Goal: Task Accomplishment & Management: Manage account settings

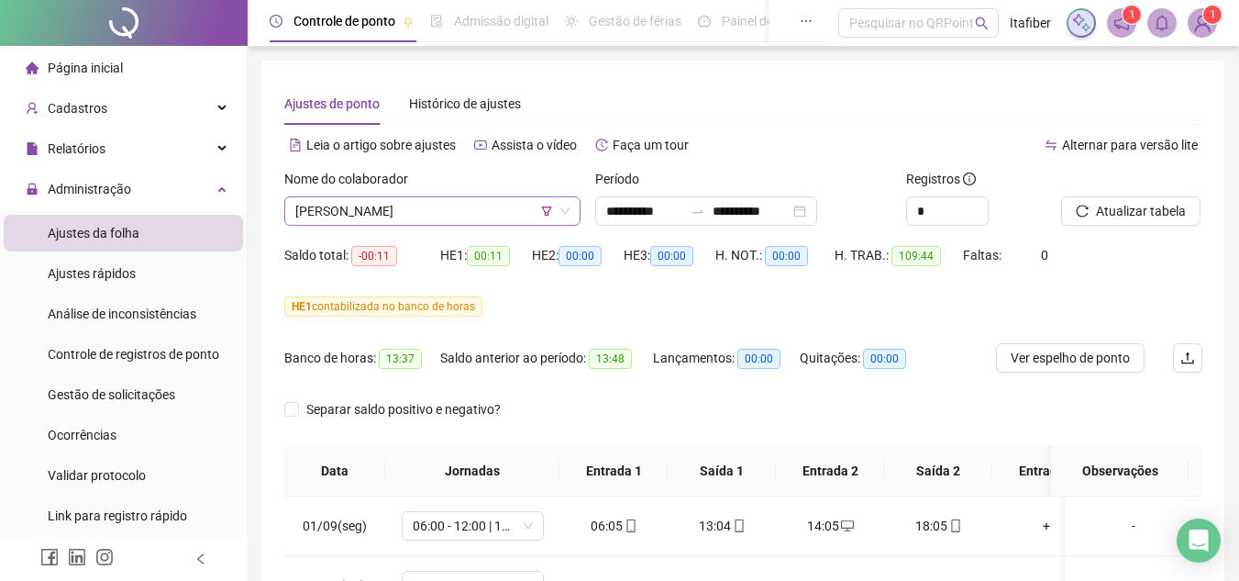
click at [480, 218] on span "[PERSON_NAME]" at bounding box center [432, 211] width 274 height 28
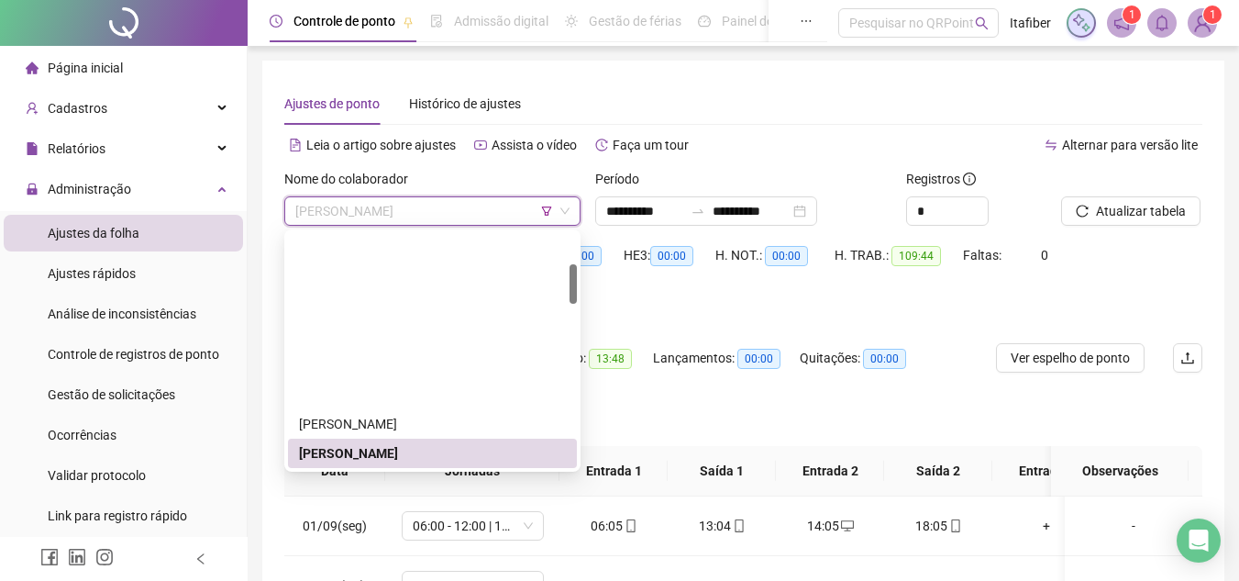
click at [465, 472] on div "[PERSON_NAME]" at bounding box center [432, 482] width 267 height 20
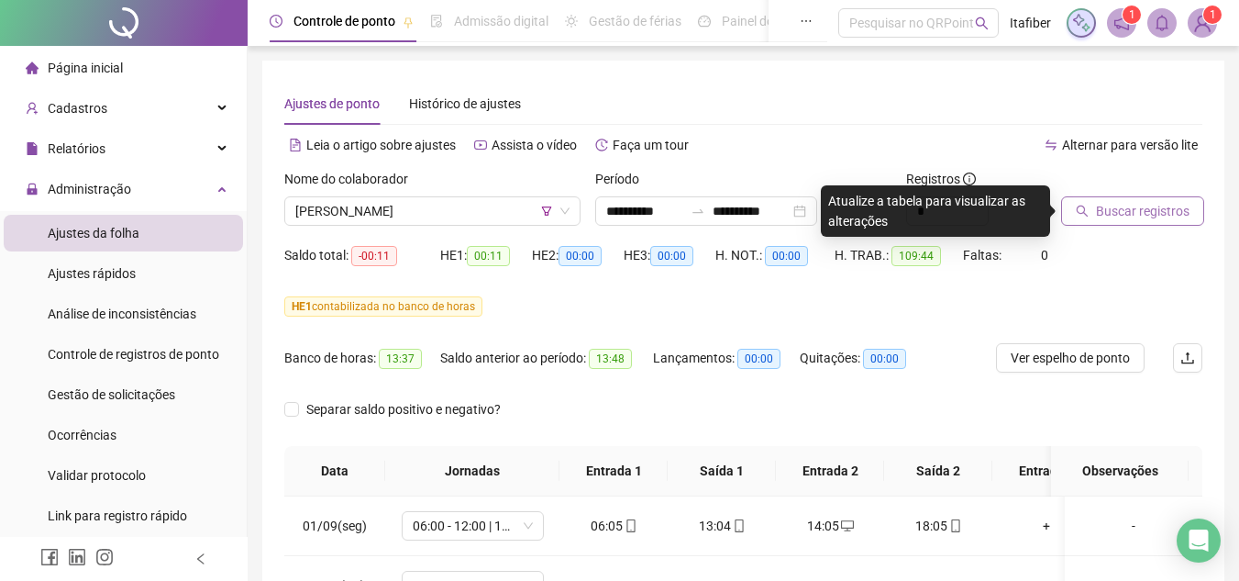
click at [1120, 205] on span "Buscar registros" at bounding box center [1143, 211] width 94 height 20
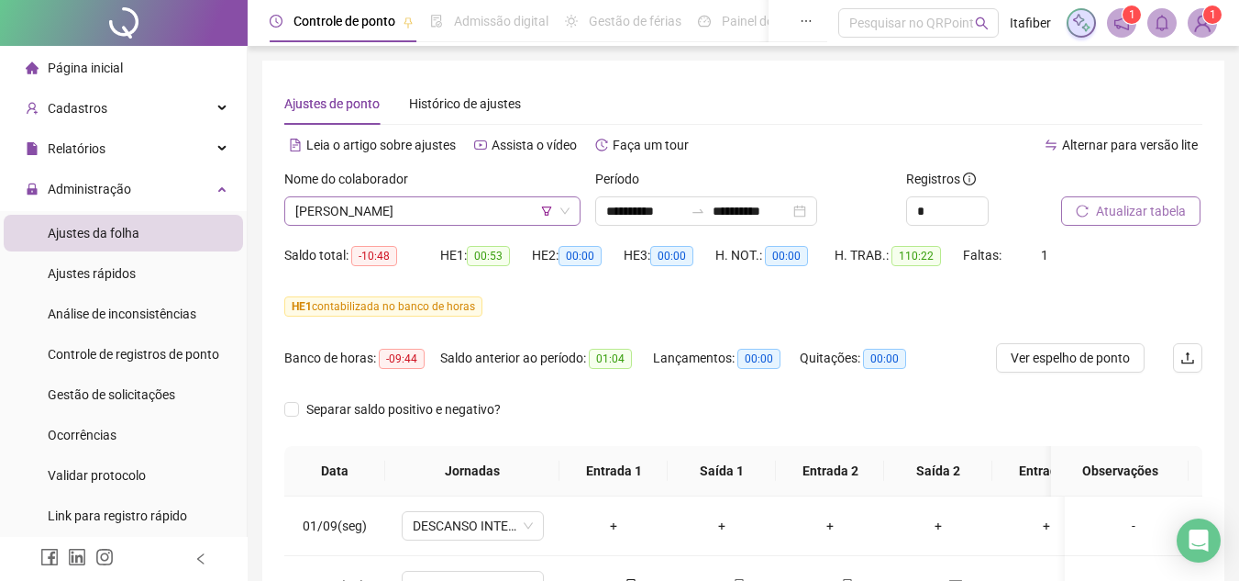
click at [519, 208] on span "[PERSON_NAME]" at bounding box center [432, 211] width 274 height 28
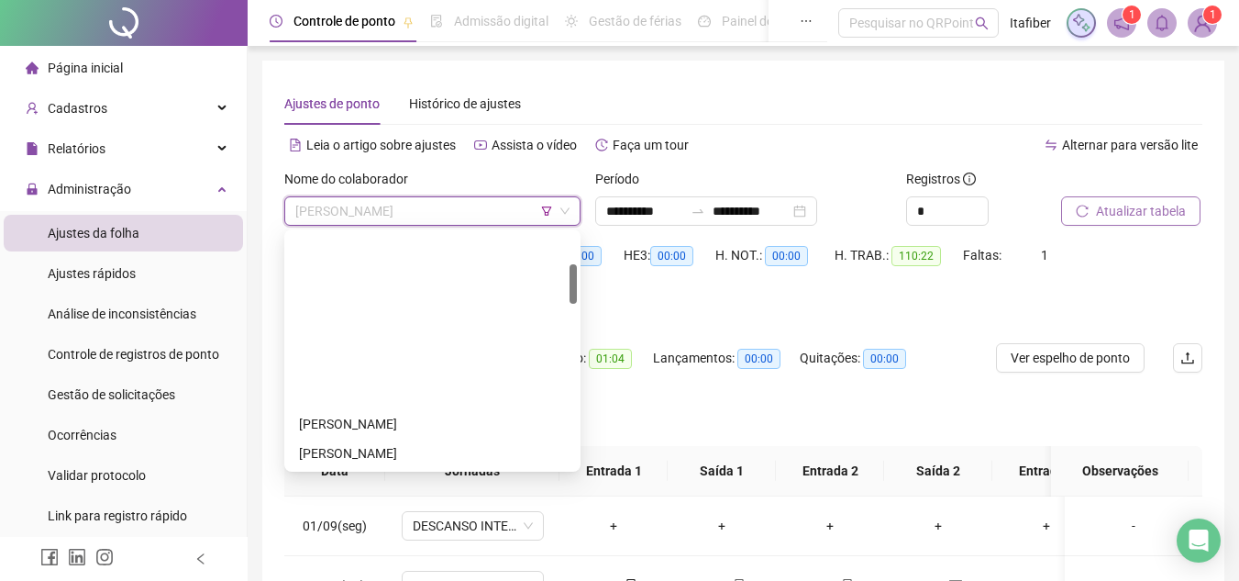
click at [458, 502] on div "ELIANO DOS REIS JUNIOR" at bounding box center [432, 512] width 267 height 20
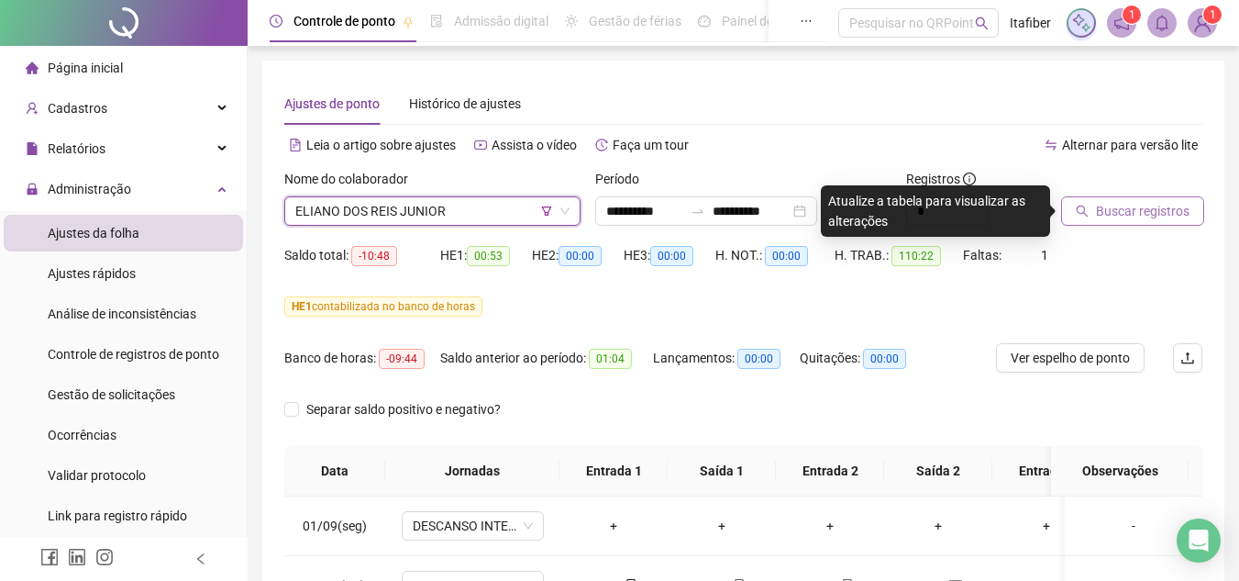
click at [1113, 210] on span "Buscar registros" at bounding box center [1143, 211] width 94 height 20
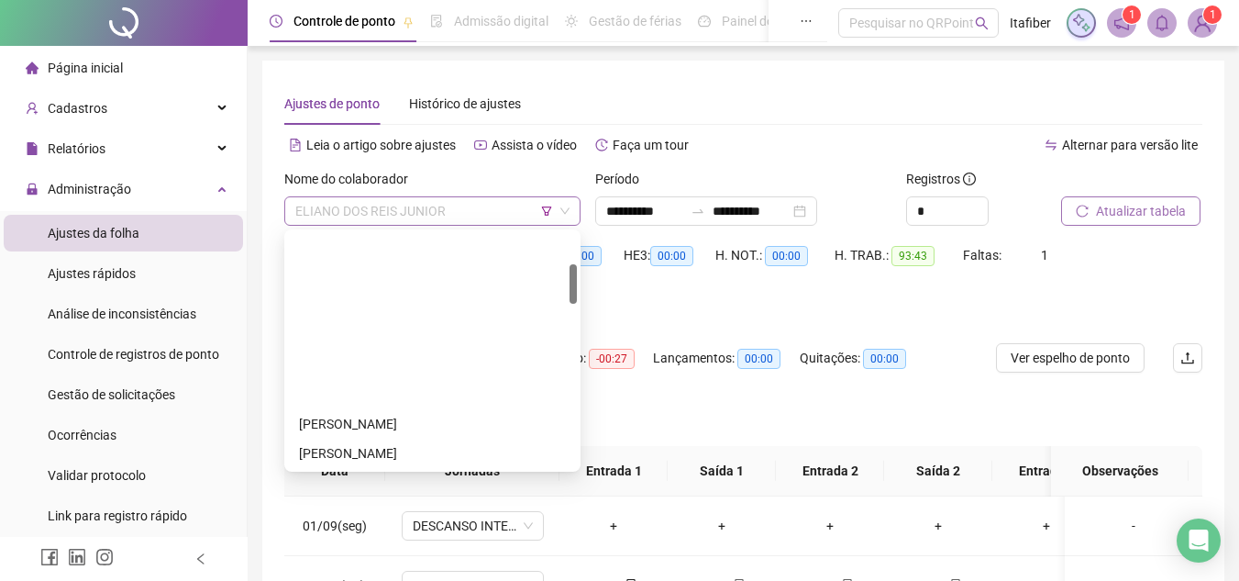
click at [468, 218] on span "ELIANO DOS REIS JUNIOR" at bounding box center [432, 211] width 274 height 28
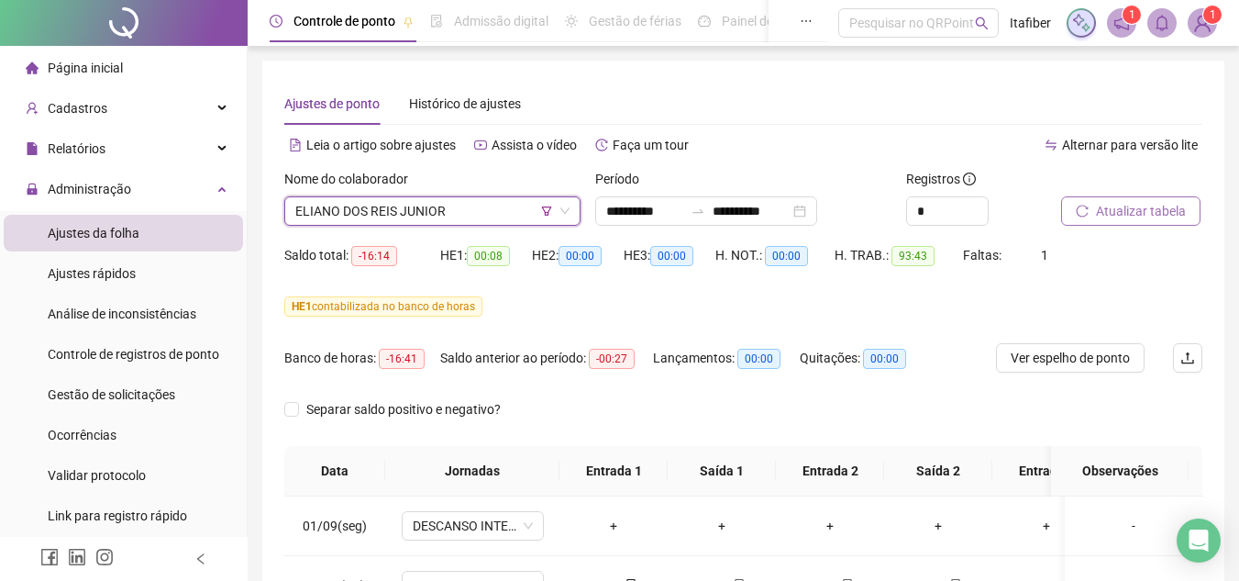
click at [457, 216] on span "ELIANO DOS REIS JUNIOR" at bounding box center [432, 211] width 274 height 28
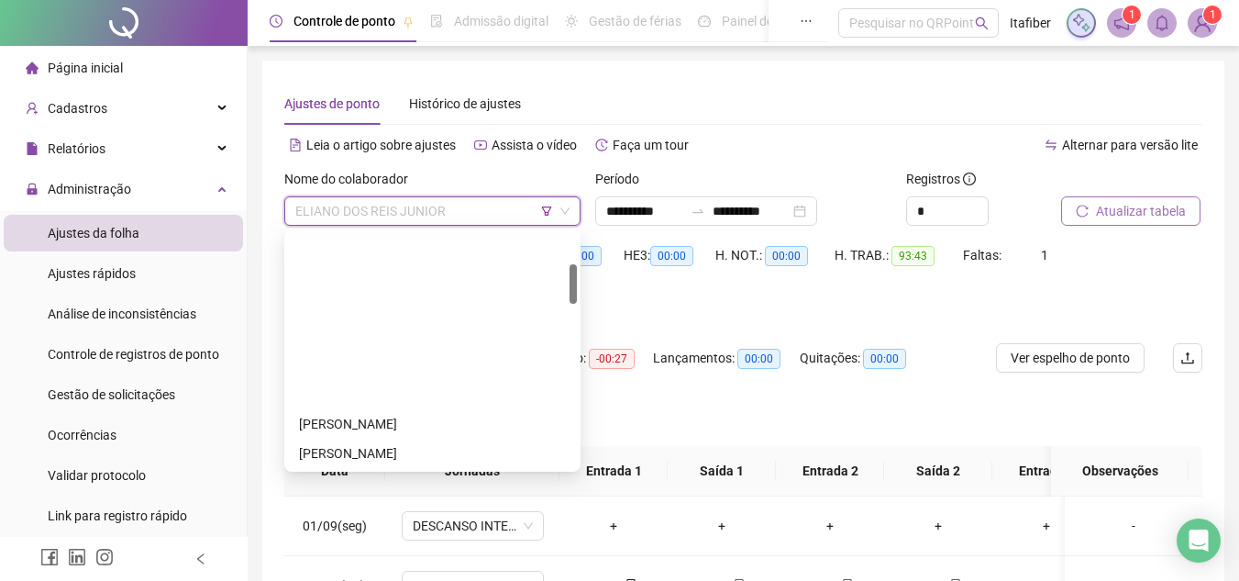
click at [444, 531] on div "[PERSON_NAME]" at bounding box center [432, 541] width 267 height 20
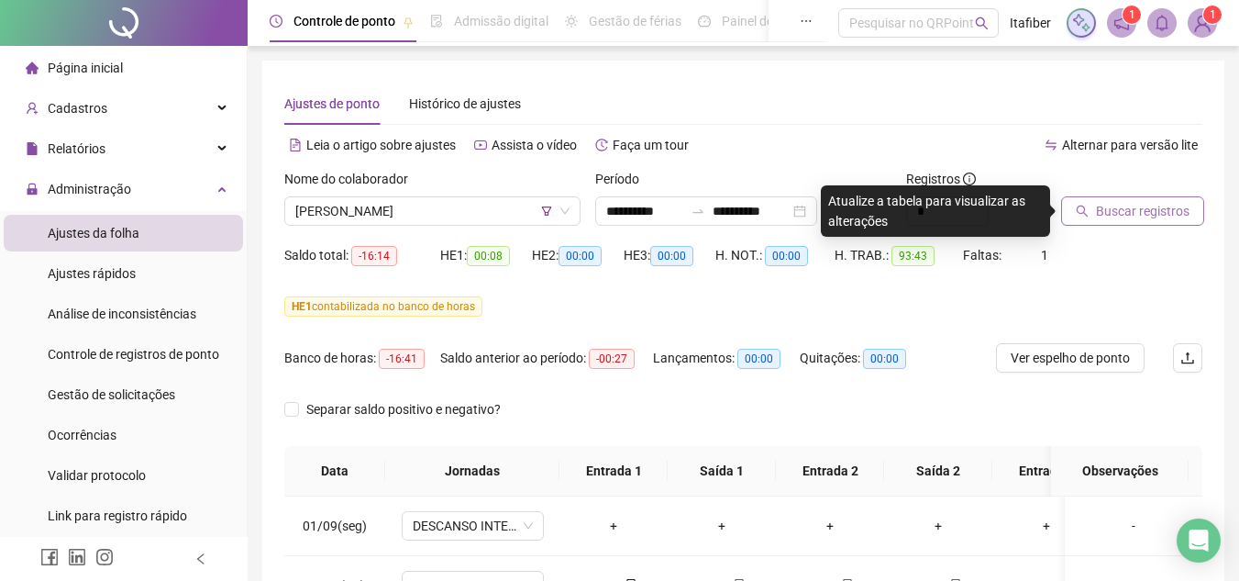
click at [1099, 212] on span "Buscar registros" at bounding box center [1143, 211] width 94 height 20
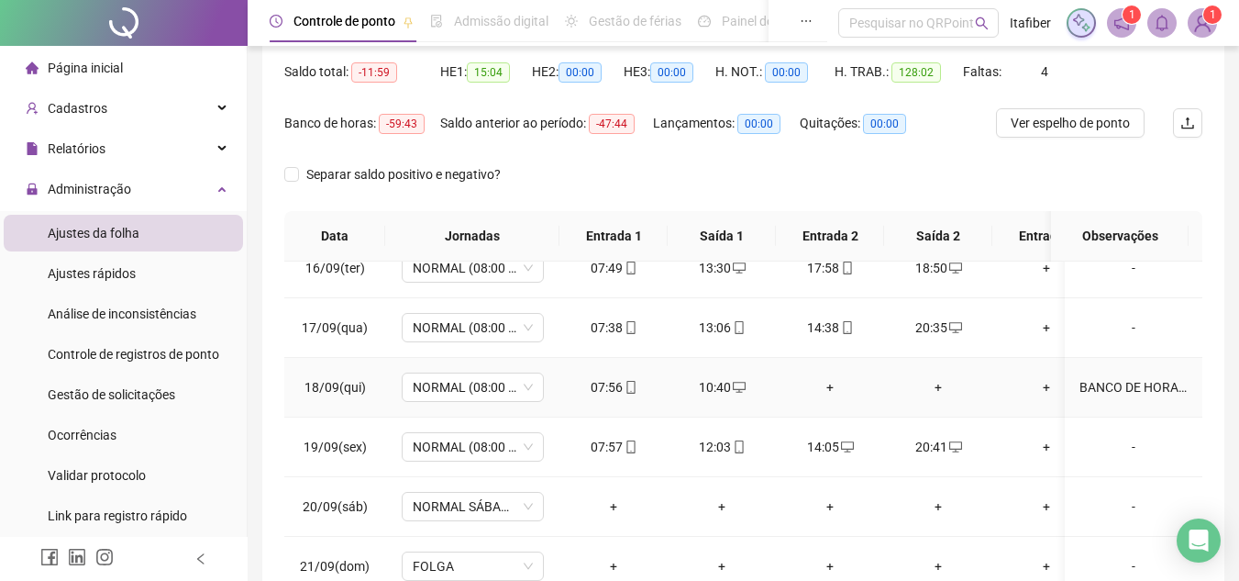
scroll to position [934, 0]
click at [1114, 493] on div "-" at bounding box center [1134, 503] width 108 height 20
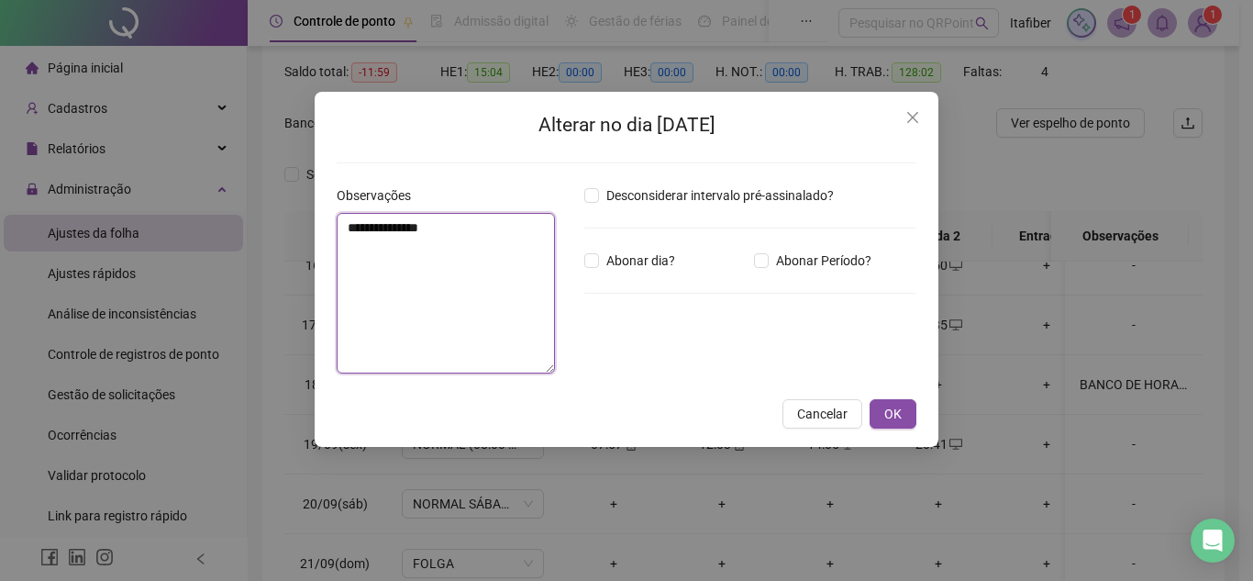
click at [449, 290] on textarea "**********" at bounding box center [446, 293] width 218 height 161
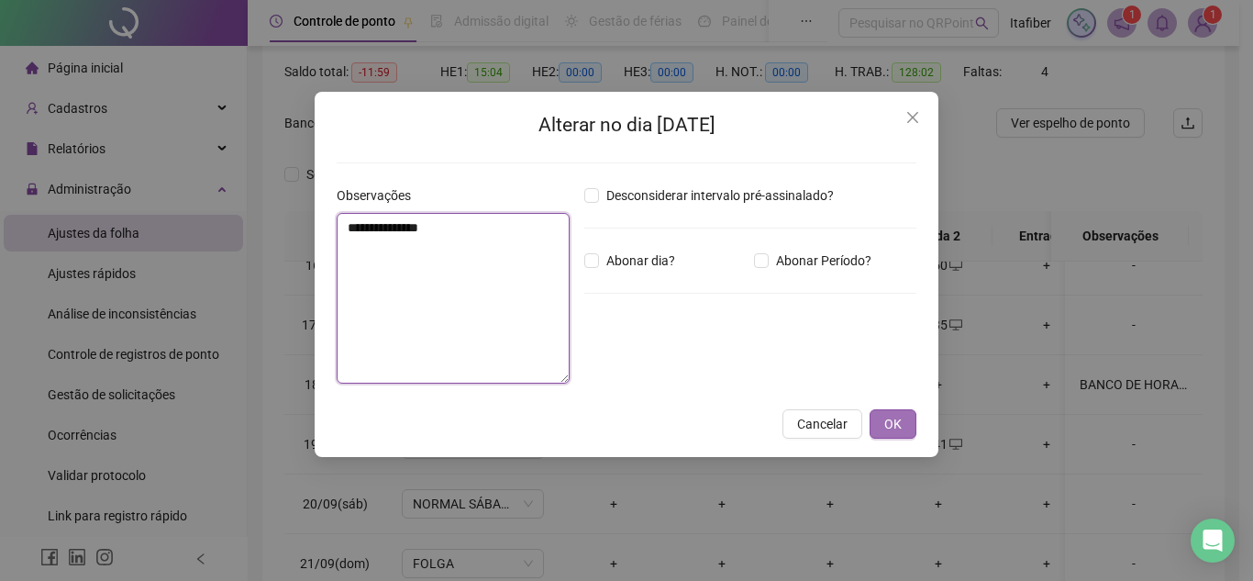
type textarea "**********"
click at [892, 422] on span "OK" at bounding box center [892, 424] width 17 height 20
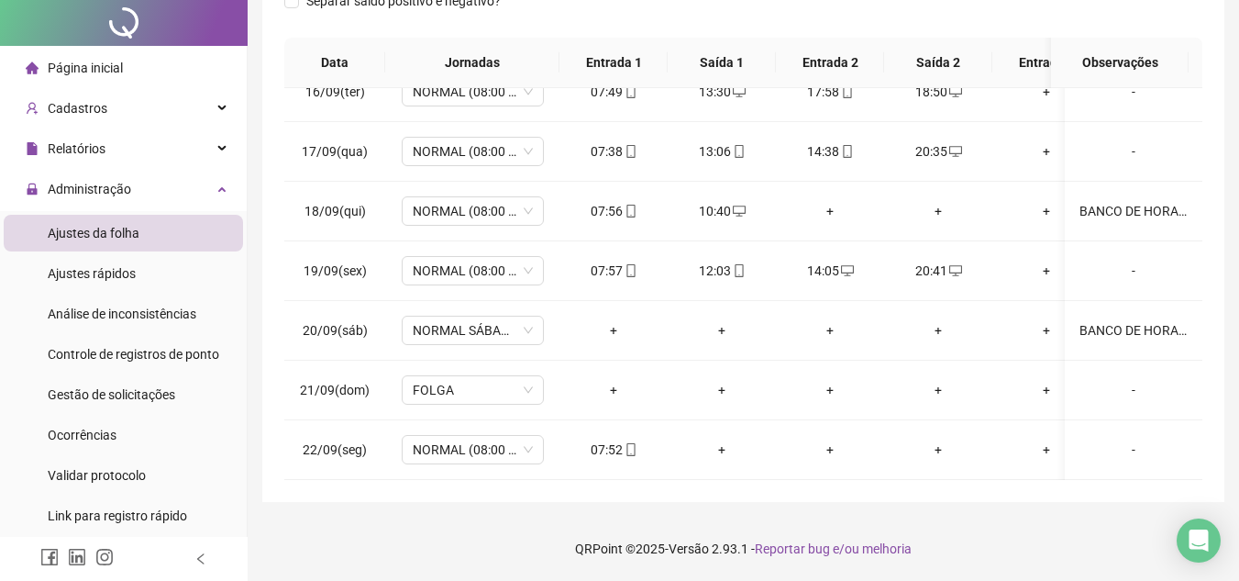
scroll to position [0, 0]
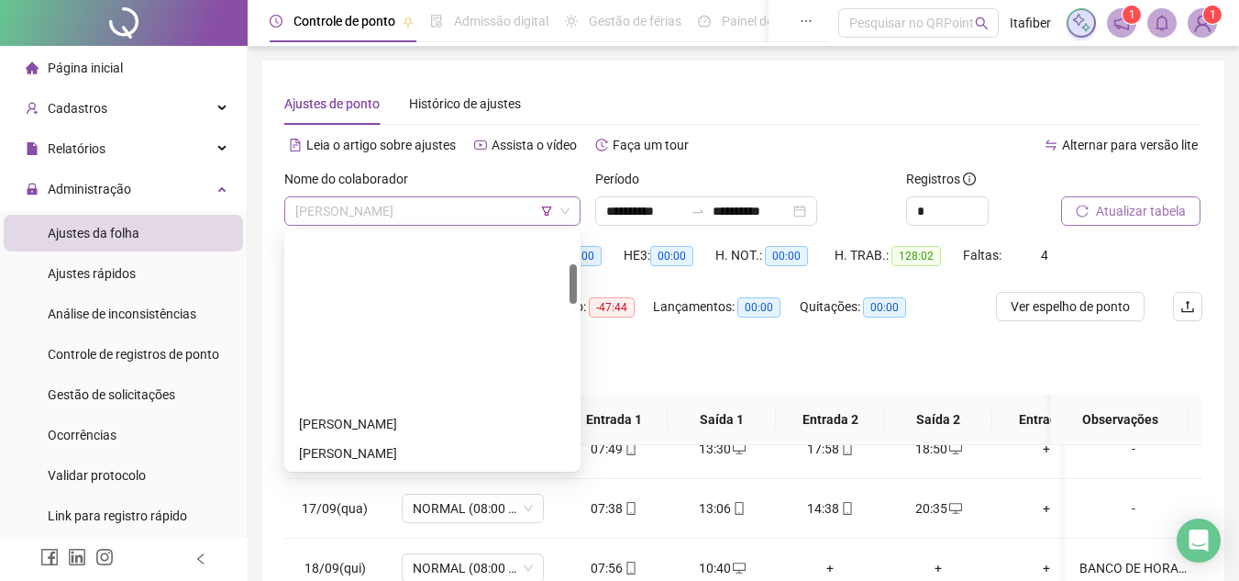
click at [406, 215] on span "[PERSON_NAME]" at bounding box center [432, 211] width 274 height 28
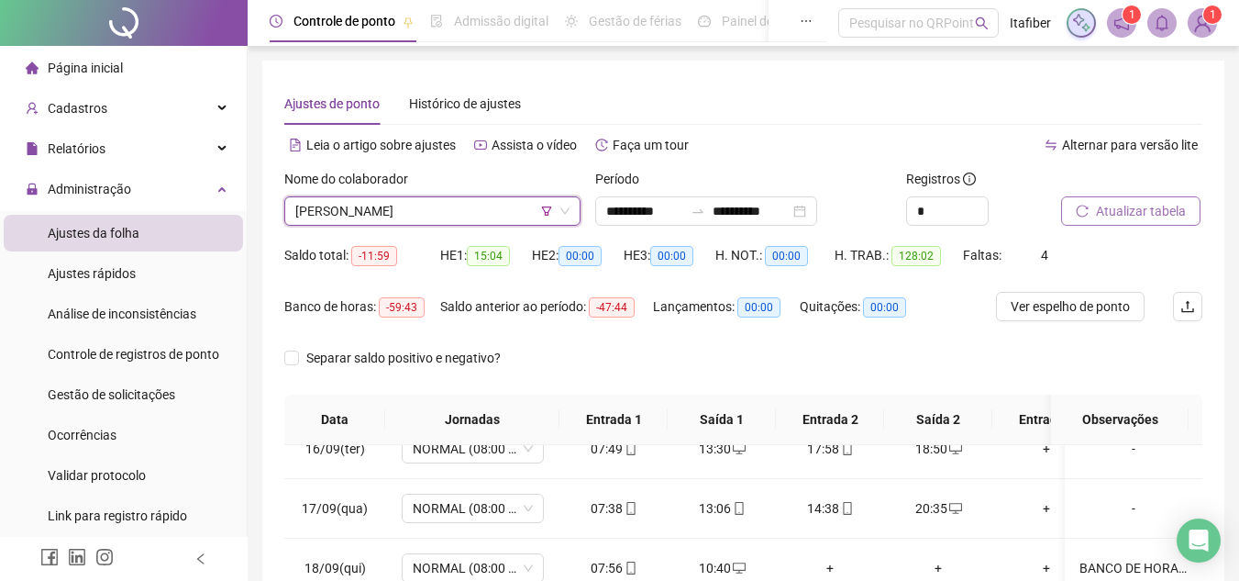
click at [406, 215] on span "[PERSON_NAME]" at bounding box center [432, 211] width 274 height 28
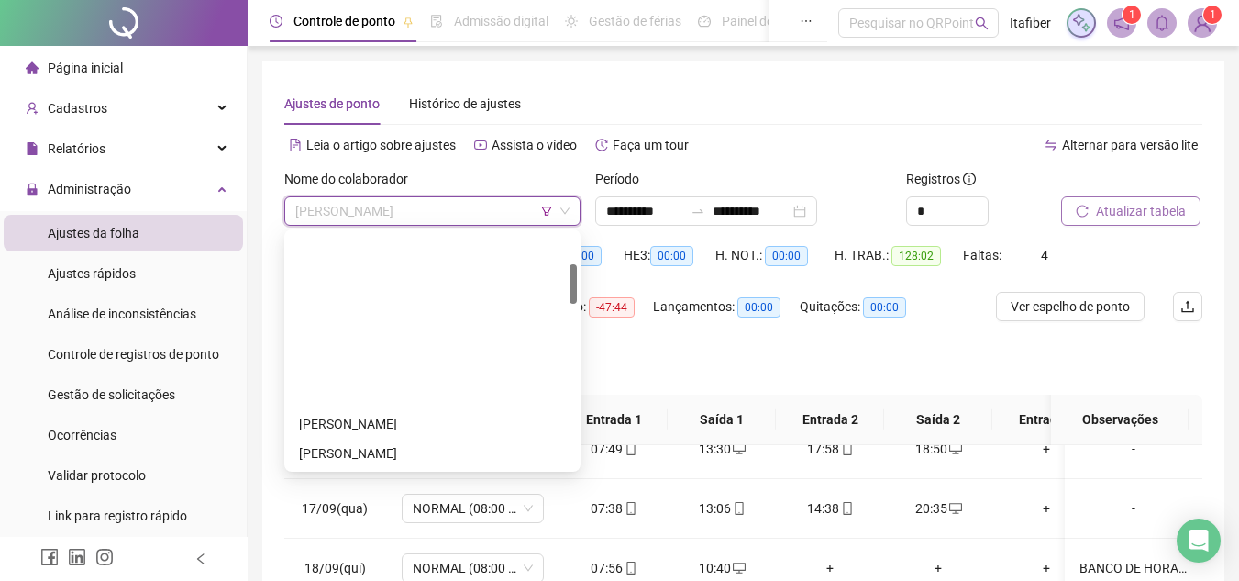
click at [409, 556] on div "[PERSON_NAME]" at bounding box center [432, 570] width 289 height 29
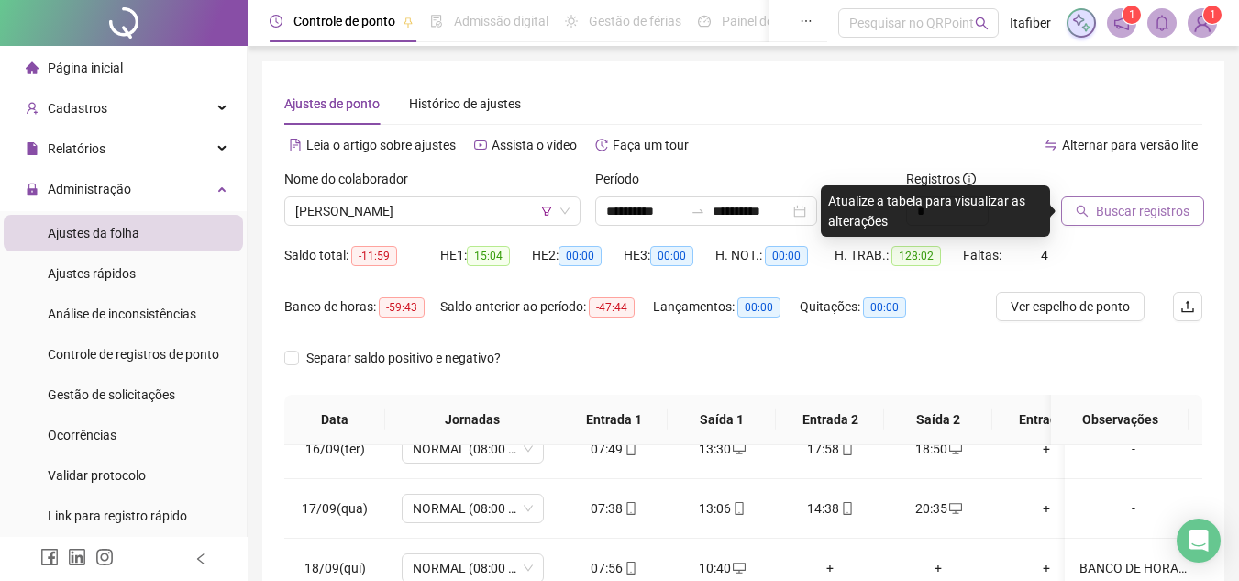
click at [1124, 196] on button "Buscar registros" at bounding box center [1132, 210] width 143 height 29
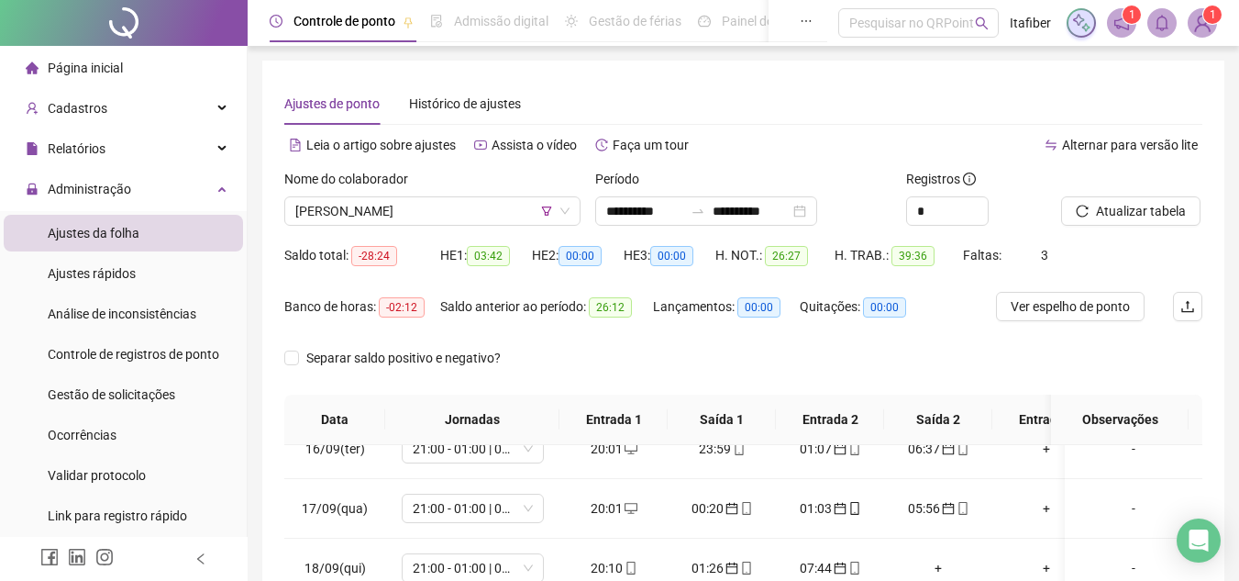
scroll to position [183, 0]
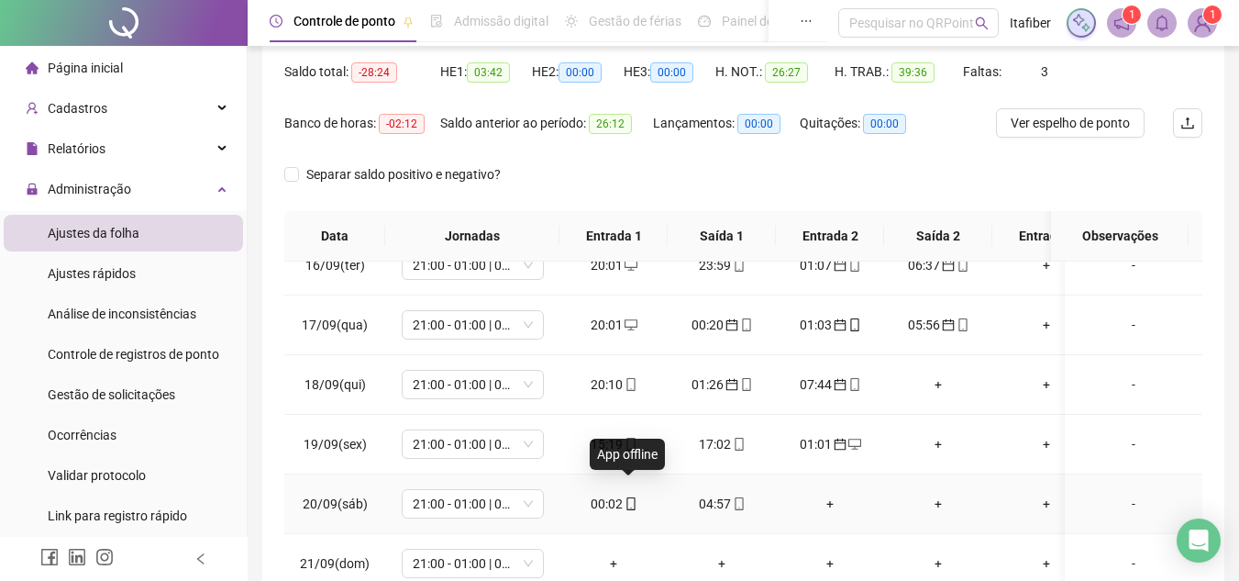
click at [628, 497] on icon "mobile" at bounding box center [631, 503] width 13 height 13
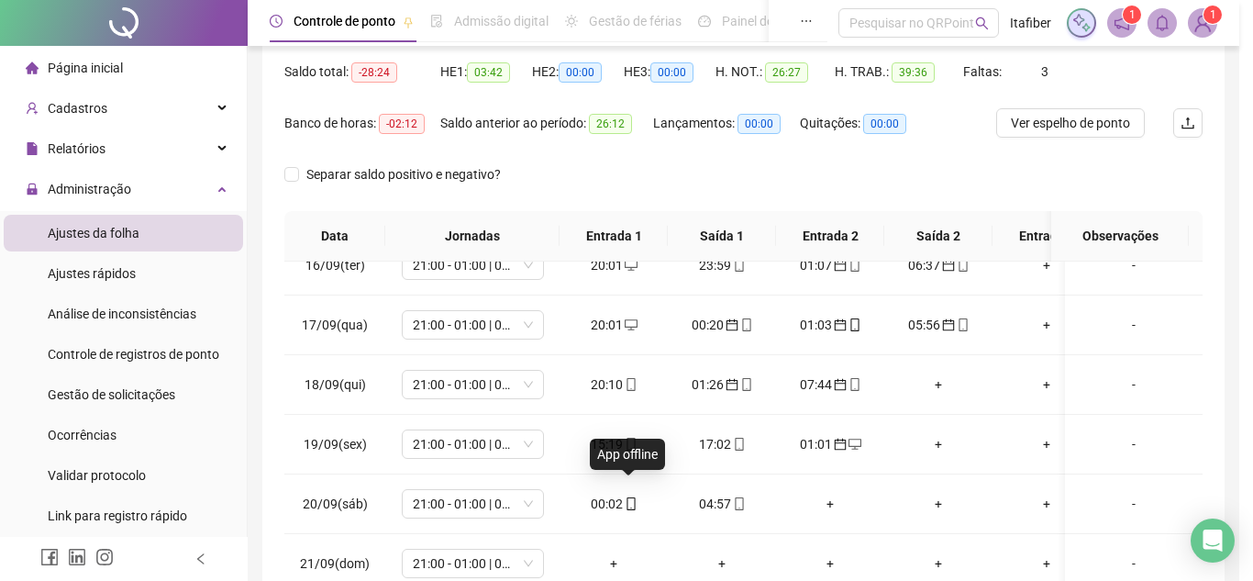
type input "**********"
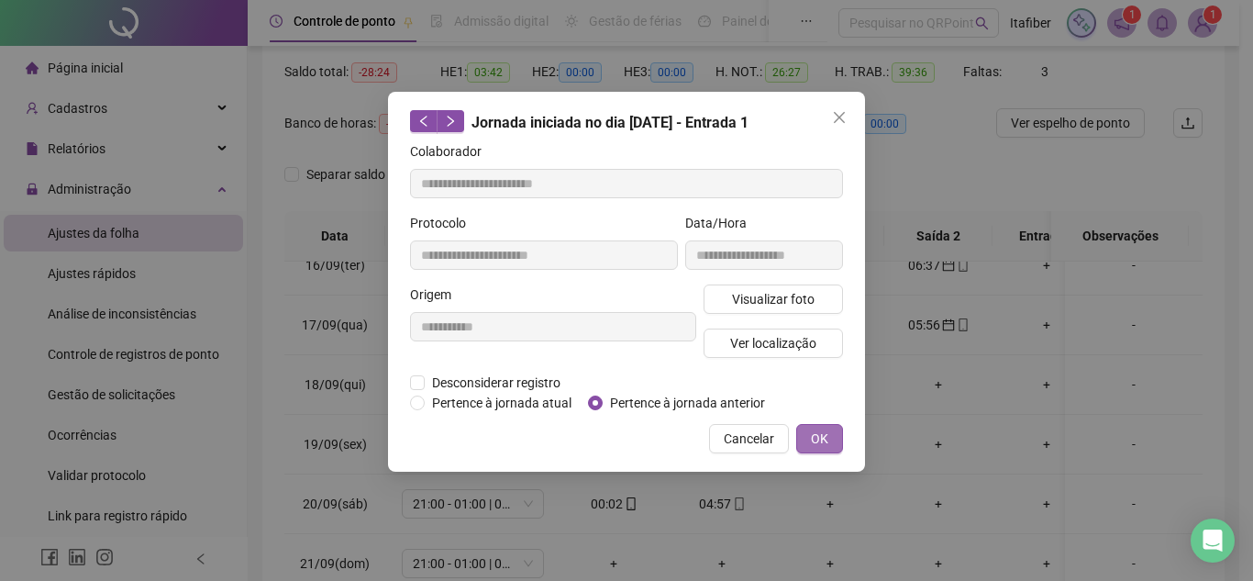
click at [823, 436] on span "OK" at bounding box center [819, 438] width 17 height 20
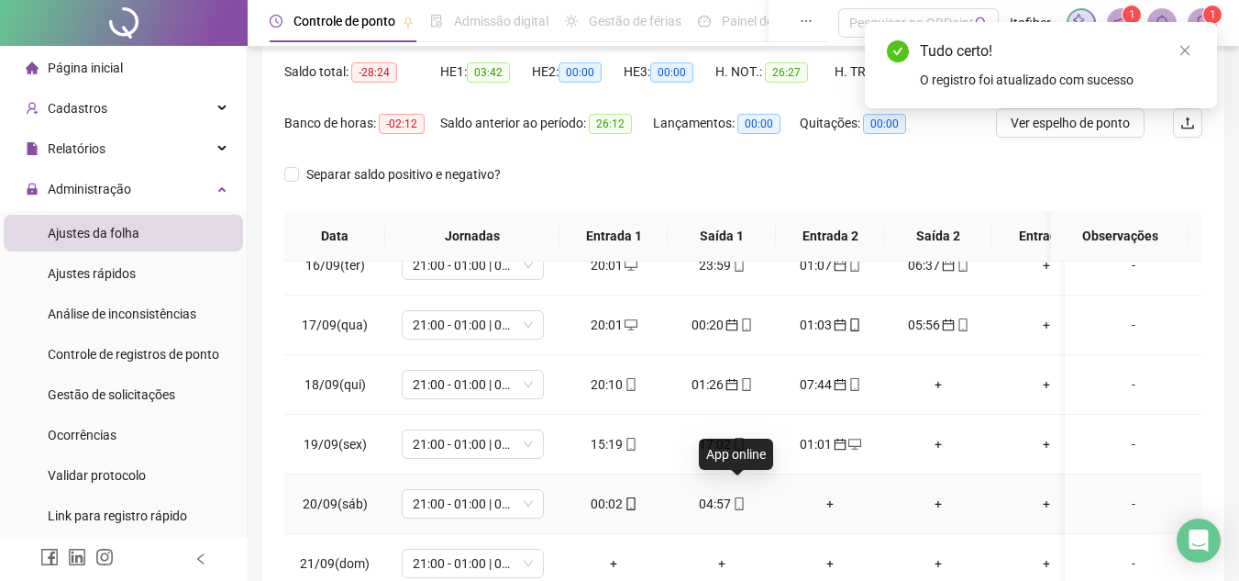
click at [741, 497] on icon "mobile" at bounding box center [739, 503] width 13 height 13
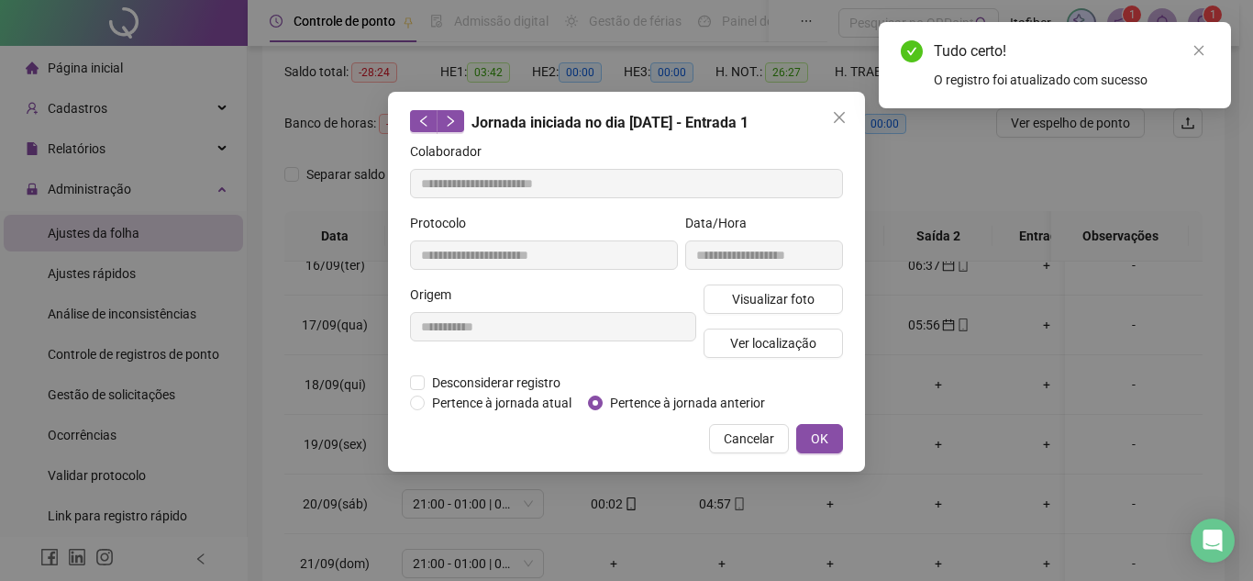
type input "**********"
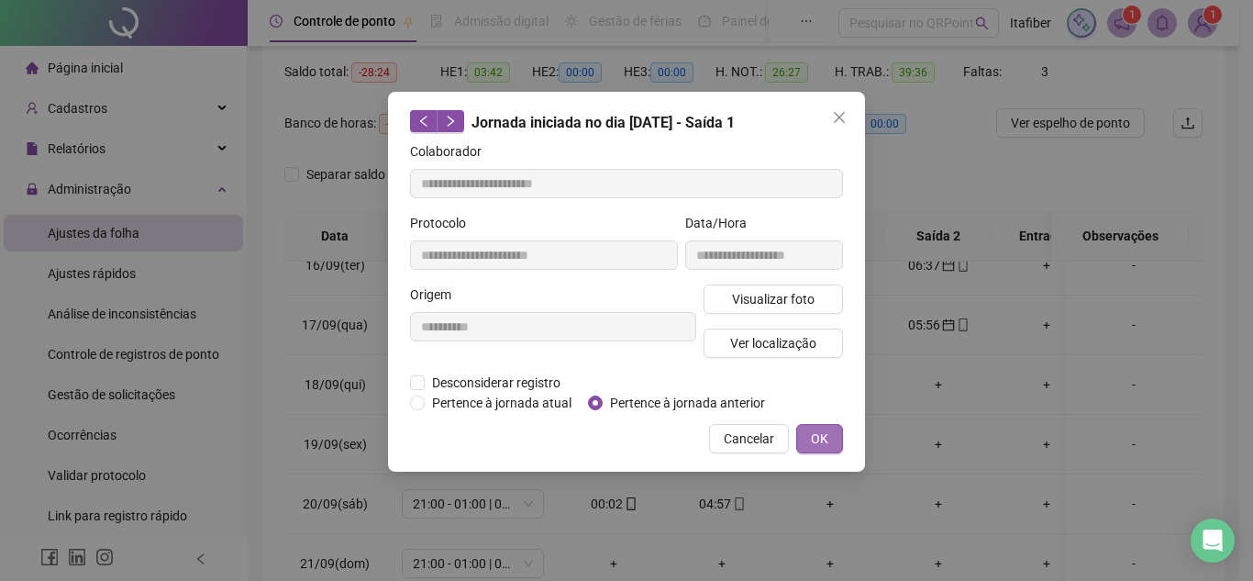
click at [815, 429] on span "OK" at bounding box center [819, 438] width 17 height 20
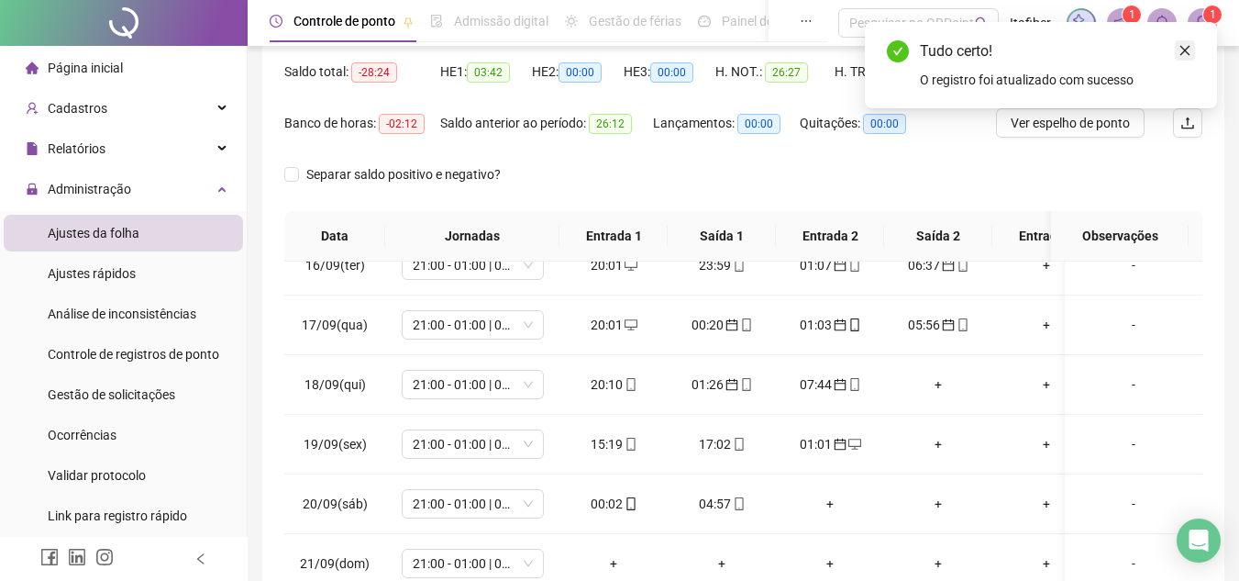
click at [1179, 50] on icon "close" at bounding box center [1185, 50] width 13 height 13
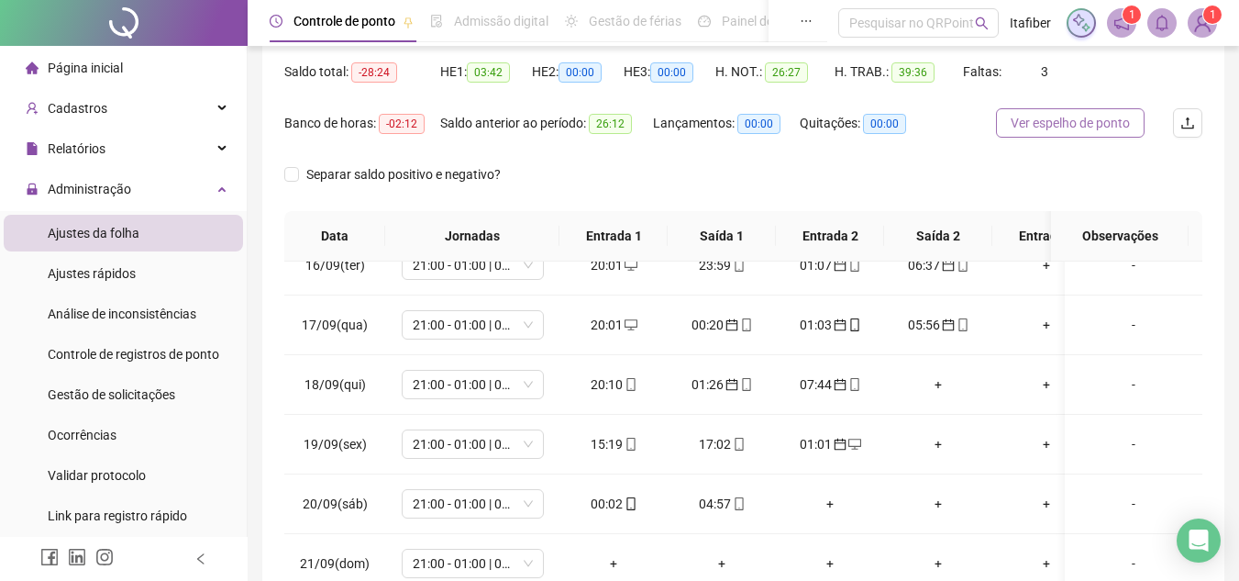
scroll to position [0, 0]
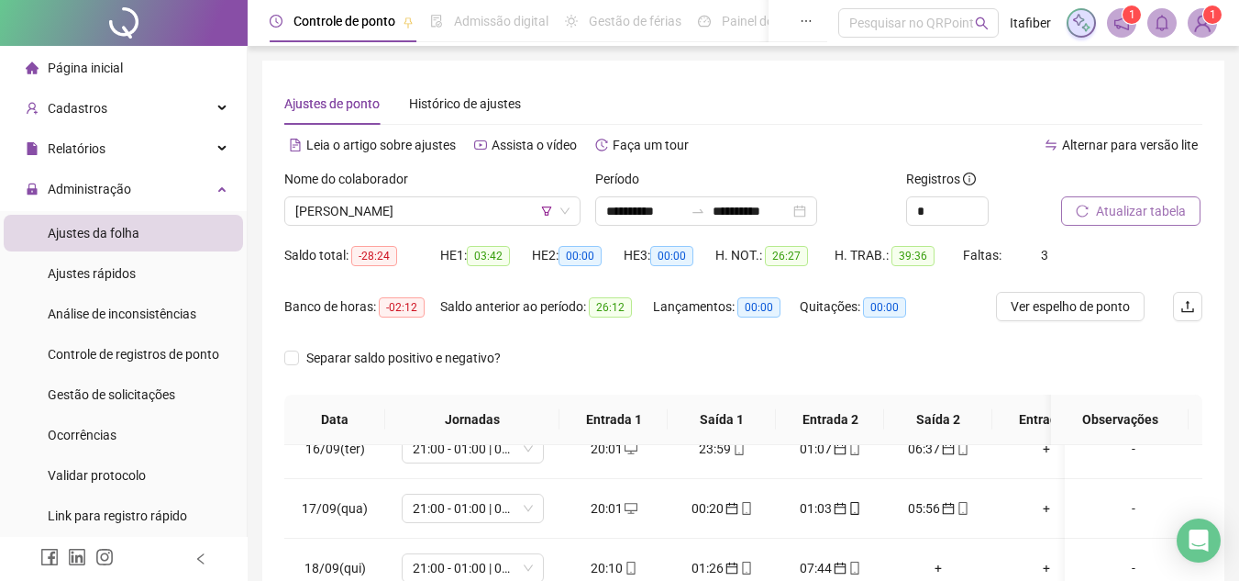
click at [1161, 206] on span "Atualizar tabela" at bounding box center [1141, 211] width 90 height 20
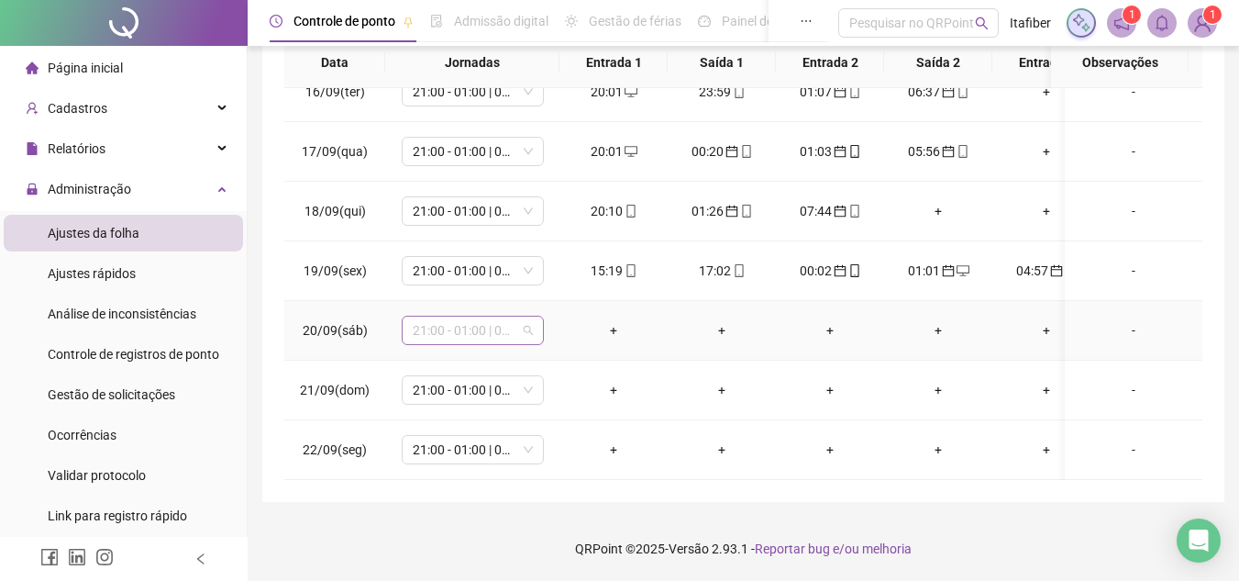
click at [491, 316] on span "21:00 - 01:00 | 02:00 - 06:00" at bounding box center [473, 330] width 120 height 28
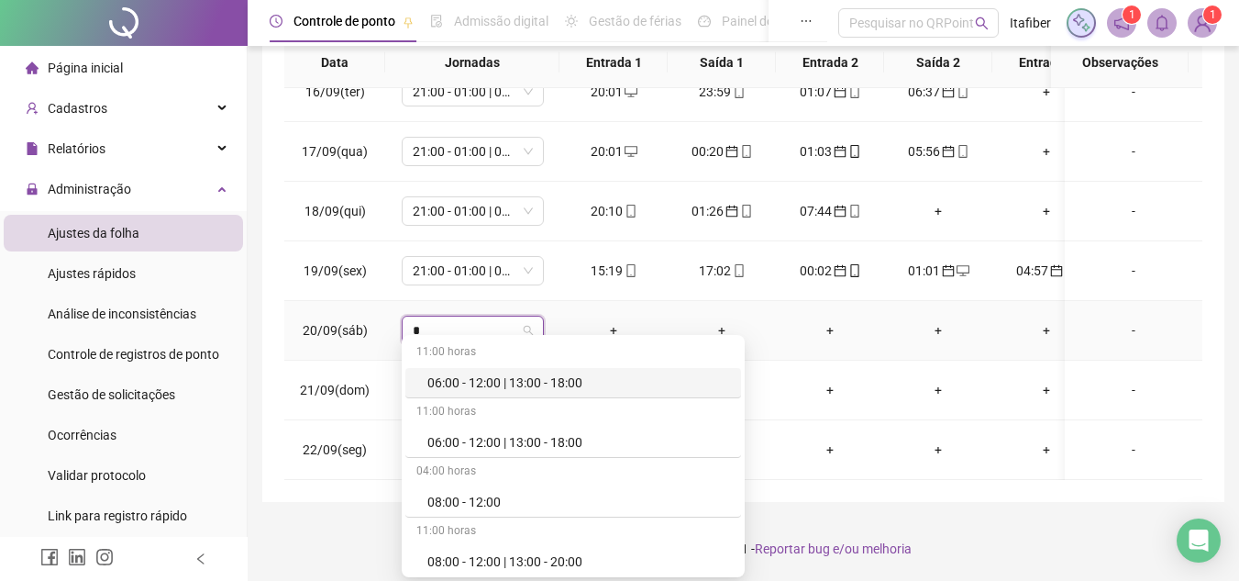
type input "**"
click at [493, 384] on div "21:00 - 01:00" at bounding box center [568, 382] width 283 height 20
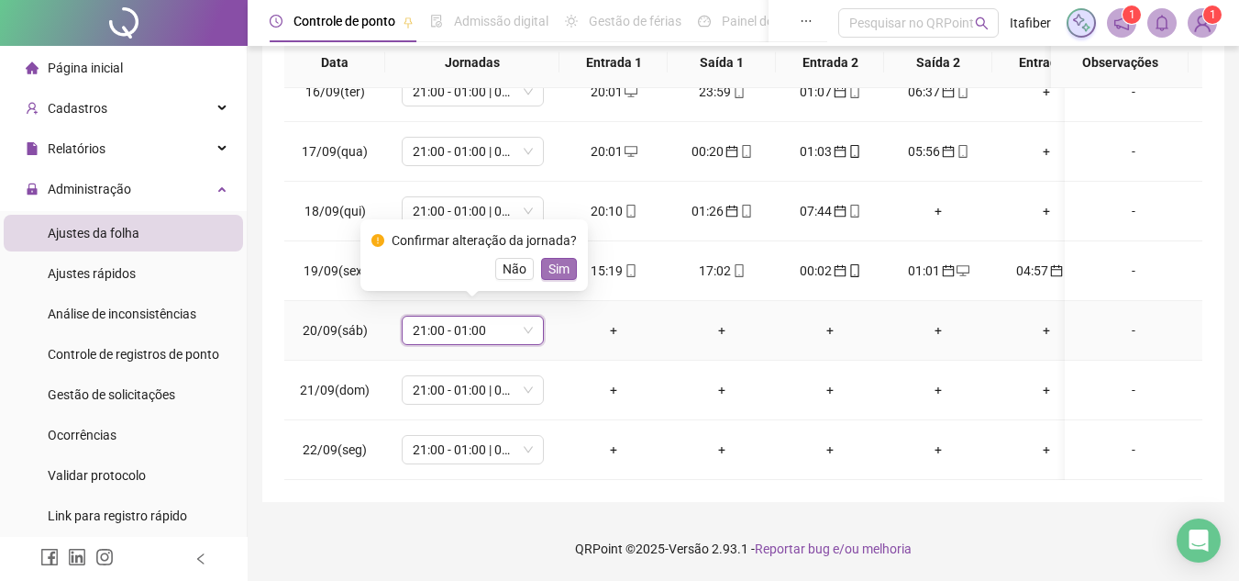
click at [548, 271] on span "Sim" at bounding box center [558, 269] width 21 height 20
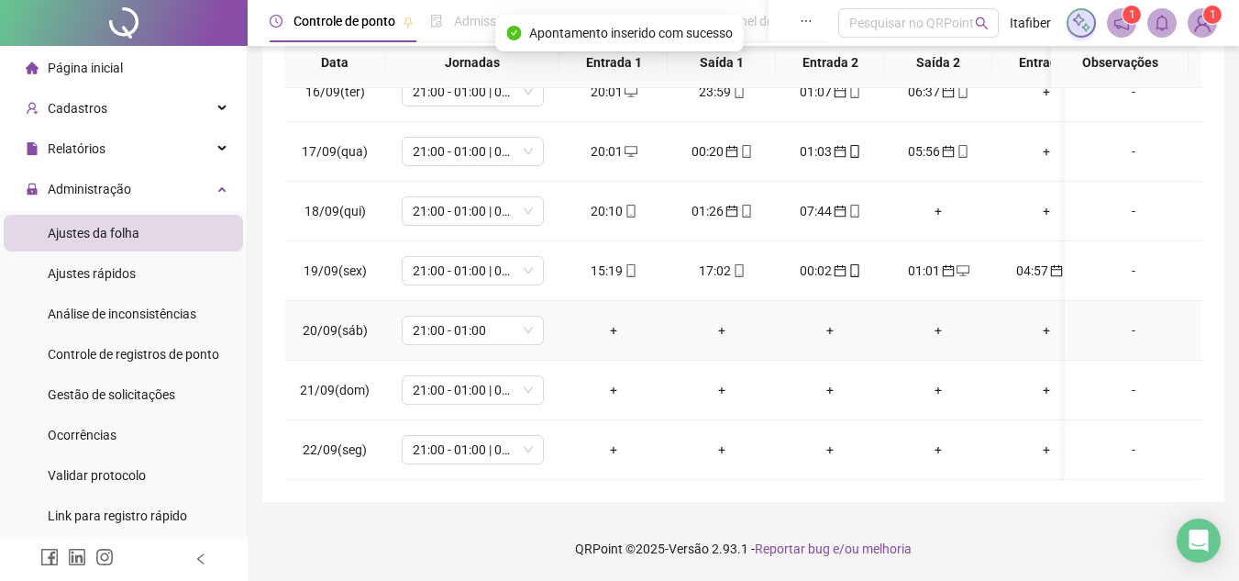
click at [1115, 320] on div "-" at bounding box center [1134, 330] width 108 height 20
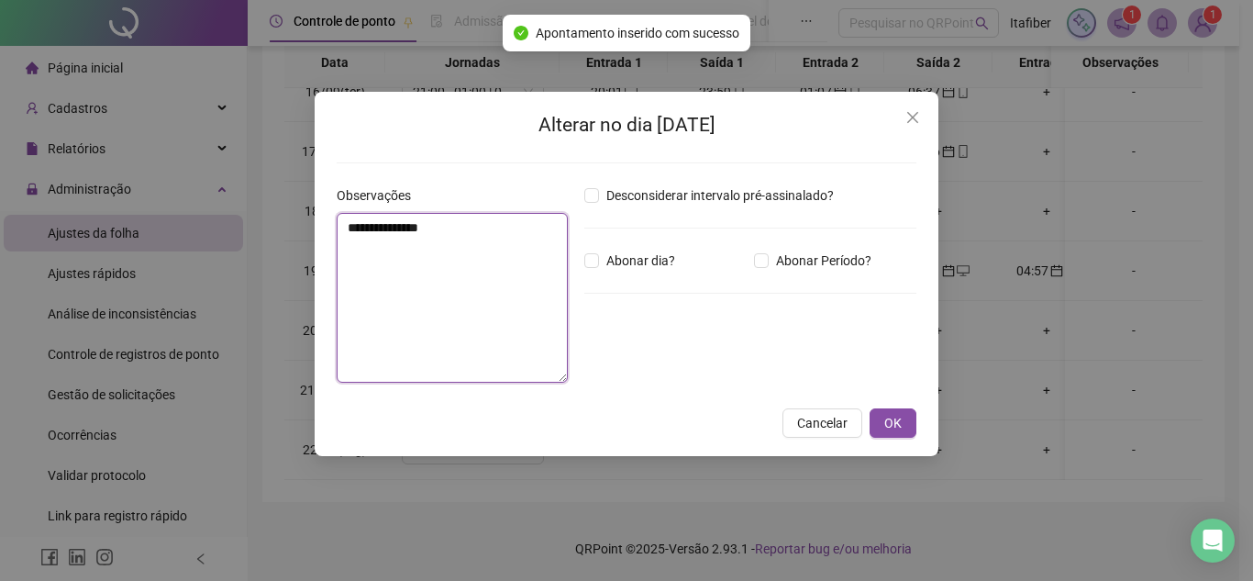
click at [472, 319] on textarea "**********" at bounding box center [452, 298] width 231 height 170
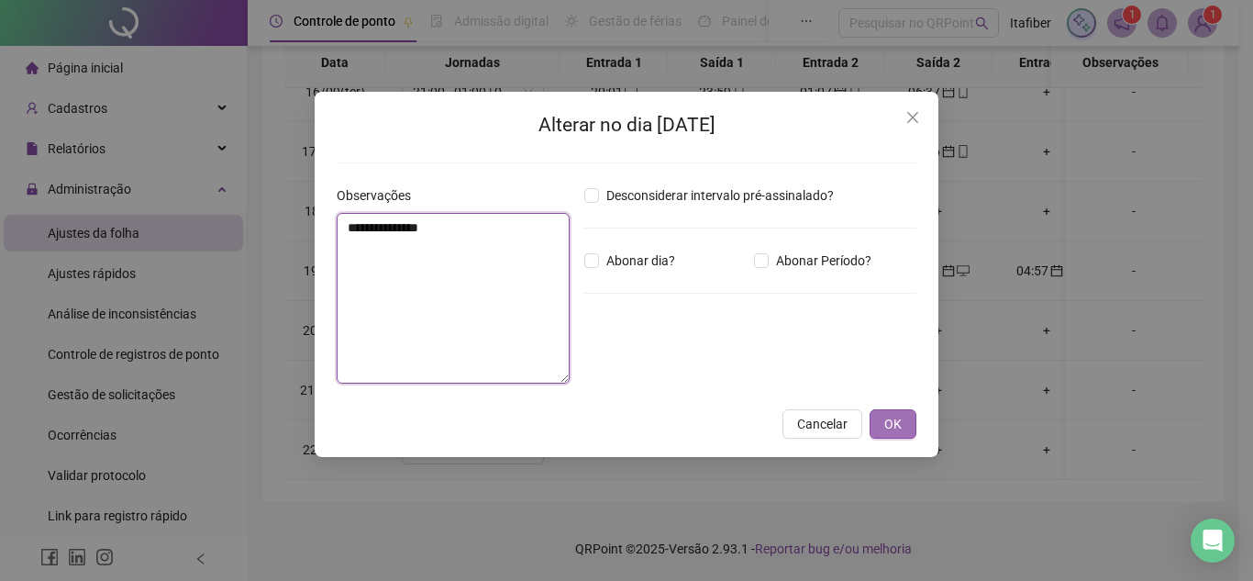
type textarea "**********"
click at [887, 424] on span "OK" at bounding box center [892, 424] width 17 height 20
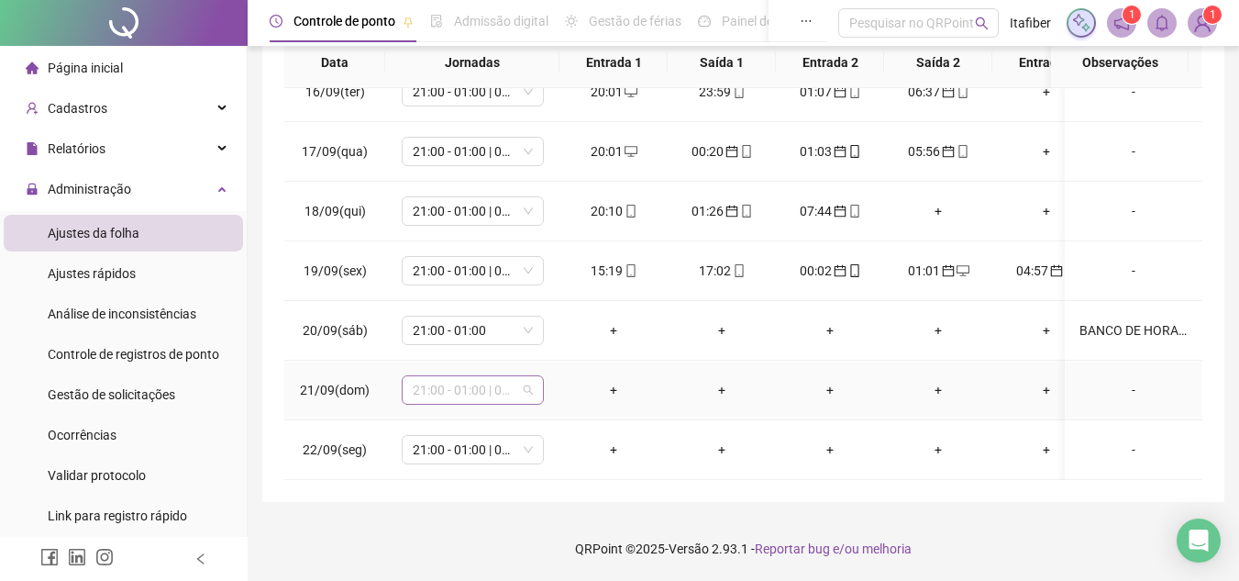
click at [446, 378] on span "21:00 - 01:00 | 02:00 - 06:00" at bounding box center [473, 390] width 120 height 28
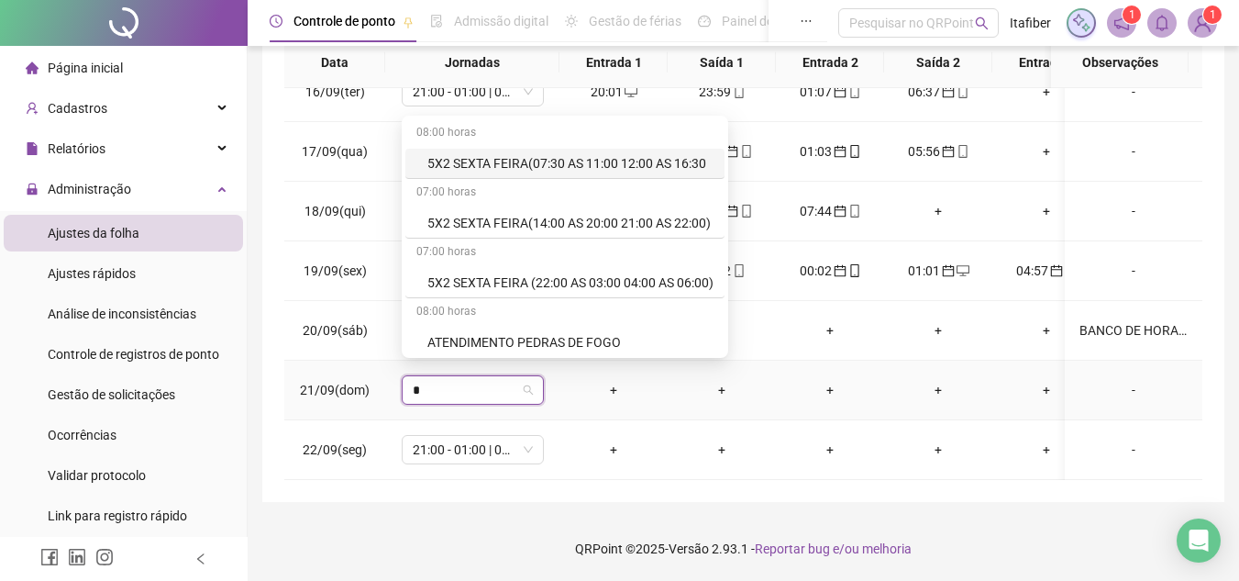
type input "**"
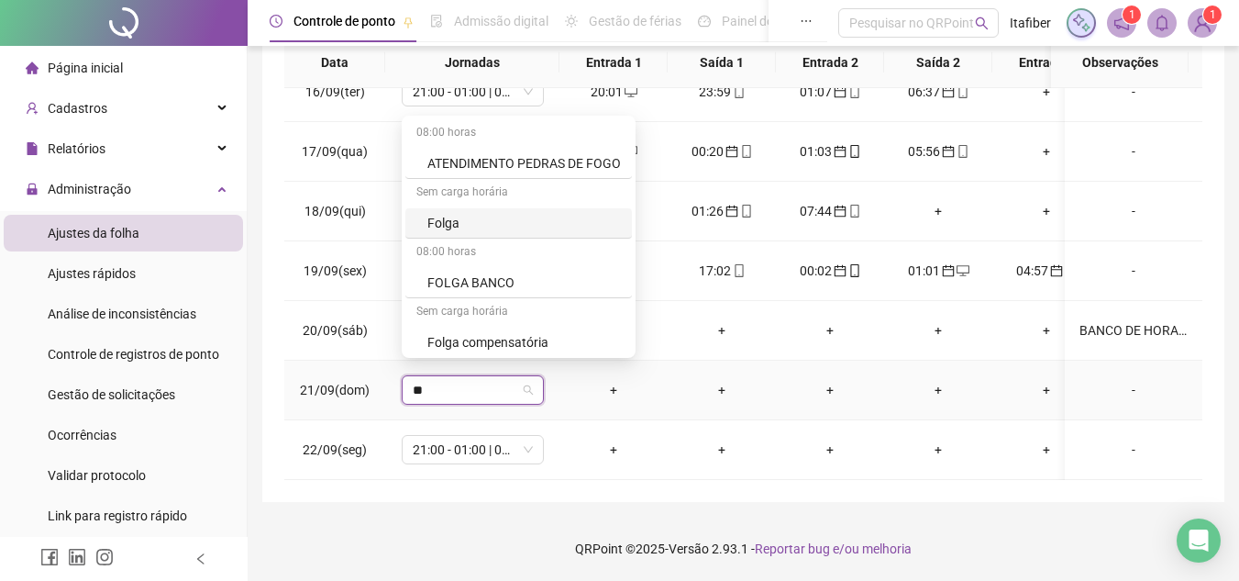
click at [448, 222] on div "Folga" at bounding box center [524, 223] width 194 height 20
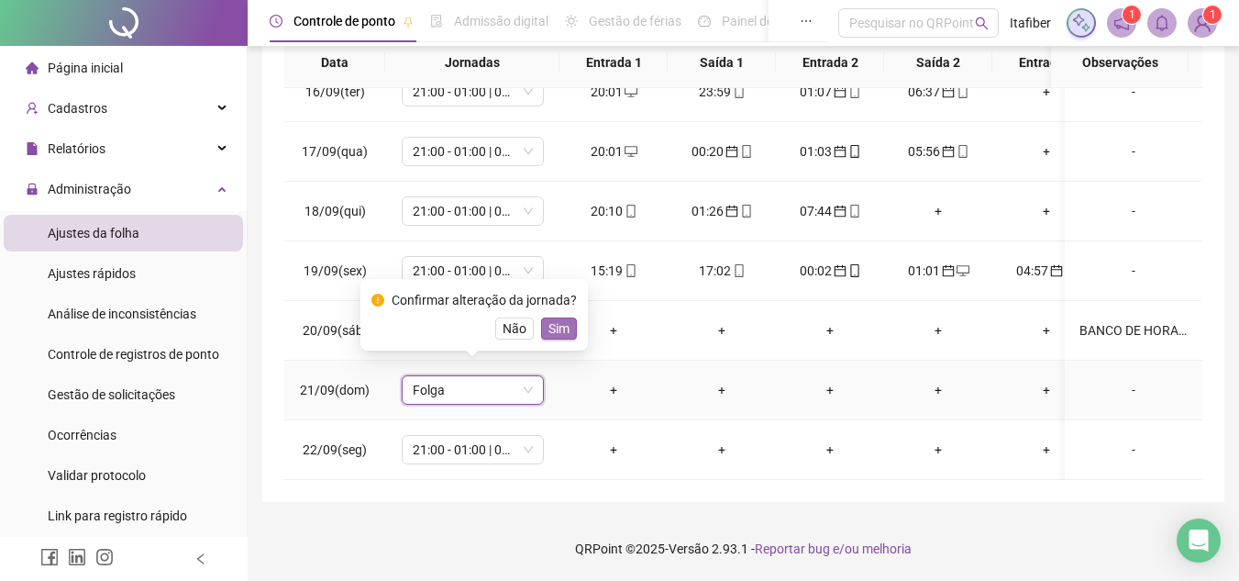
click at [548, 325] on span "Sim" at bounding box center [558, 328] width 21 height 20
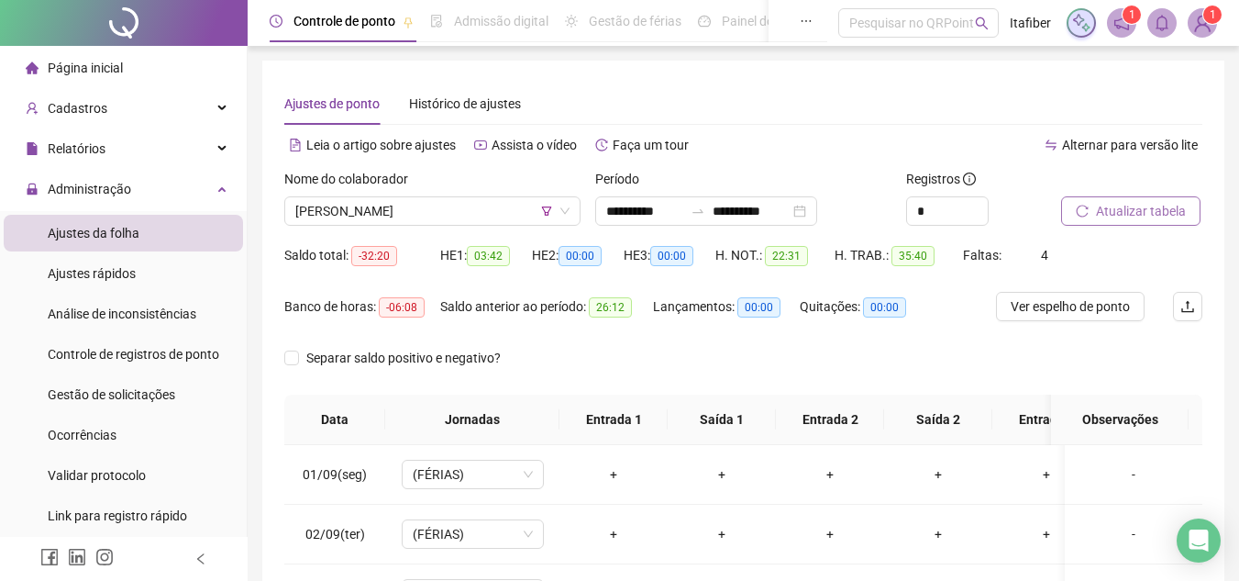
click at [1082, 203] on button "Atualizar tabela" at bounding box center [1130, 210] width 139 height 29
click at [467, 207] on span "[PERSON_NAME]" at bounding box center [432, 211] width 274 height 28
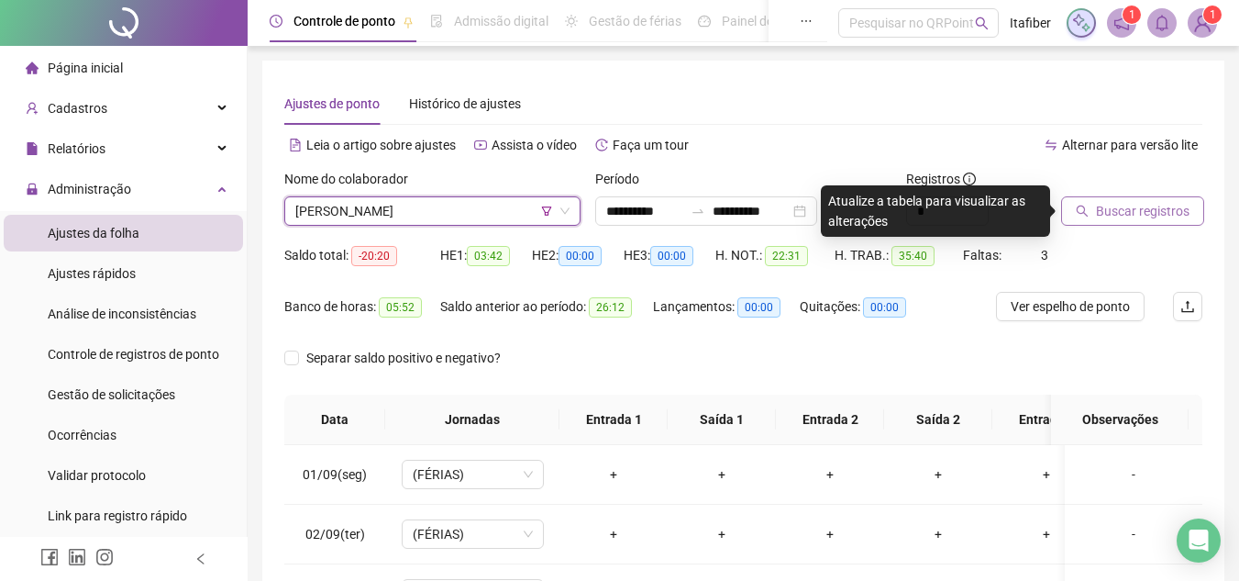
click at [1124, 202] on span "Buscar registros" at bounding box center [1143, 211] width 94 height 20
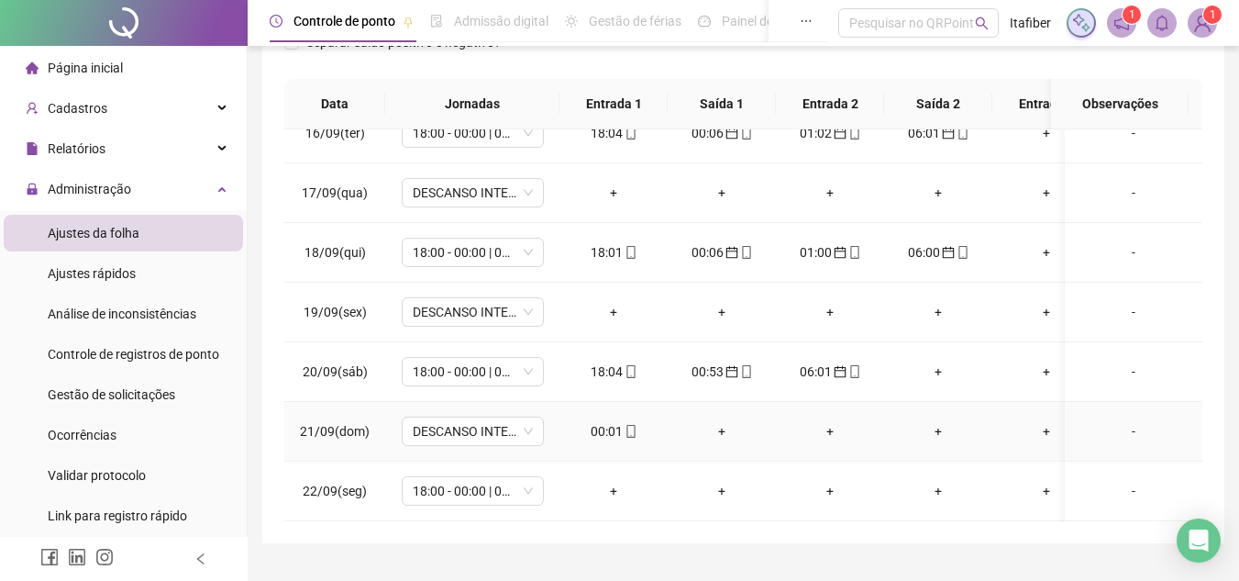
scroll to position [408, 0]
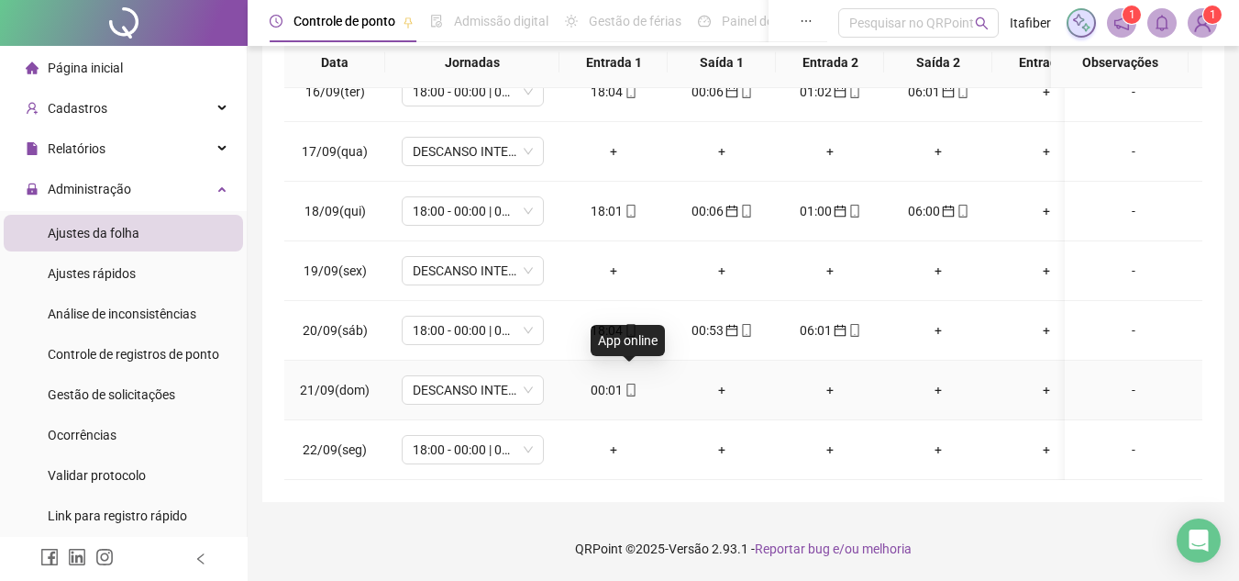
click at [636, 383] on icon "mobile" at bounding box center [631, 389] width 13 height 13
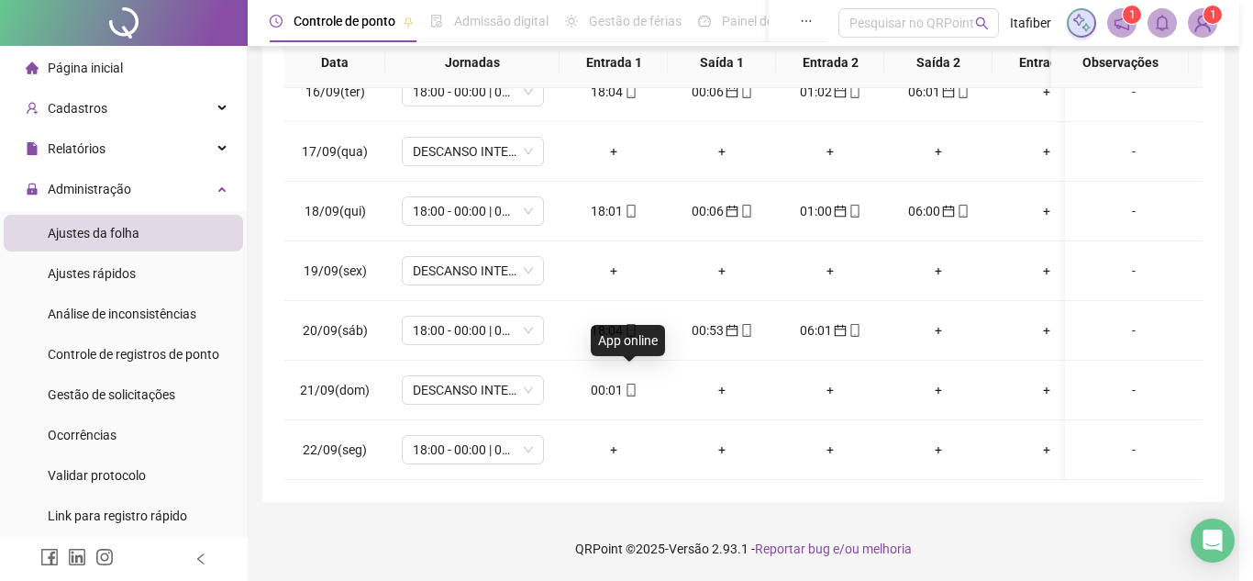
type input "**********"
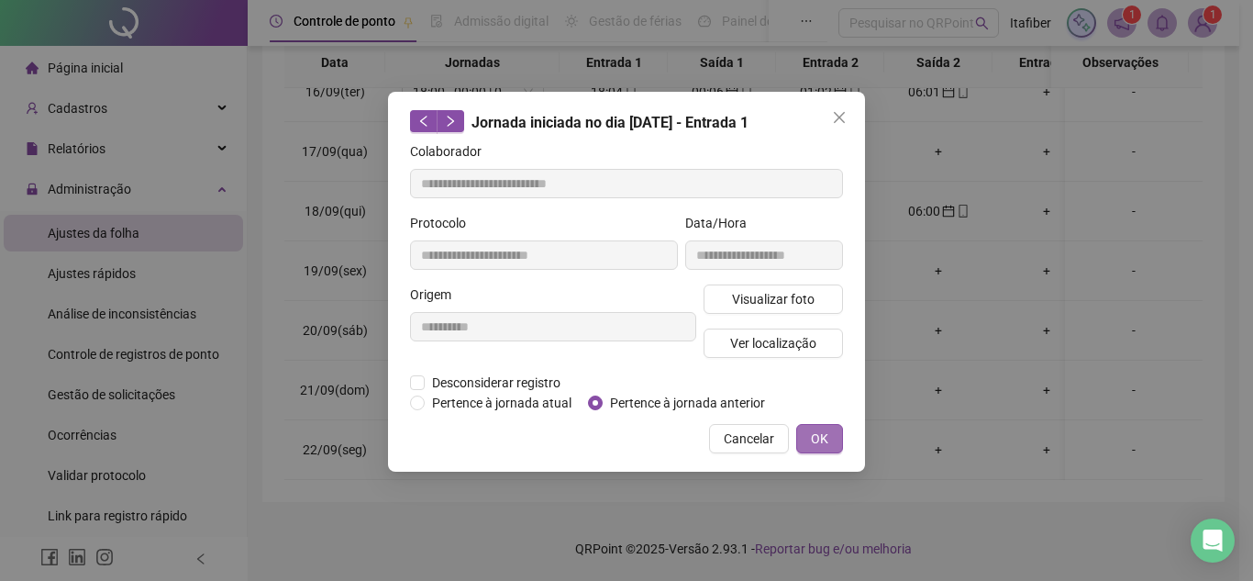
click at [816, 448] on button "OK" at bounding box center [819, 438] width 47 height 29
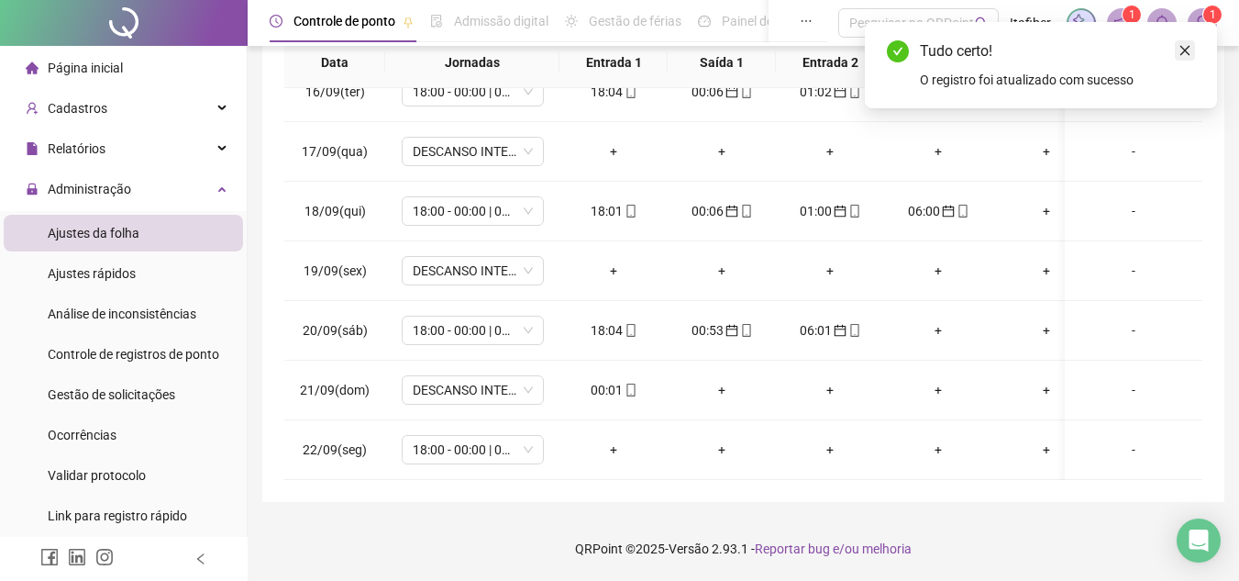
click at [1189, 50] on icon "close" at bounding box center [1185, 50] width 13 height 13
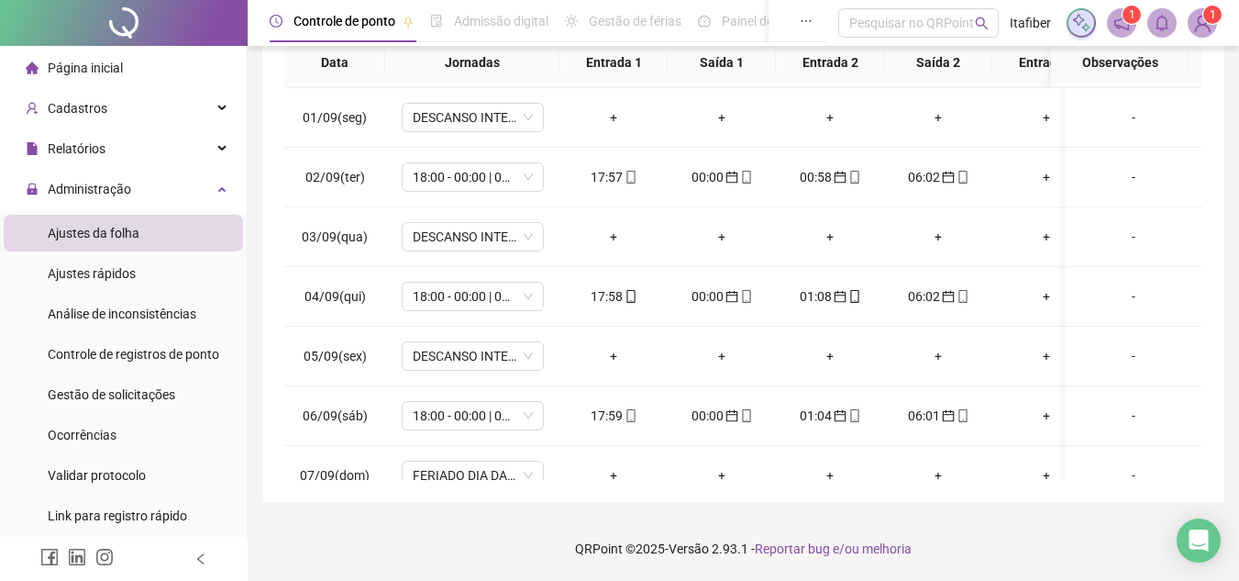
scroll to position [133, 0]
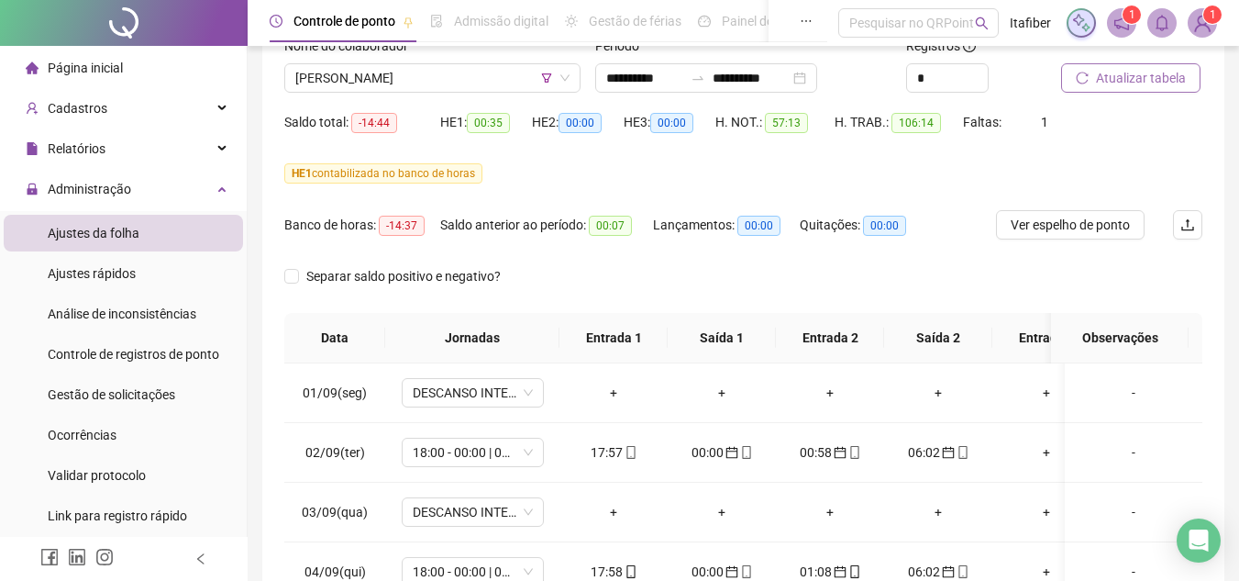
click at [1093, 86] on button "Atualizar tabela" at bounding box center [1130, 77] width 139 height 29
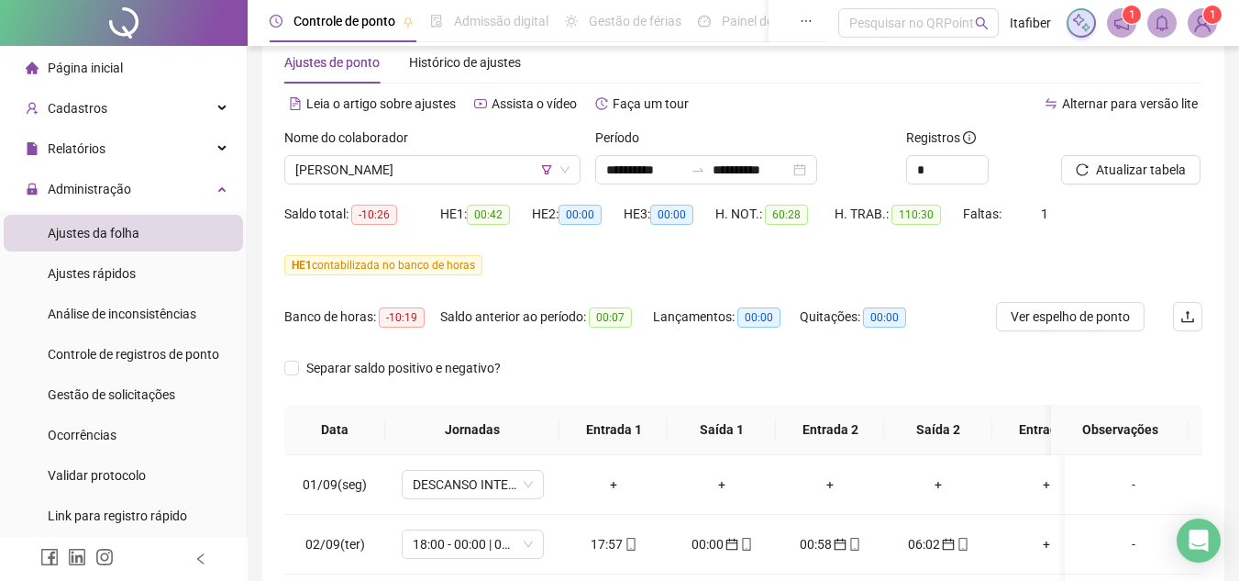
scroll to position [0, 0]
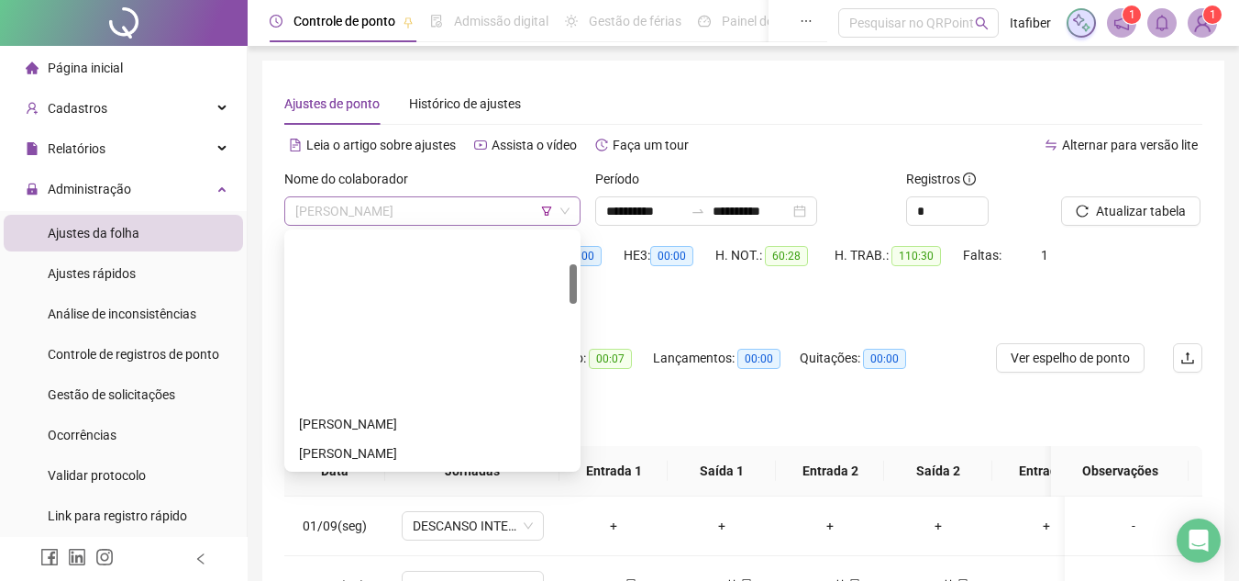
click at [430, 196] on div "[PERSON_NAME]" at bounding box center [432, 210] width 296 height 29
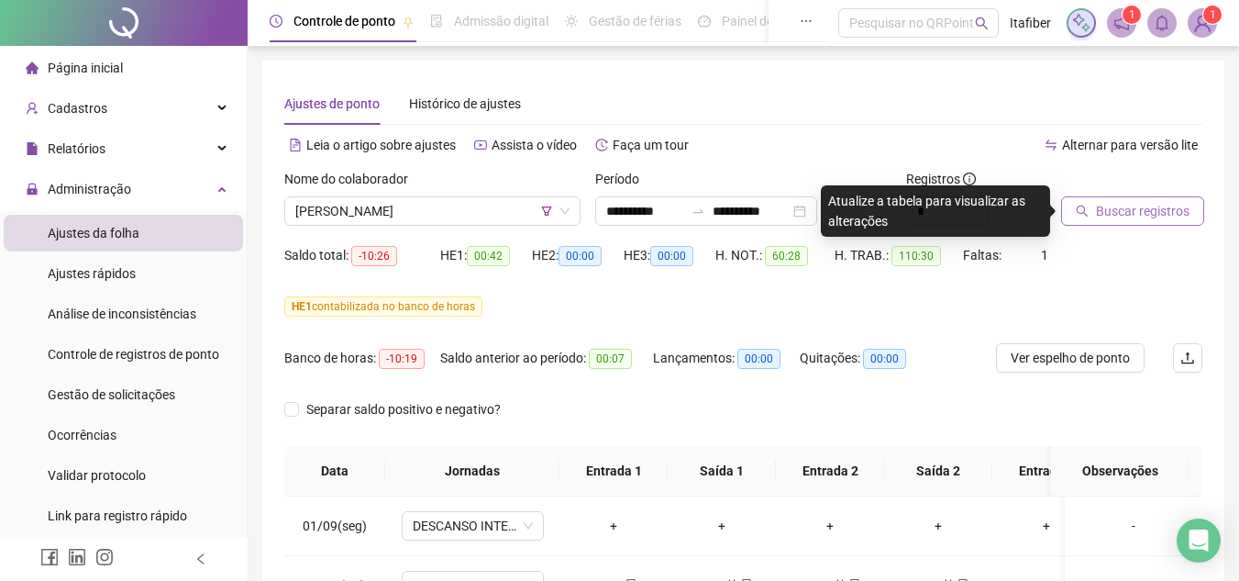
click at [1078, 210] on icon "search" at bounding box center [1083, 211] width 12 height 12
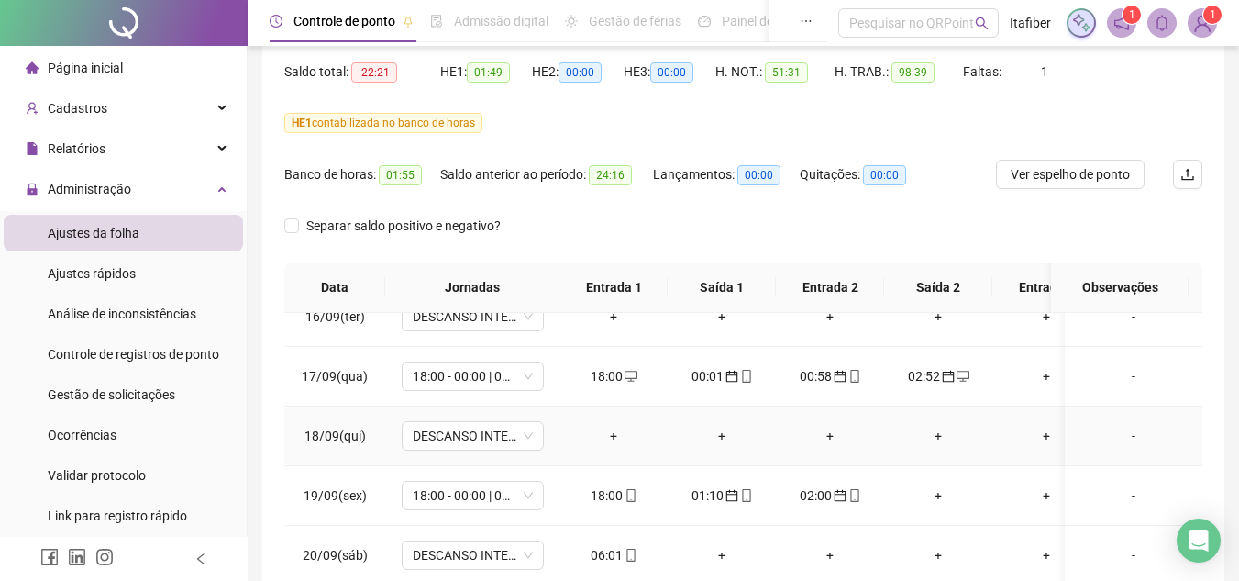
scroll to position [275, 0]
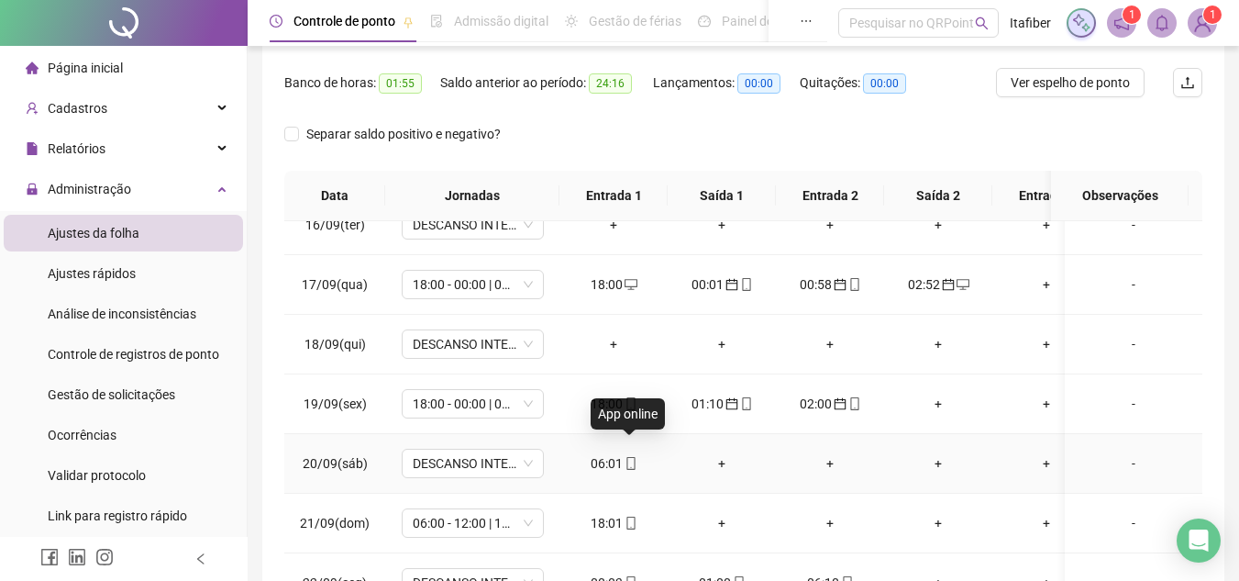
click at [633, 457] on icon "mobile" at bounding box center [631, 463] width 13 height 13
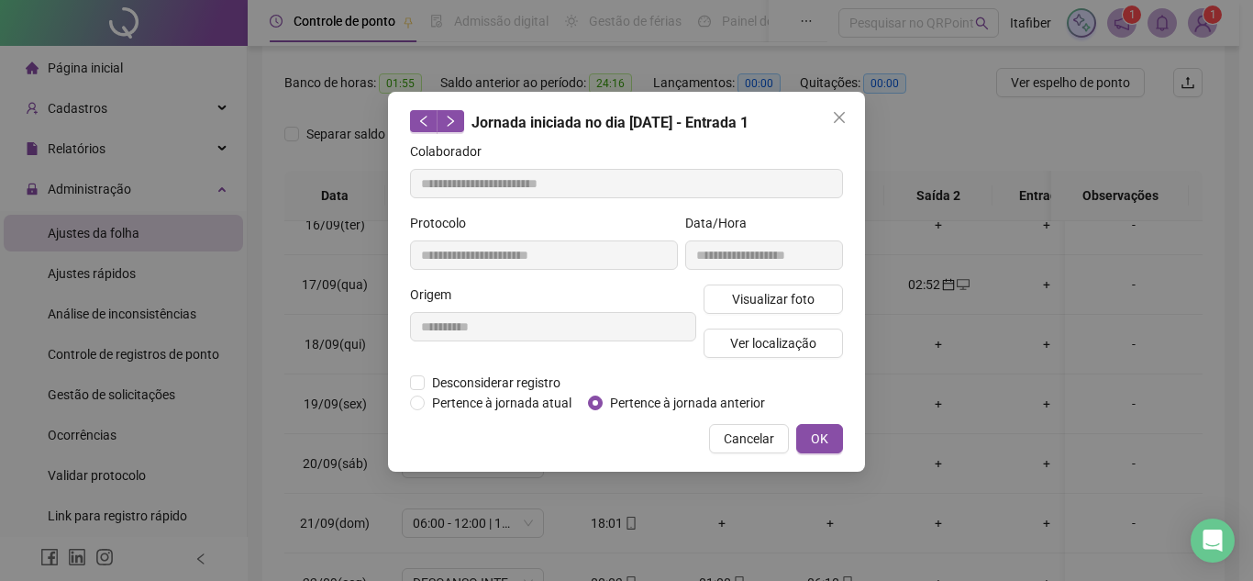
type input "**********"
click at [603, 406] on span "Pertence à jornada anterior" at bounding box center [688, 403] width 170 height 20
click at [803, 435] on button "OK" at bounding box center [819, 438] width 47 height 29
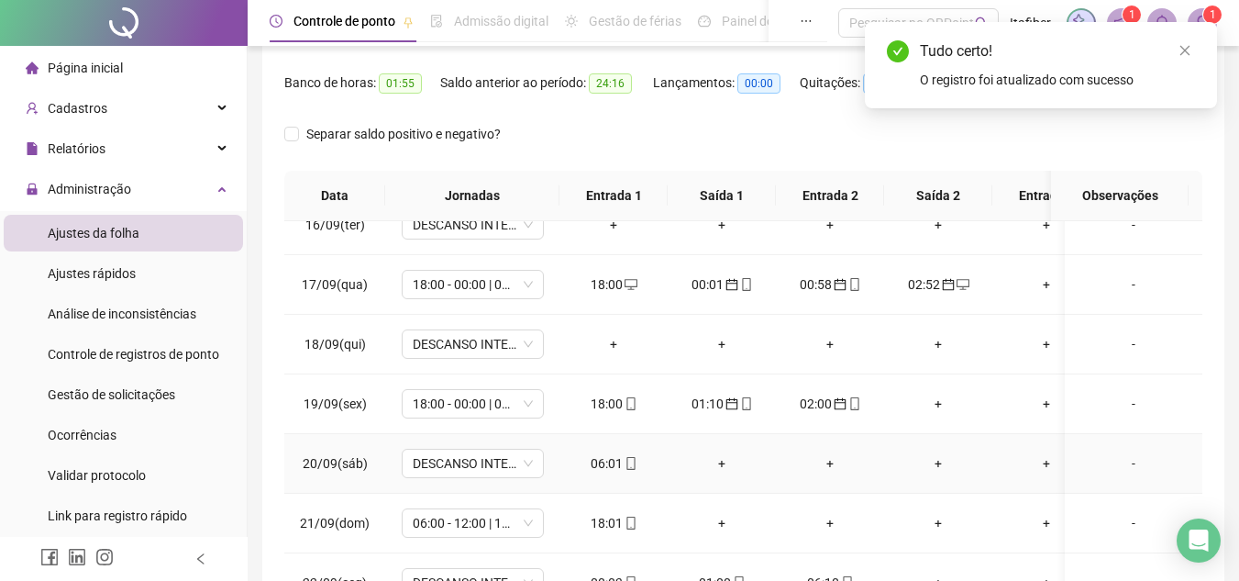
scroll to position [367, 0]
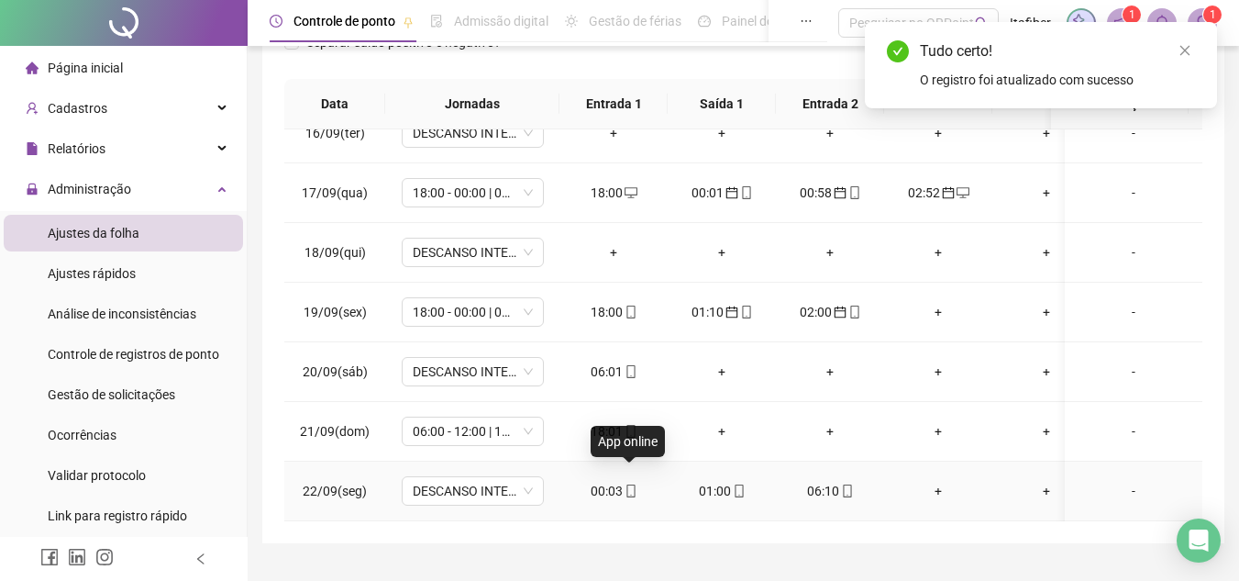
click at [626, 484] on icon "mobile" at bounding box center [630, 490] width 8 height 13
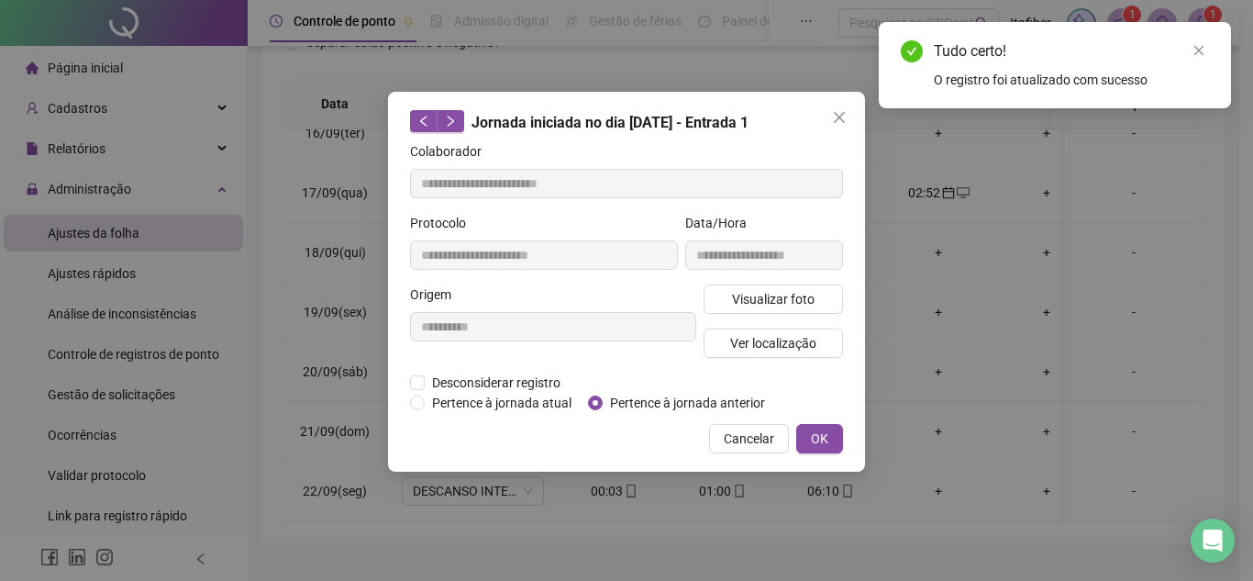
type input "**********"
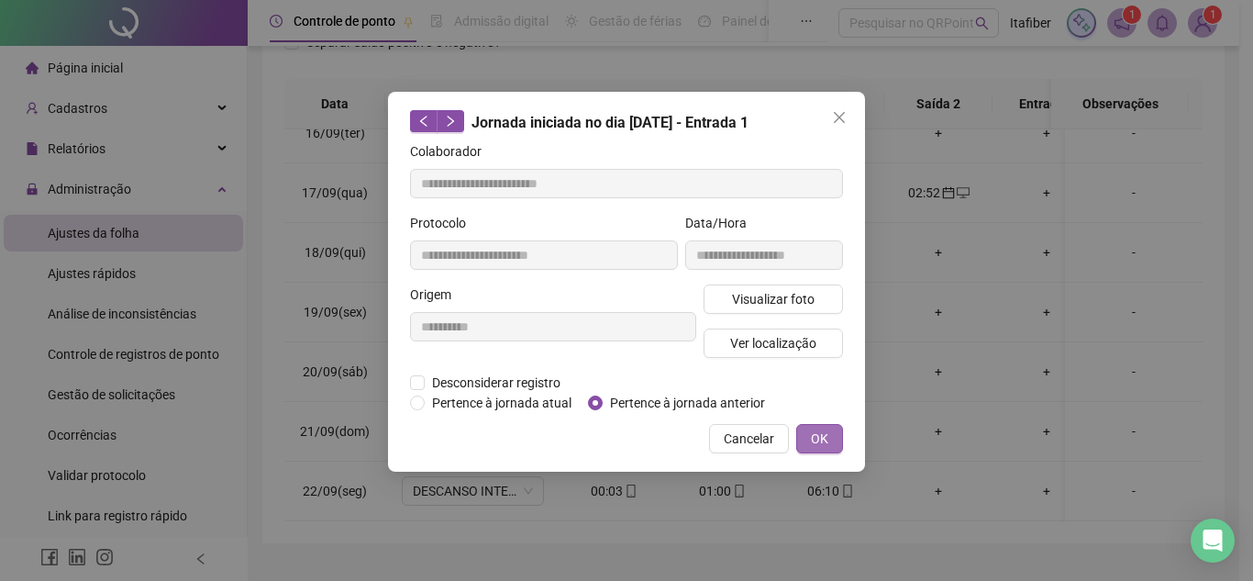
click at [814, 445] on span "OK" at bounding box center [819, 438] width 17 height 20
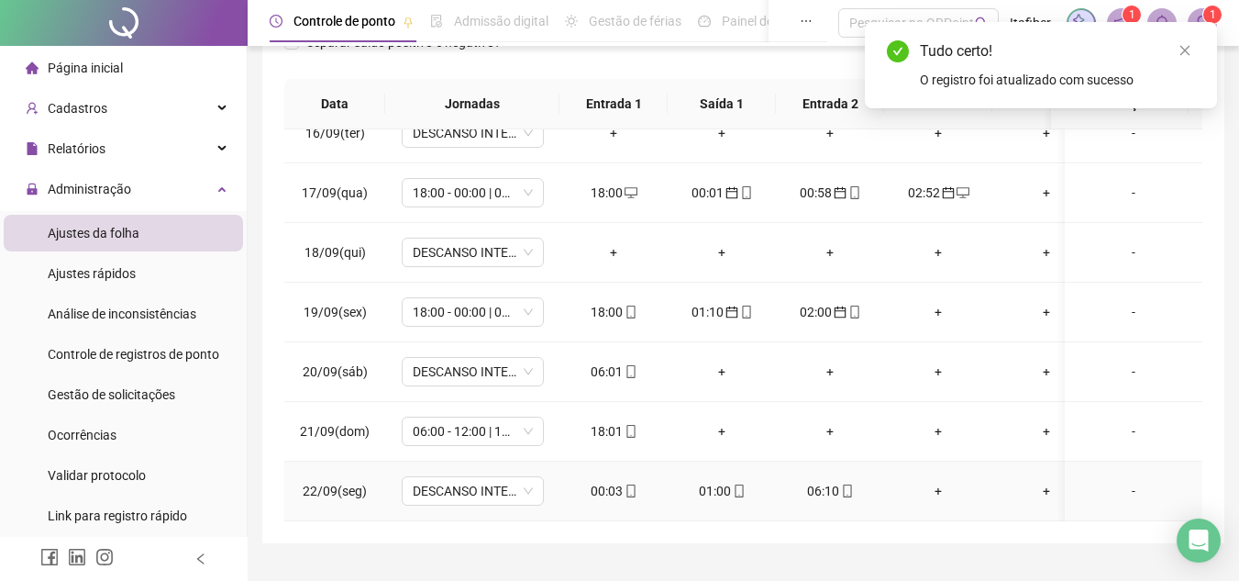
click at [745, 482] on div "01:00" at bounding box center [721, 491] width 79 height 20
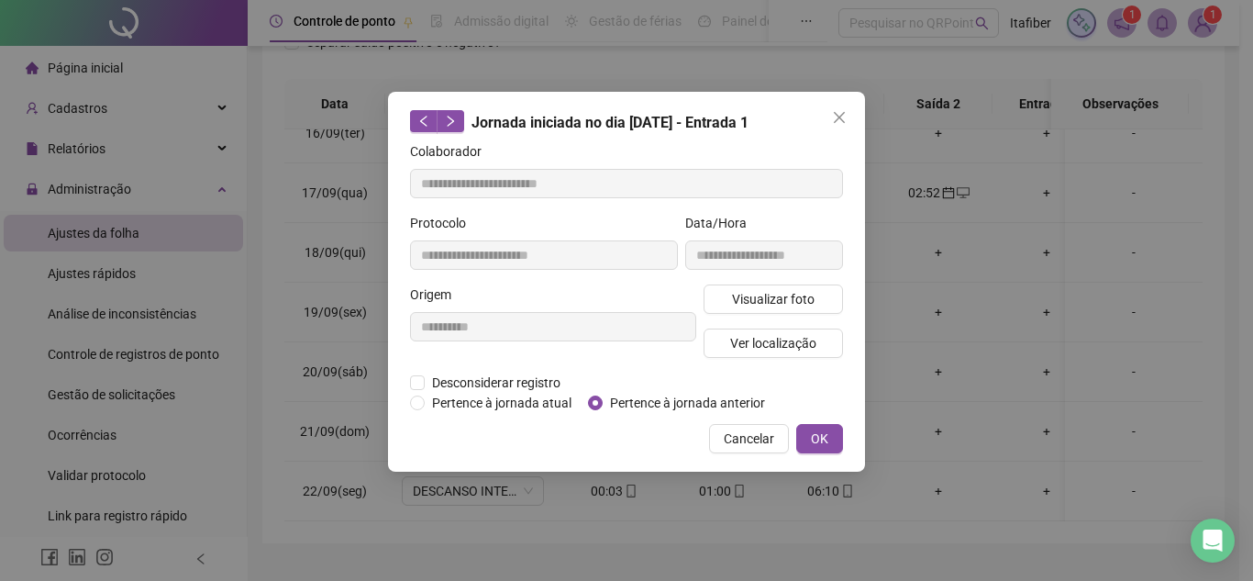
type input "**********"
click at [815, 433] on span "OK" at bounding box center [819, 438] width 17 height 20
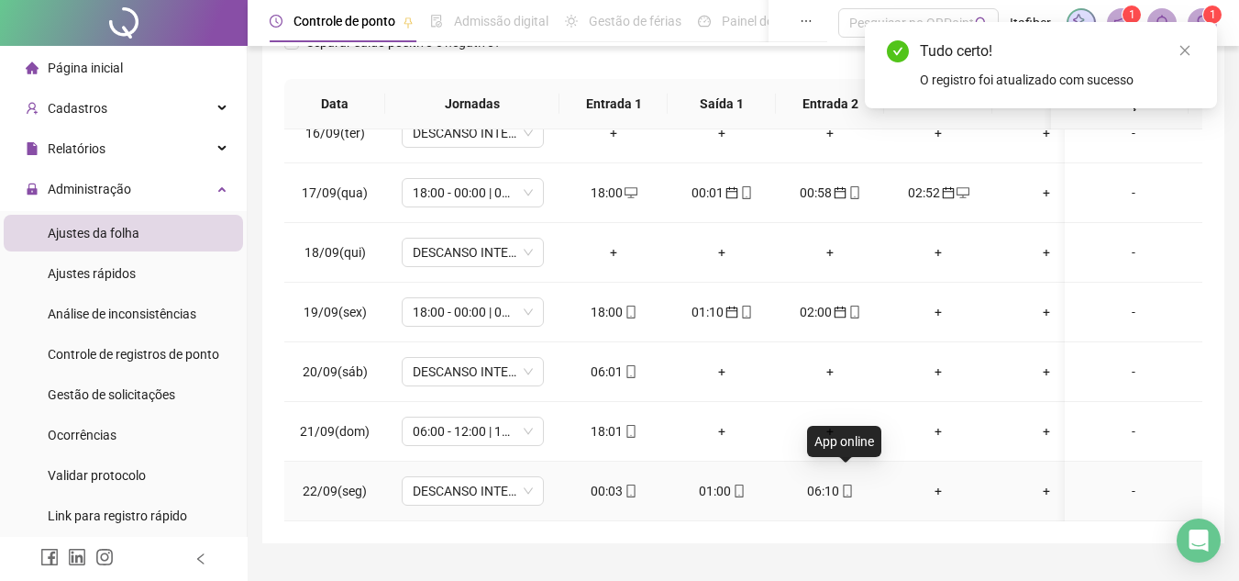
click at [847, 484] on icon "mobile" at bounding box center [847, 490] width 13 height 13
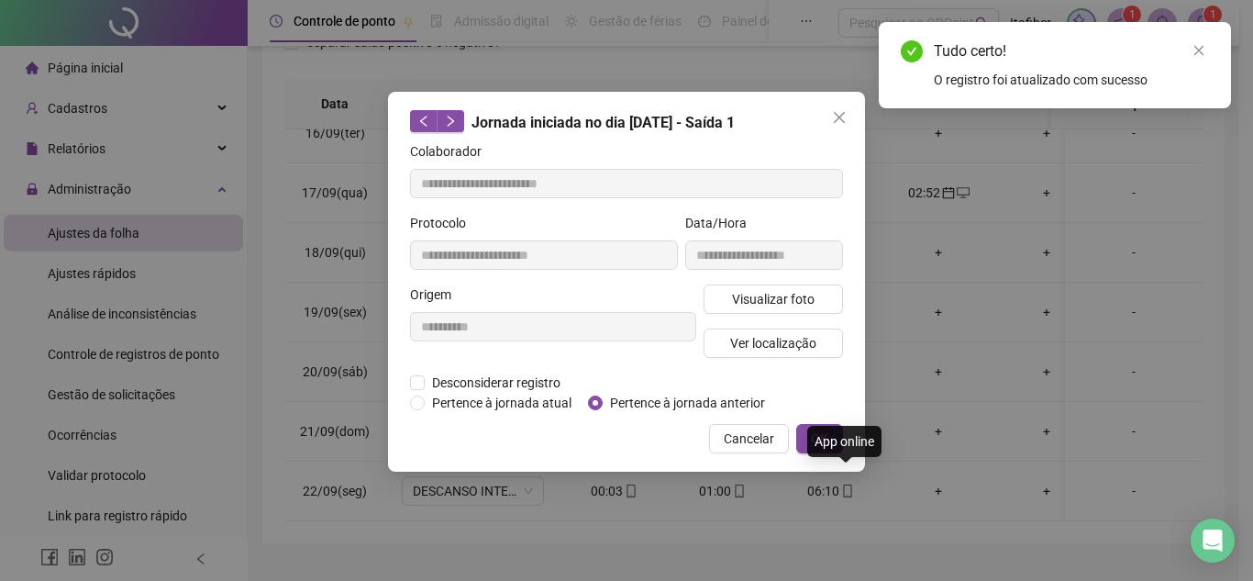
type input "**********"
click at [812, 426] on button "OK" at bounding box center [819, 438] width 47 height 29
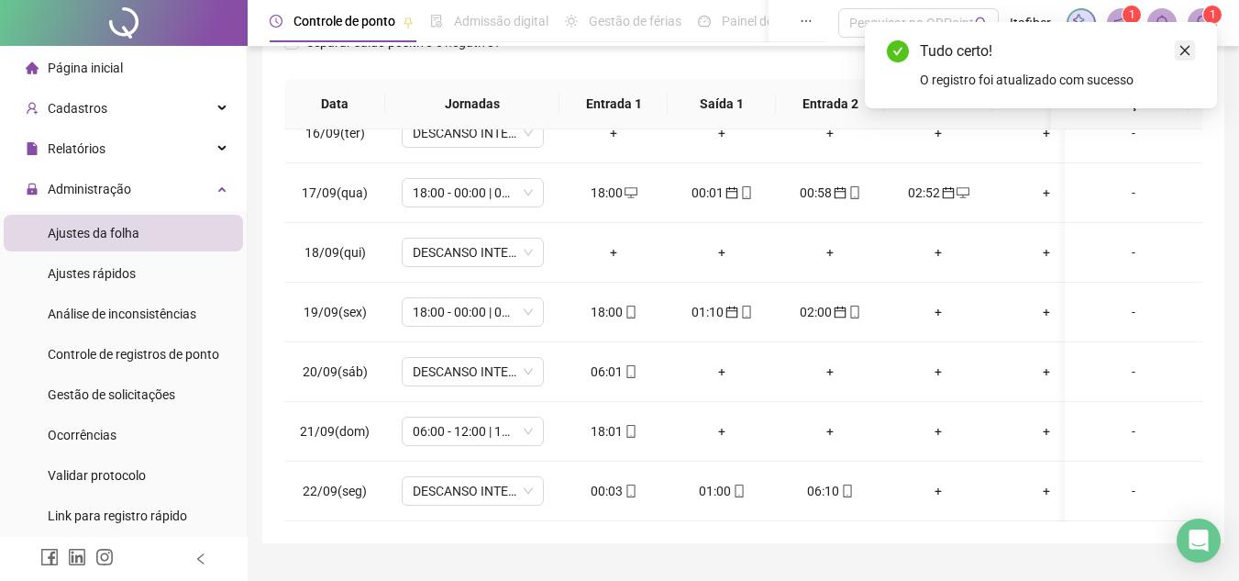
click at [1188, 53] on icon "close" at bounding box center [1185, 51] width 10 height 10
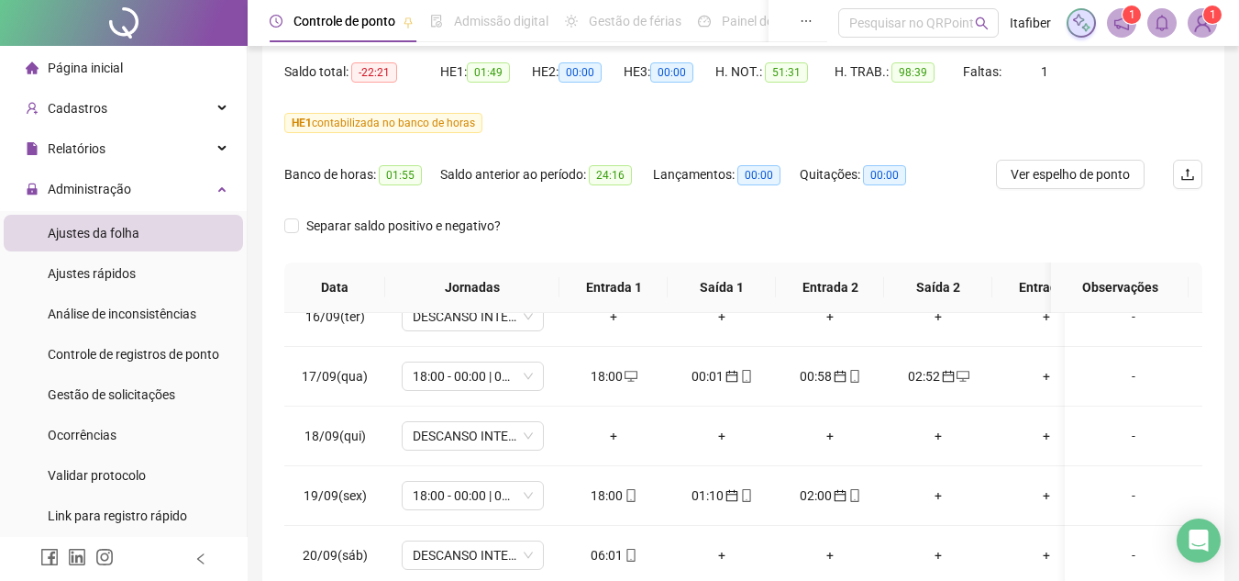
scroll to position [92, 0]
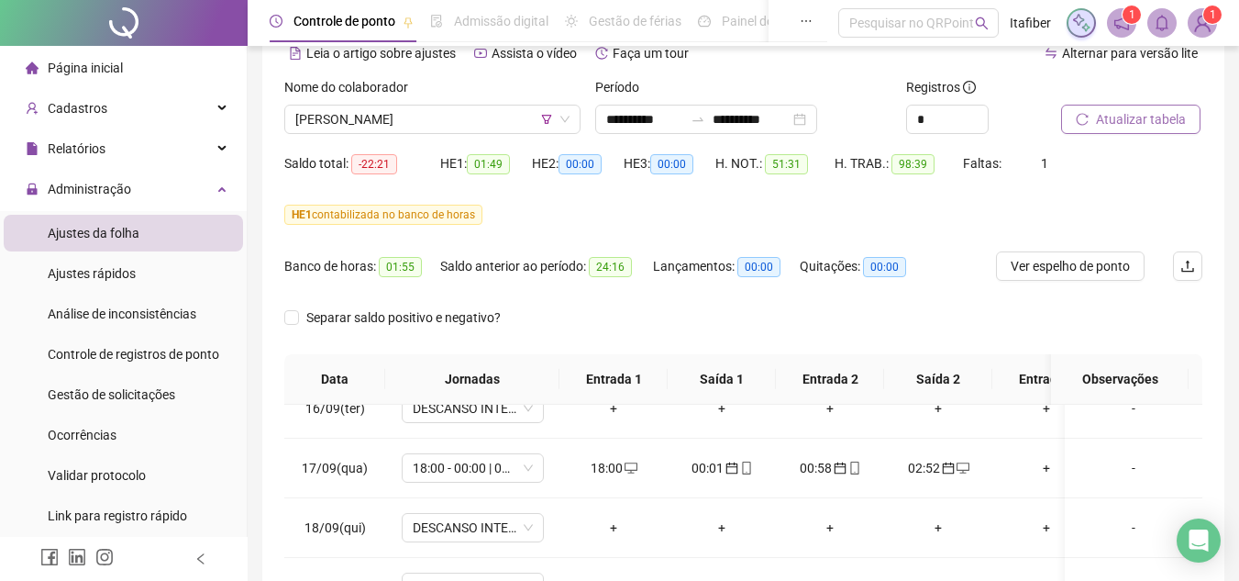
click at [1113, 127] on span "Atualizar tabela" at bounding box center [1141, 119] width 90 height 20
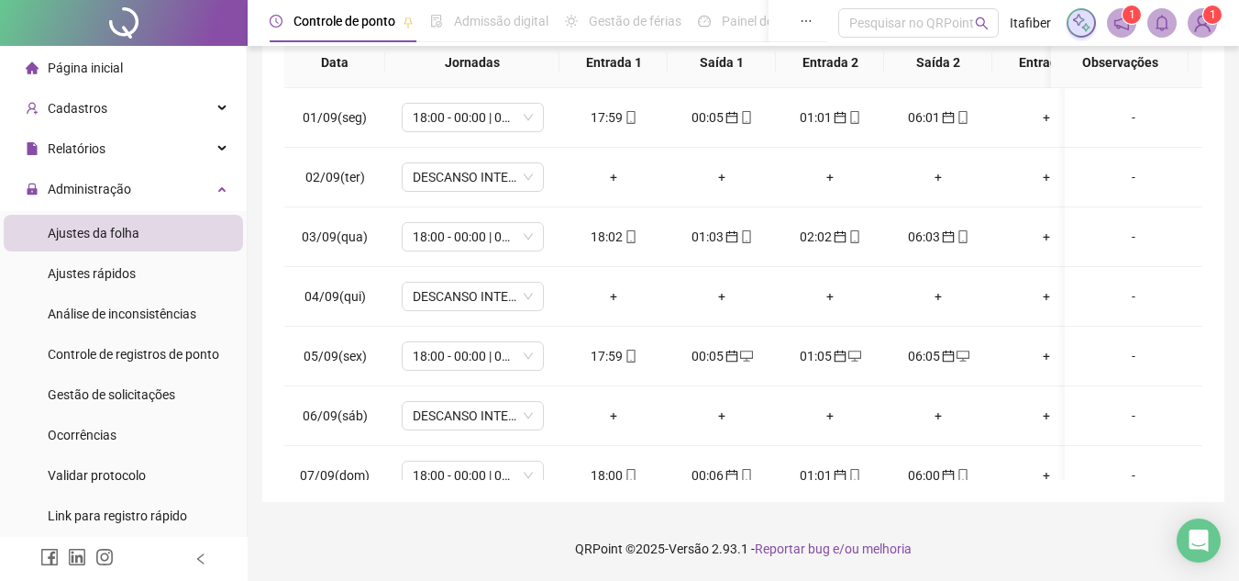
scroll to position [41, 0]
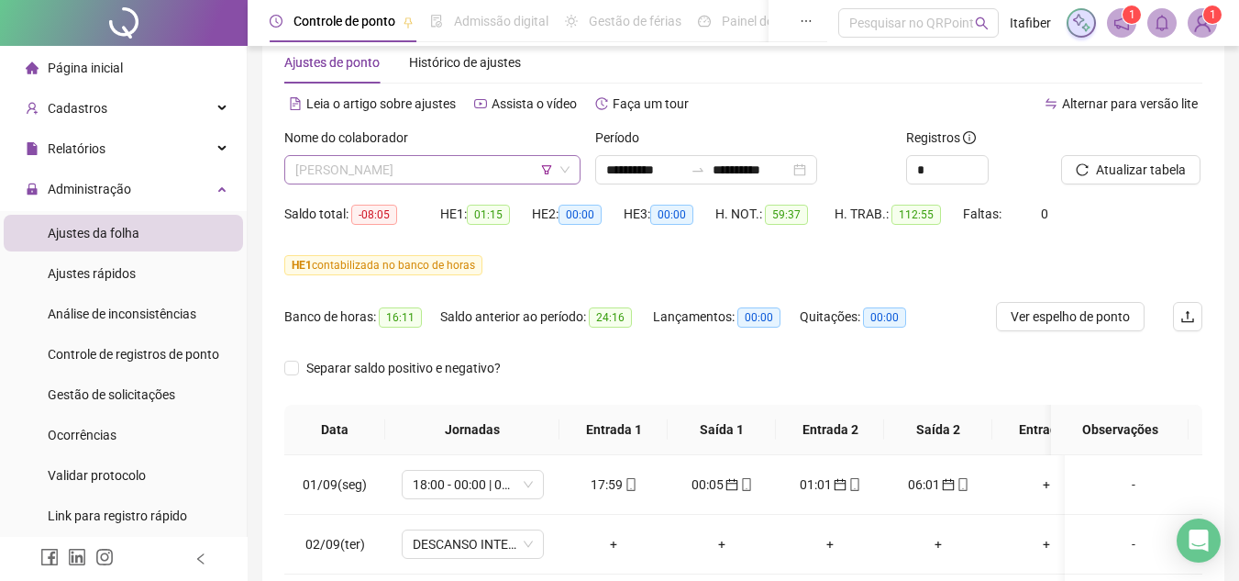
click at [412, 179] on span "[PERSON_NAME]" at bounding box center [432, 170] width 274 height 28
click at [795, 260] on div "HE 1 contabilizada no banco de horas" at bounding box center [743, 265] width 918 height 20
click at [506, 164] on span "[PERSON_NAME]" at bounding box center [432, 170] width 274 height 28
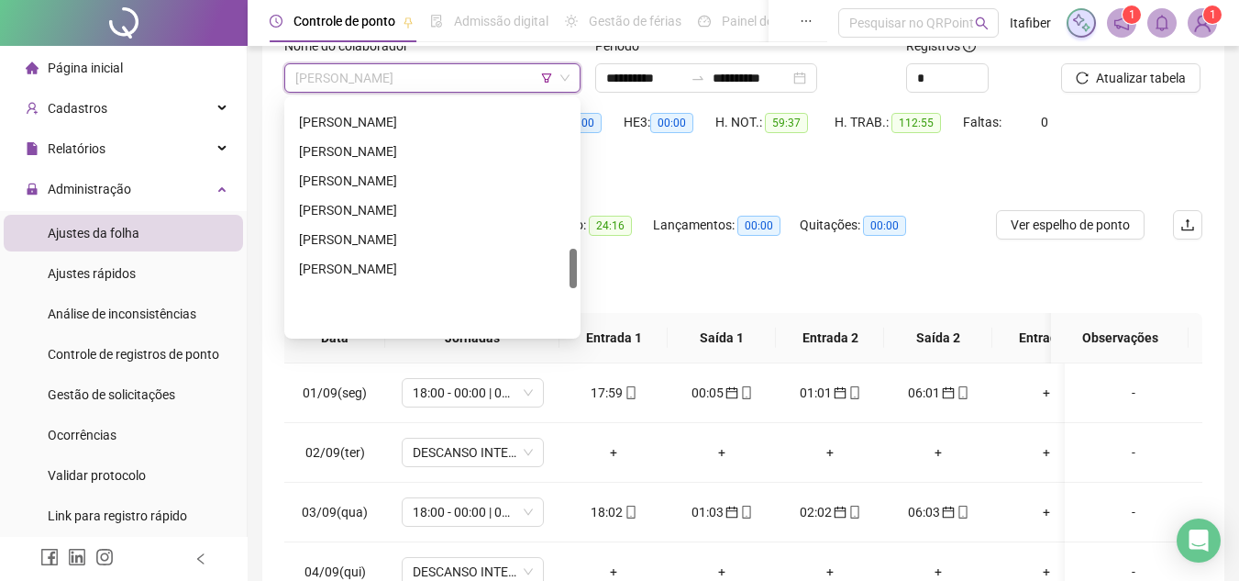
scroll to position [870, 0]
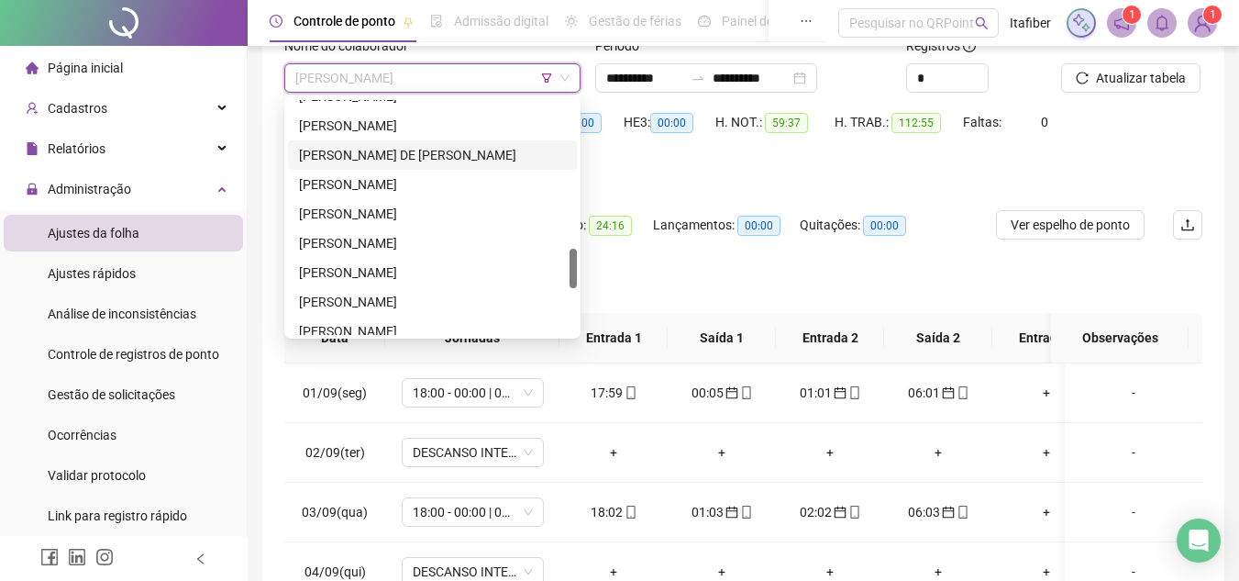
click at [361, 148] on div "[PERSON_NAME] DE [PERSON_NAME]" at bounding box center [432, 155] width 267 height 20
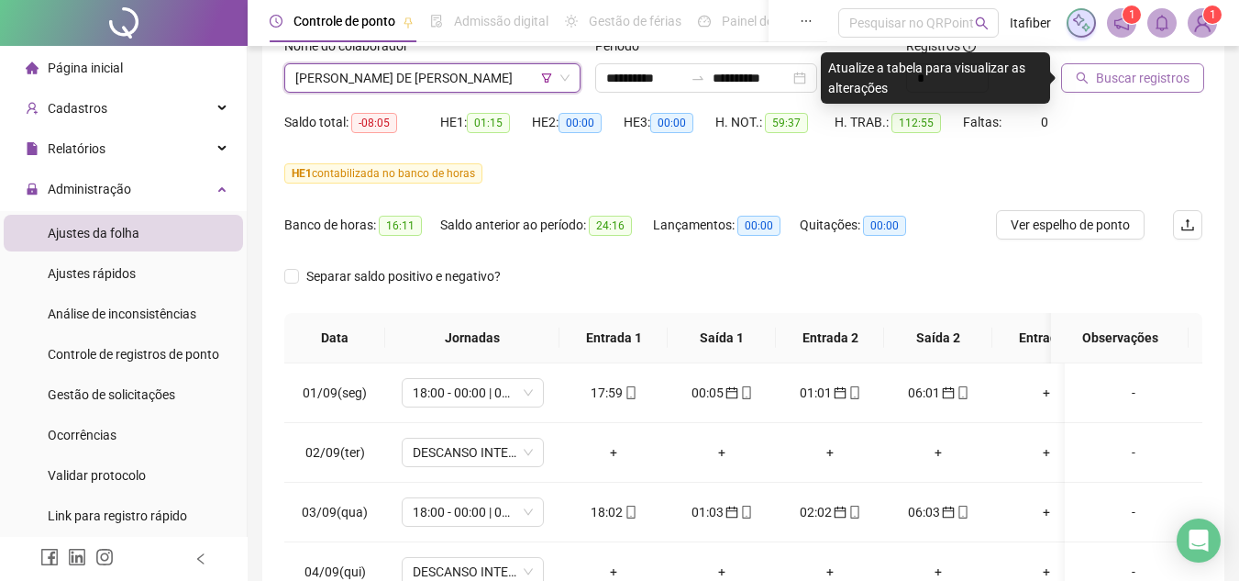
click at [1074, 84] on button "Buscar registros" at bounding box center [1132, 77] width 143 height 29
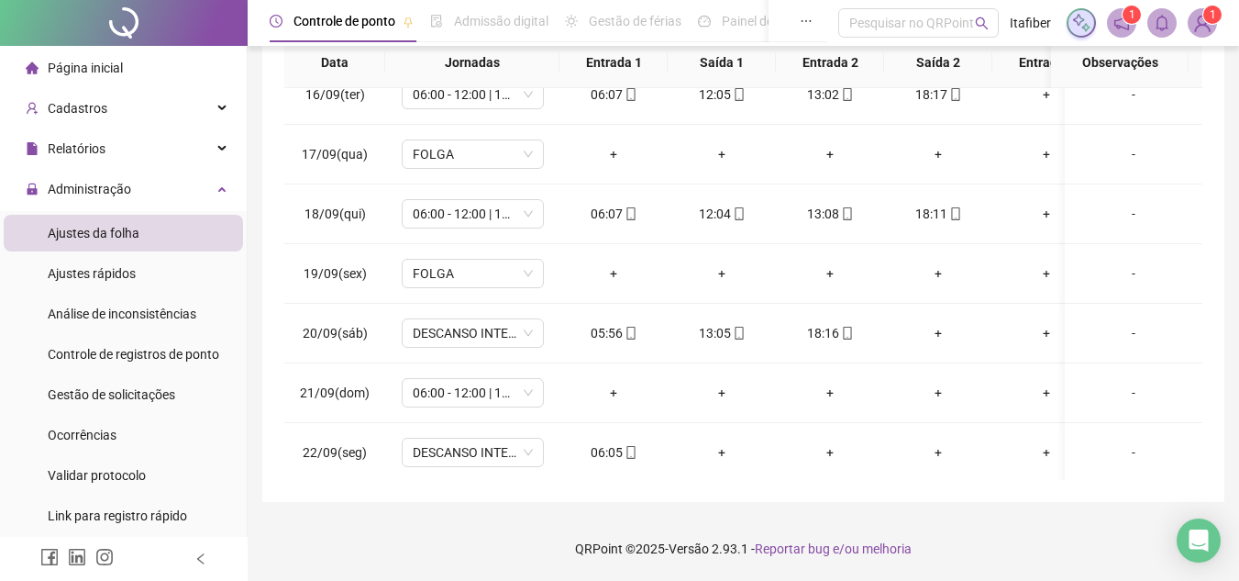
scroll to position [934, 0]
click at [937, 320] on div "+" at bounding box center [938, 330] width 79 height 20
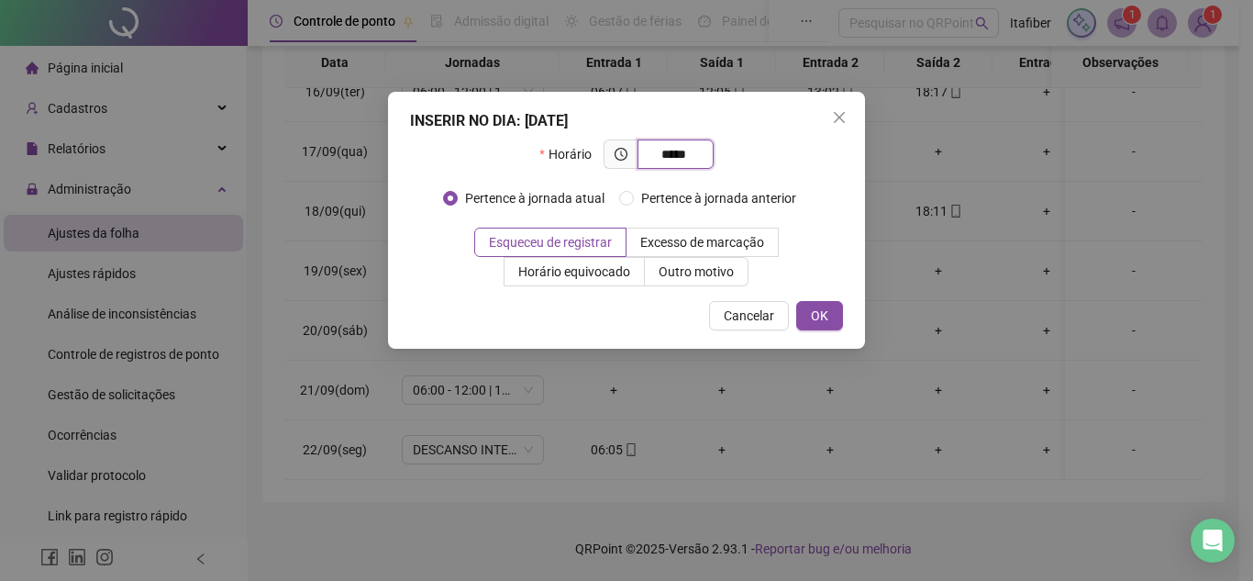
type input "*****"
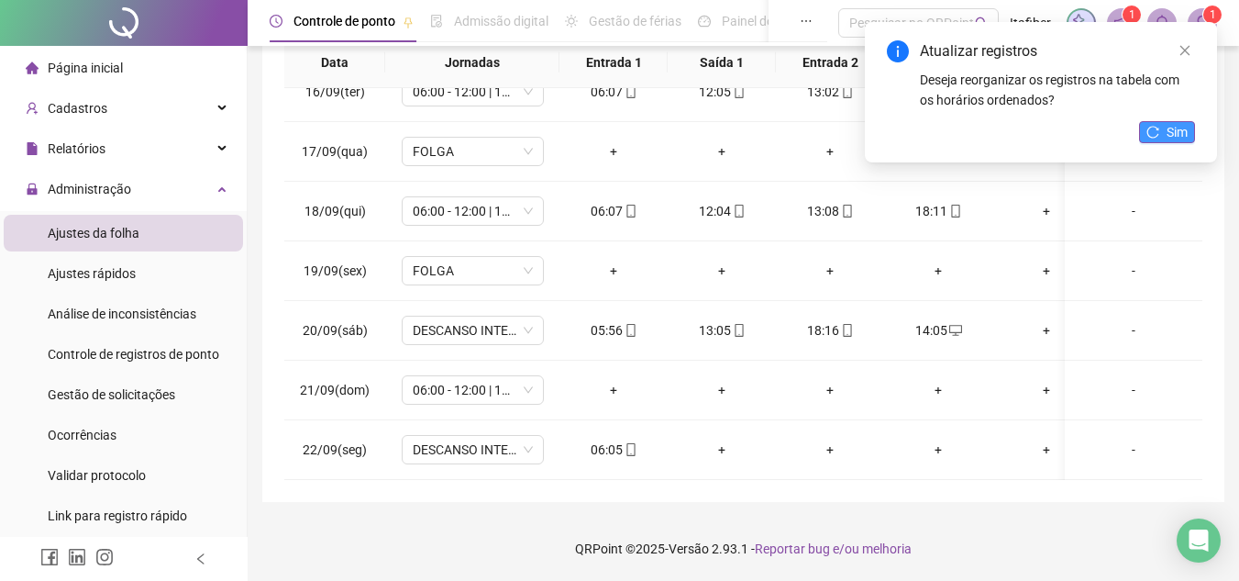
click at [1158, 136] on icon "reload" at bounding box center [1153, 132] width 12 height 12
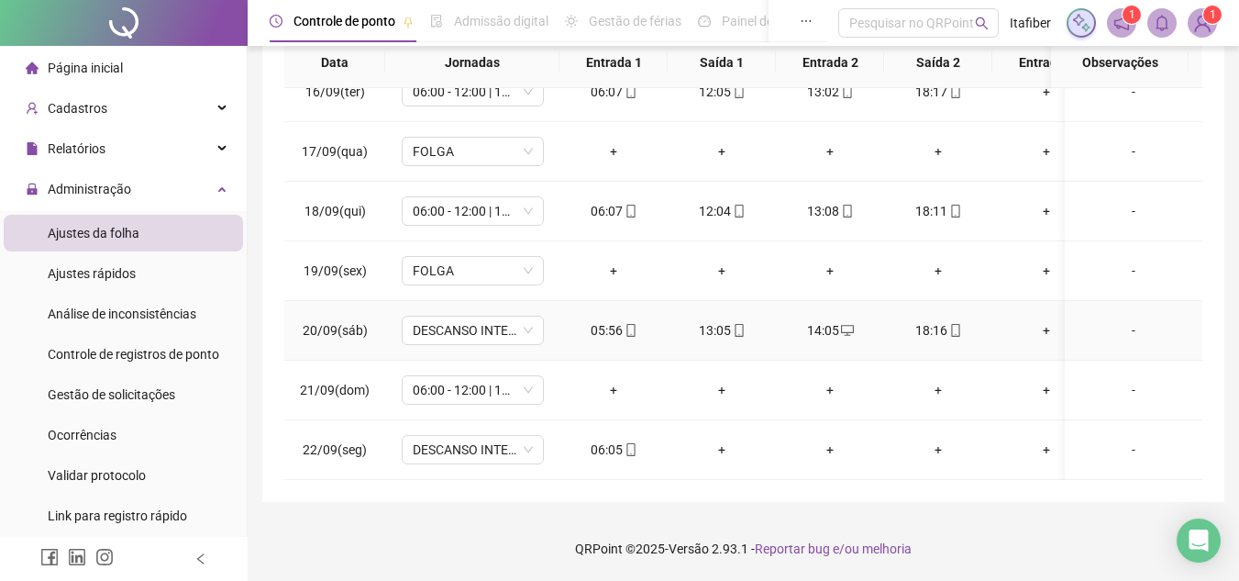
click at [535, 331] on td "DESCANSO INTER-JORNADA" at bounding box center [472, 331] width 174 height 60
click at [535, 316] on div "DESCANSO INTER-JORNADA" at bounding box center [473, 330] width 142 height 29
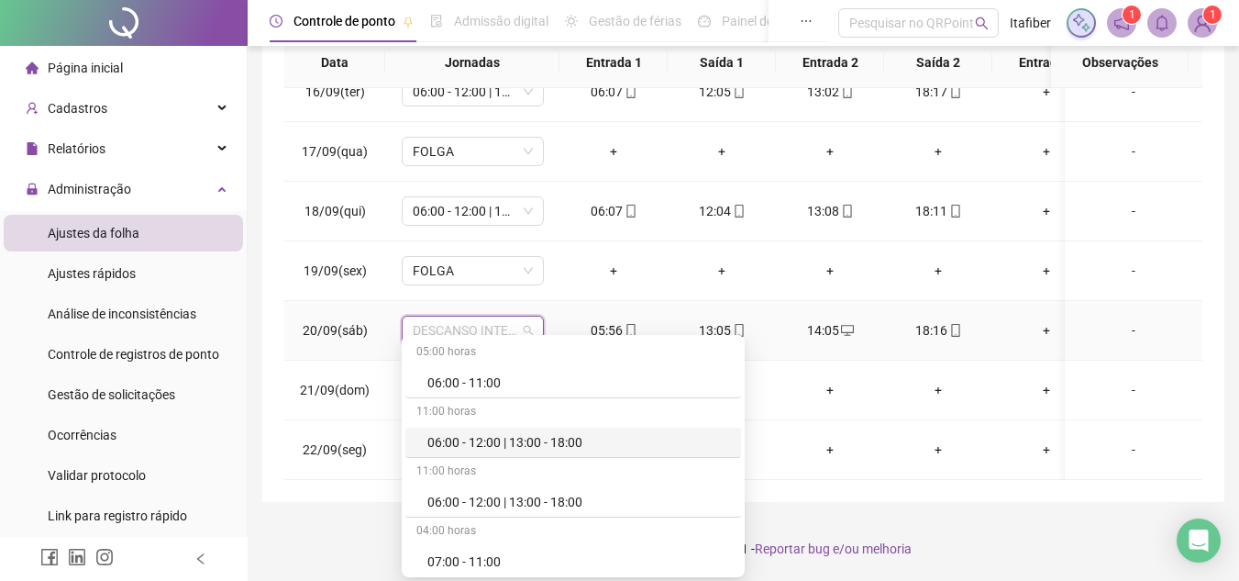
click at [490, 445] on div "06:00 - 12:00 | 13:00 - 18:00" at bounding box center [578, 442] width 303 height 20
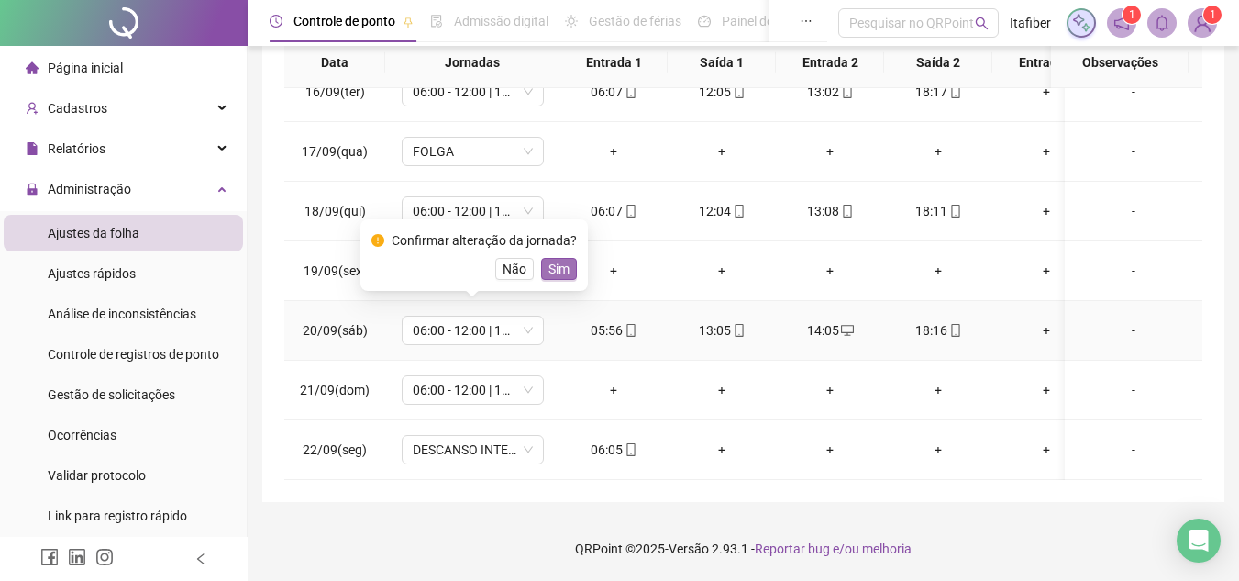
click at [553, 261] on span "Sim" at bounding box center [558, 269] width 21 height 20
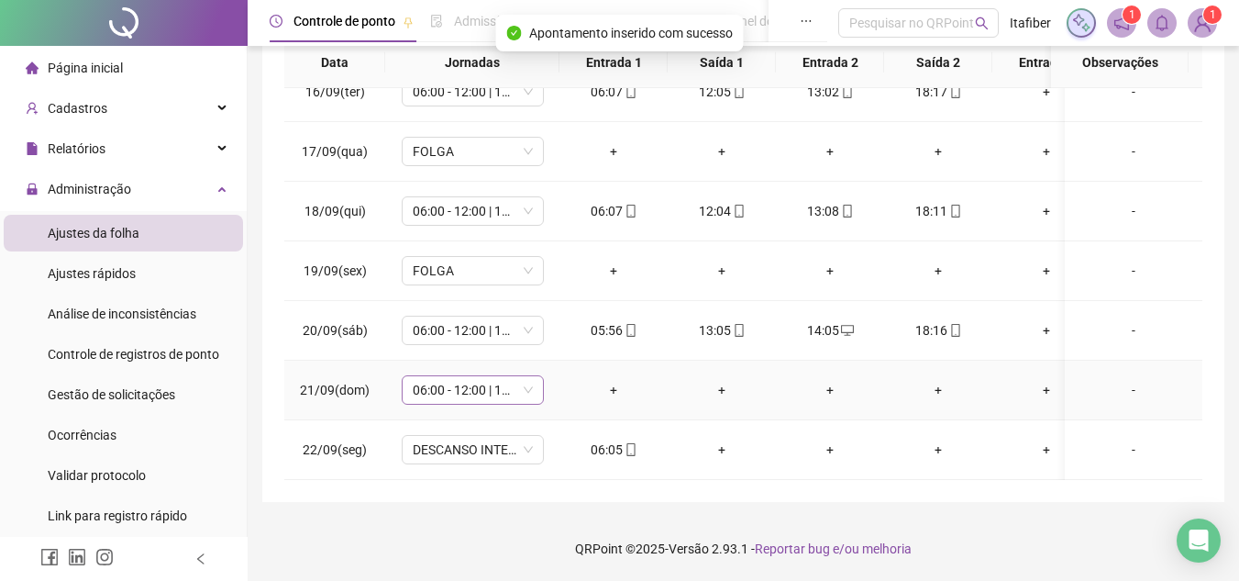
click at [493, 376] on span "06:00 - 12:00 | 13:00 - 18:00" at bounding box center [473, 390] width 120 height 28
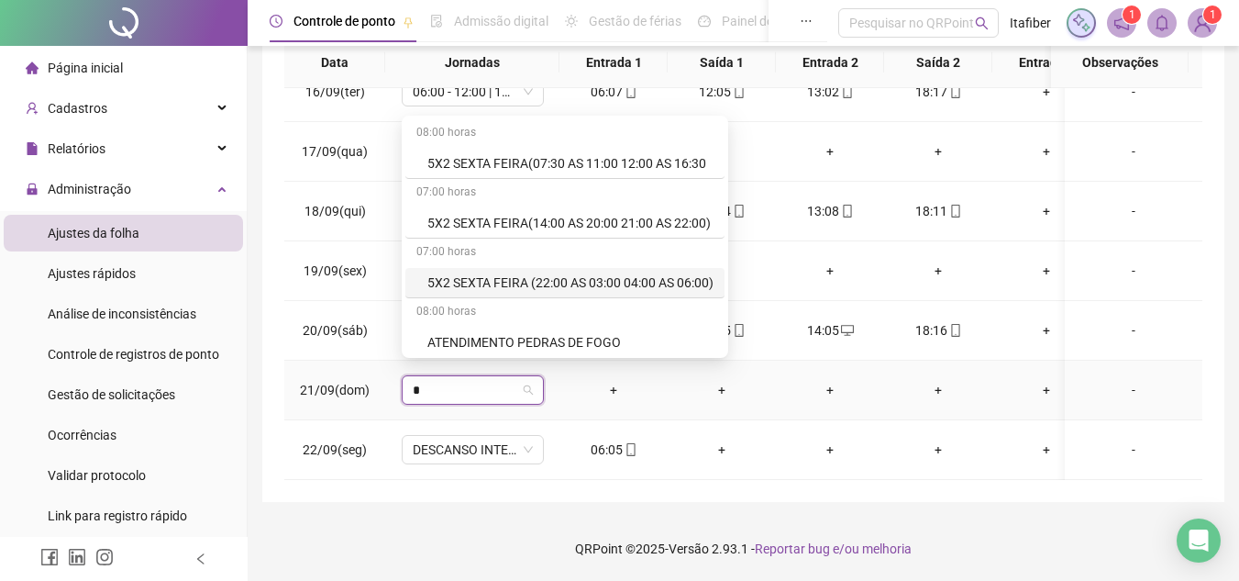
type input "**"
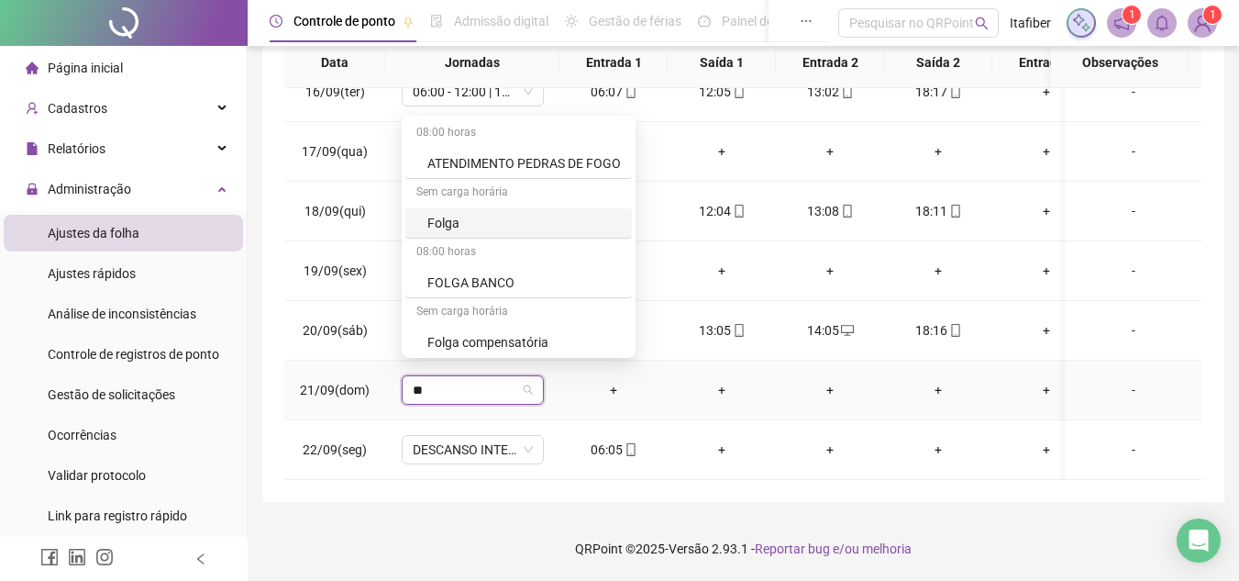
click at [486, 217] on div "Folga" at bounding box center [524, 223] width 194 height 20
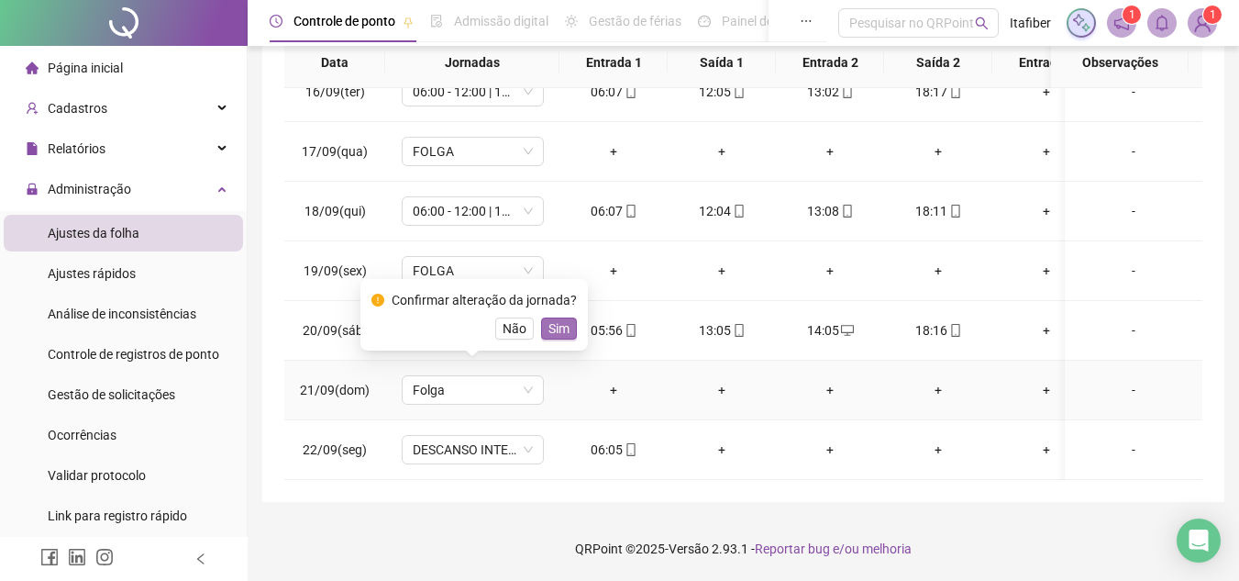
click at [549, 328] on span "Sim" at bounding box center [558, 328] width 21 height 20
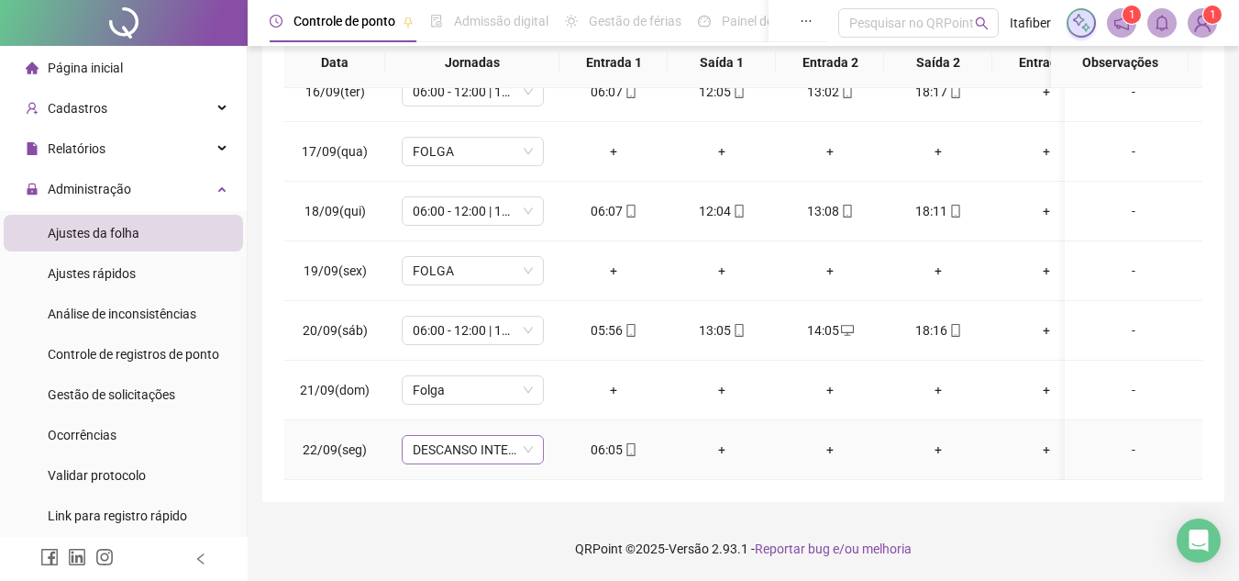
click at [500, 441] on span "DESCANSO INTER-JORNADA" at bounding box center [473, 450] width 120 height 28
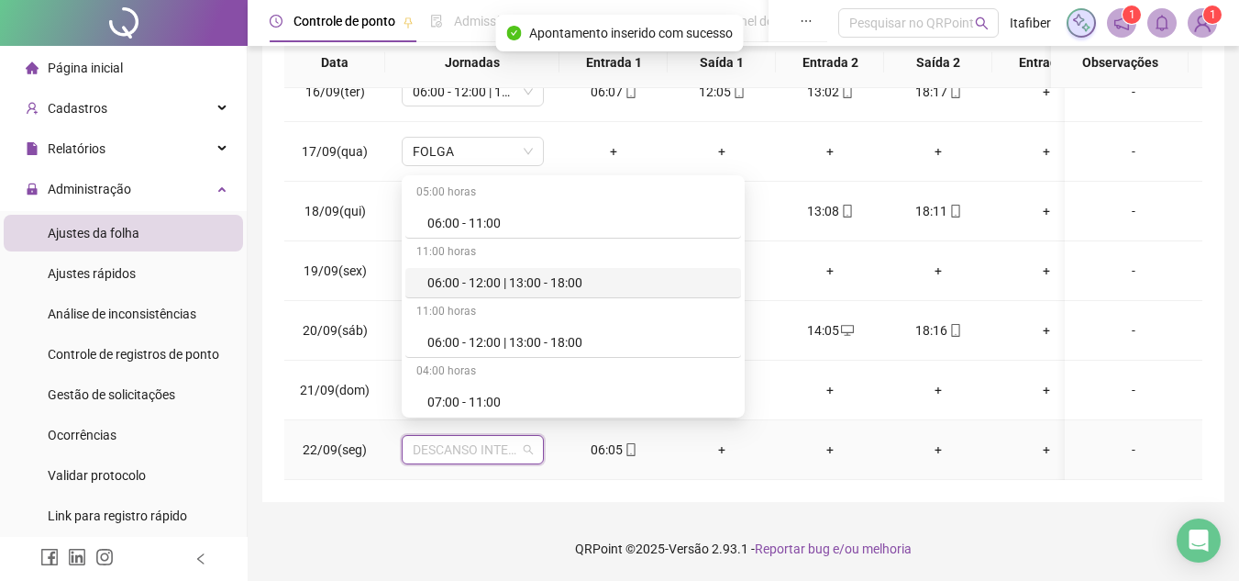
click at [504, 278] on div "06:00 - 12:00 | 13:00 - 18:00" at bounding box center [578, 282] width 303 height 20
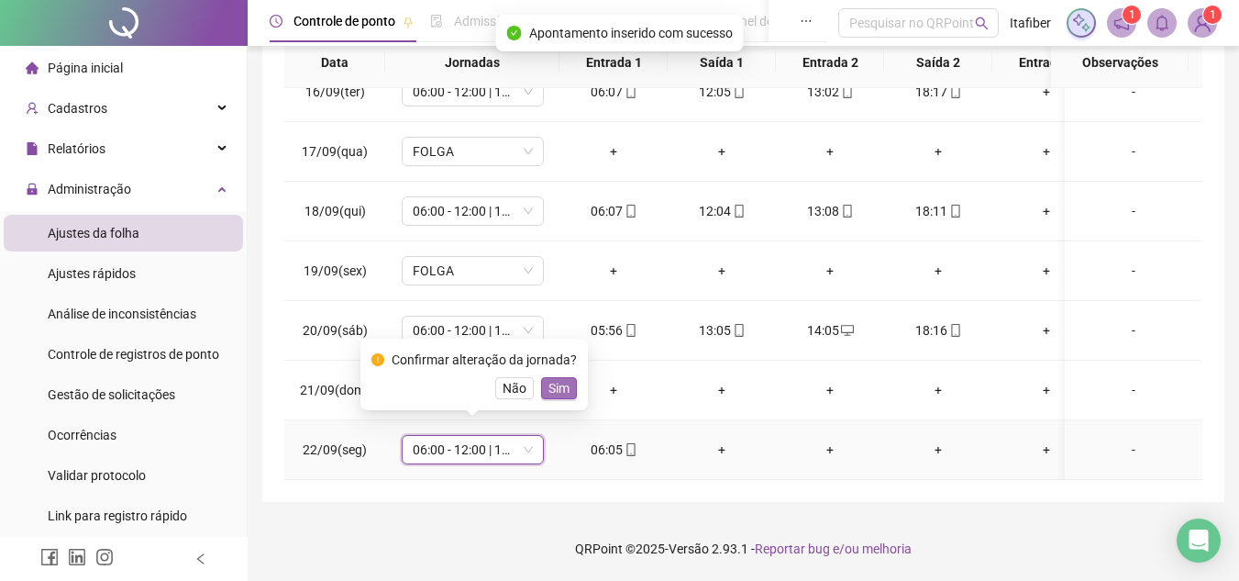
click at [554, 388] on span "Sim" at bounding box center [558, 388] width 21 height 20
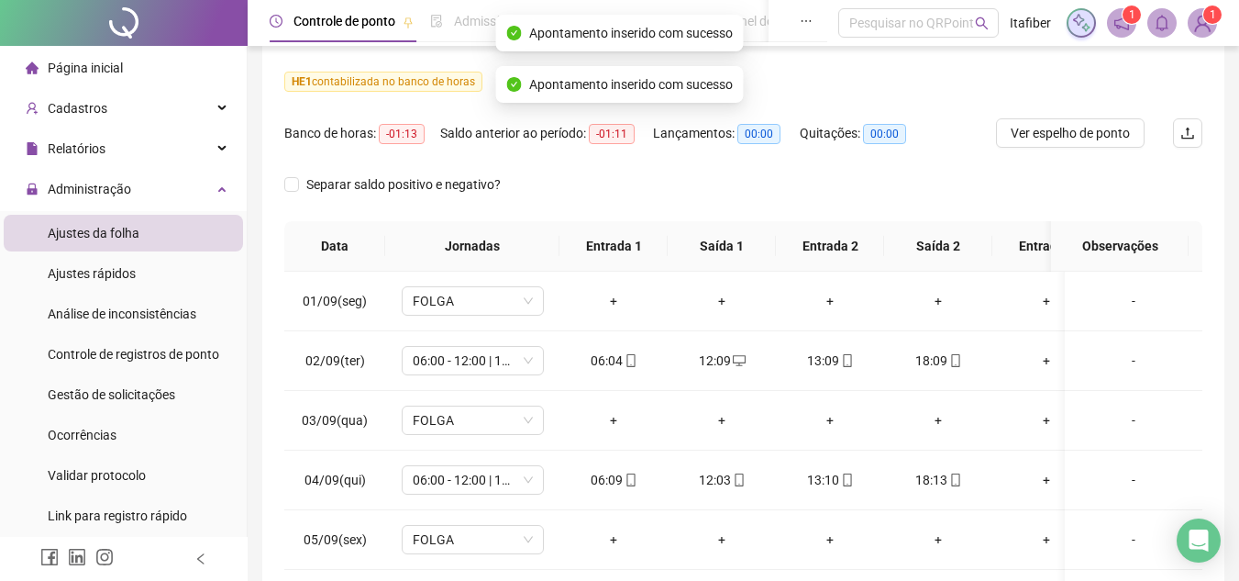
scroll to position [41, 0]
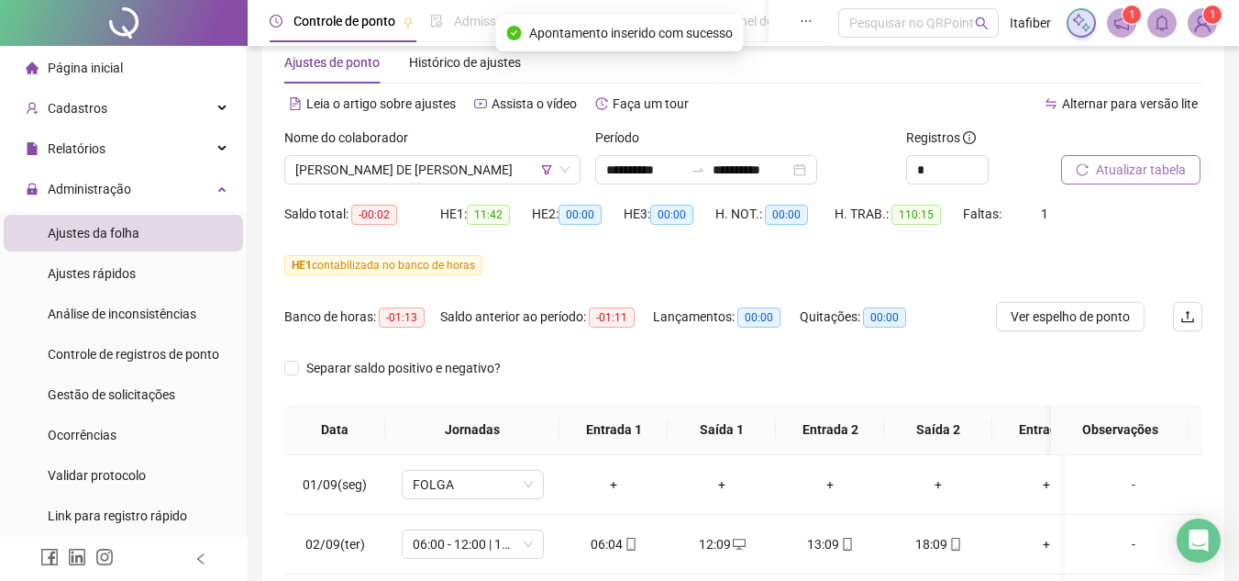
click at [1102, 172] on span "Atualizar tabela" at bounding box center [1141, 170] width 90 height 20
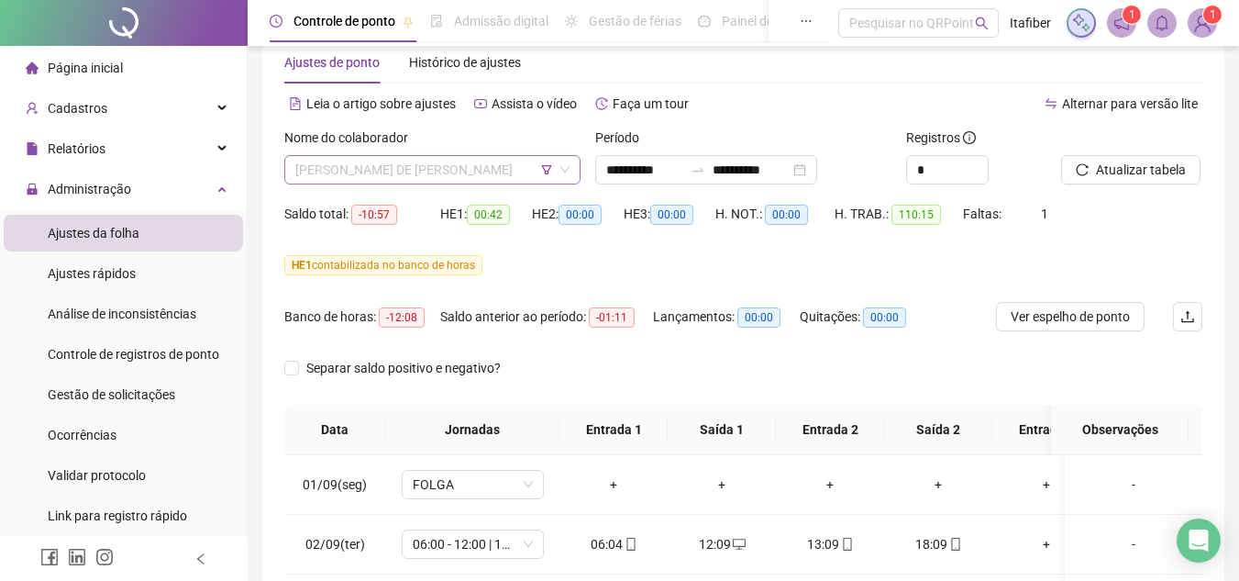
click at [408, 172] on span "[PERSON_NAME] DE [PERSON_NAME]" at bounding box center [432, 170] width 274 height 28
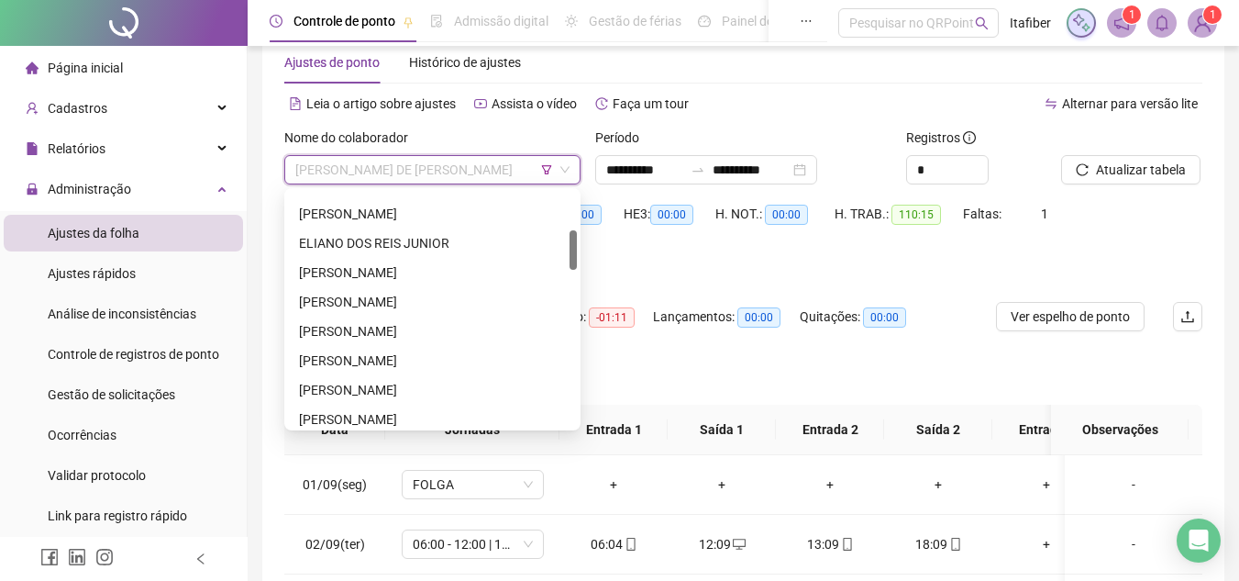
scroll to position [319, 0]
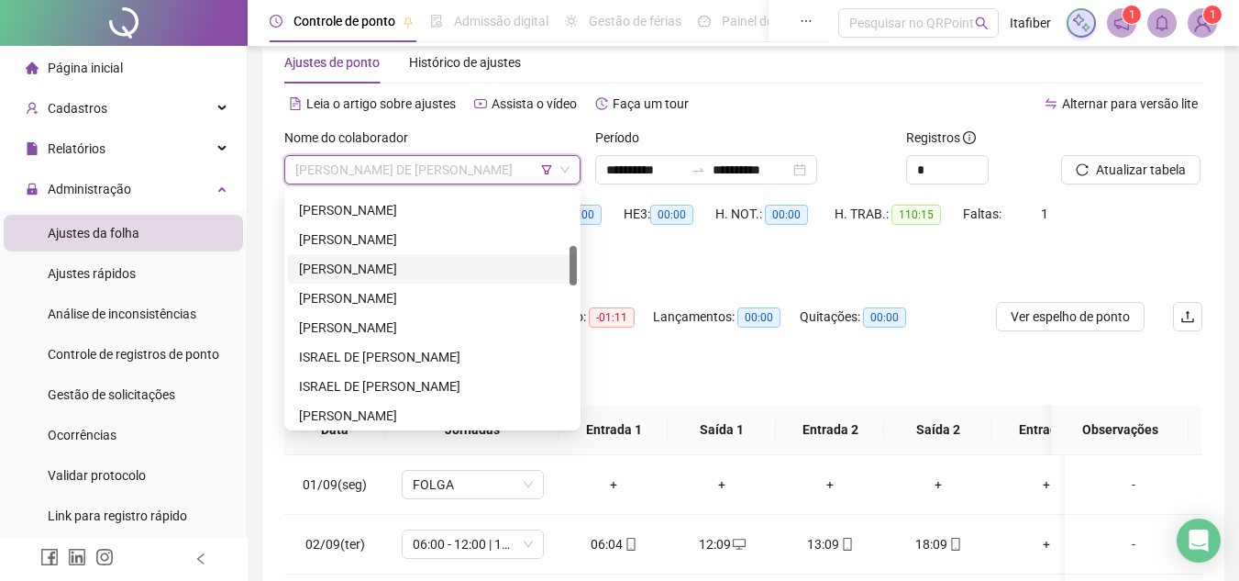
click at [421, 272] on div "[PERSON_NAME]" at bounding box center [432, 269] width 267 height 20
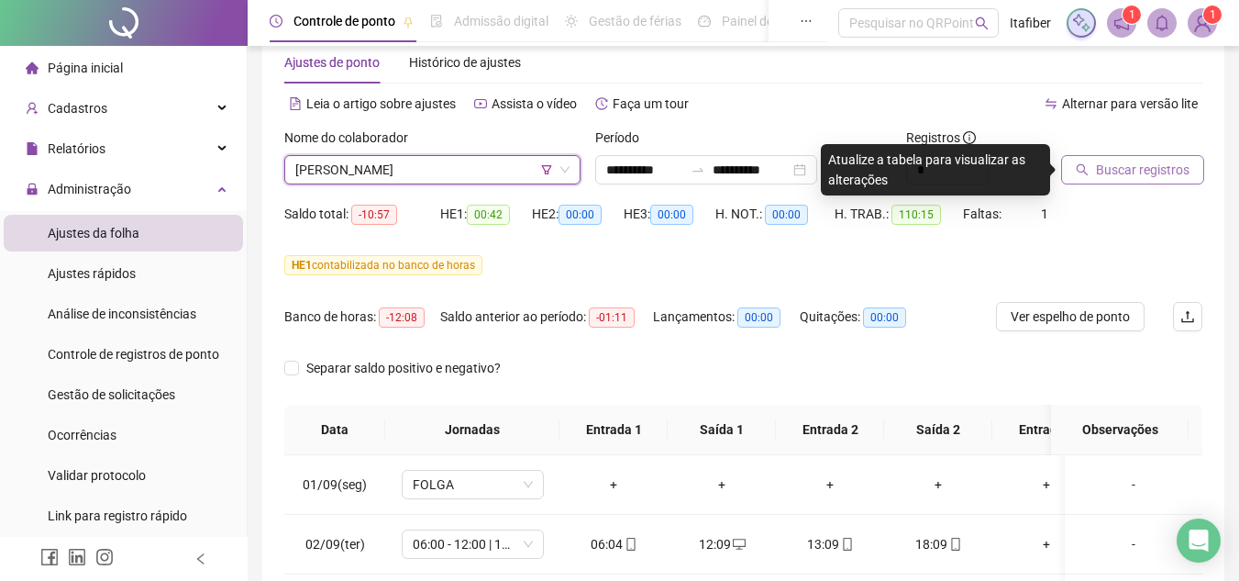
click at [1094, 162] on button "Buscar registros" at bounding box center [1132, 169] width 143 height 29
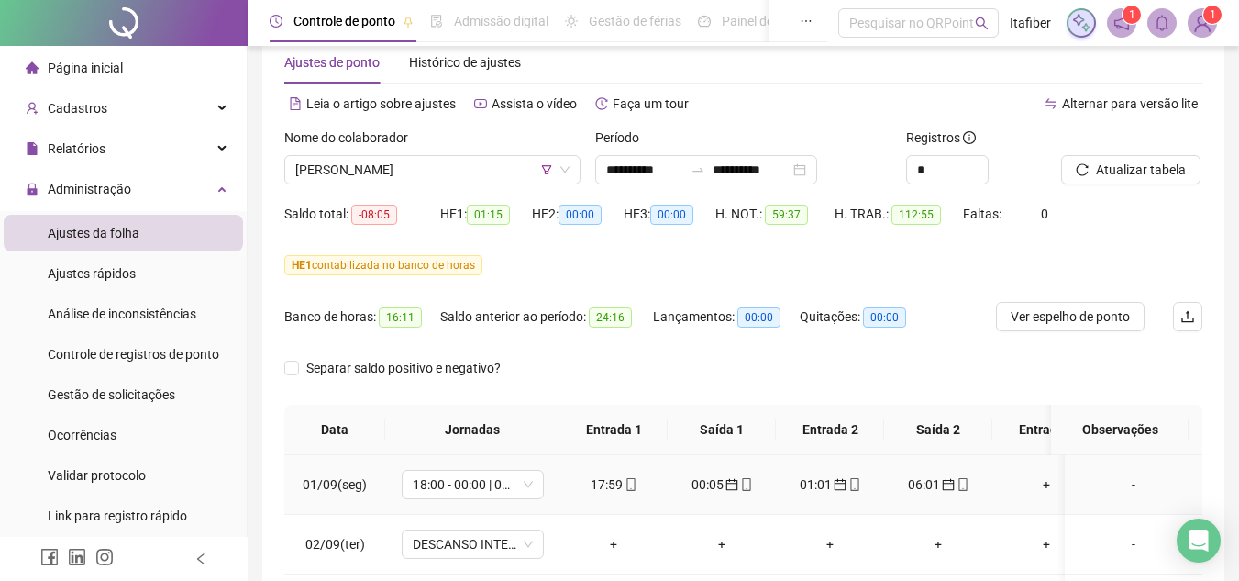
scroll to position [0, 0]
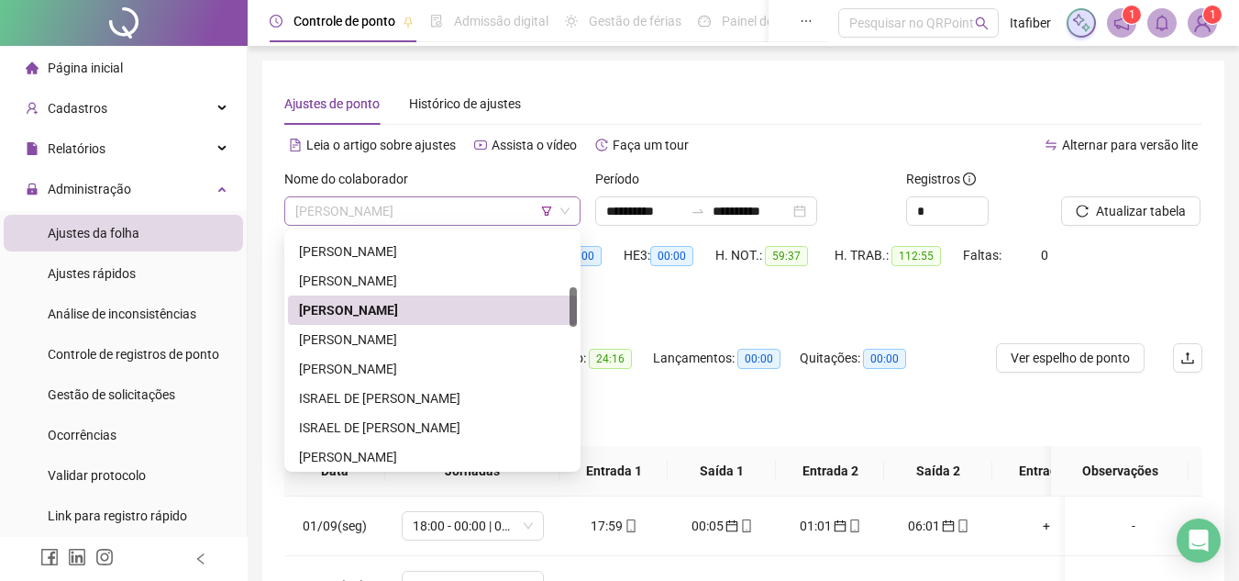
click at [436, 204] on span "[PERSON_NAME]" at bounding box center [432, 211] width 274 height 28
click at [432, 334] on div "[PERSON_NAME]" at bounding box center [432, 339] width 267 height 20
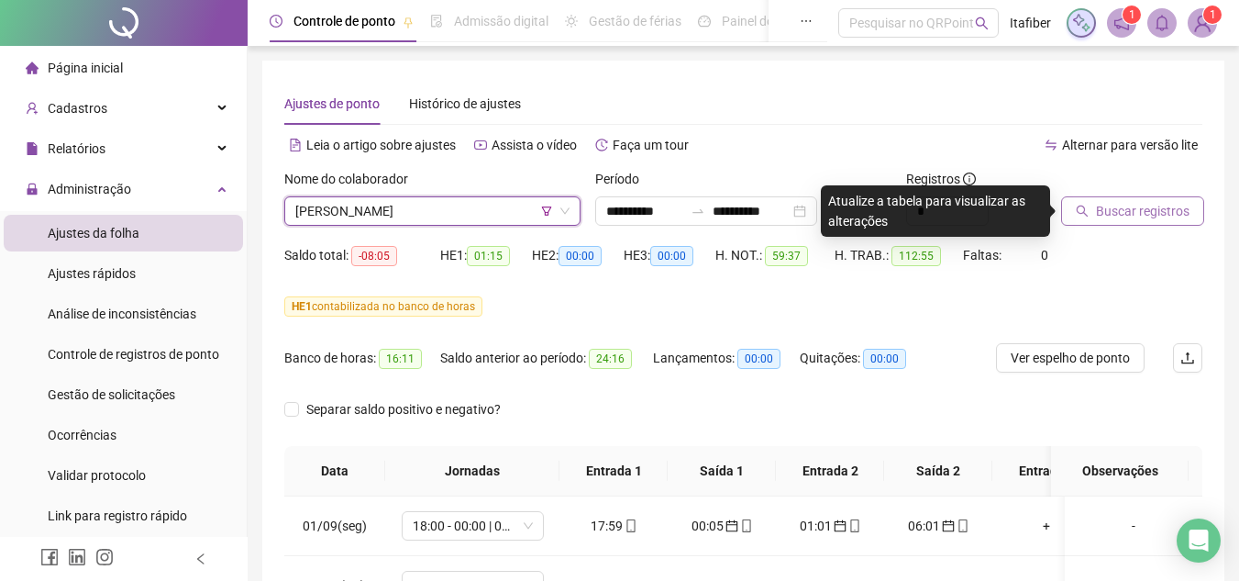
click at [1093, 210] on button "Buscar registros" at bounding box center [1132, 210] width 143 height 29
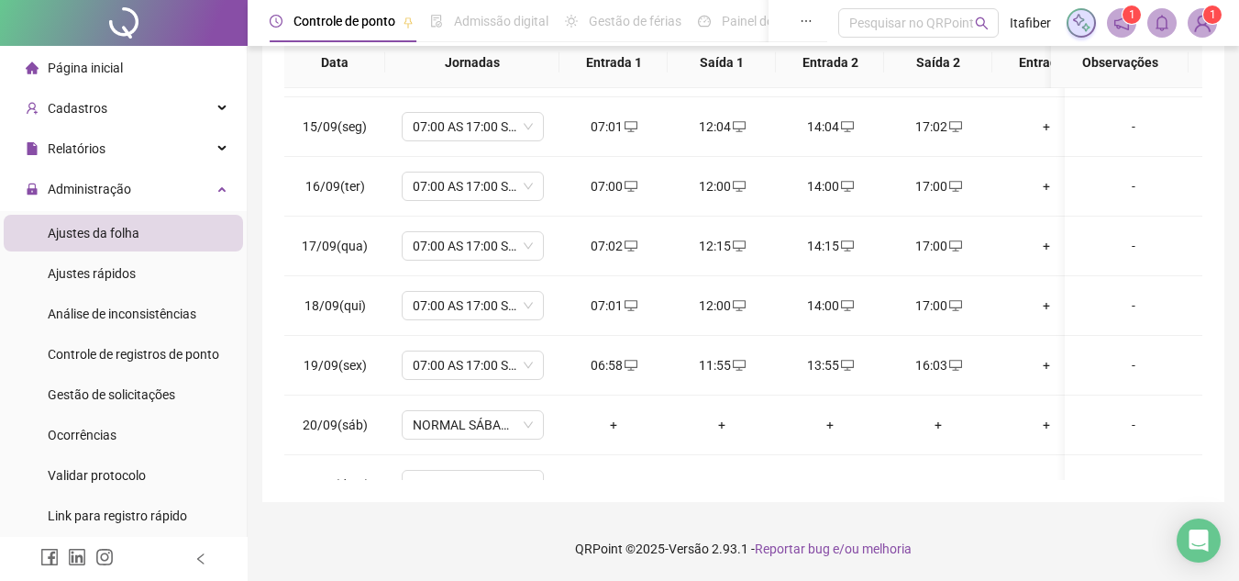
scroll to position [934, 0]
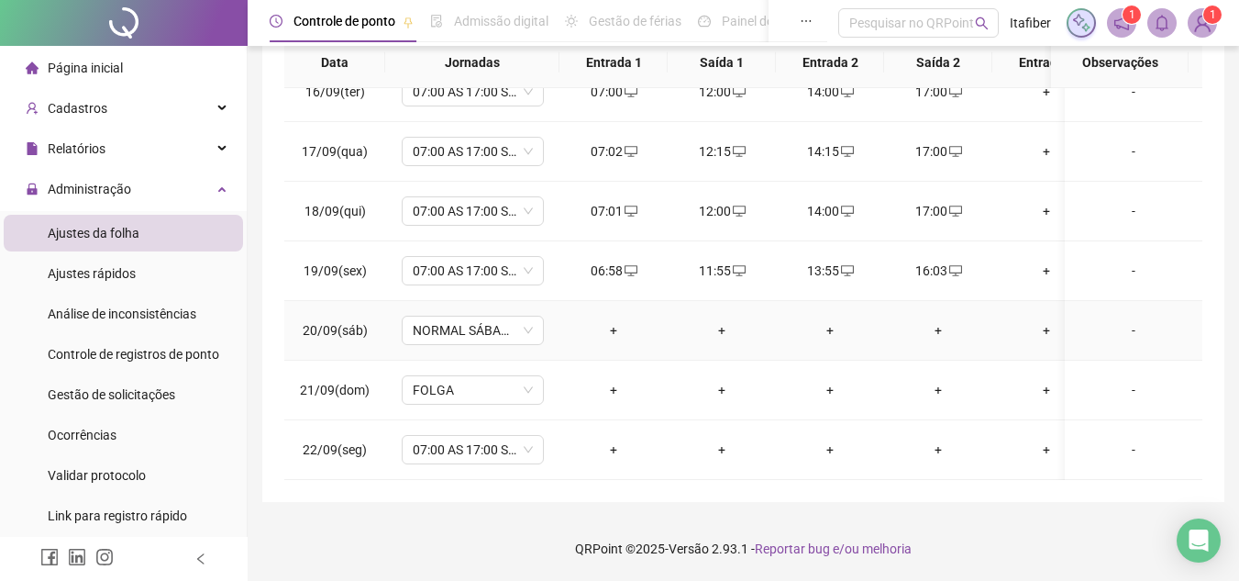
click at [1115, 320] on div "-" at bounding box center [1134, 330] width 108 height 20
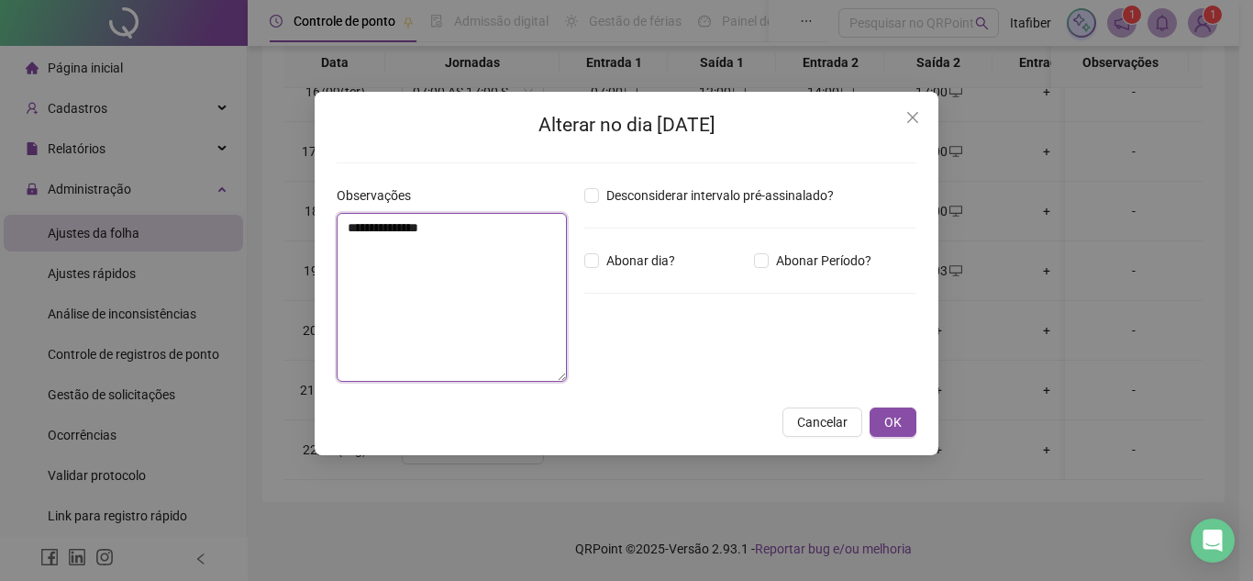
click at [482, 306] on textarea "**********" at bounding box center [452, 297] width 230 height 169
type textarea "**********"
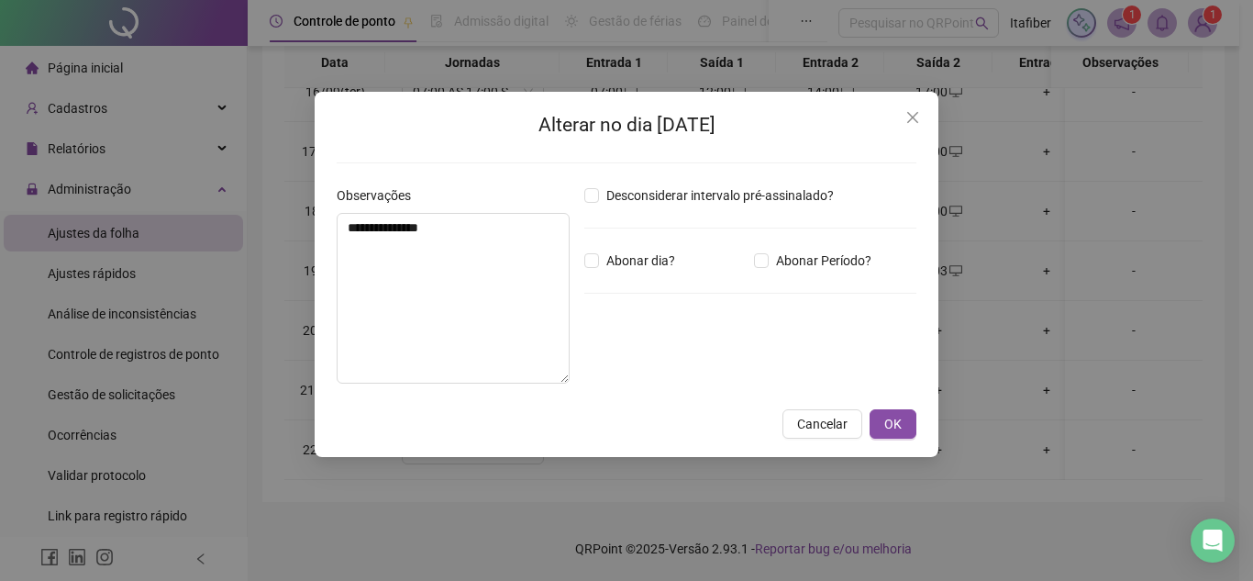
click at [886, 438] on div "**********" at bounding box center [627, 274] width 624 height 365
click at [904, 130] on button "Close" at bounding box center [912, 117] width 29 height 29
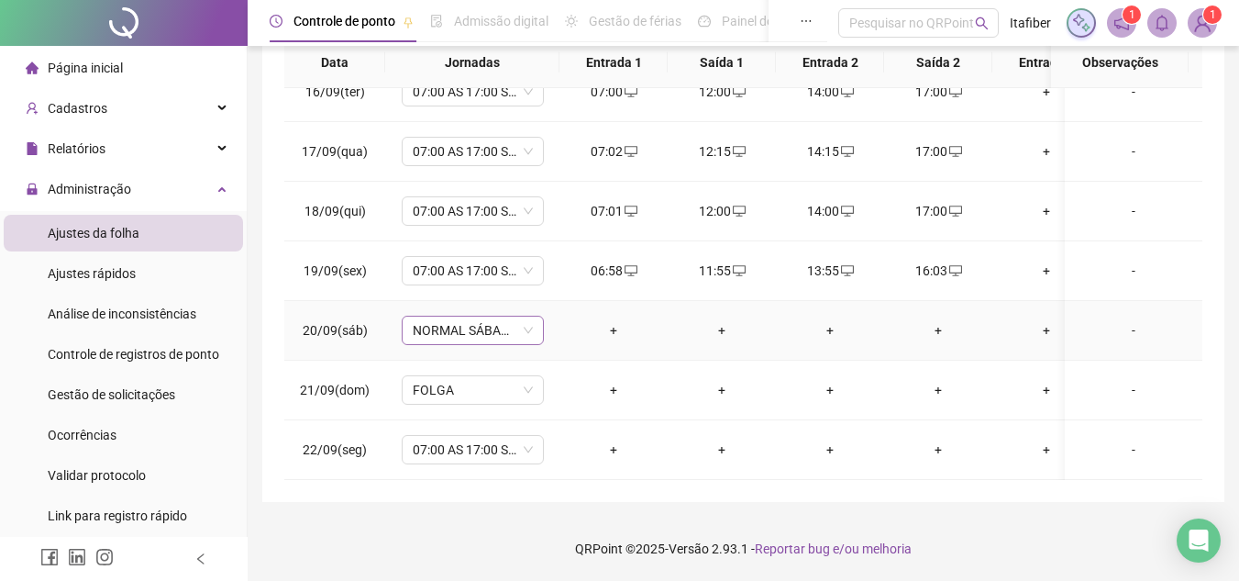
click at [499, 321] on span "NORMAL SÁBADO (08:00 ÀS 12:00)" at bounding box center [473, 330] width 120 height 28
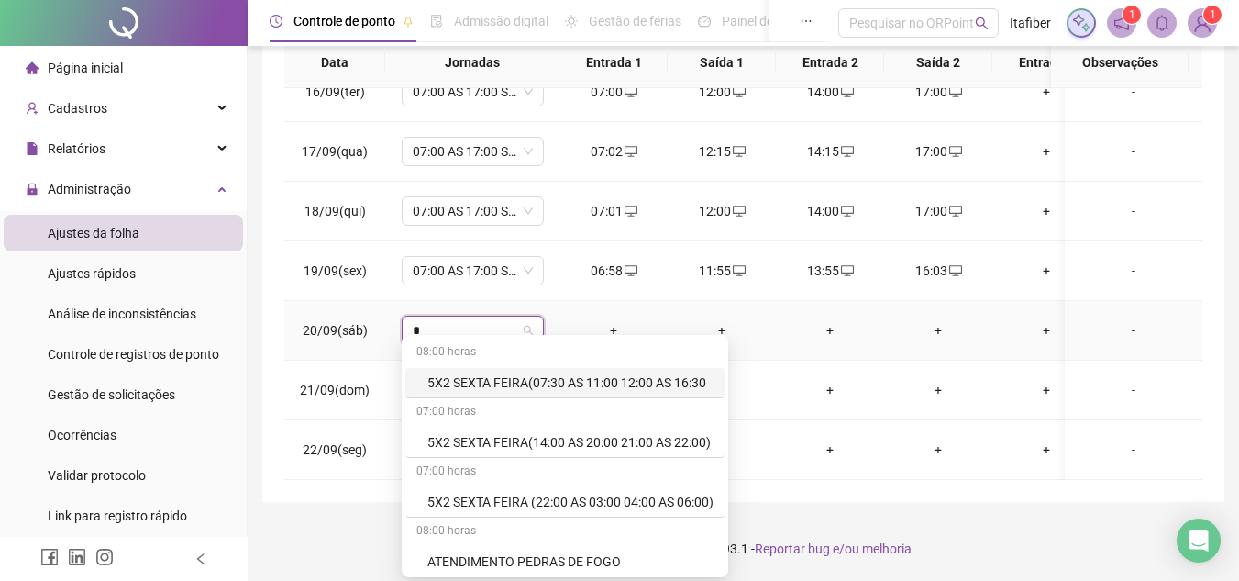
type input "**"
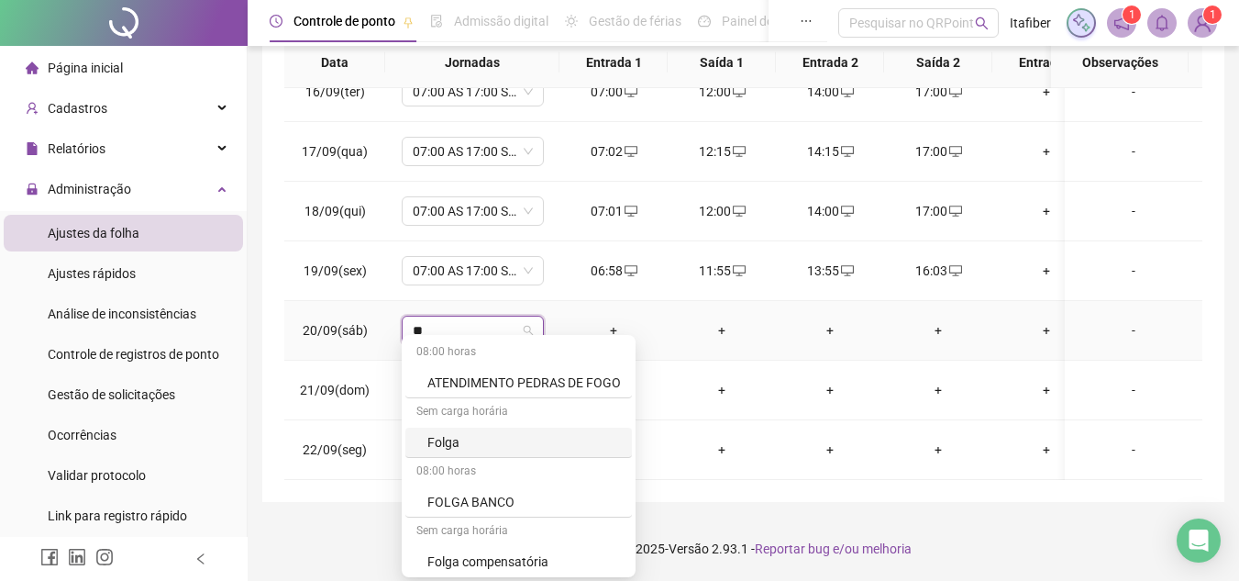
click at [523, 438] on div "Folga" at bounding box center [524, 442] width 194 height 20
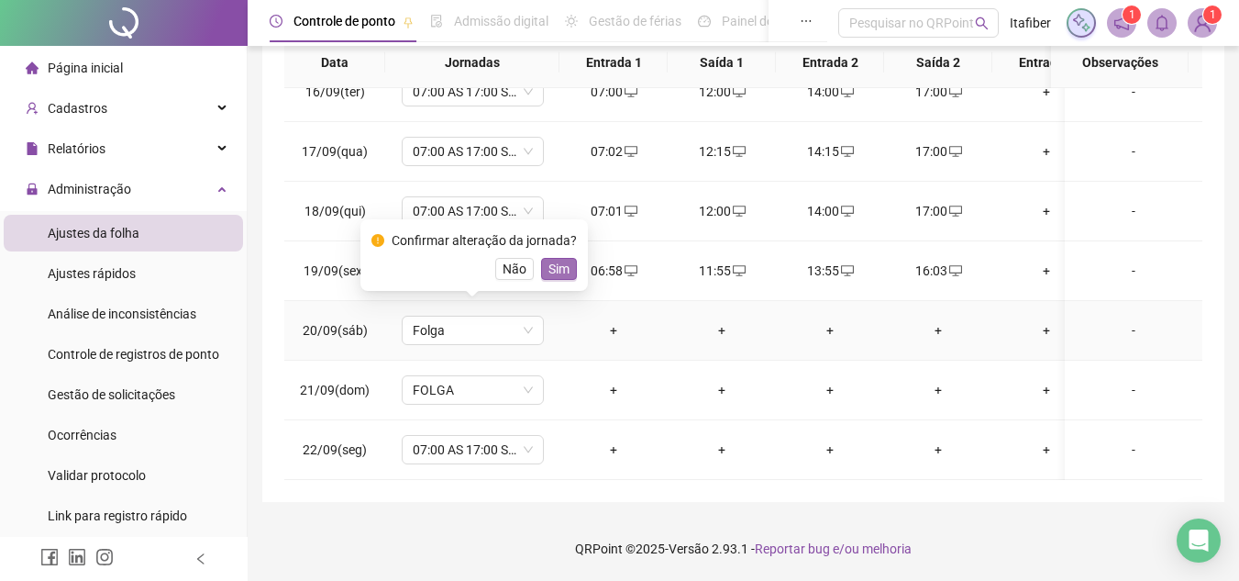
click at [557, 260] on span "Sim" at bounding box center [558, 269] width 21 height 20
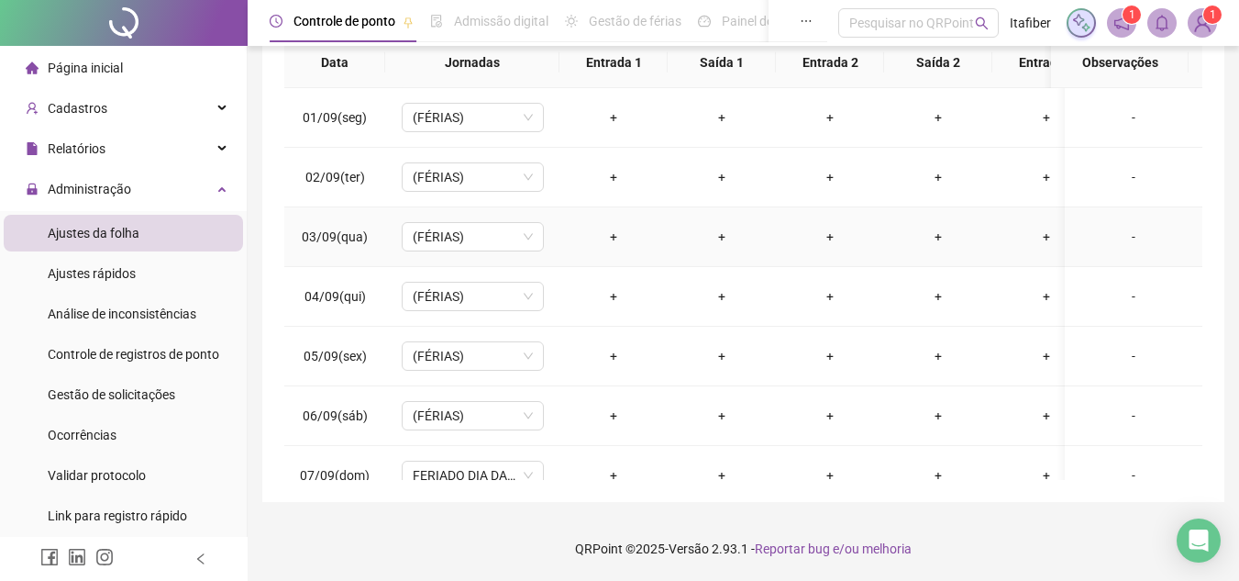
scroll to position [82, 0]
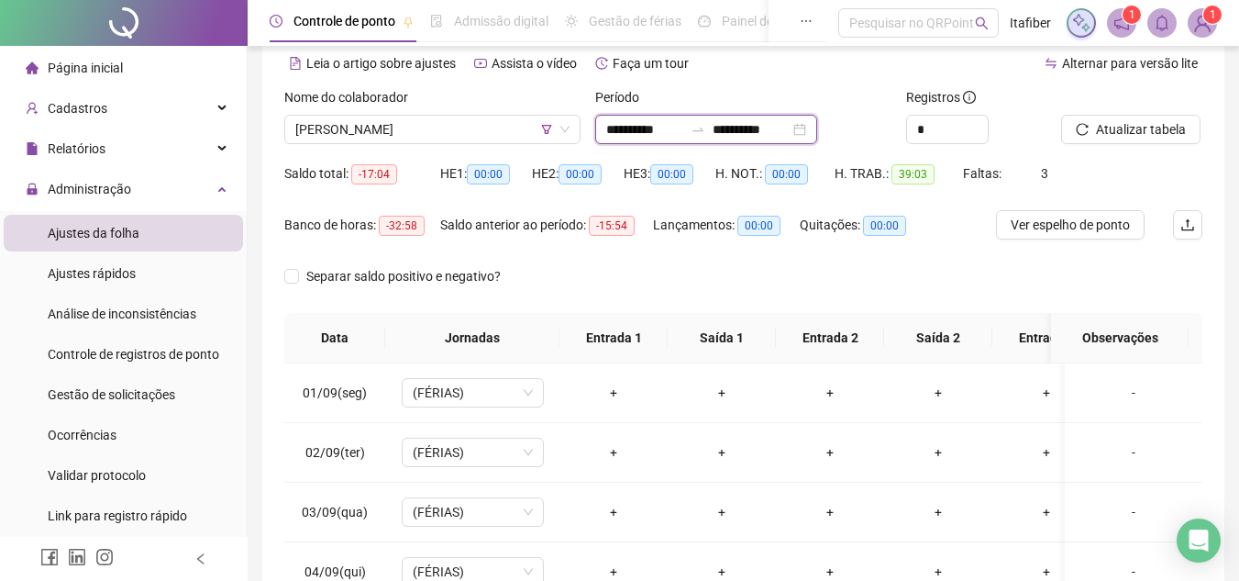
click at [619, 131] on input "**********" at bounding box center [644, 129] width 77 height 20
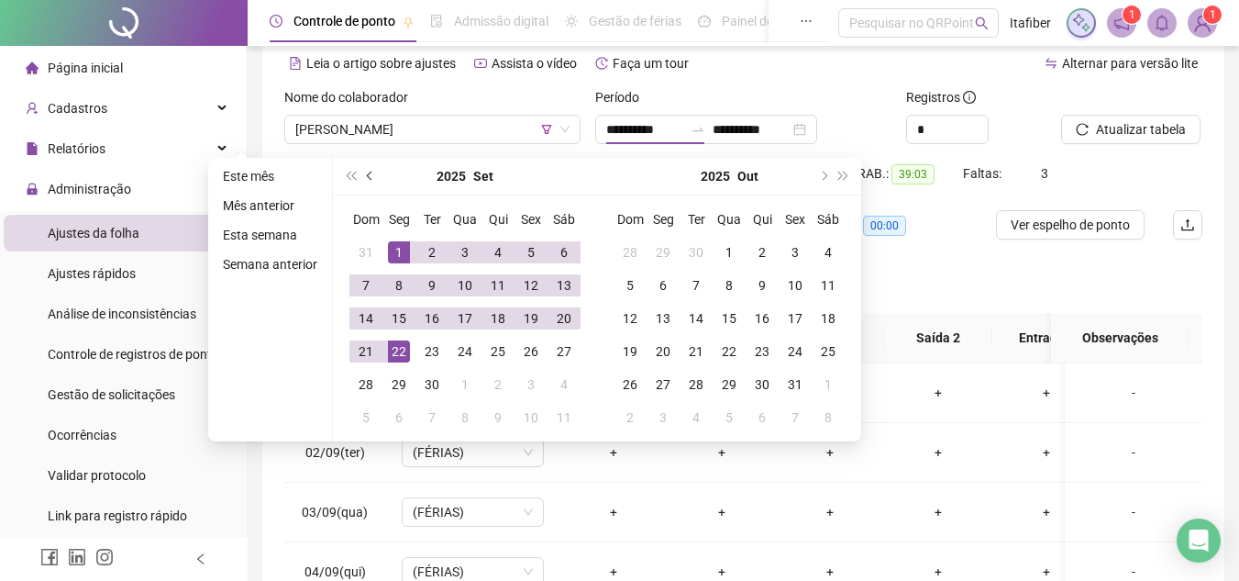
click at [368, 178] on span "prev-year" at bounding box center [371, 176] width 9 height 9
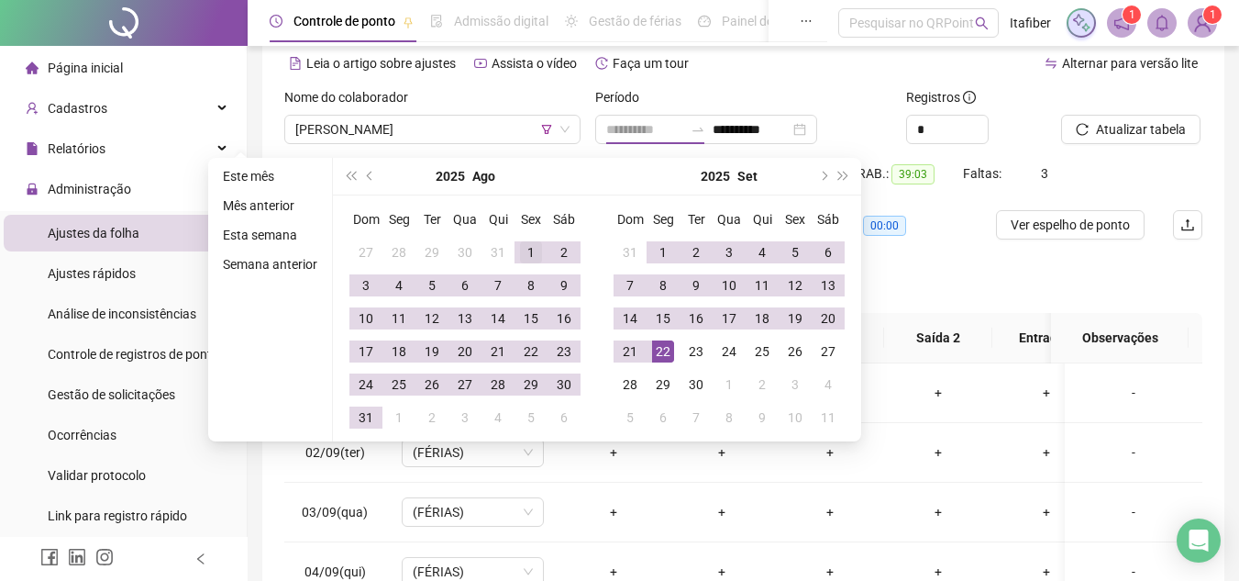
type input "**********"
click at [526, 245] on div "1" at bounding box center [531, 252] width 22 height 22
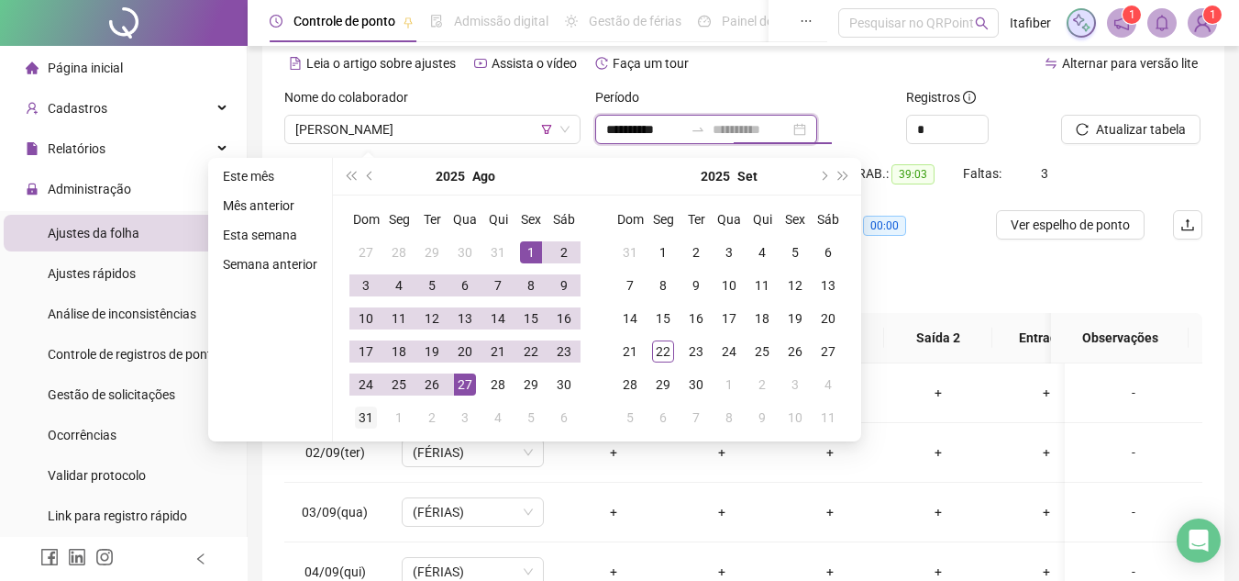
type input "**********"
click at [360, 409] on div "31" at bounding box center [366, 417] width 22 height 22
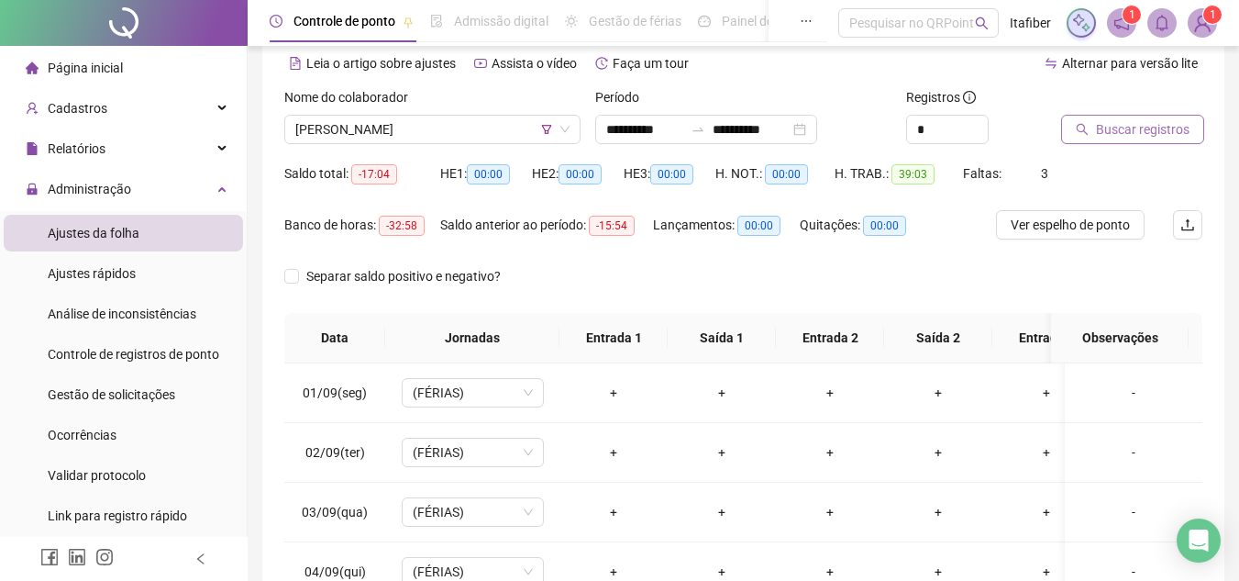
click at [1108, 131] on span "Buscar registros" at bounding box center [1143, 129] width 94 height 20
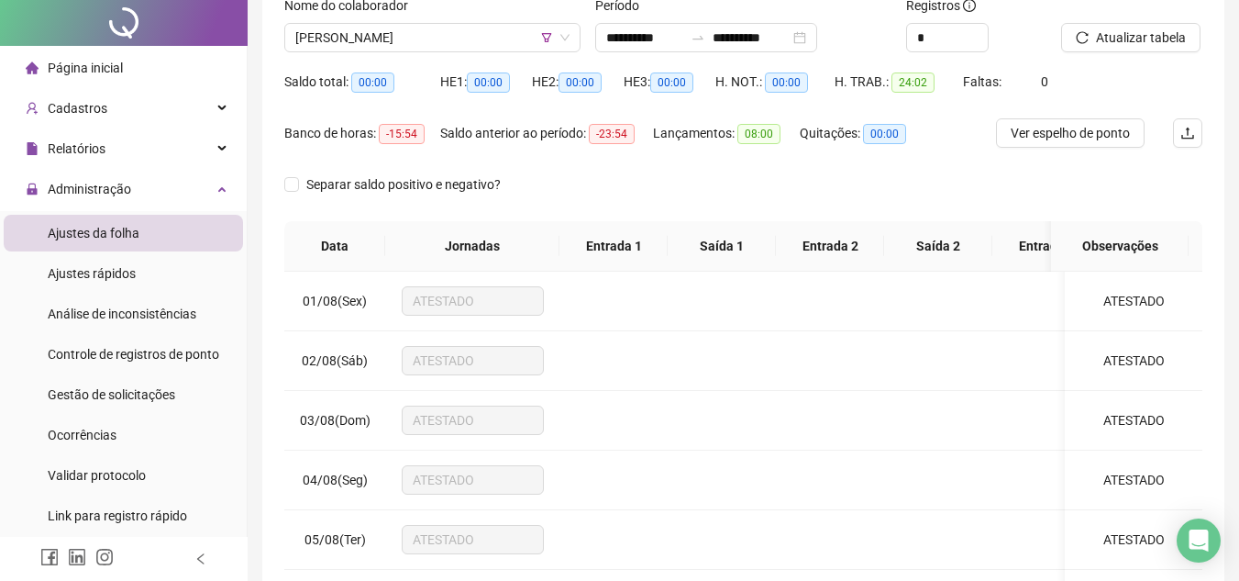
scroll to position [0, 0]
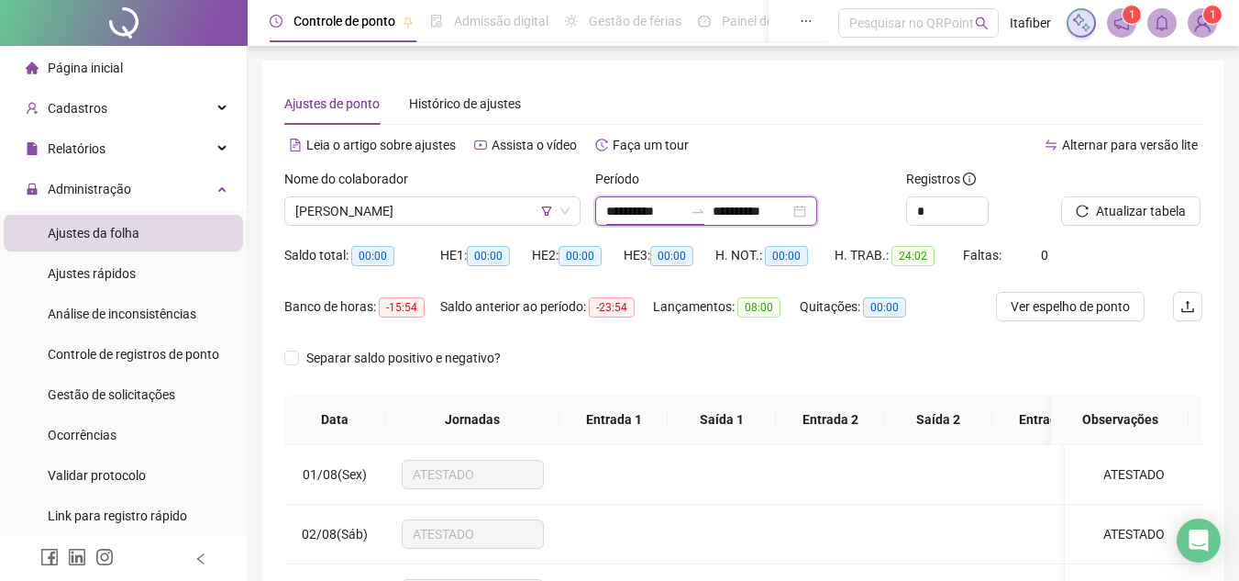
click at [621, 211] on input "**********" at bounding box center [644, 211] width 77 height 20
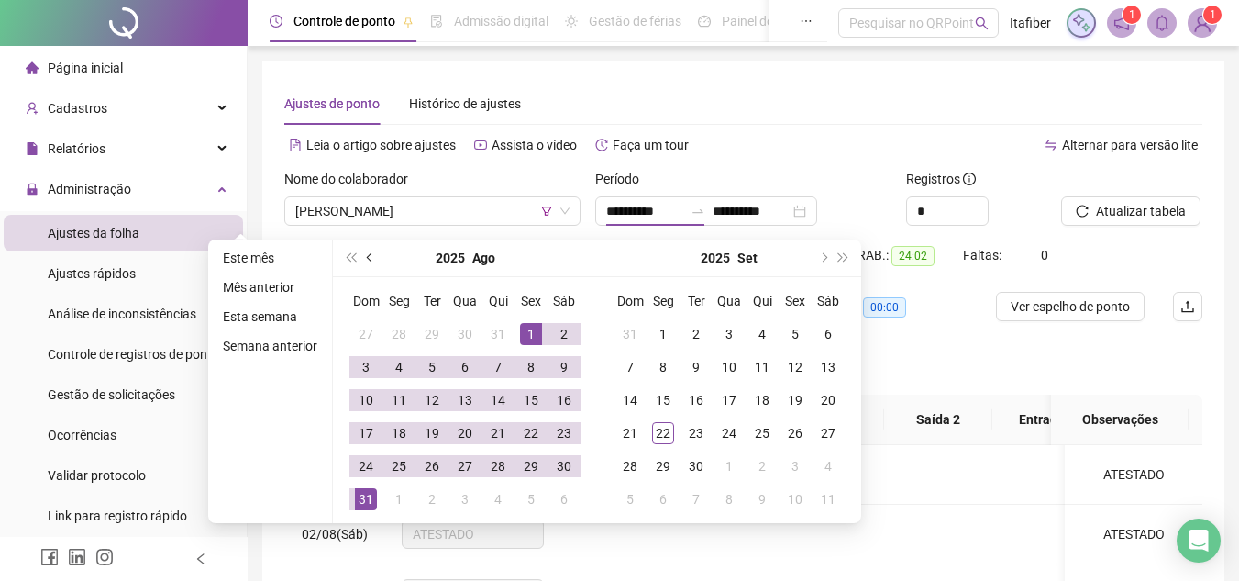
click at [370, 258] on span "prev-year" at bounding box center [371, 257] width 9 height 9
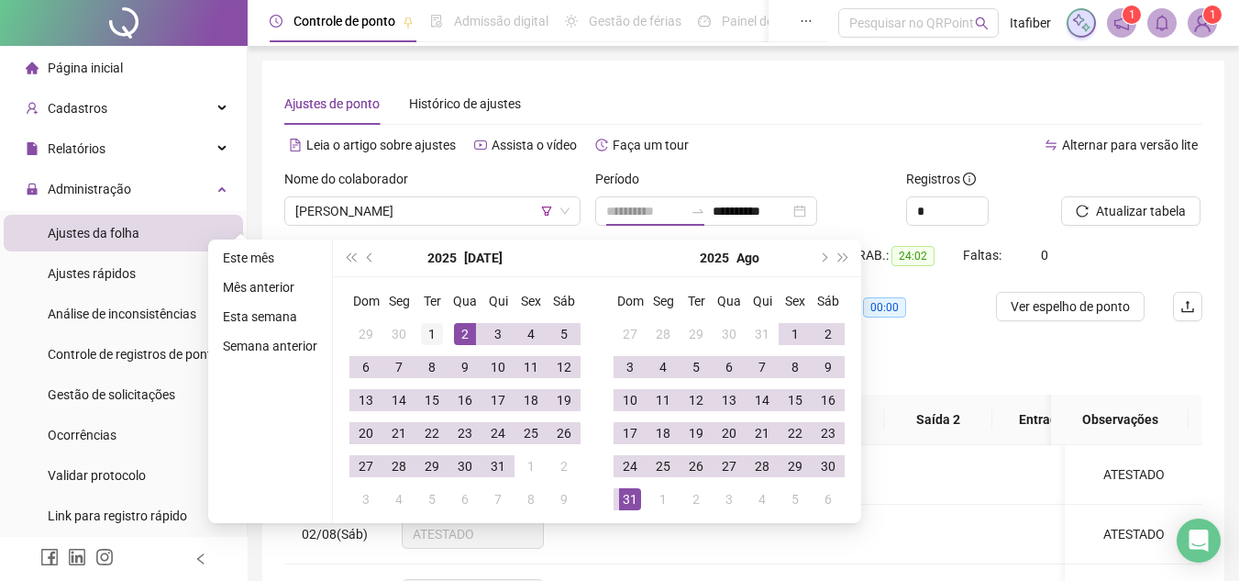
type input "**********"
click at [436, 323] on div "1" at bounding box center [432, 334] width 22 height 22
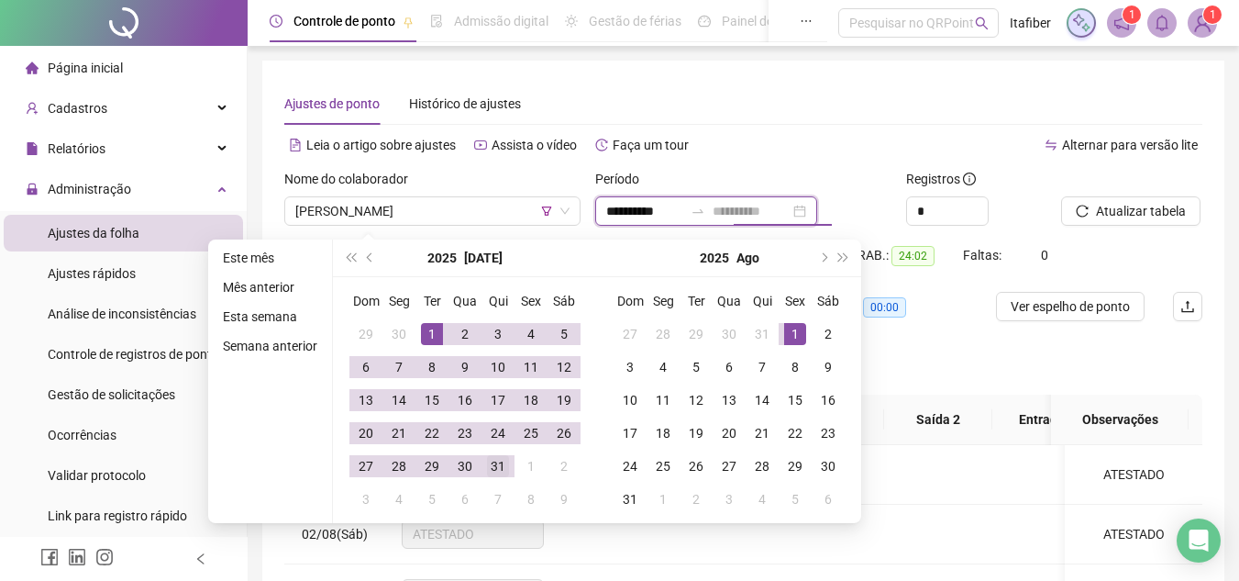
type input "**********"
click at [508, 463] on td "31" at bounding box center [498, 465] width 33 height 33
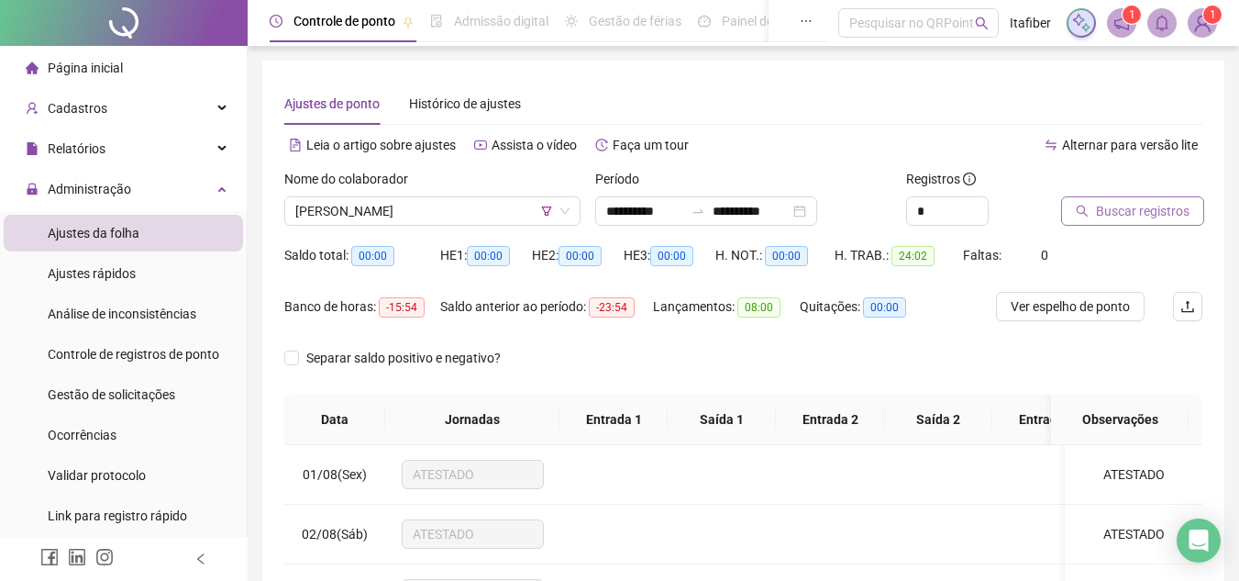
click at [1124, 207] on span "Buscar registros" at bounding box center [1143, 211] width 94 height 20
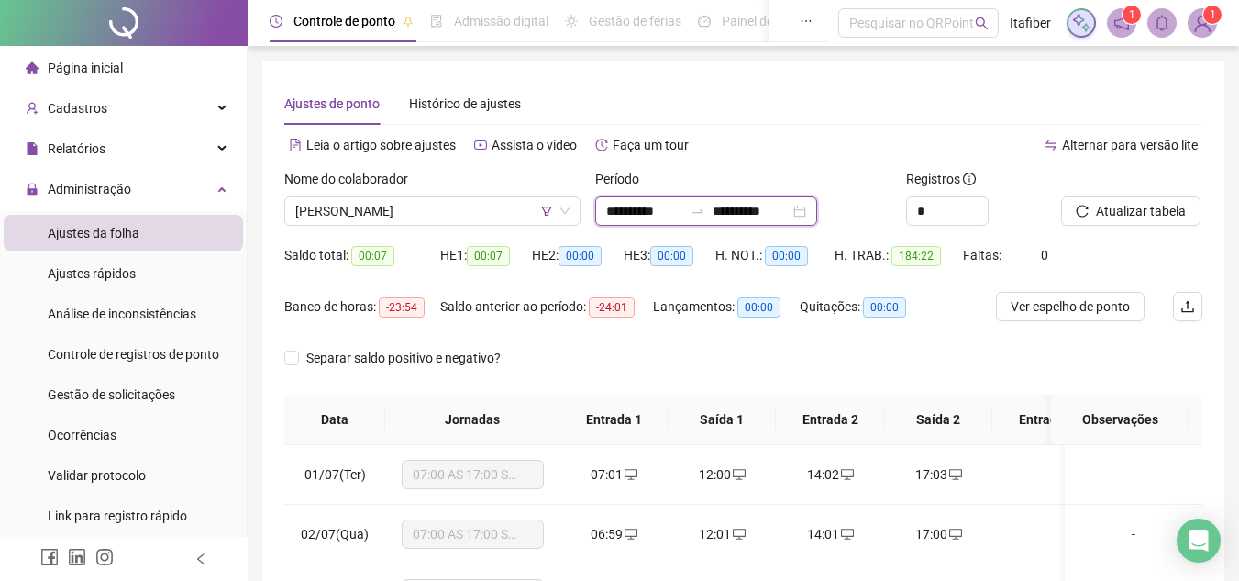
click at [623, 207] on input "**********" at bounding box center [644, 211] width 77 height 20
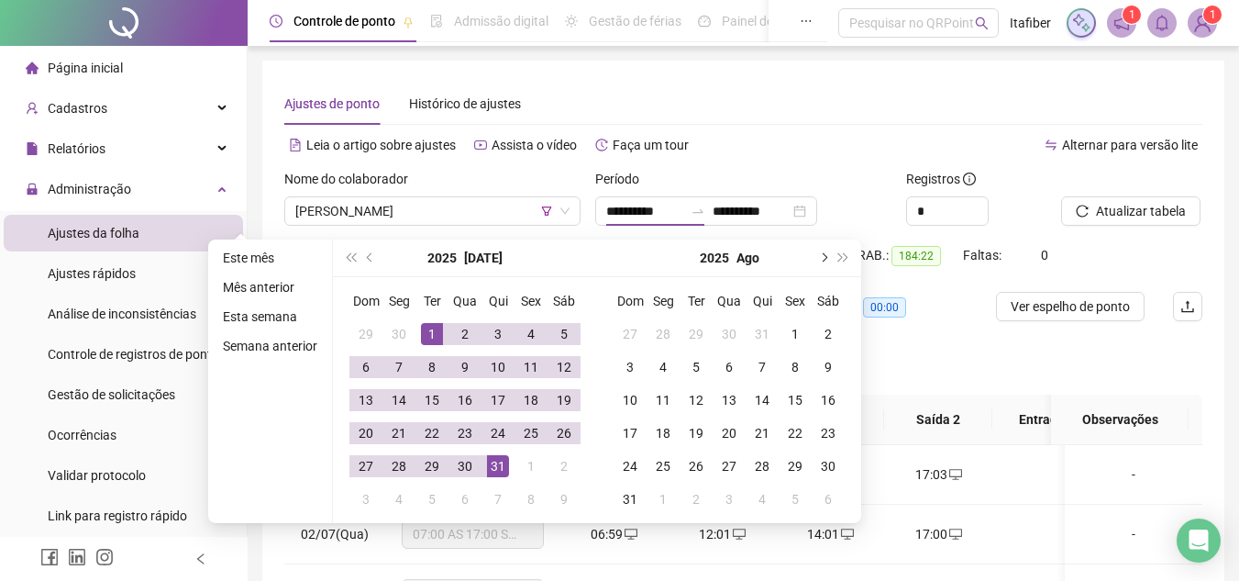
click at [819, 253] on button "next-year" at bounding box center [823, 257] width 20 height 37
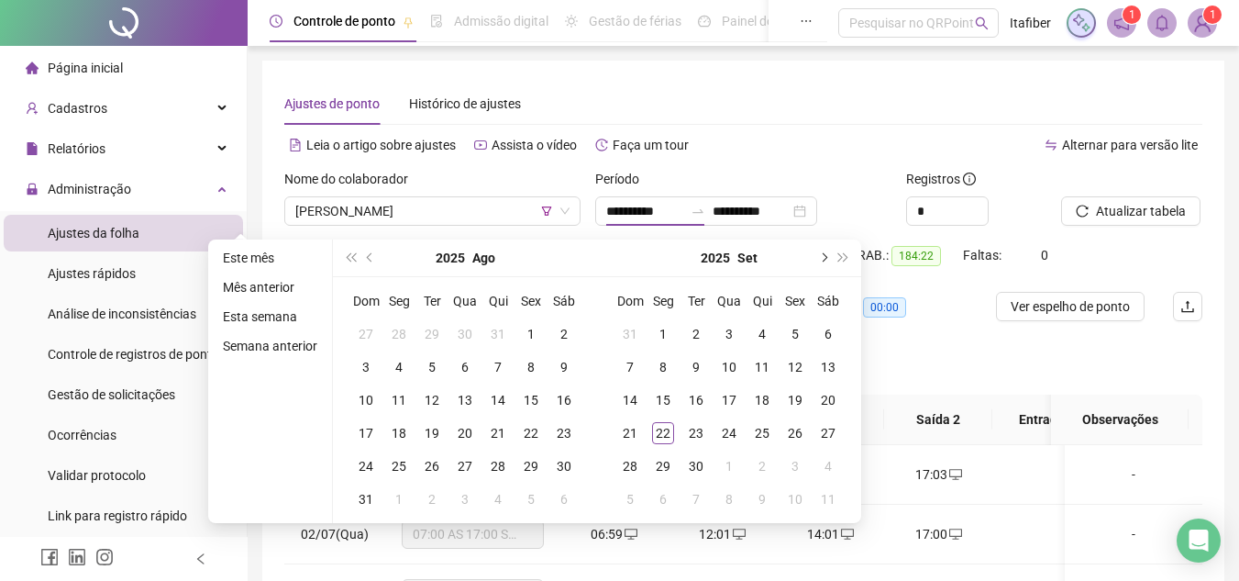
click at [819, 253] on button "next-year" at bounding box center [823, 257] width 20 height 37
type input "**********"
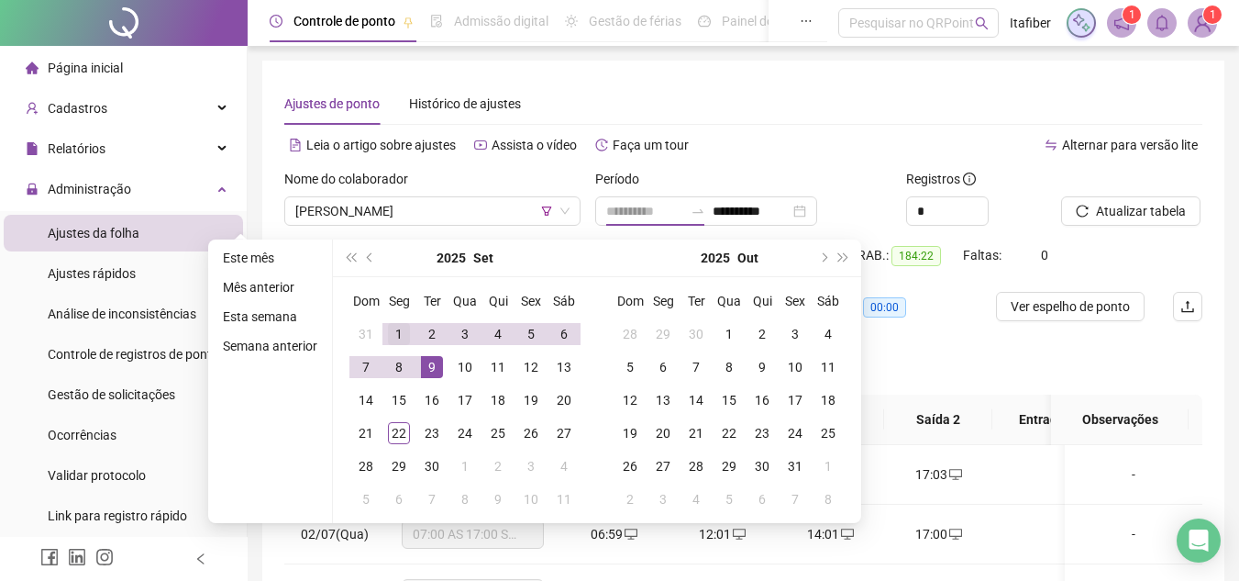
type input "**********"
click at [399, 328] on div "1" at bounding box center [399, 334] width 22 height 22
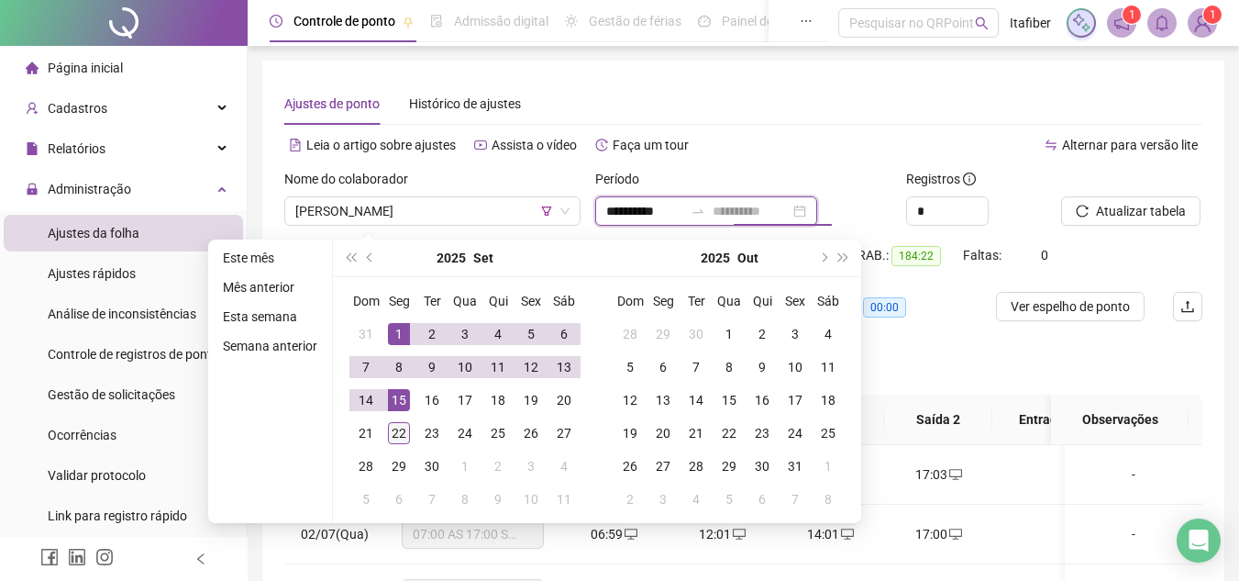
type input "**********"
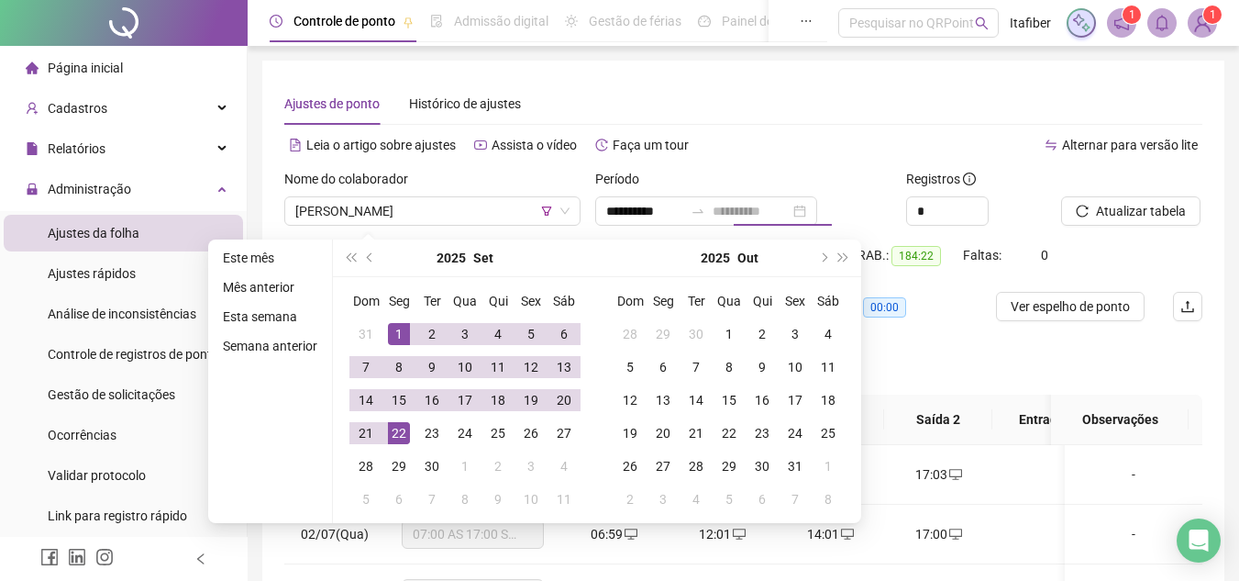
click at [398, 438] on div "22" at bounding box center [399, 433] width 22 height 22
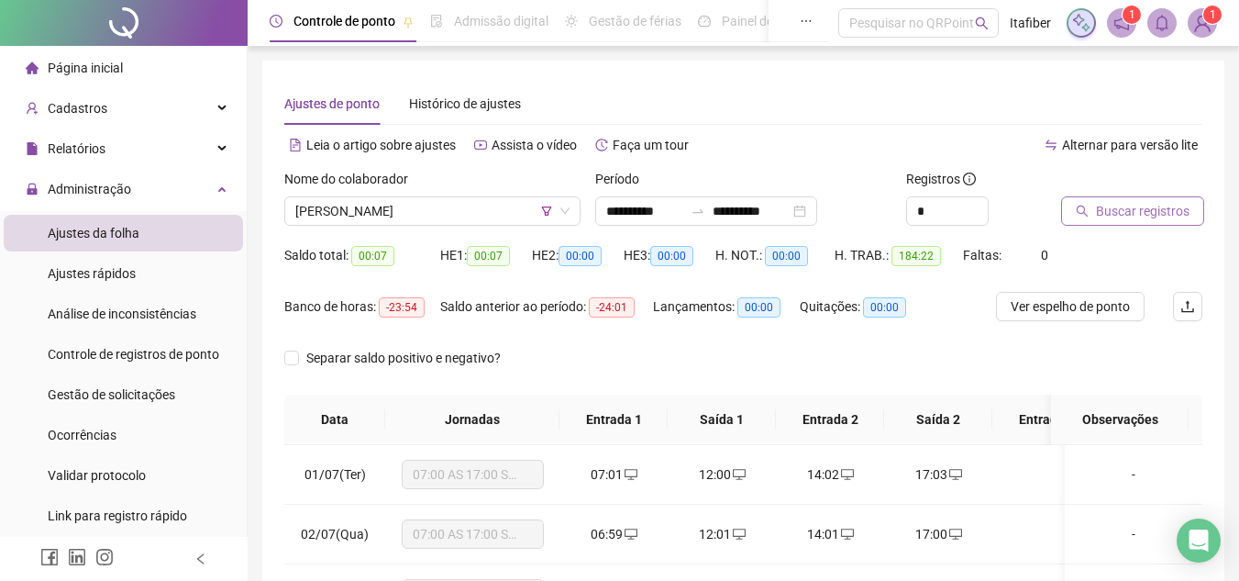
click at [1091, 208] on button "Buscar registros" at bounding box center [1132, 210] width 143 height 29
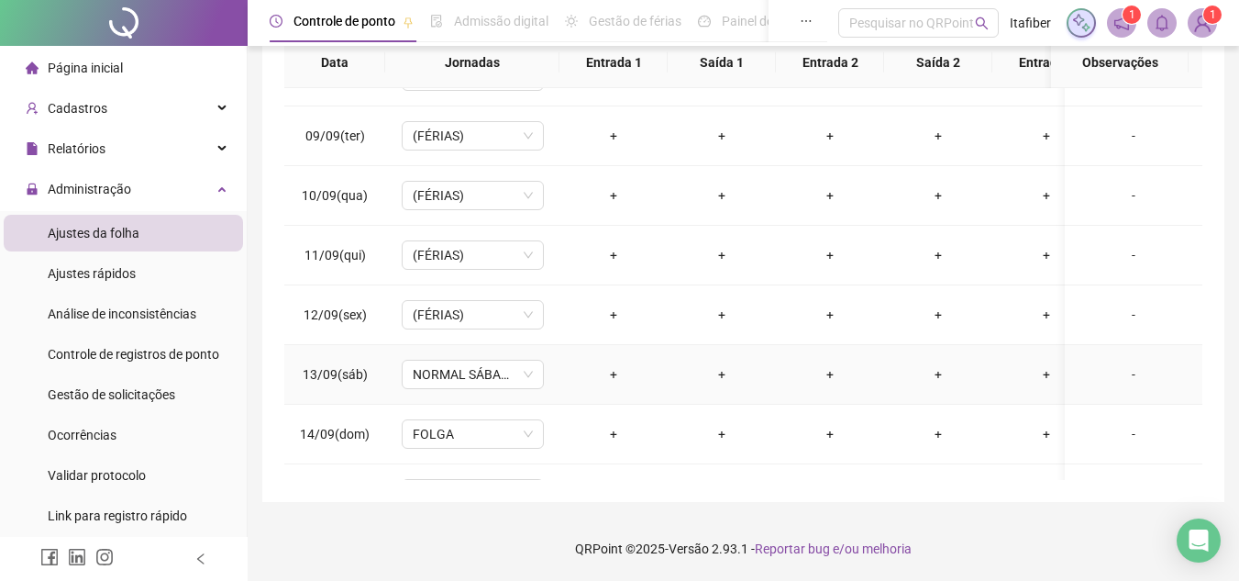
scroll to position [934, 0]
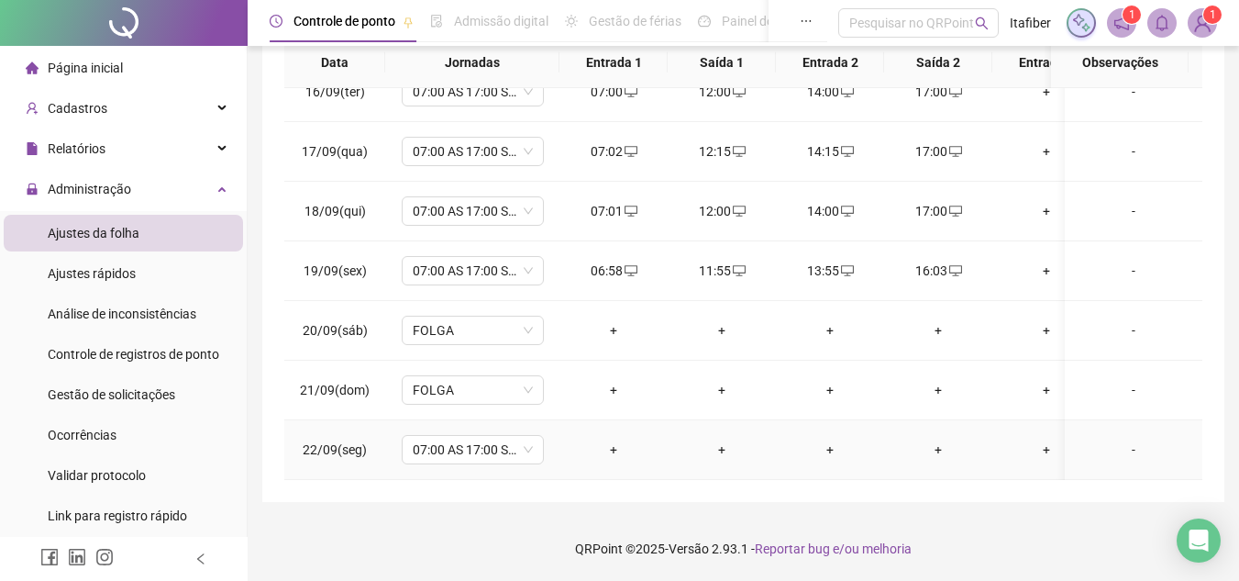
click at [615, 439] on div "+" at bounding box center [613, 449] width 79 height 20
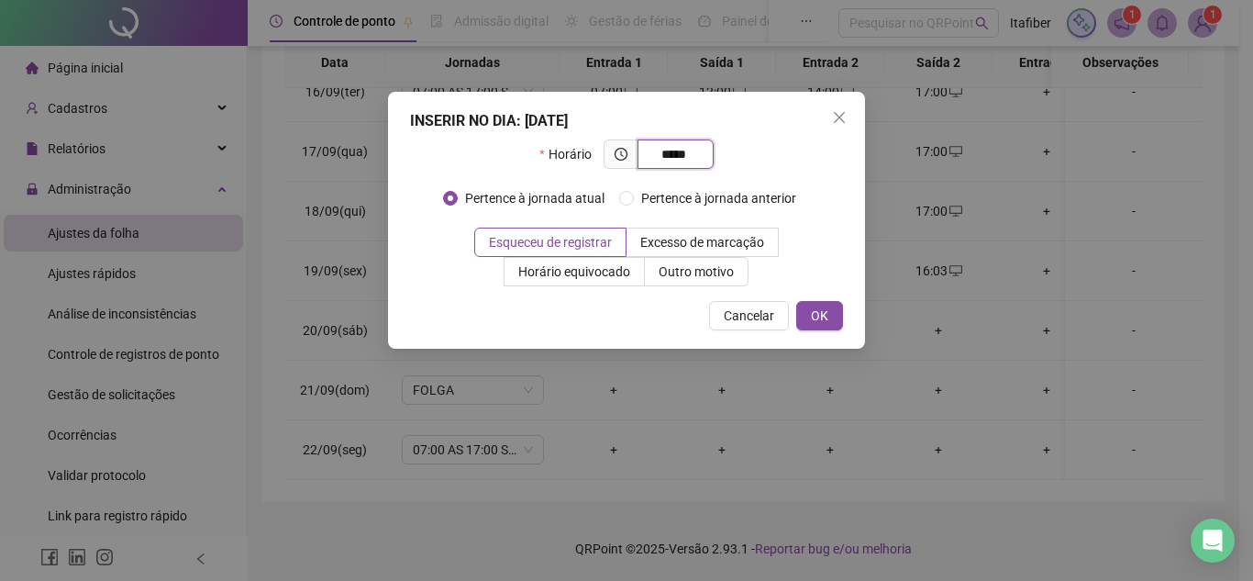
type input "*****"
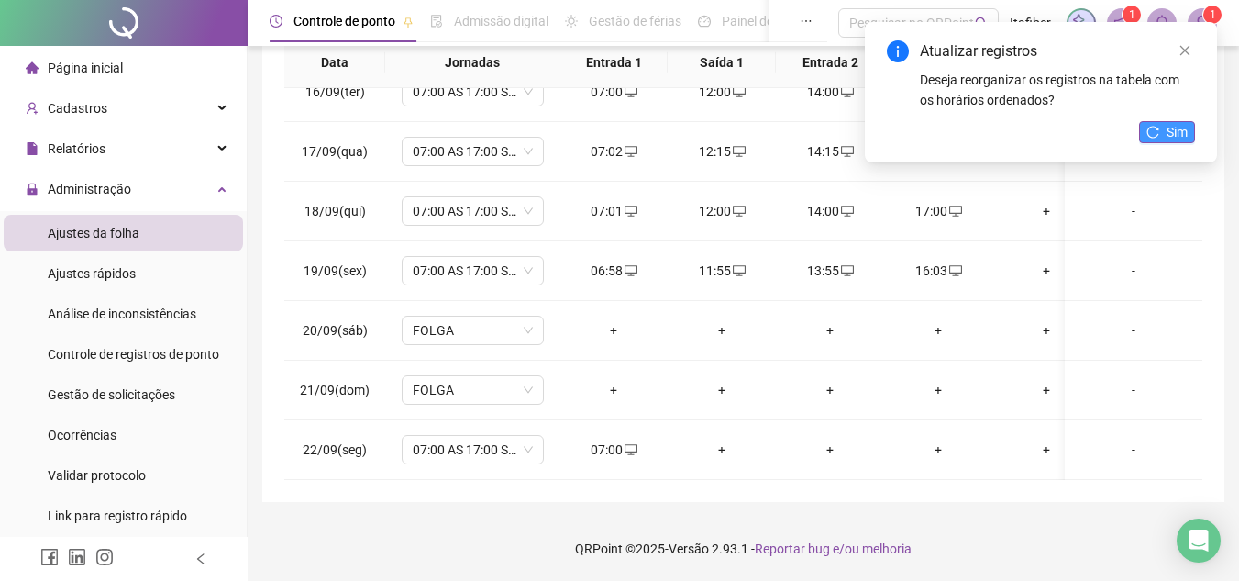
click at [1164, 137] on button "Sim" at bounding box center [1167, 132] width 56 height 22
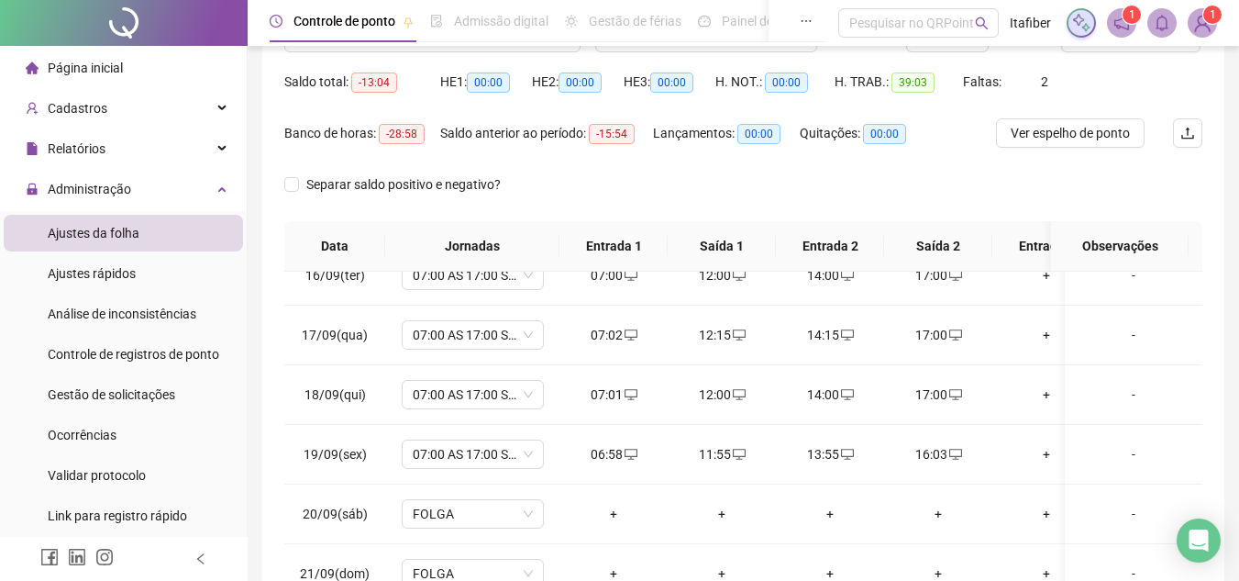
scroll to position [0, 0]
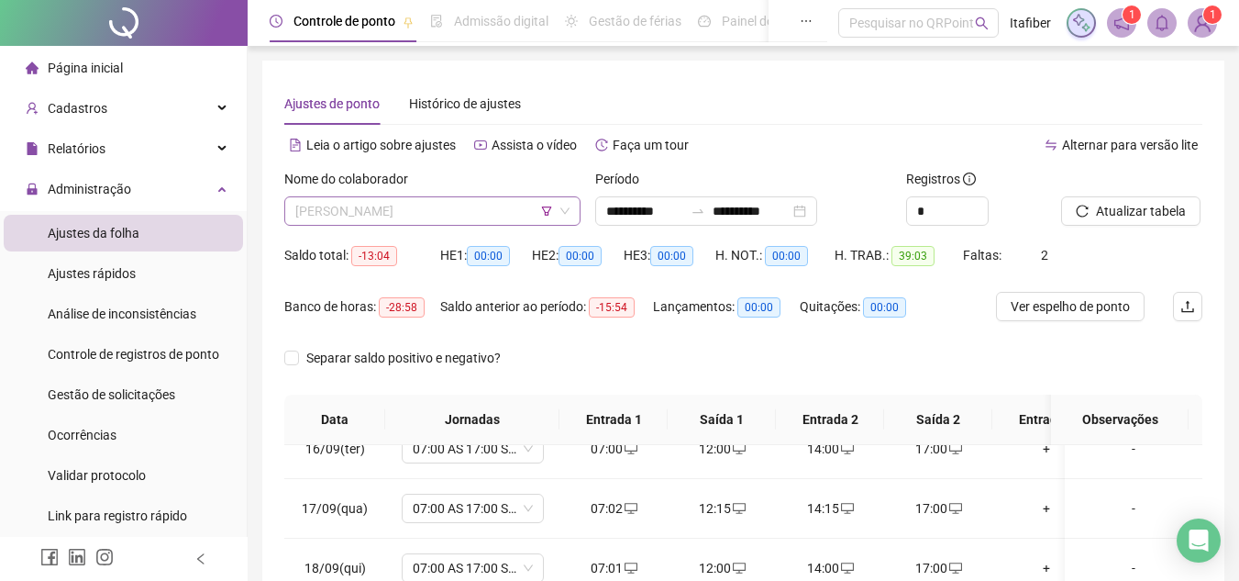
click at [390, 207] on span "[PERSON_NAME]" at bounding box center [432, 211] width 274 height 28
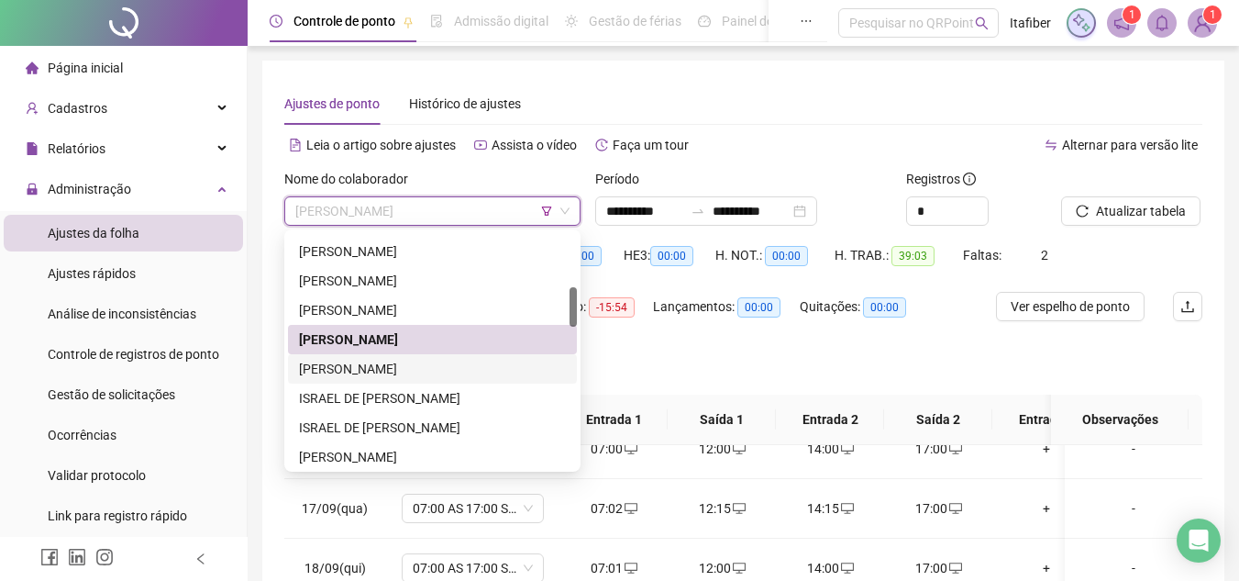
click at [408, 370] on div "[PERSON_NAME]" at bounding box center [432, 369] width 267 height 20
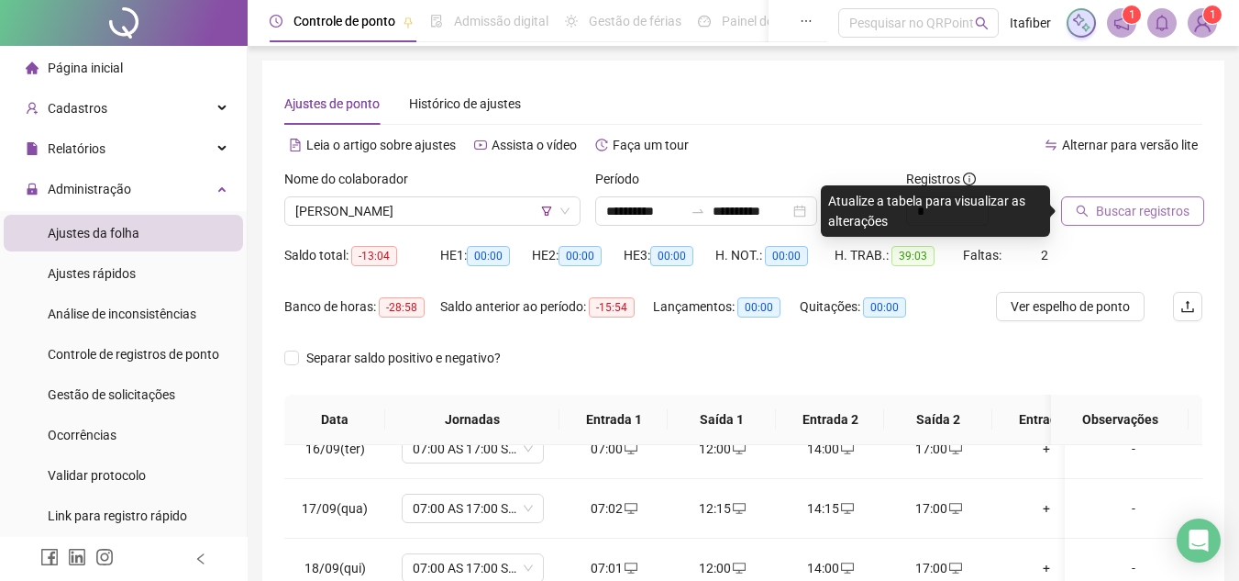
click at [1143, 209] on span "Buscar registros" at bounding box center [1143, 211] width 94 height 20
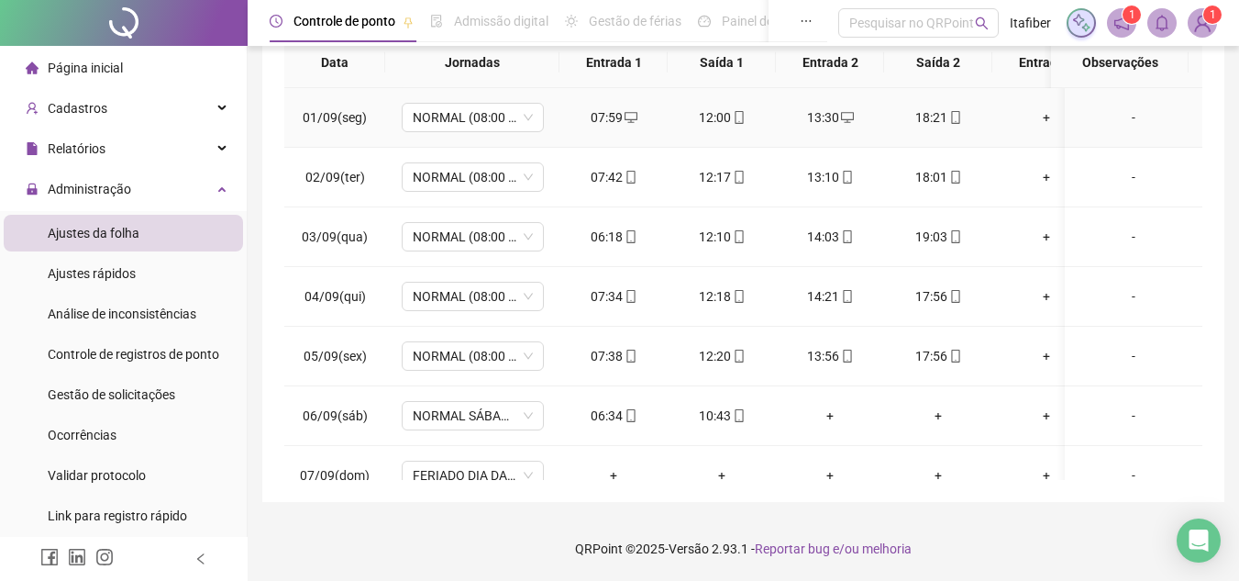
scroll to position [82, 0]
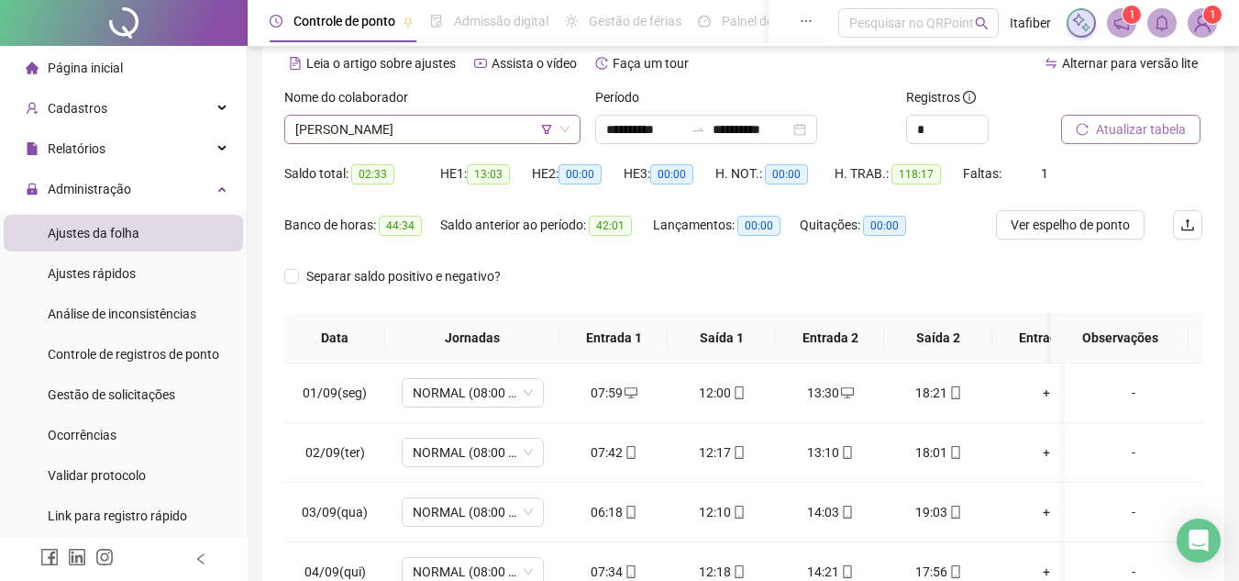
click at [486, 137] on span "[PERSON_NAME]" at bounding box center [432, 130] width 274 height 28
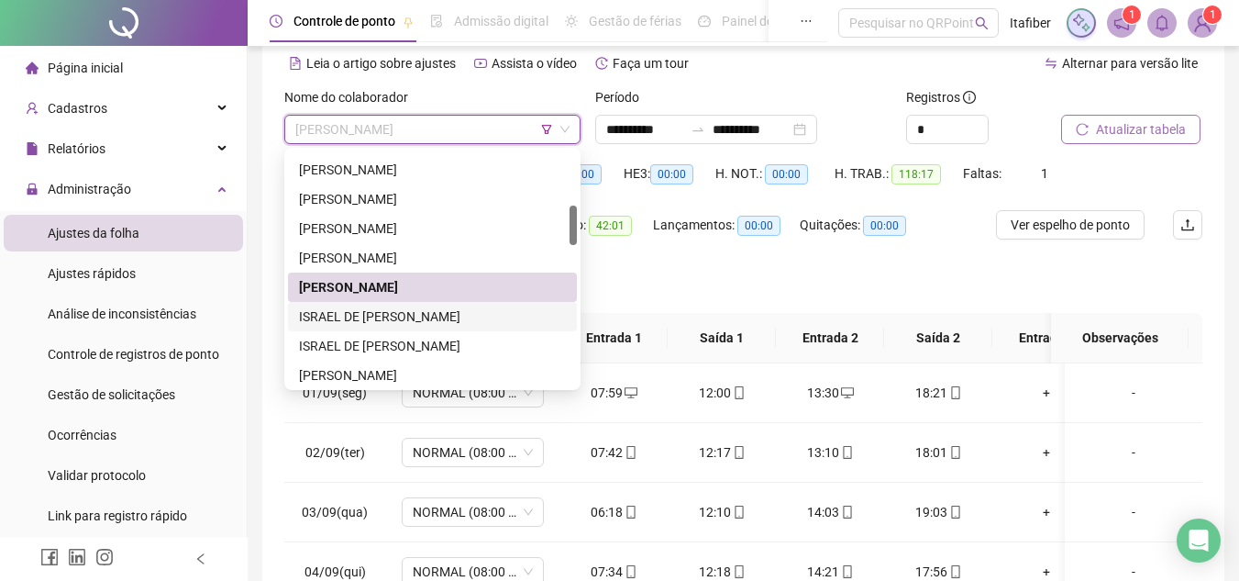
click at [444, 303] on div "ISRAEL DE [PERSON_NAME]" at bounding box center [432, 316] width 289 height 29
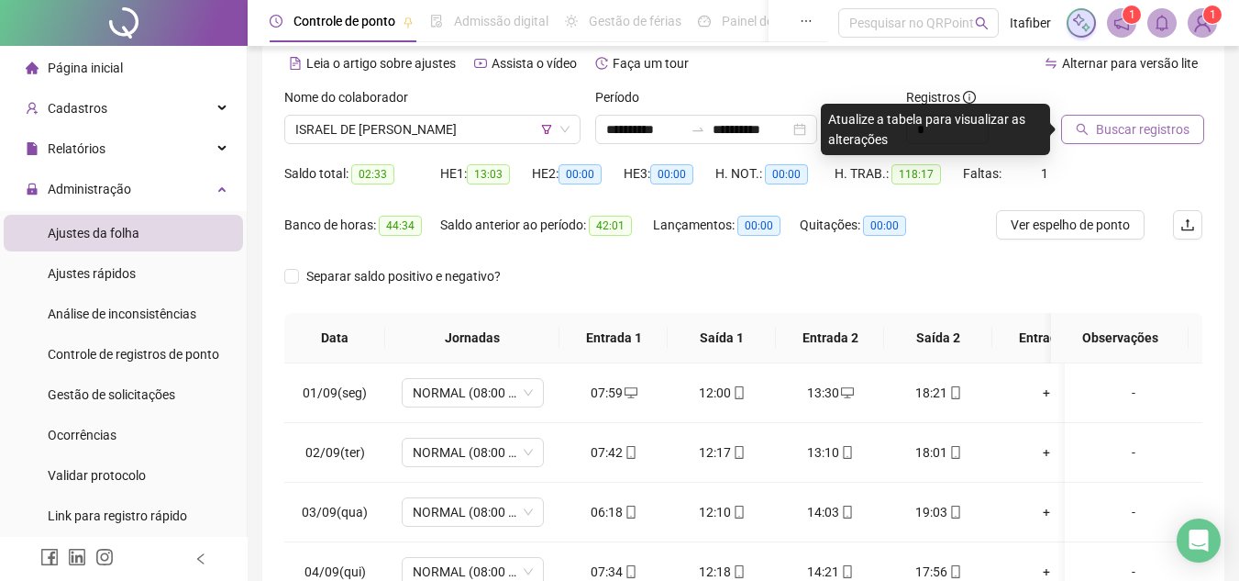
click at [1115, 134] on span "Buscar registros" at bounding box center [1143, 129] width 94 height 20
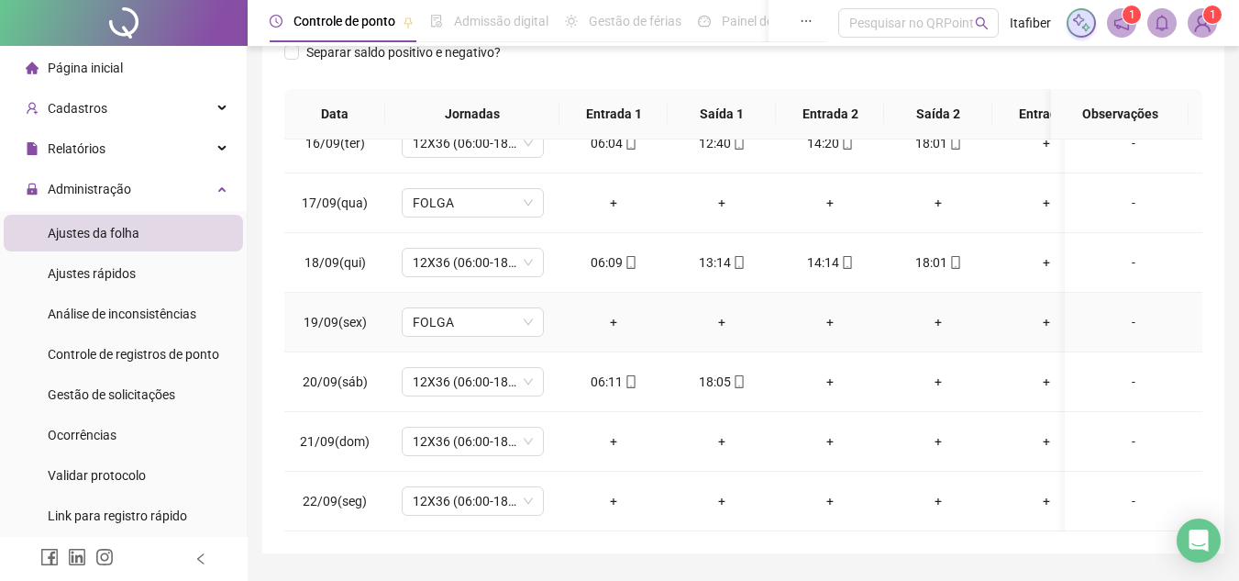
scroll to position [408, 0]
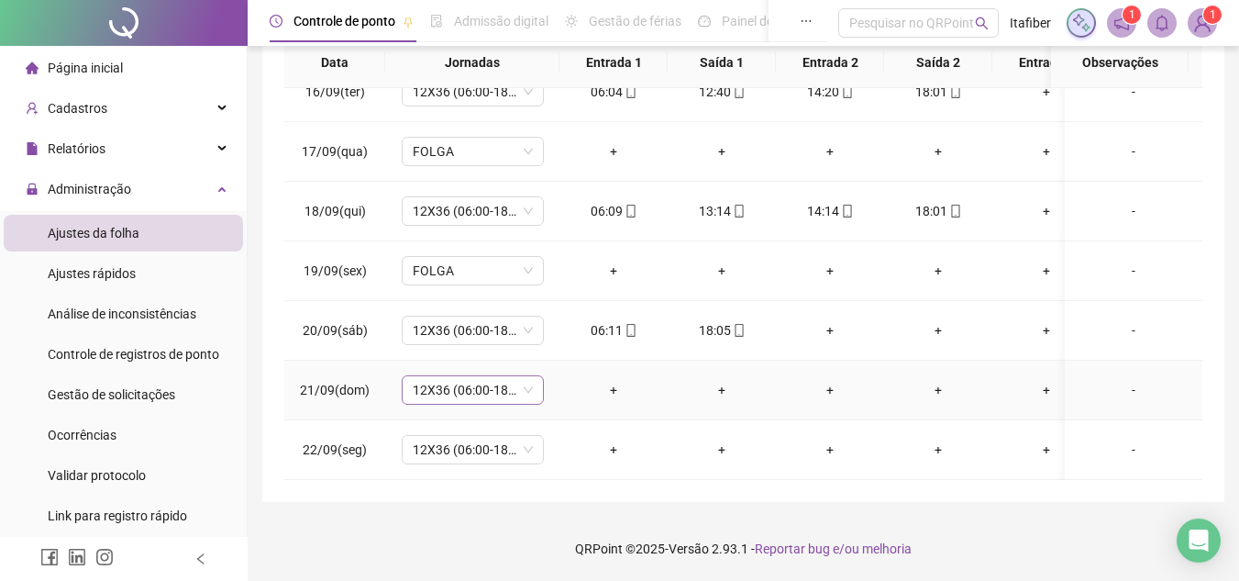
click at [474, 385] on span "12X36 (06:00-18:00)" at bounding box center [473, 390] width 120 height 28
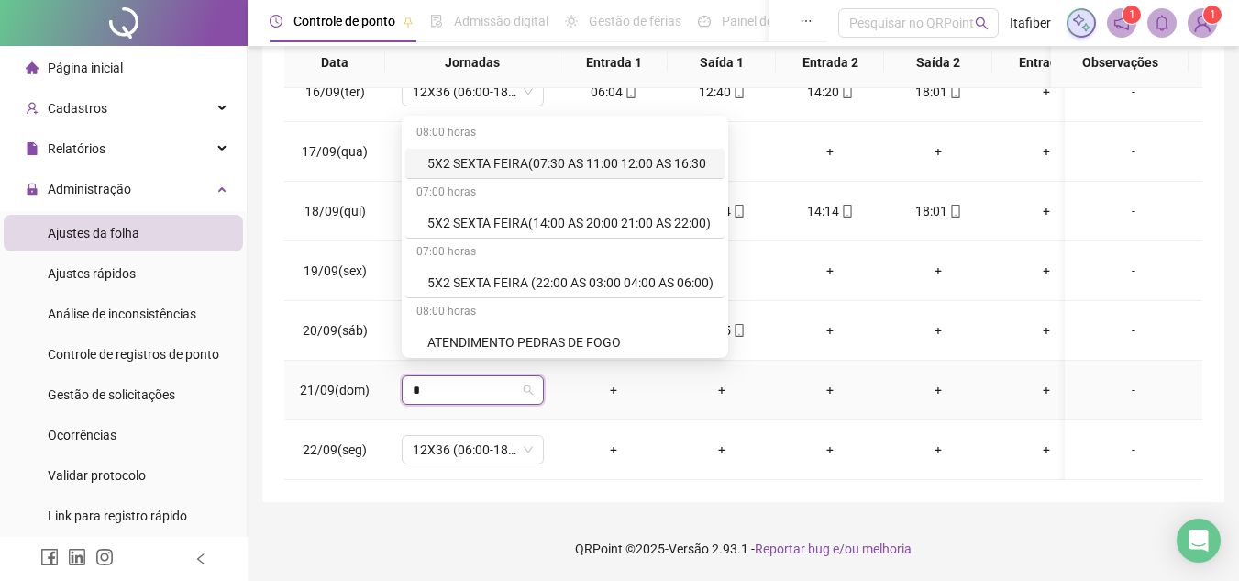
type input "**"
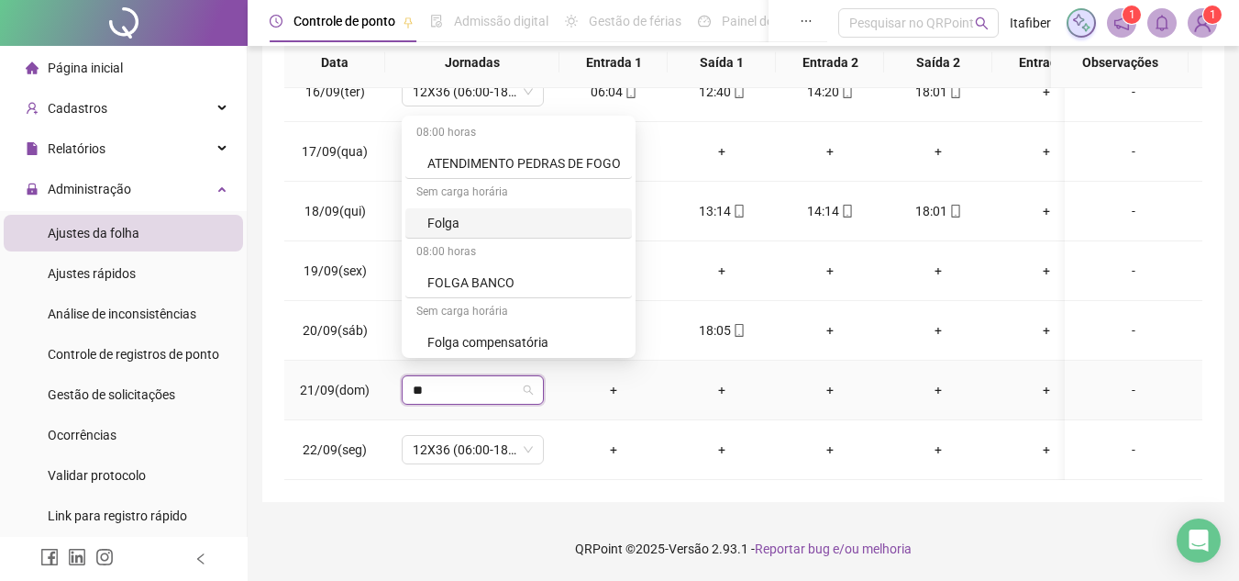
click at [505, 224] on div "Folga" at bounding box center [524, 223] width 194 height 20
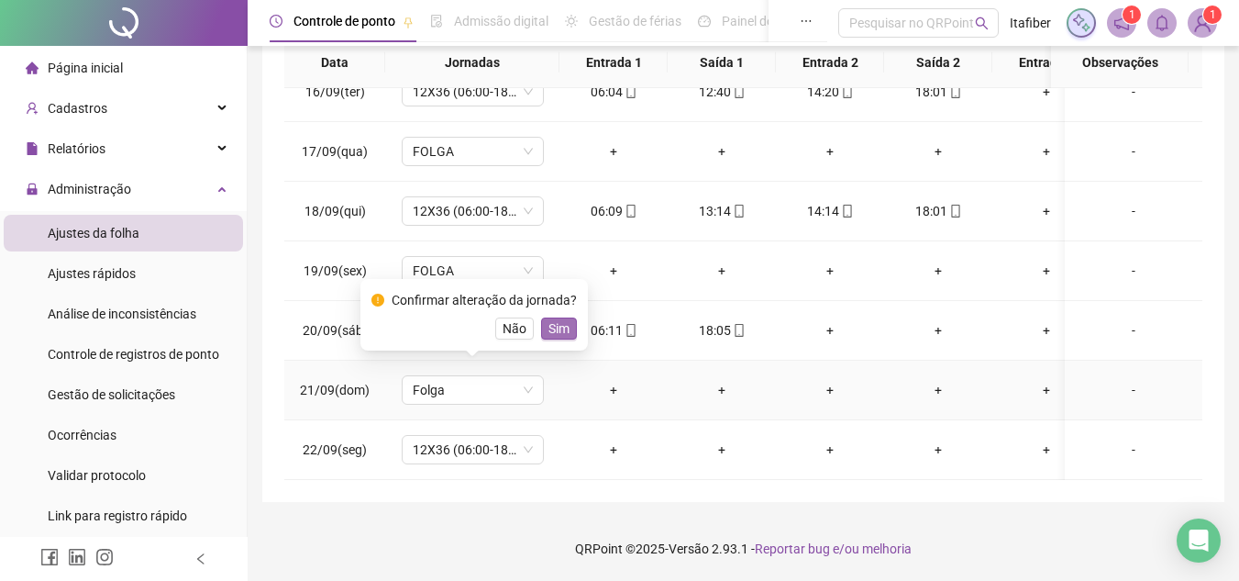
click at [562, 329] on span "Sim" at bounding box center [558, 328] width 21 height 20
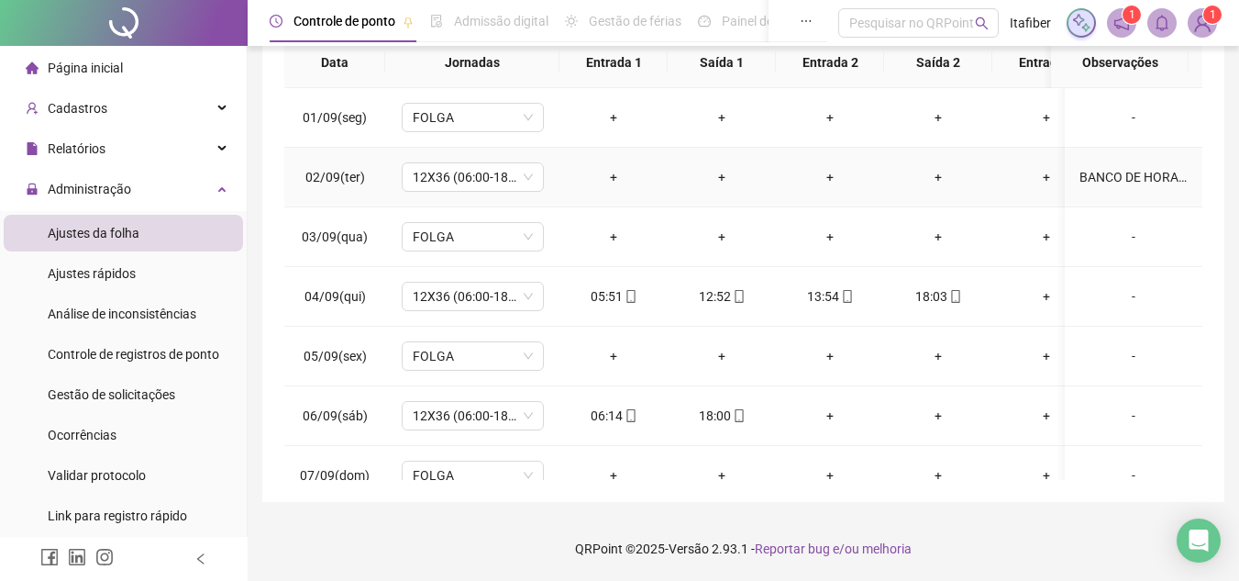
scroll to position [133, 0]
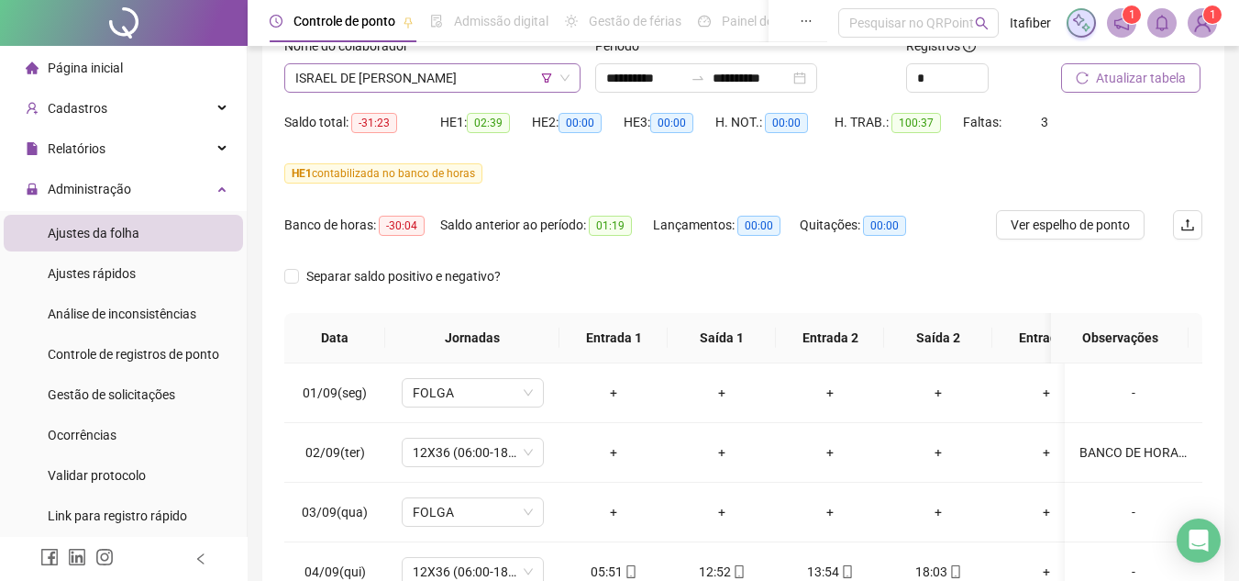
click at [486, 72] on span "ISRAEL DE [PERSON_NAME]" at bounding box center [432, 78] width 274 height 28
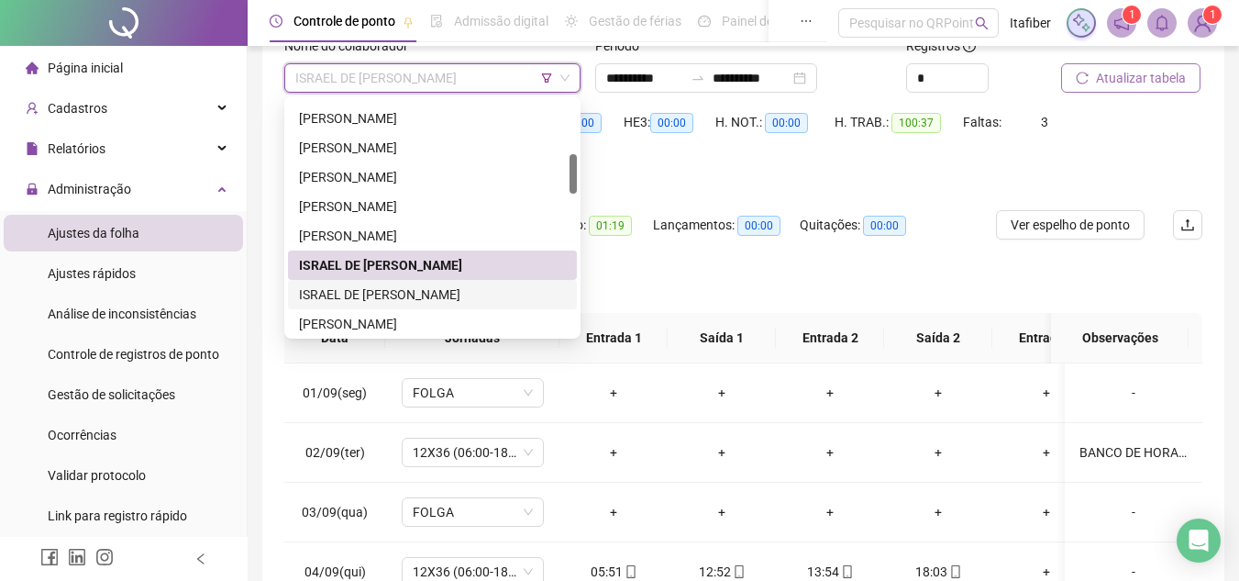
click at [416, 291] on div "ISRAEL DE [PERSON_NAME]" at bounding box center [432, 294] width 267 height 20
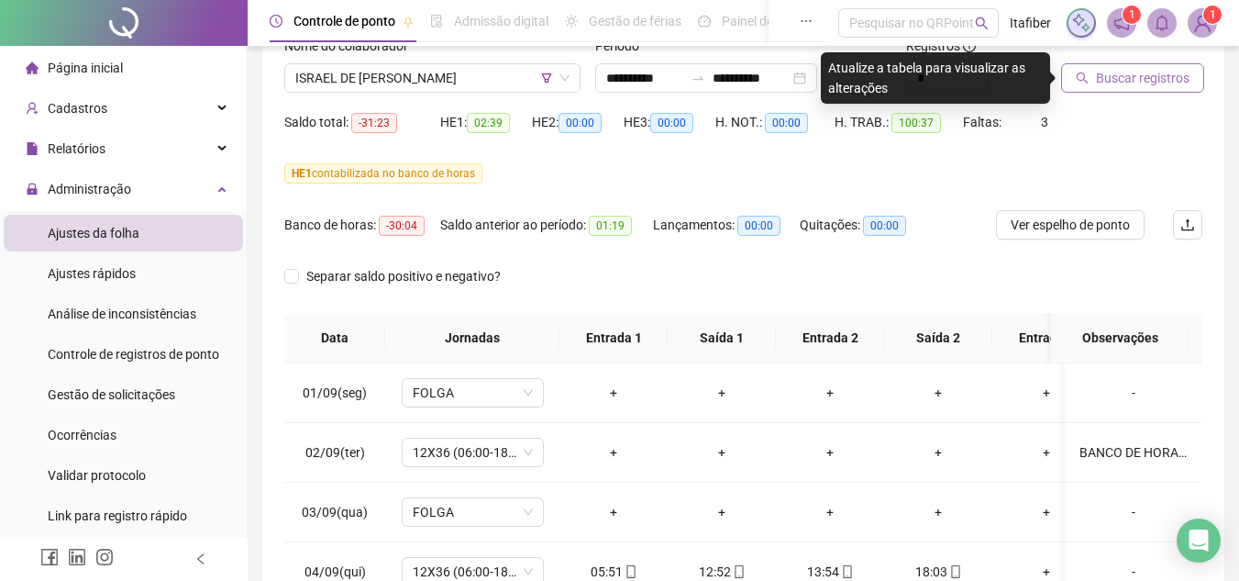
click at [1108, 78] on span "Buscar registros" at bounding box center [1143, 78] width 94 height 20
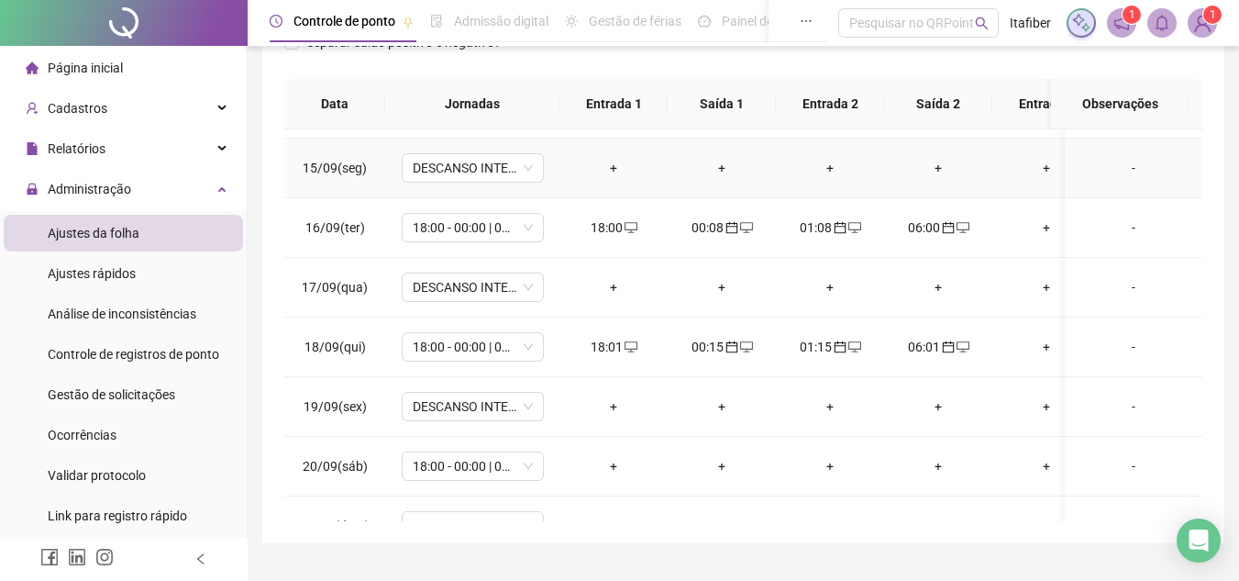
scroll to position [934, 0]
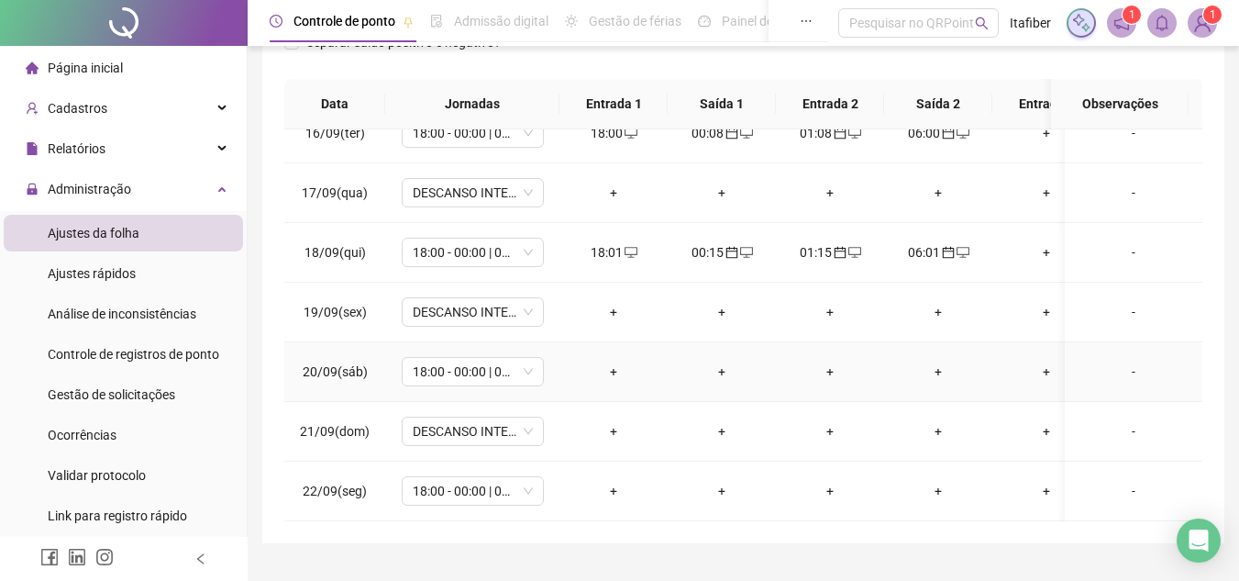
click at [616, 361] on div "+" at bounding box center [613, 371] width 79 height 20
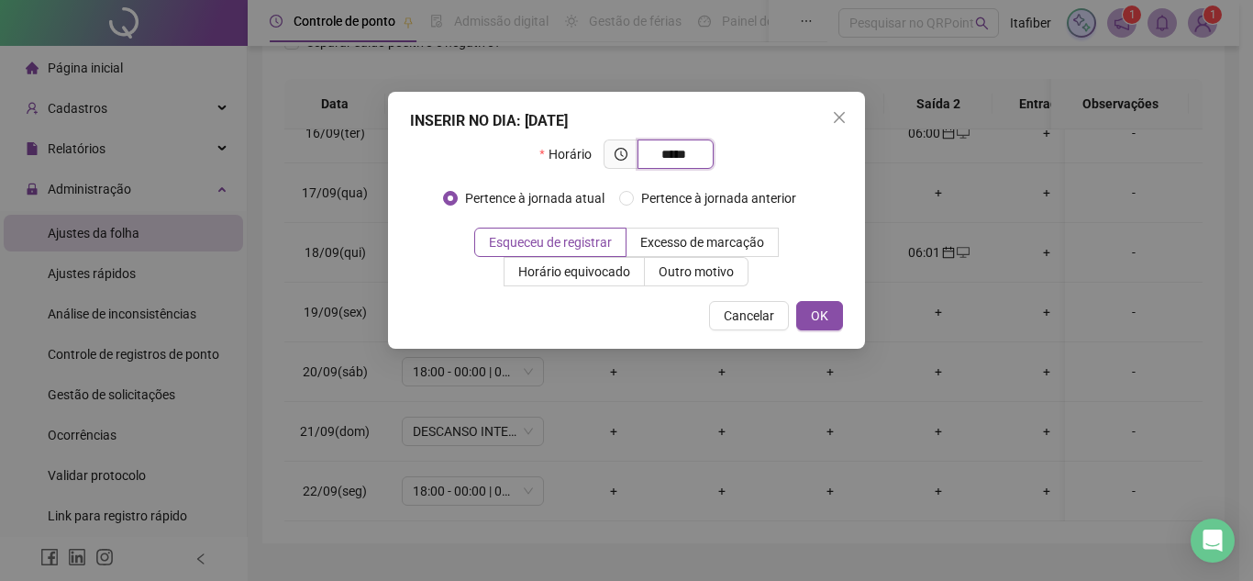
type input "*****"
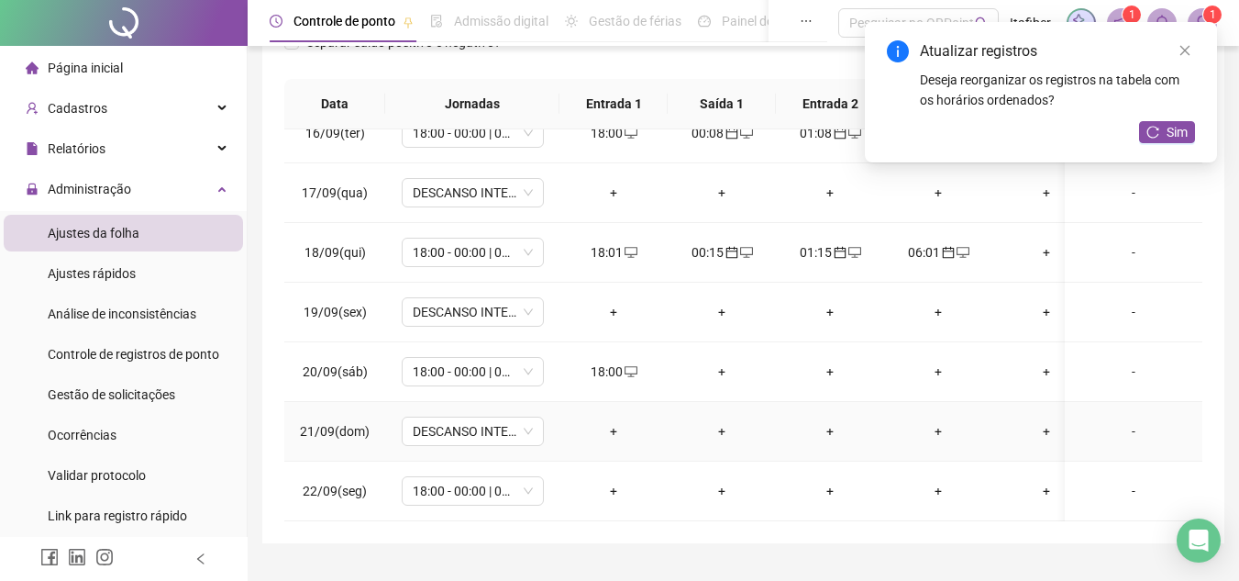
click at [610, 421] on div "+" at bounding box center [613, 431] width 79 height 20
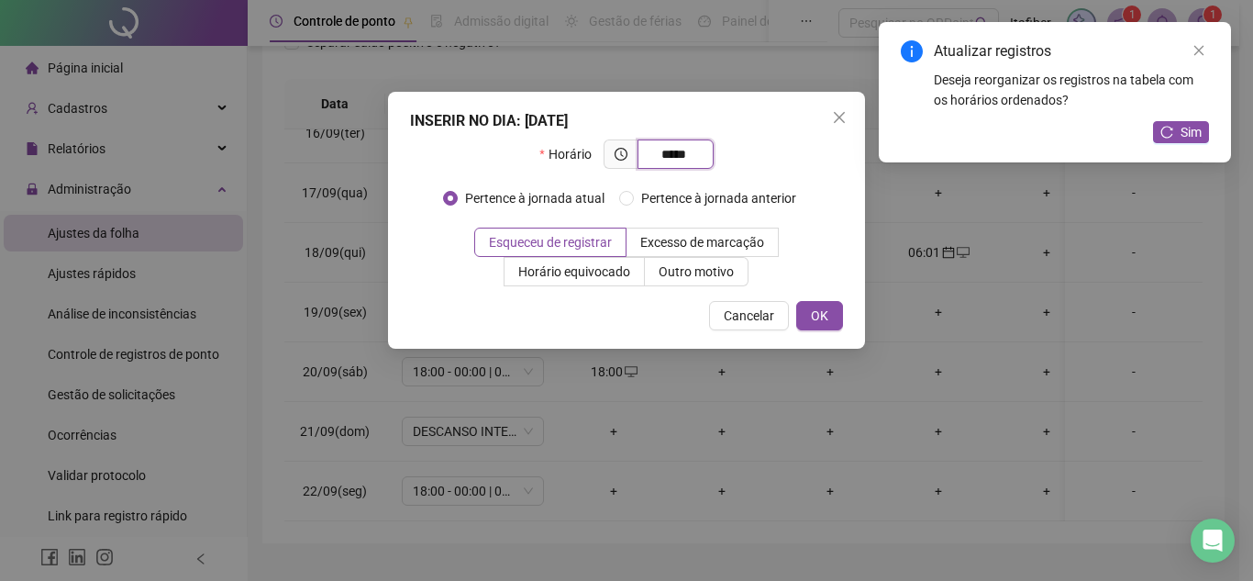
type input "*****"
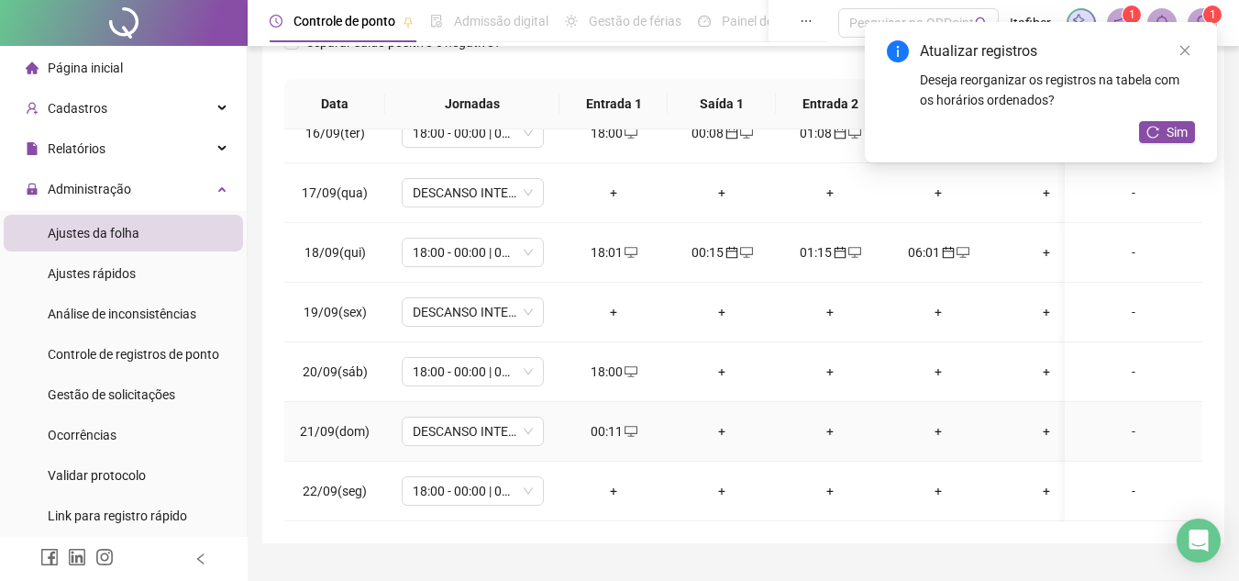
click at [728, 421] on div "+" at bounding box center [721, 431] width 79 height 20
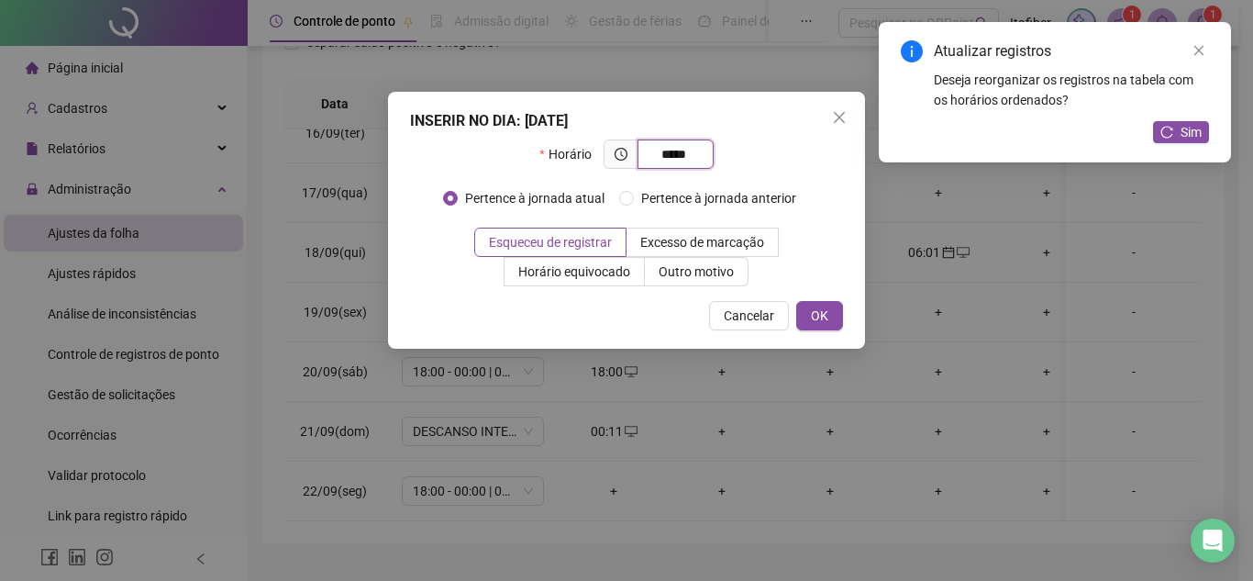
type input "*****"
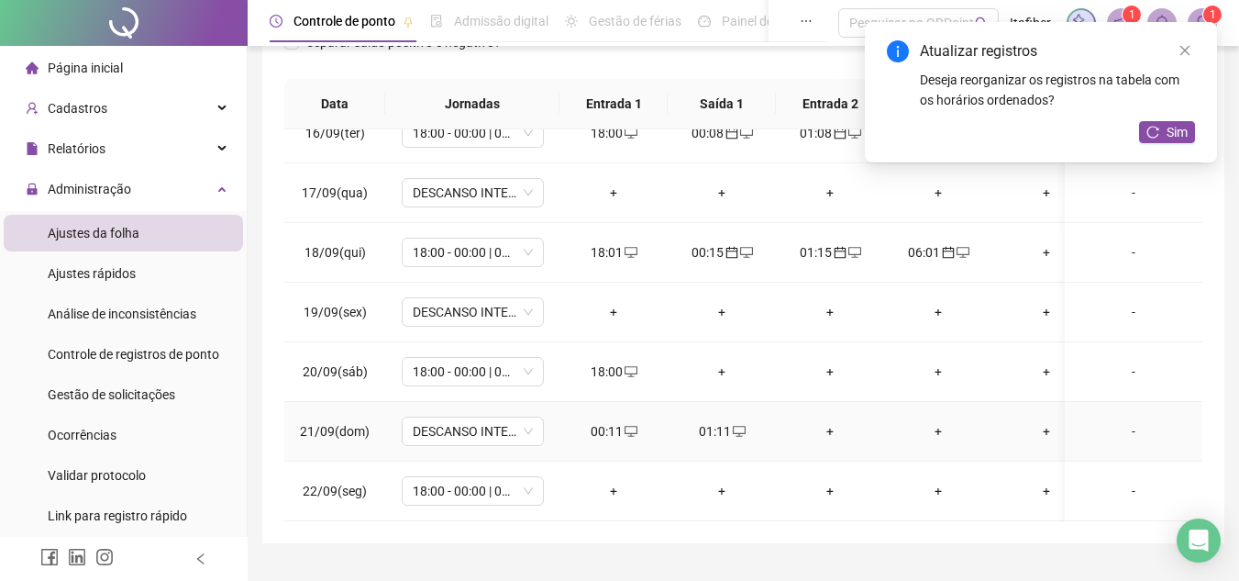
click at [829, 421] on div "+" at bounding box center [830, 431] width 79 height 20
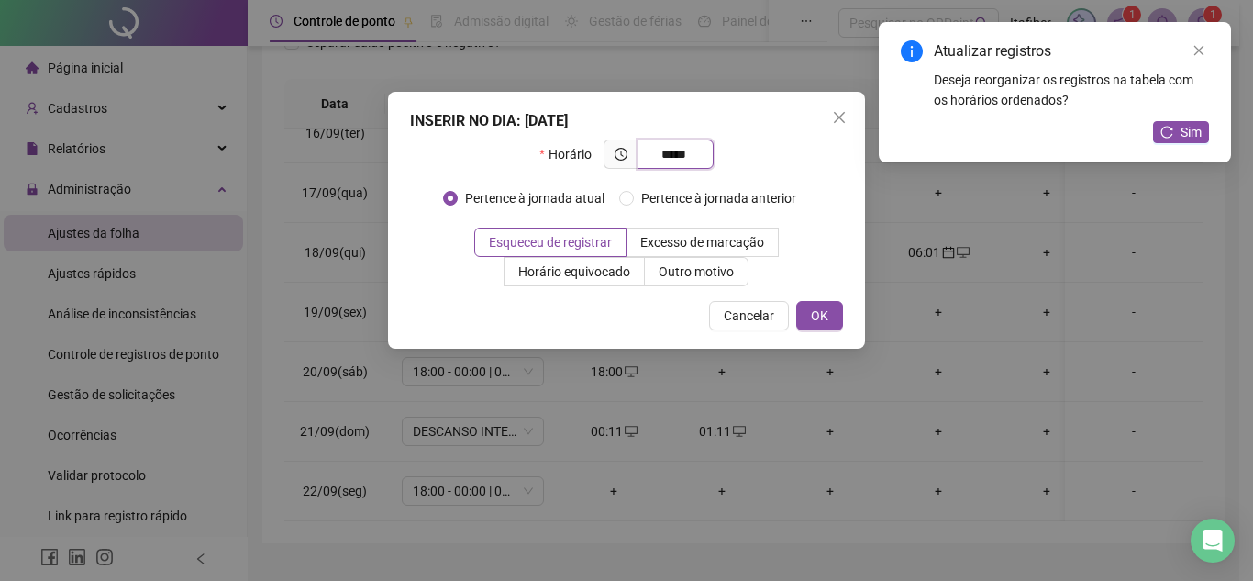
type input "*****"
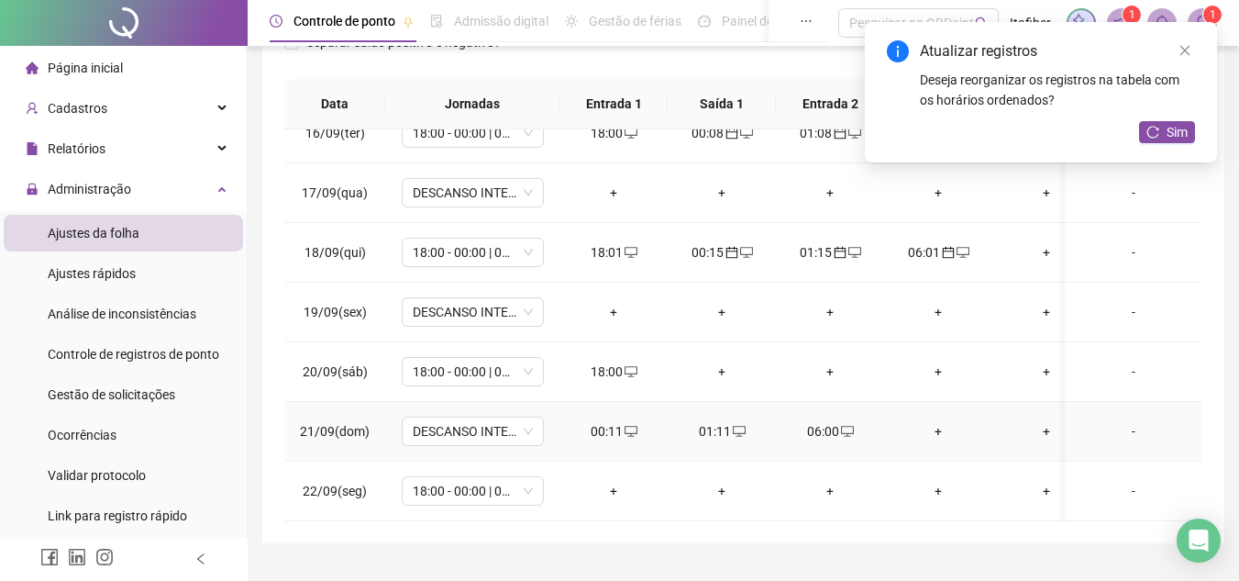
click at [625, 425] on icon "desktop" at bounding box center [631, 431] width 13 height 13
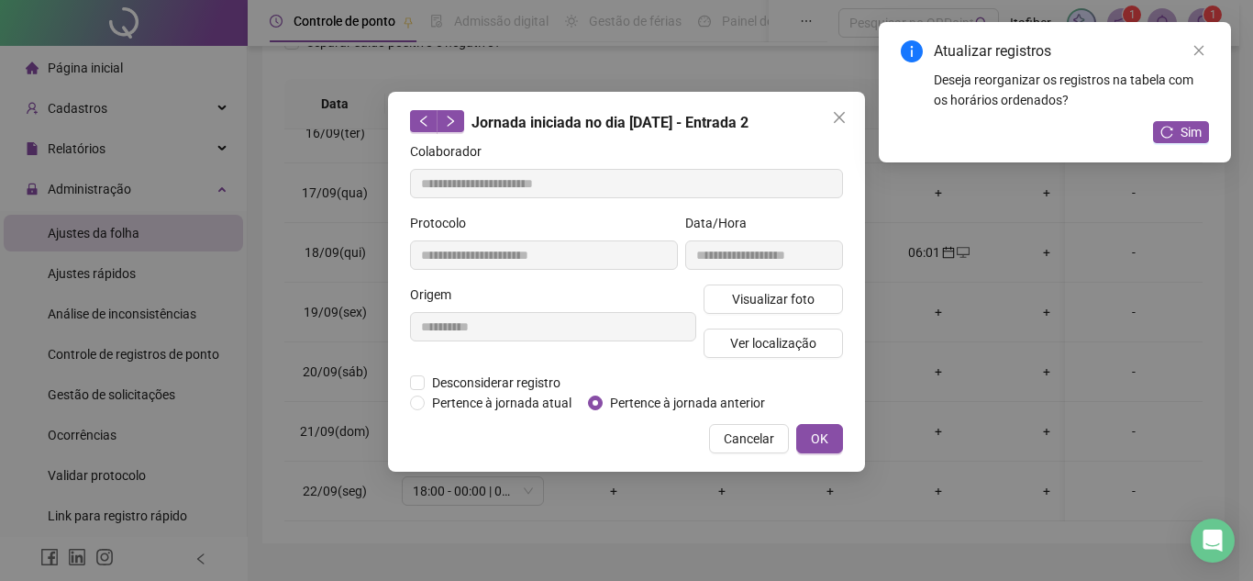
type input "**********"
click at [587, 403] on div "Pertence à jornada atual [GEOGRAPHIC_DATA] à jornada anterior" at bounding box center [595, 403] width 370 height 20
click at [803, 439] on button "OK" at bounding box center [819, 438] width 47 height 29
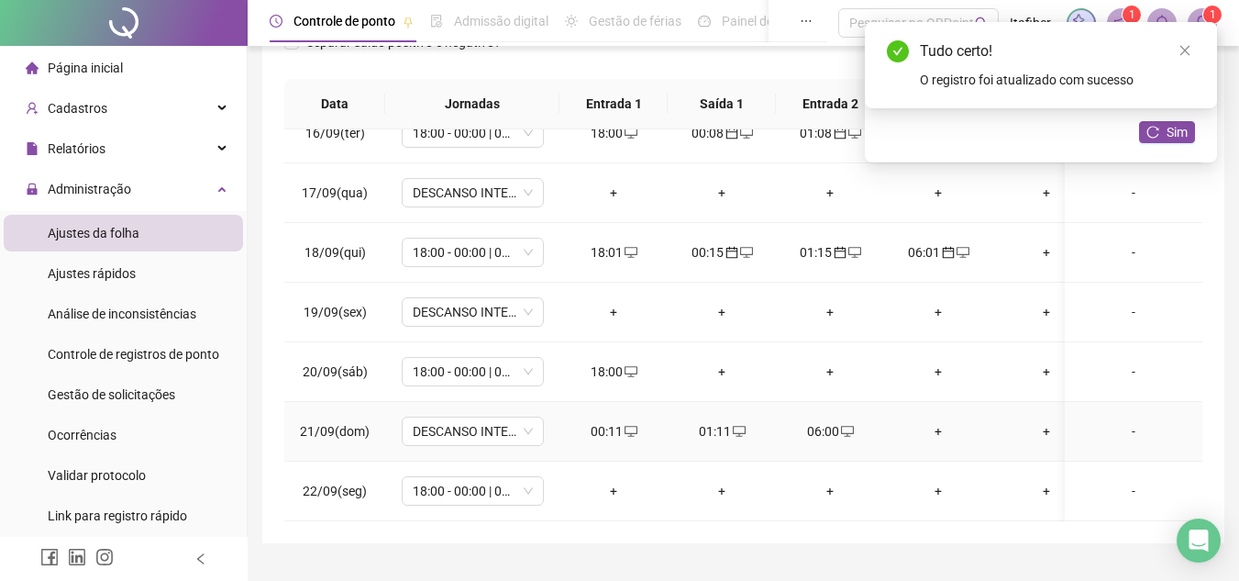
click at [741, 425] on icon "desktop" at bounding box center [739, 431] width 13 height 13
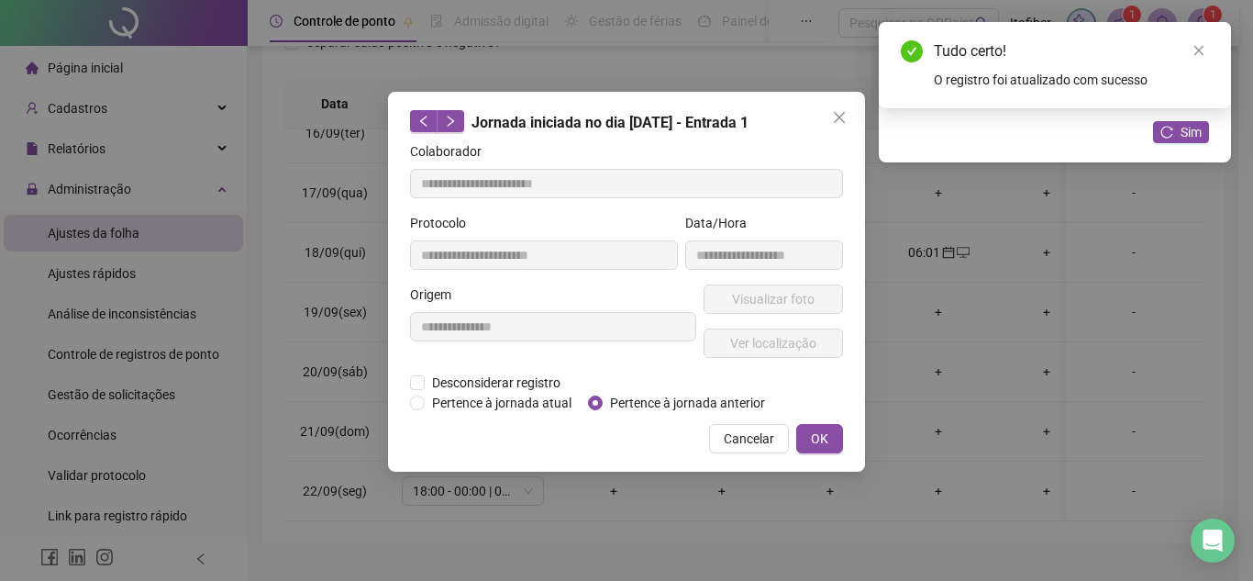
type input "**********"
click at [825, 435] on span "OK" at bounding box center [819, 438] width 17 height 20
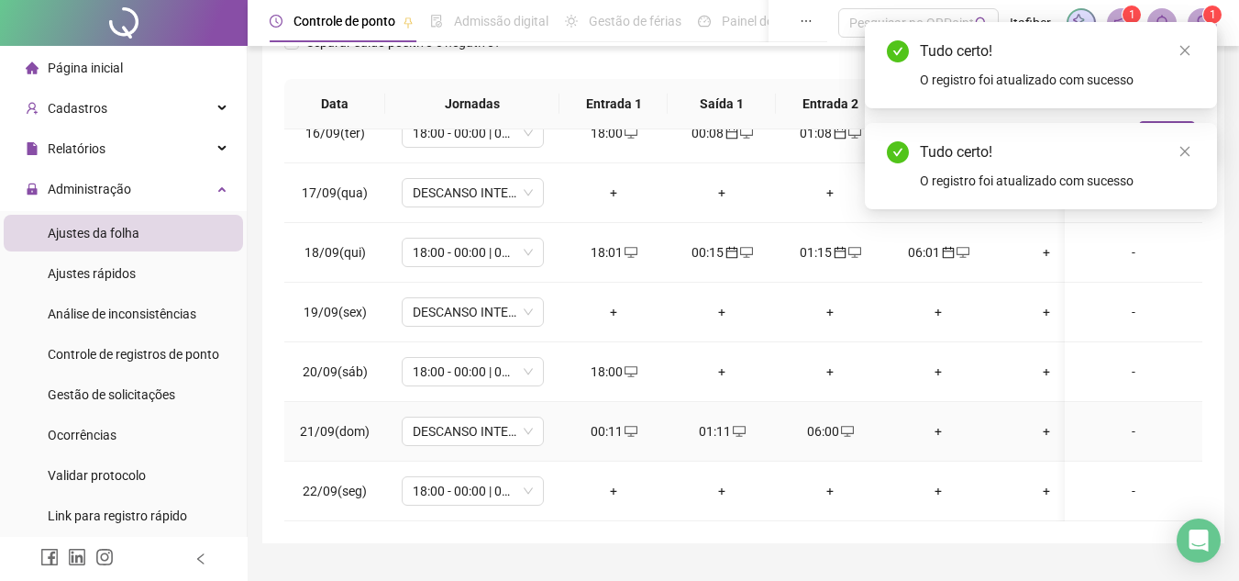
click at [854, 421] on div "06:00" at bounding box center [830, 431] width 79 height 20
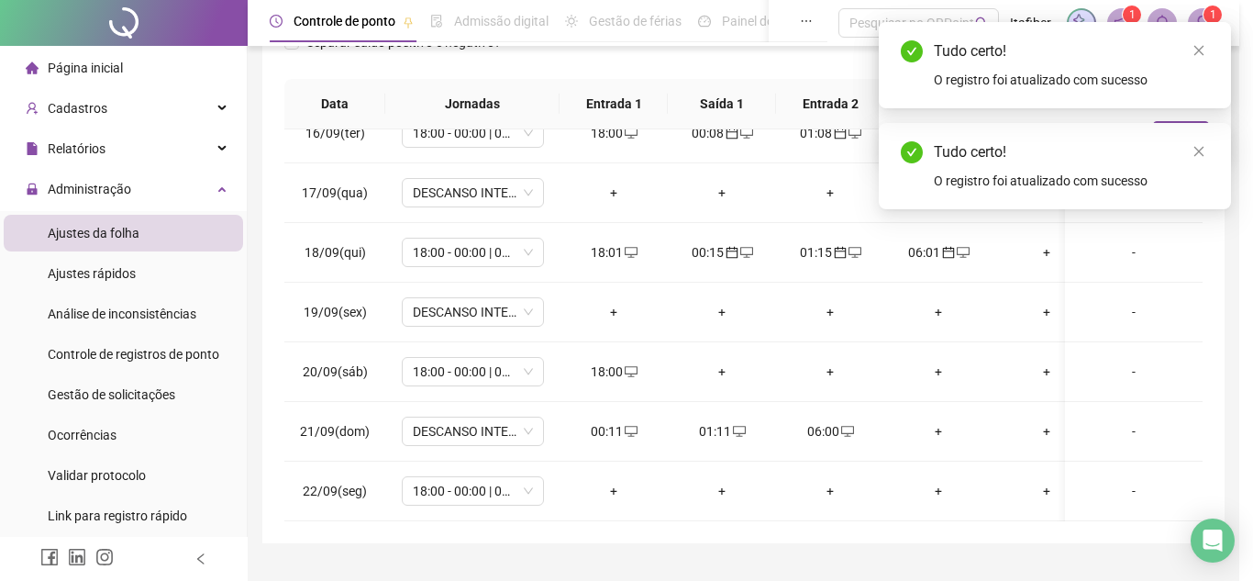
type input "**********"
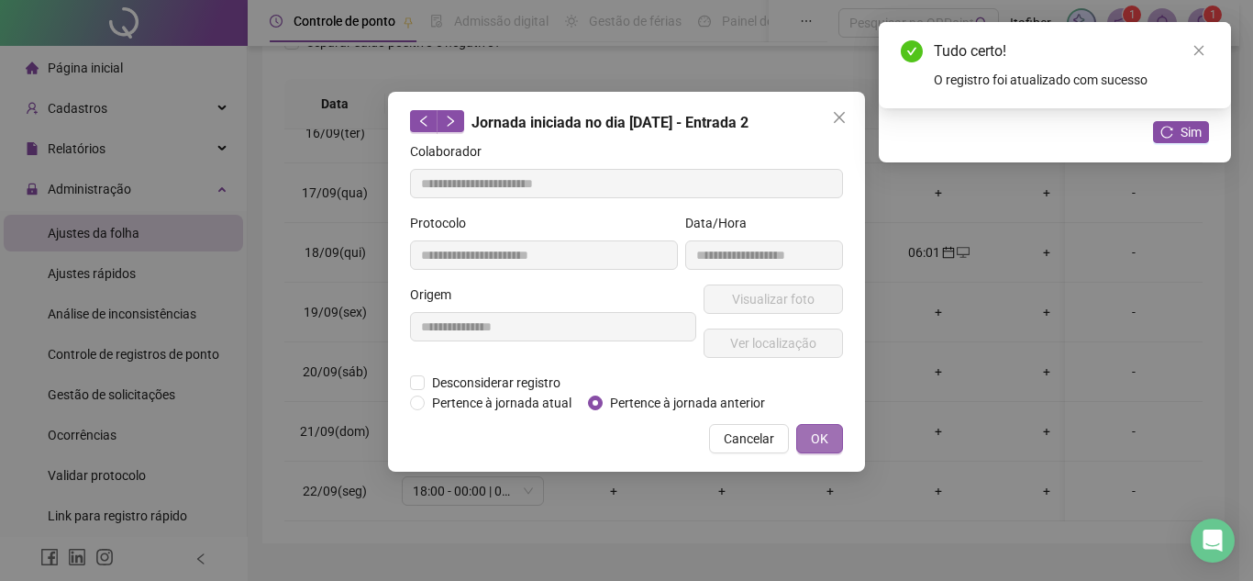
click at [818, 436] on span "OK" at bounding box center [819, 438] width 17 height 20
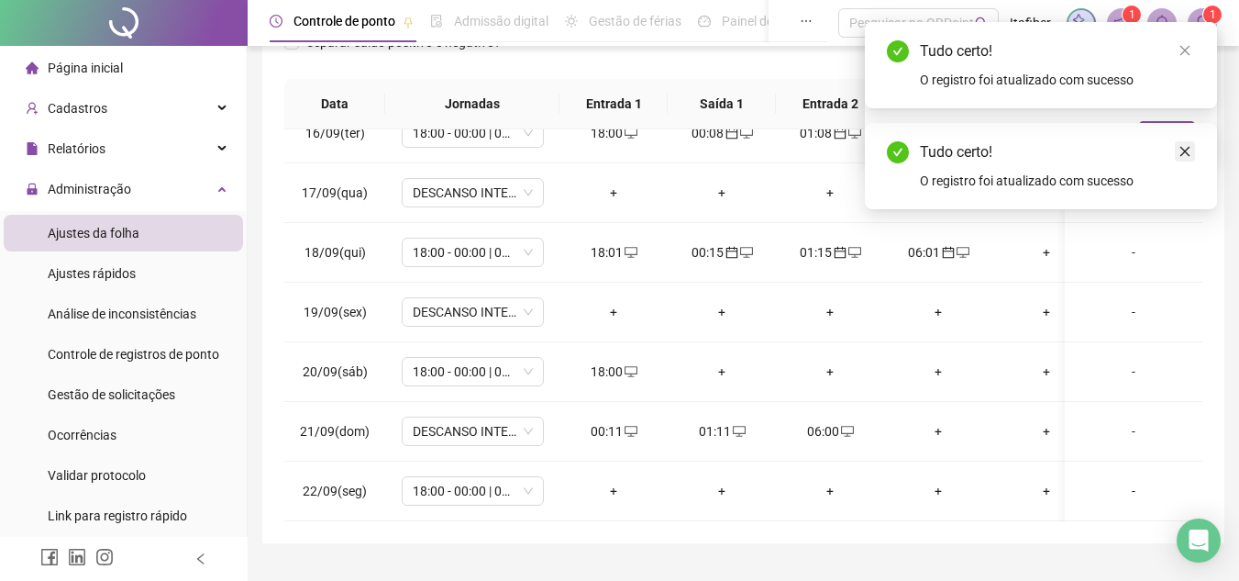
click at [1179, 154] on icon "close" at bounding box center [1185, 151] width 13 height 13
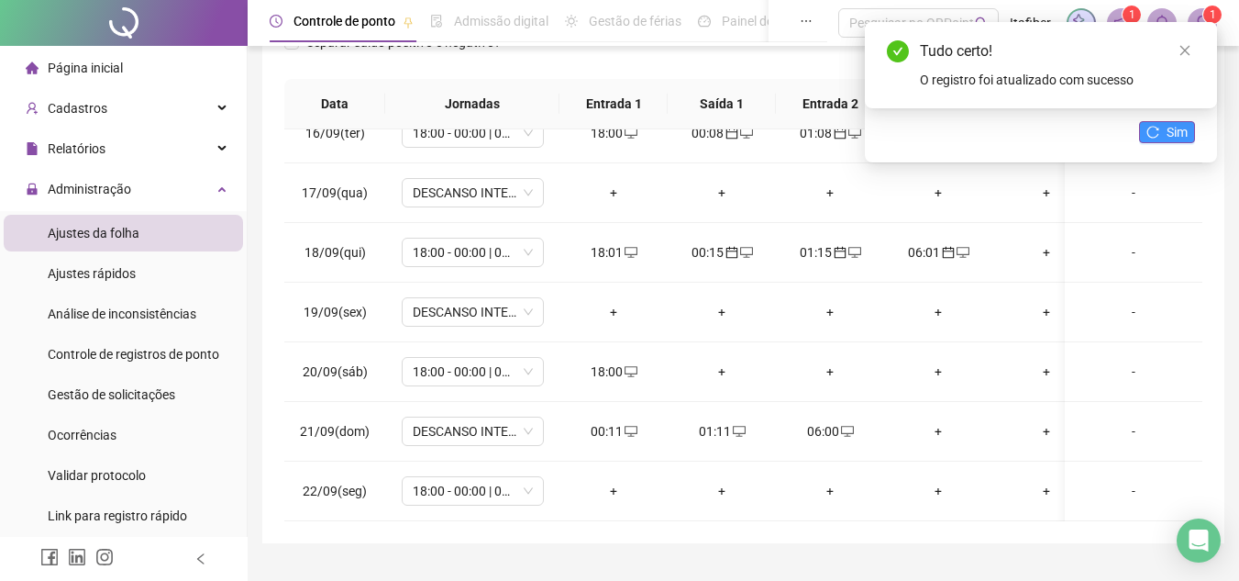
click at [1178, 135] on span "Sim" at bounding box center [1177, 132] width 21 height 20
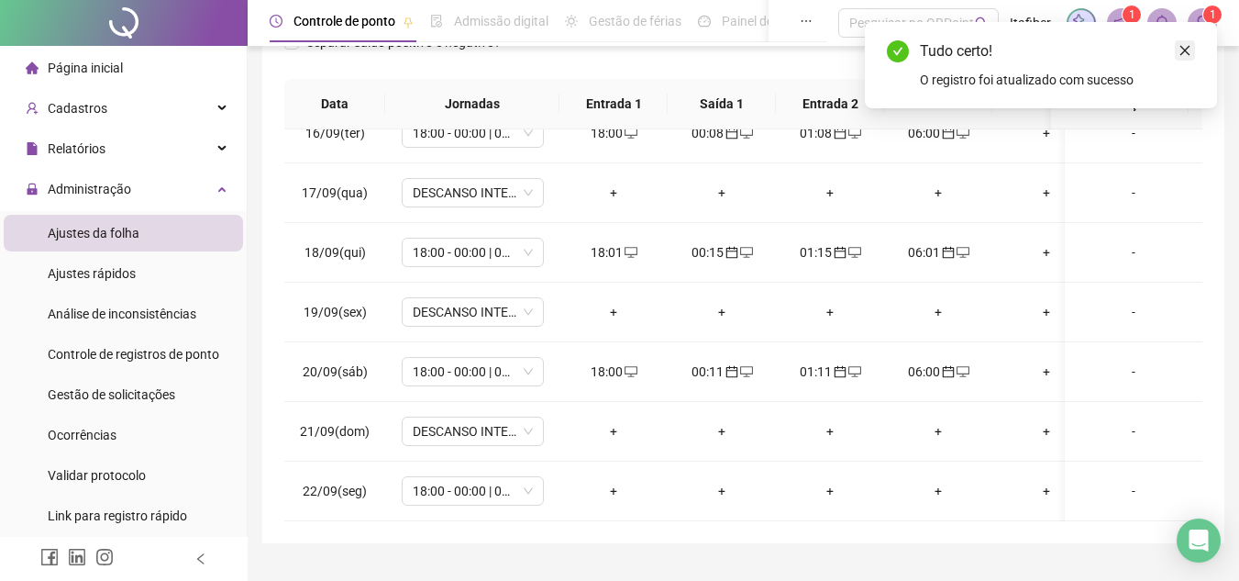
click at [1182, 42] on link "Close" at bounding box center [1185, 50] width 20 height 20
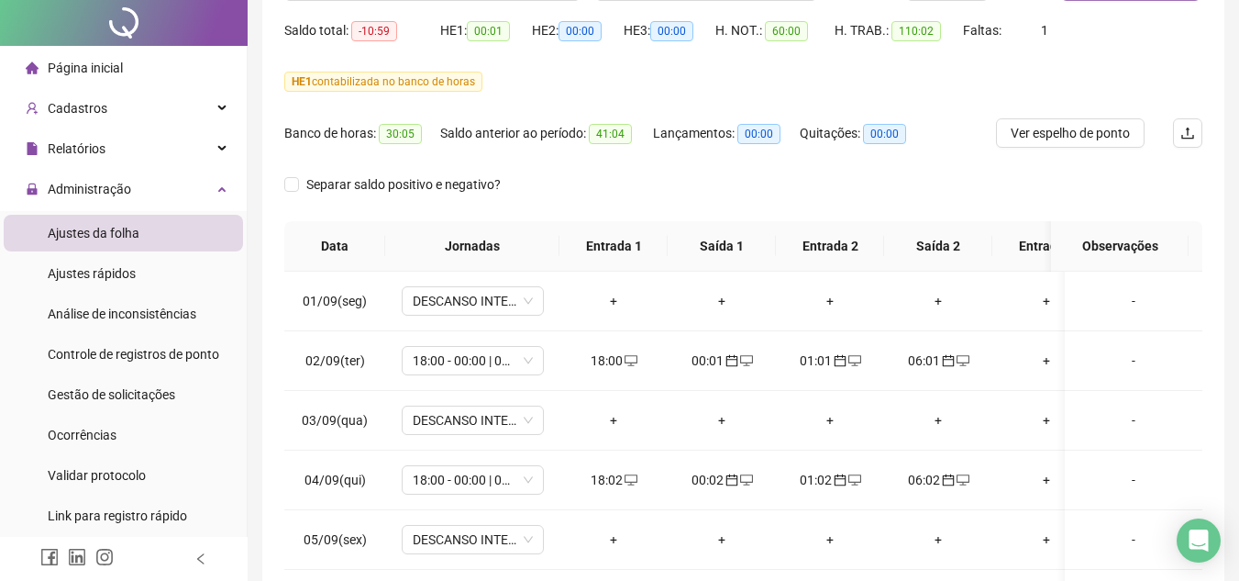
scroll to position [0, 0]
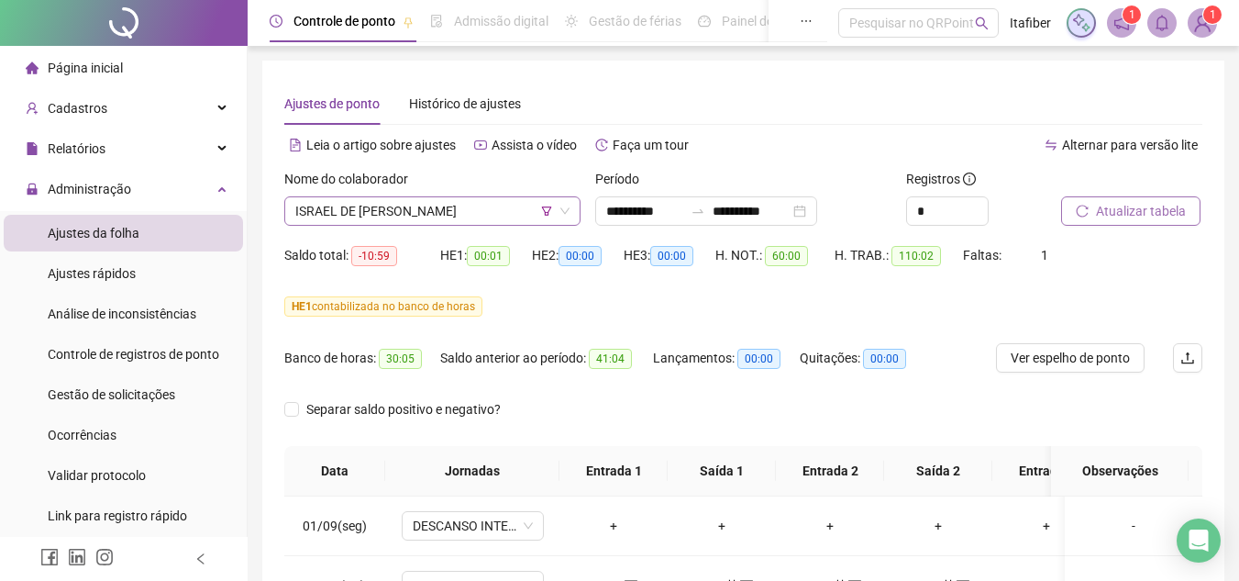
click at [517, 196] on div "ISRAEL DE [PERSON_NAME]" at bounding box center [432, 210] width 296 height 29
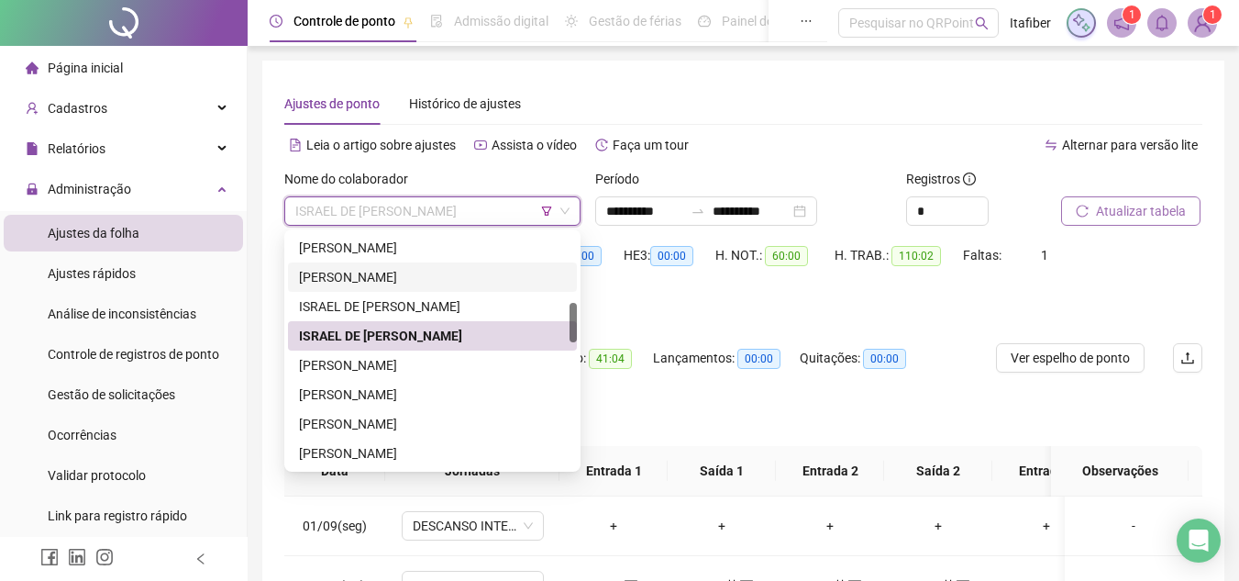
scroll to position [503, 0]
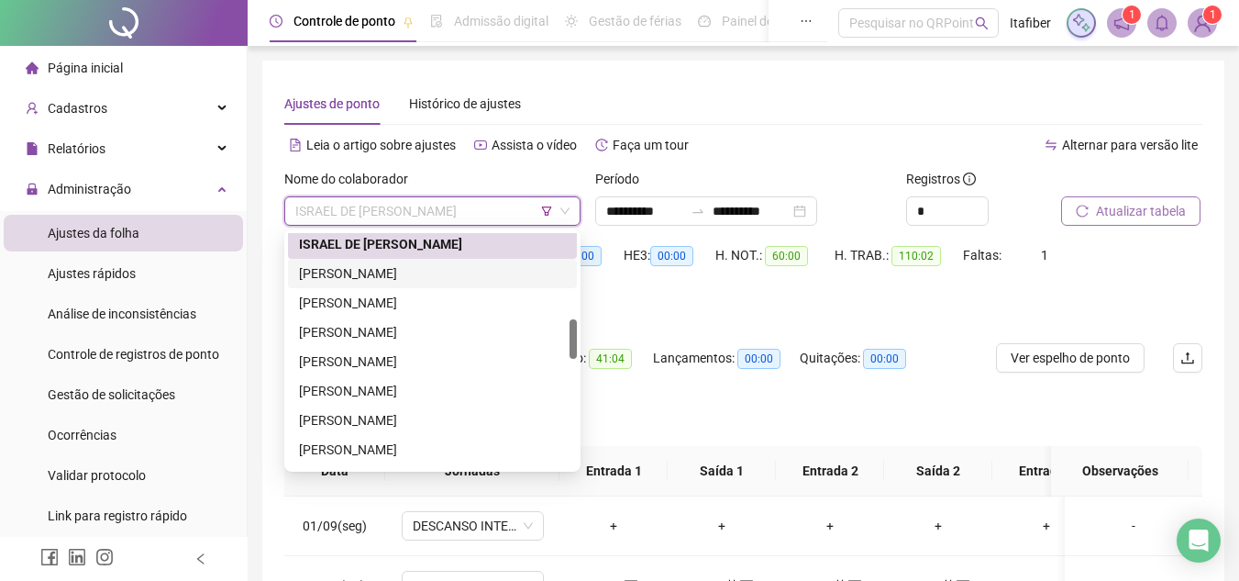
click at [380, 268] on div "[PERSON_NAME]" at bounding box center [432, 273] width 267 height 20
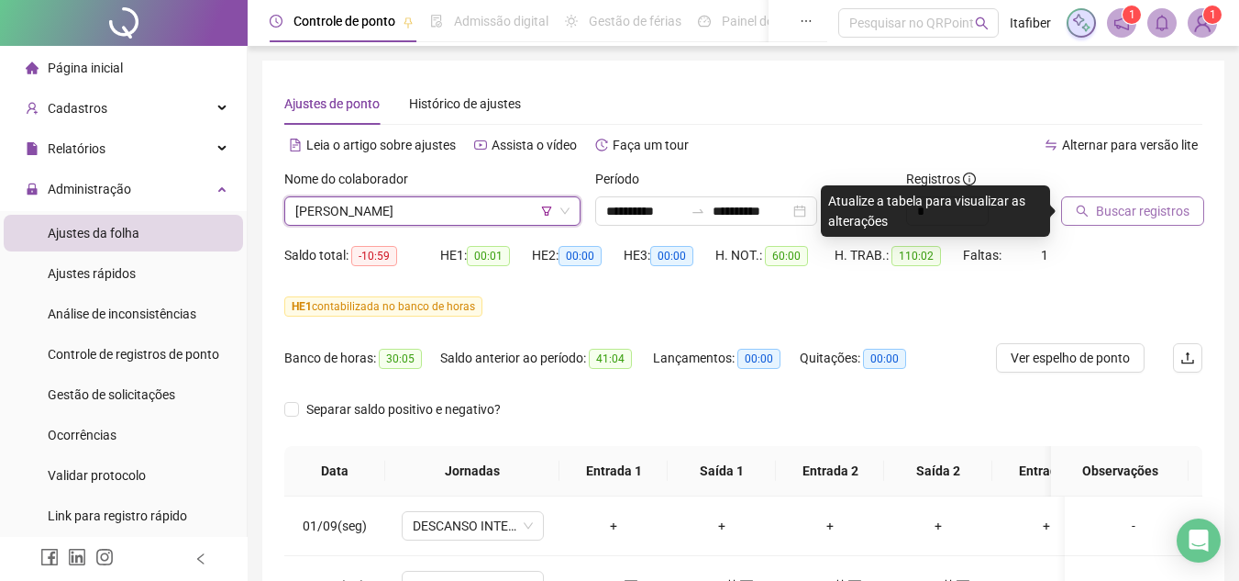
click at [1131, 216] on span "Buscar registros" at bounding box center [1143, 211] width 94 height 20
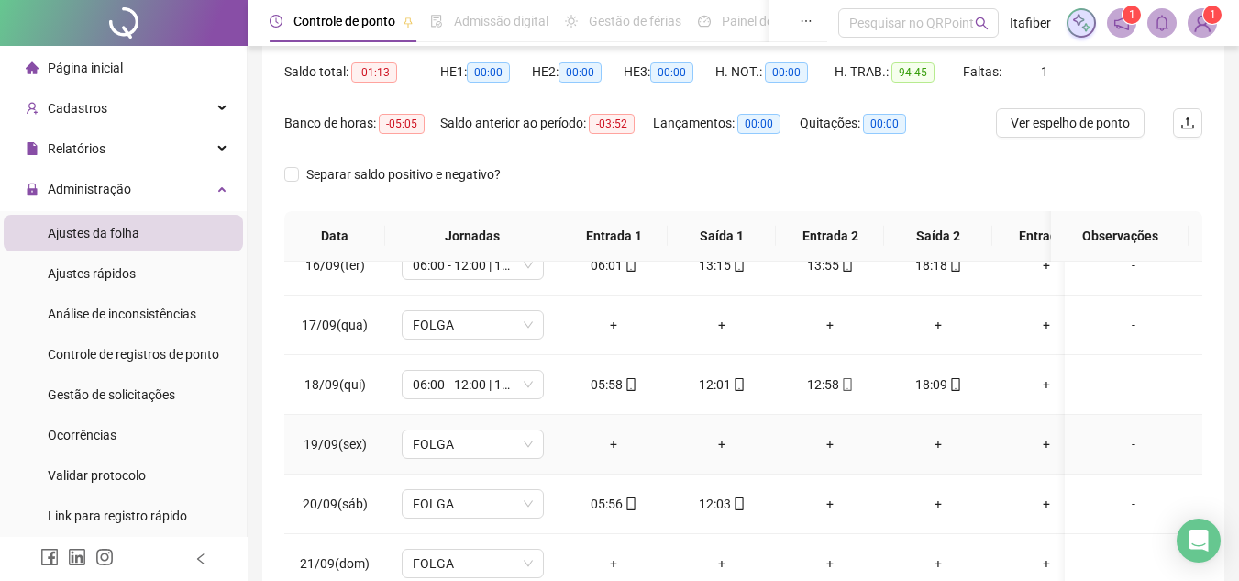
scroll to position [357, 0]
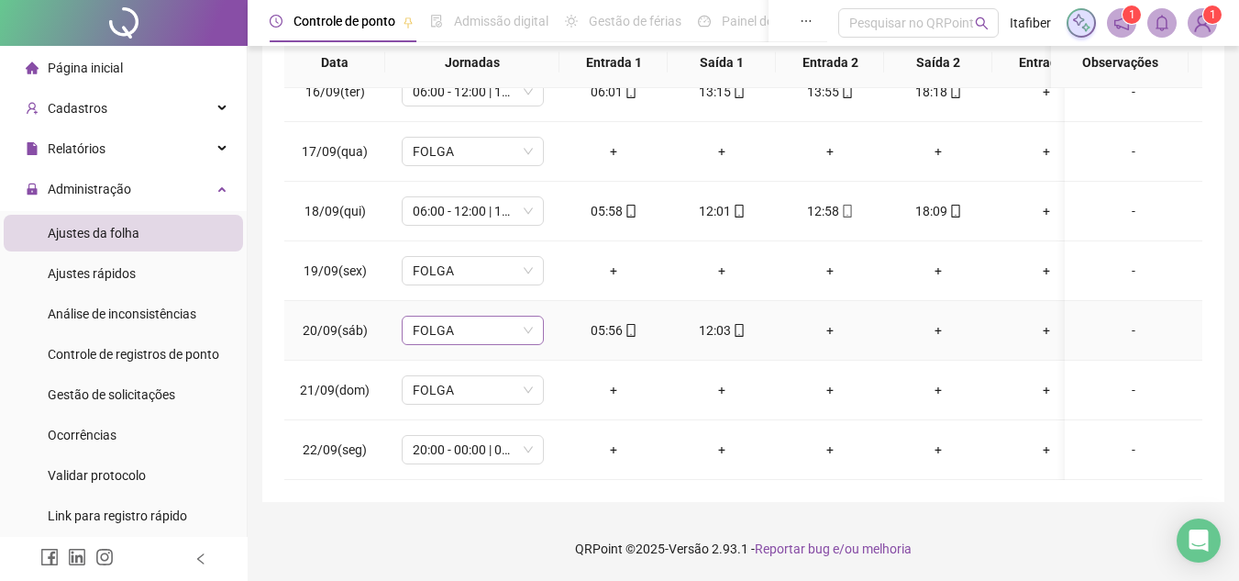
click at [490, 323] on span "FOLGA" at bounding box center [473, 330] width 120 height 28
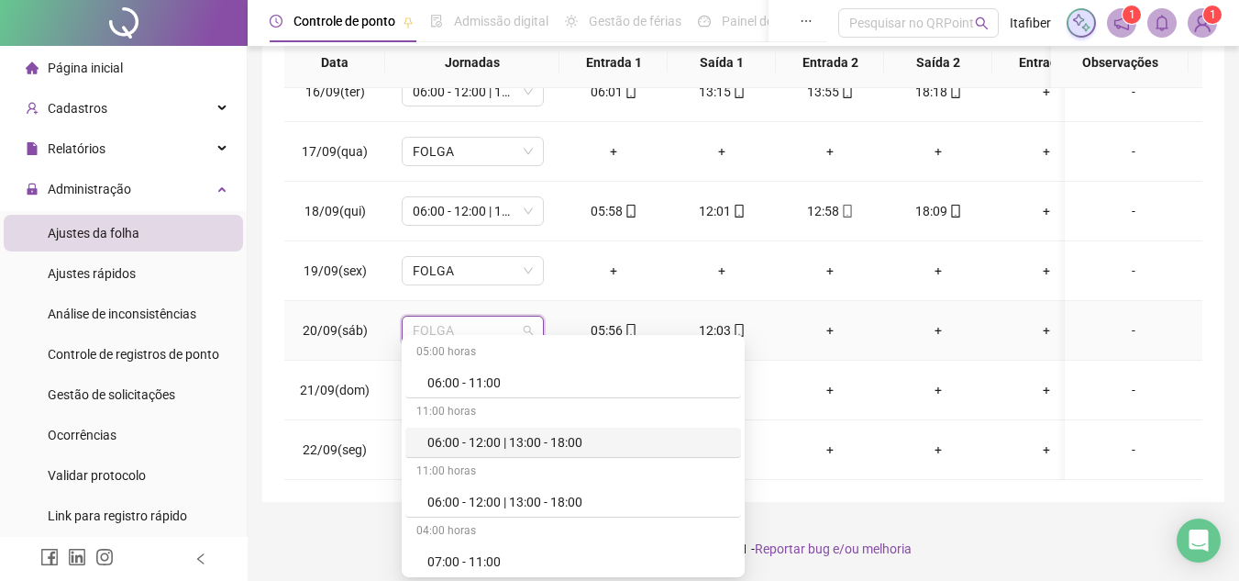
click at [508, 438] on div "06:00 - 12:00 | 13:00 - 18:00" at bounding box center [578, 442] width 303 height 20
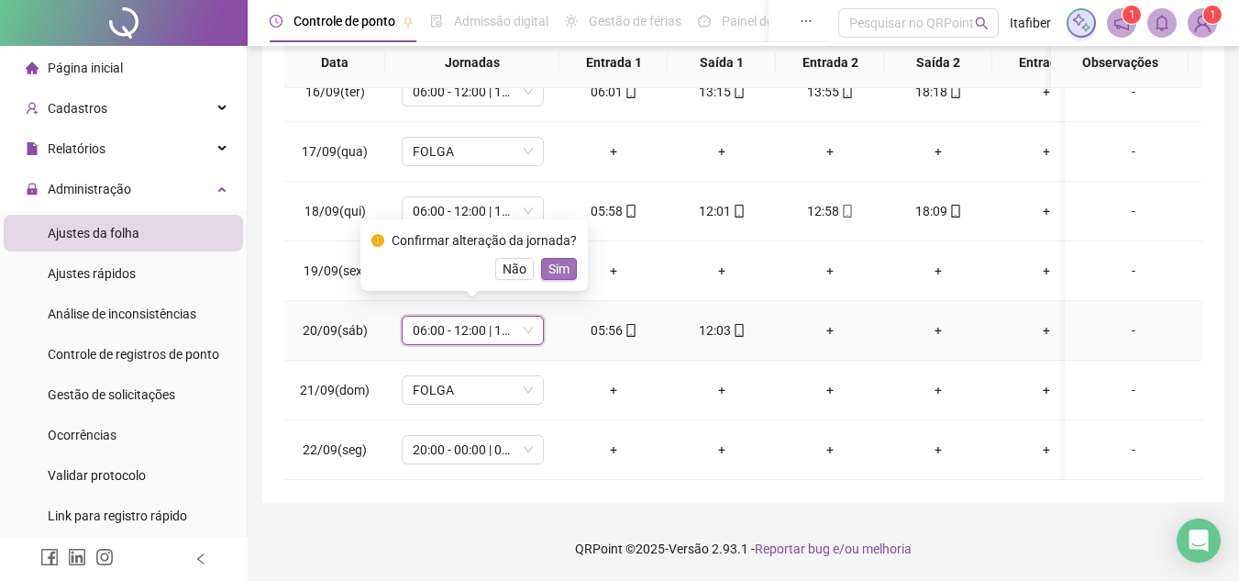
click at [559, 264] on span "Sim" at bounding box center [558, 269] width 21 height 20
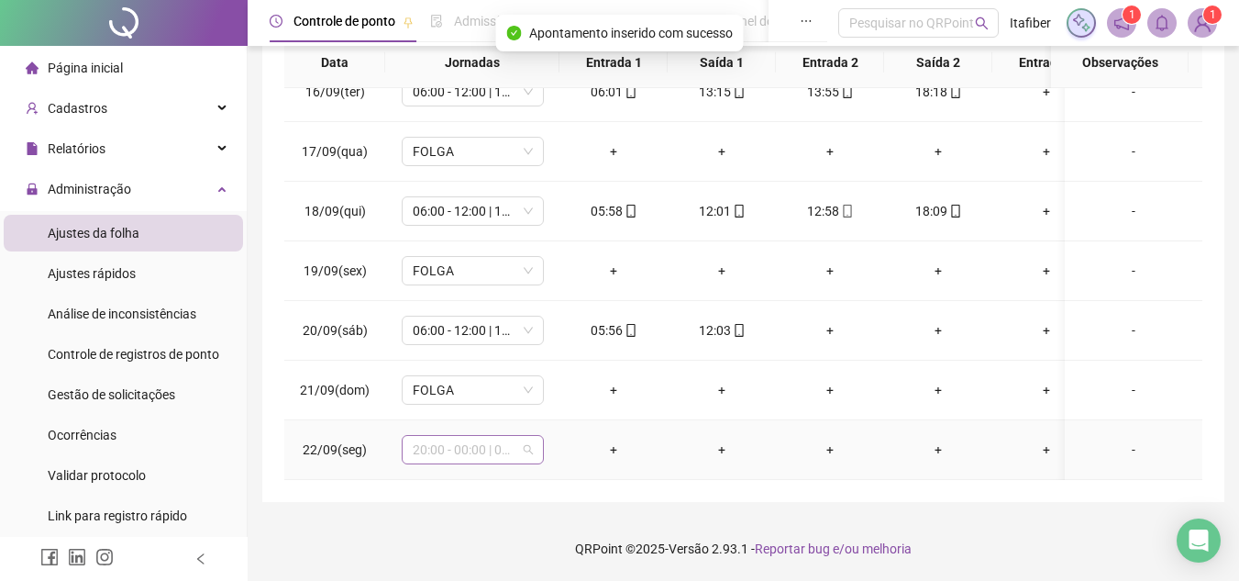
click at [509, 439] on span "20:00 - 00:00 | 01:00 - 05:00" at bounding box center [473, 450] width 120 height 28
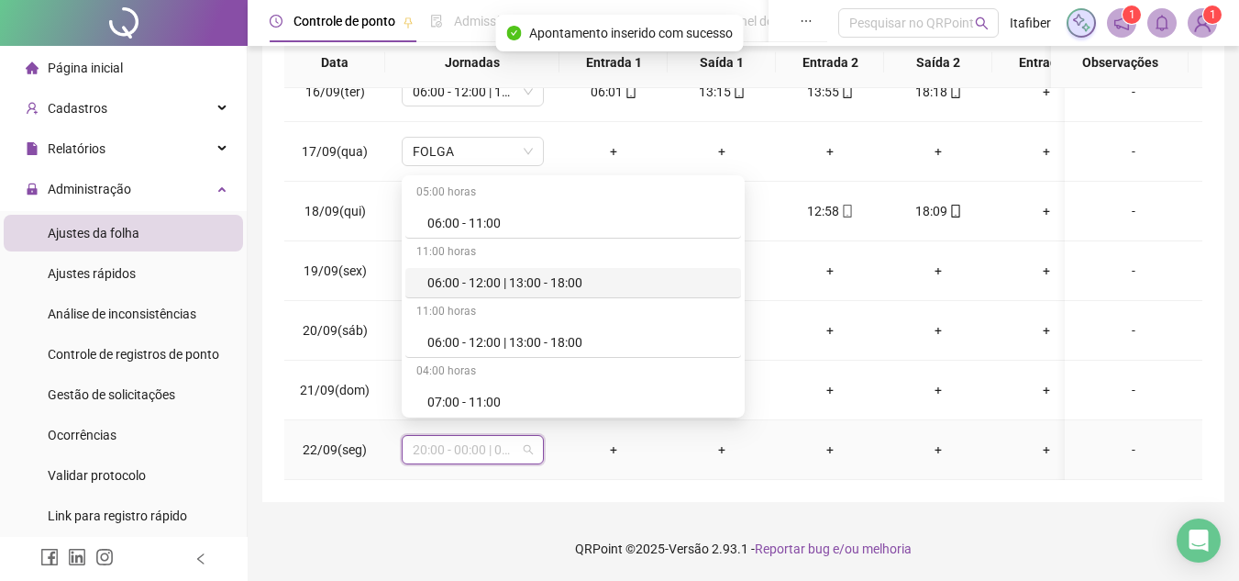
click at [496, 282] on div "06:00 - 12:00 | 13:00 - 18:00" at bounding box center [578, 282] width 303 height 20
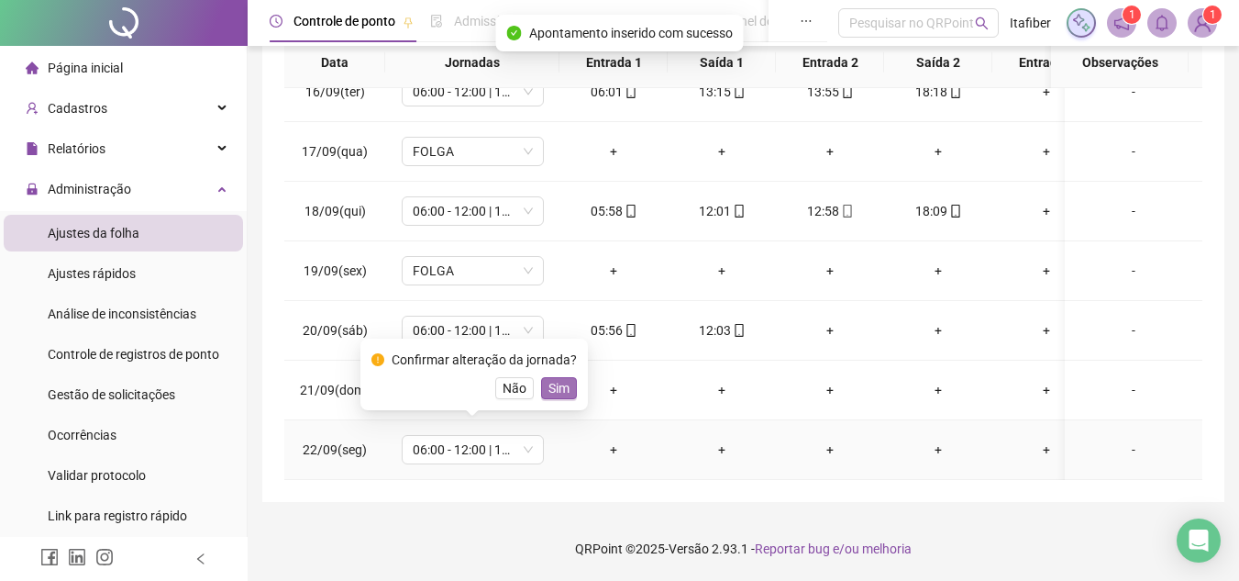
click at [550, 390] on span "Sim" at bounding box center [558, 388] width 21 height 20
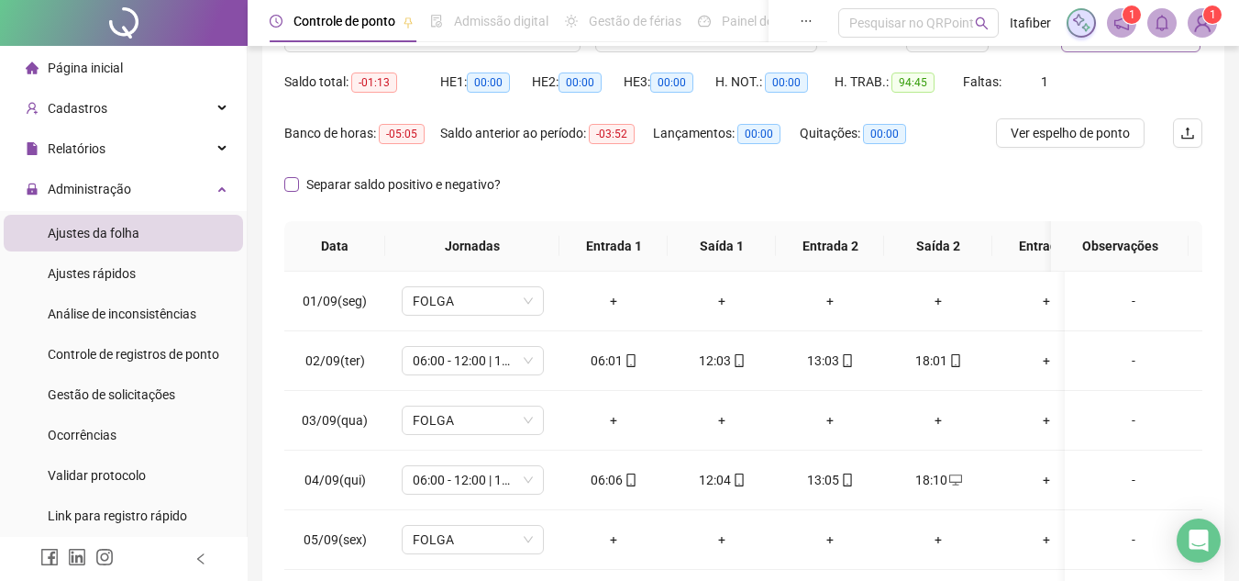
scroll to position [0, 0]
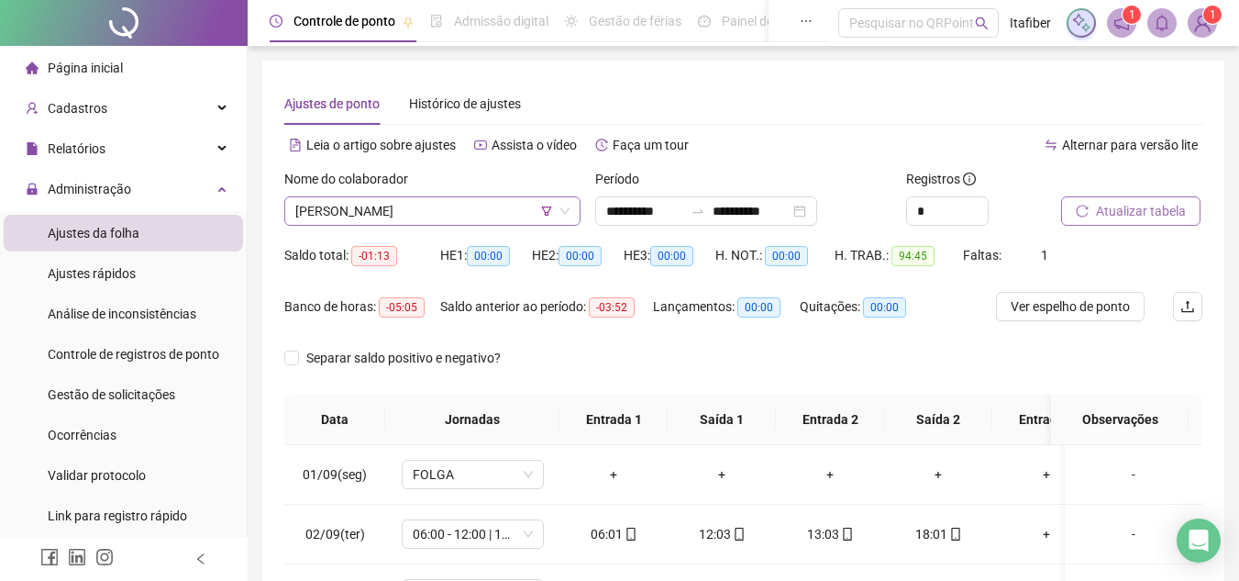
click at [454, 201] on span "[PERSON_NAME]" at bounding box center [432, 211] width 274 height 28
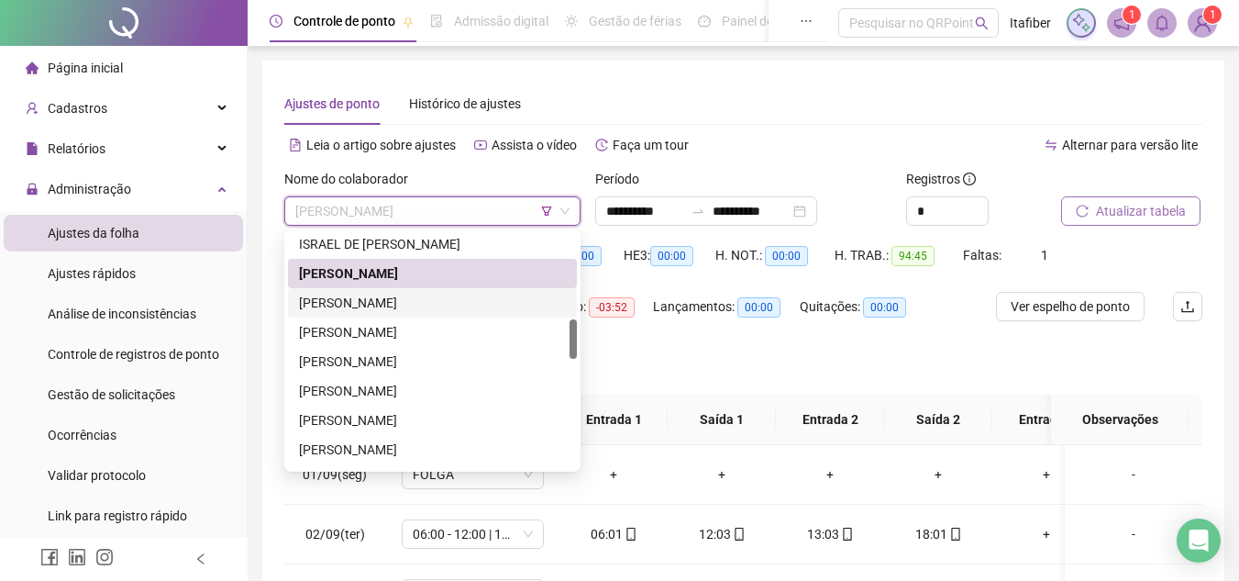
click at [438, 298] on div "[PERSON_NAME]" at bounding box center [432, 303] width 267 height 20
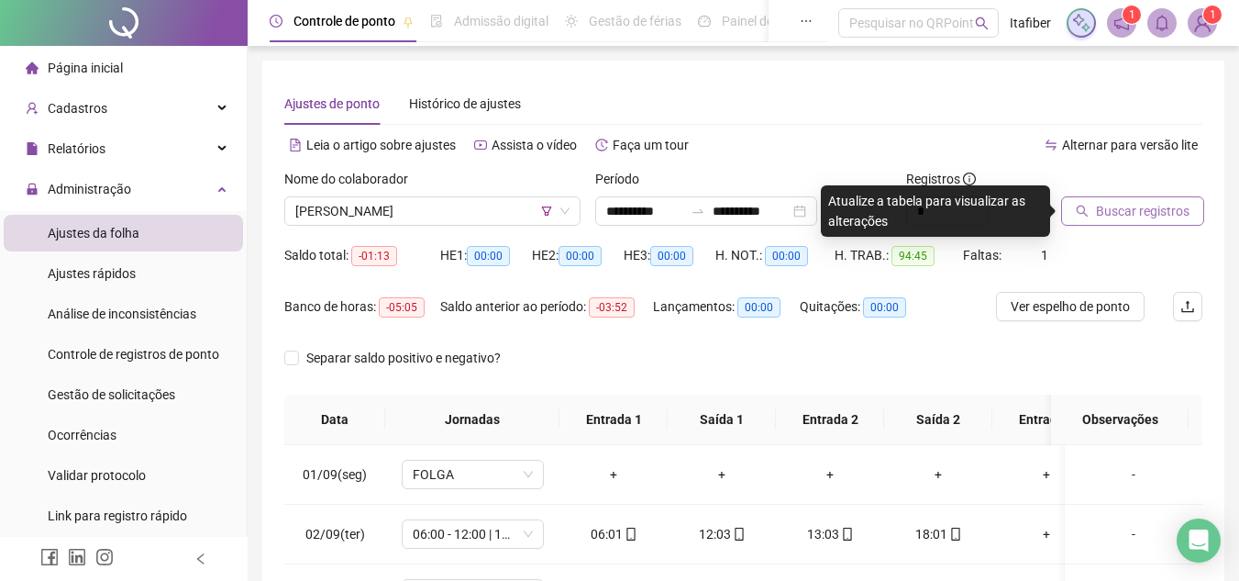
click at [1089, 208] on icon "search" at bounding box center [1082, 211] width 13 height 13
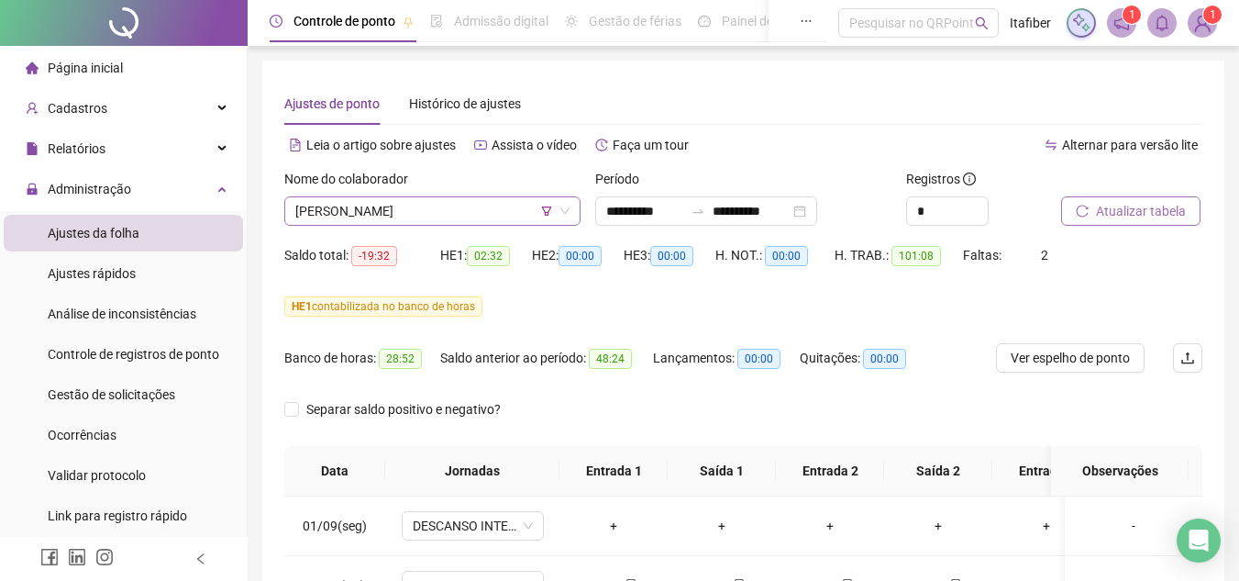
click at [462, 206] on span "[PERSON_NAME]" at bounding box center [432, 211] width 274 height 28
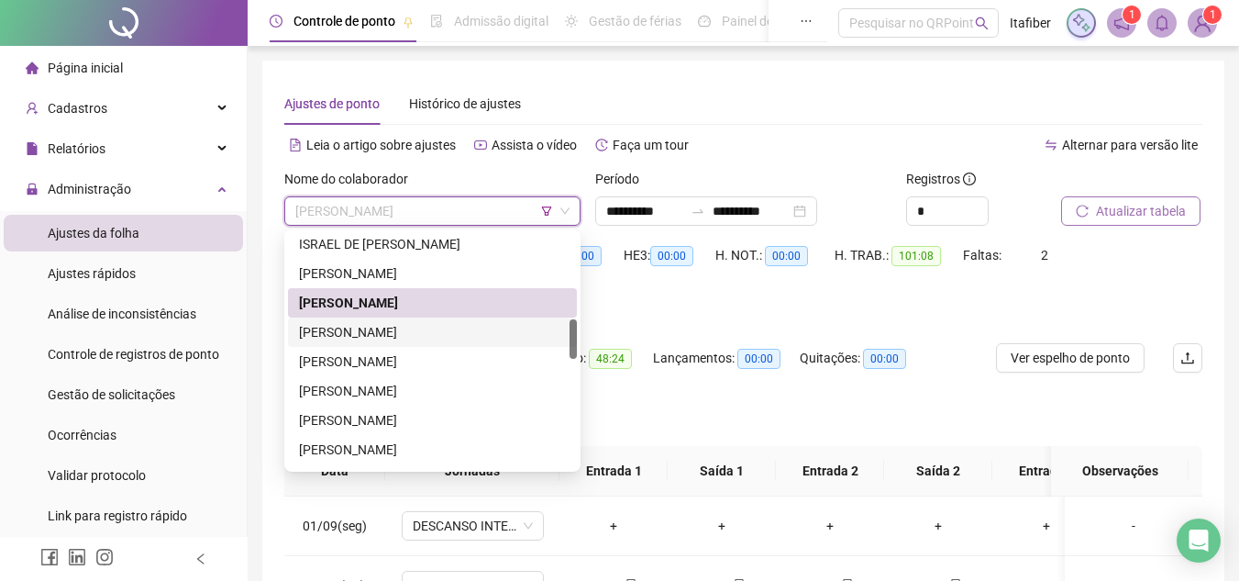
click at [429, 331] on div "[PERSON_NAME]" at bounding box center [432, 332] width 267 height 20
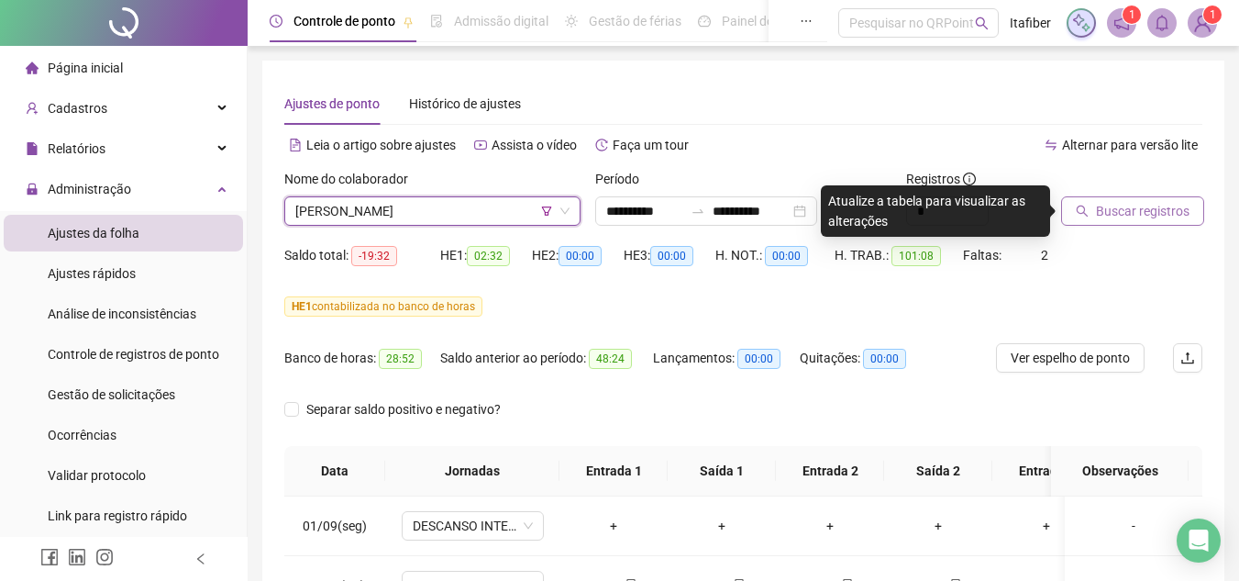
click at [1097, 211] on span "Buscar registros" at bounding box center [1143, 211] width 94 height 20
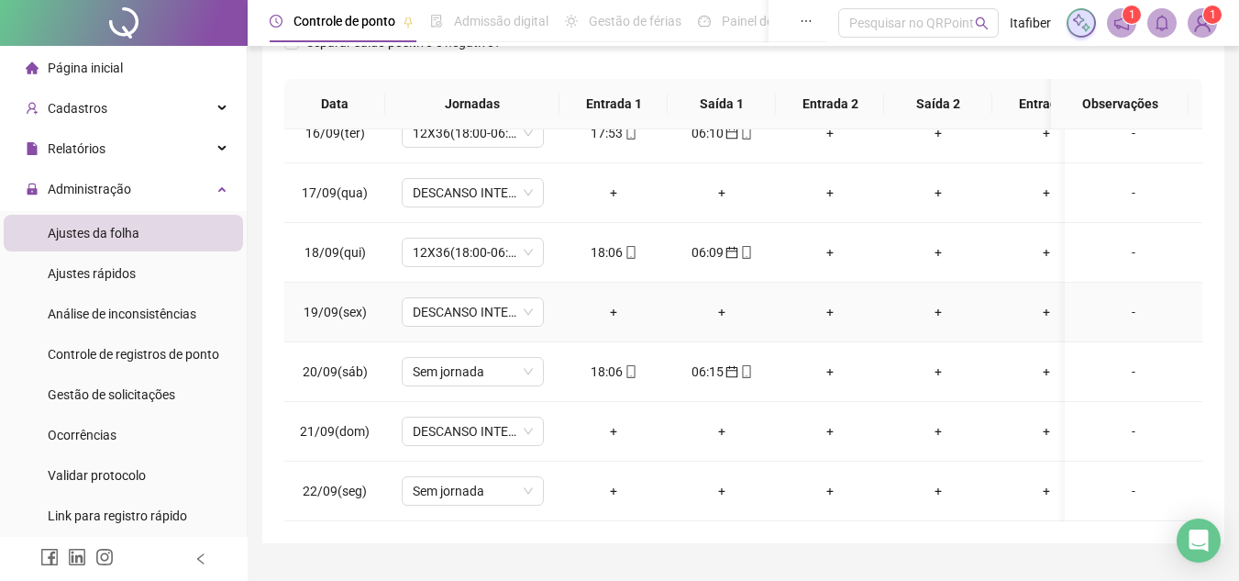
scroll to position [408, 0]
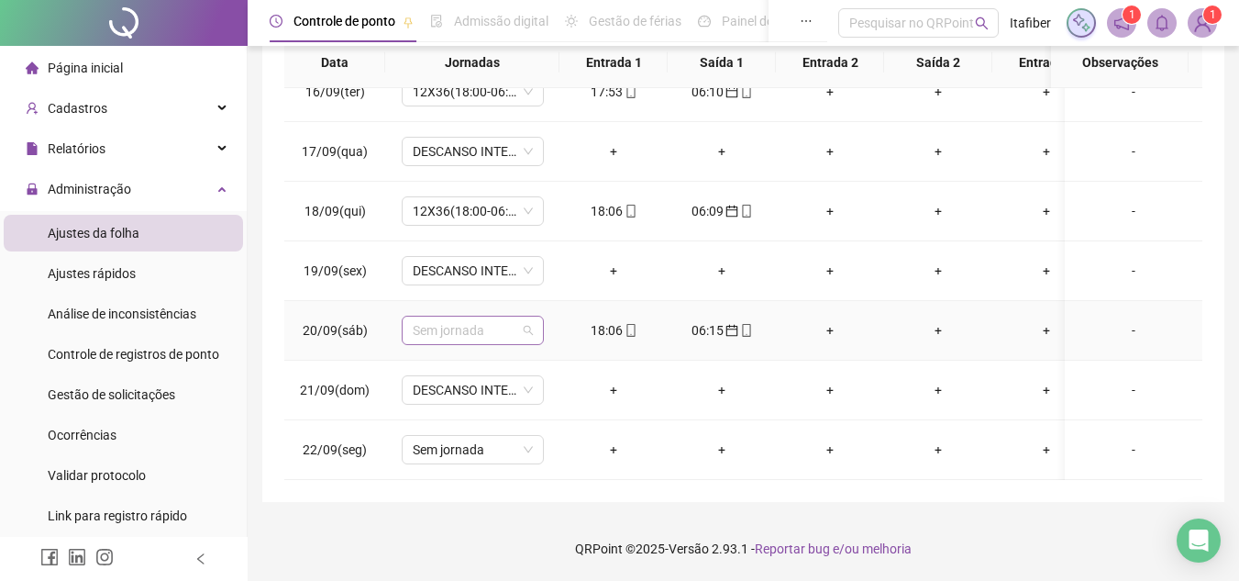
click at [500, 319] on span "Sem jornada" at bounding box center [473, 330] width 120 height 28
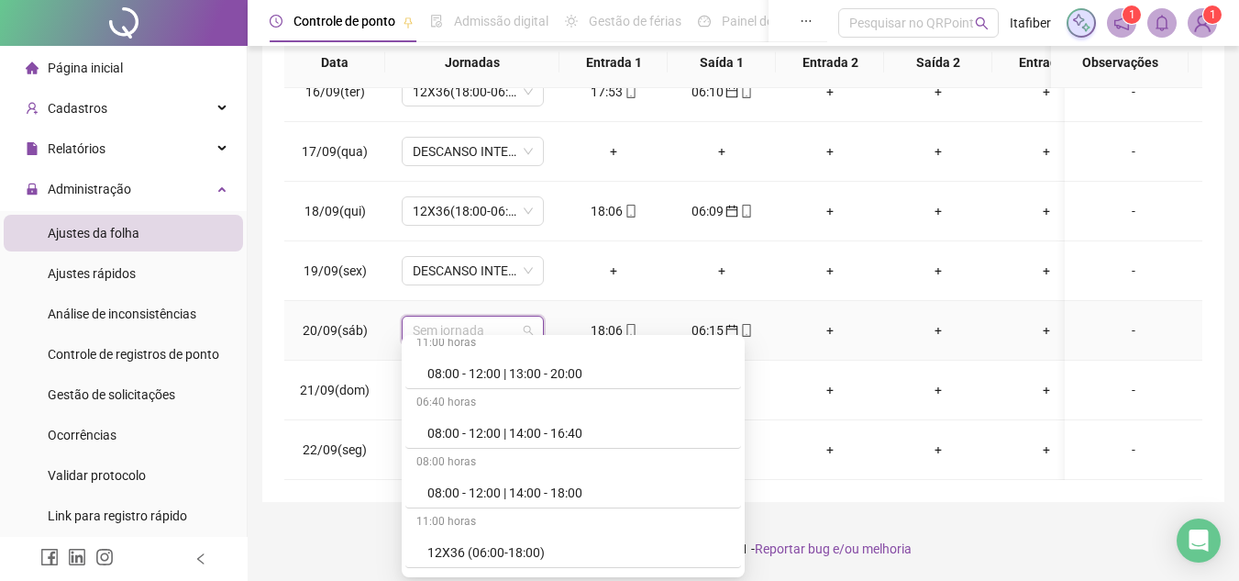
scroll to position [459, 0]
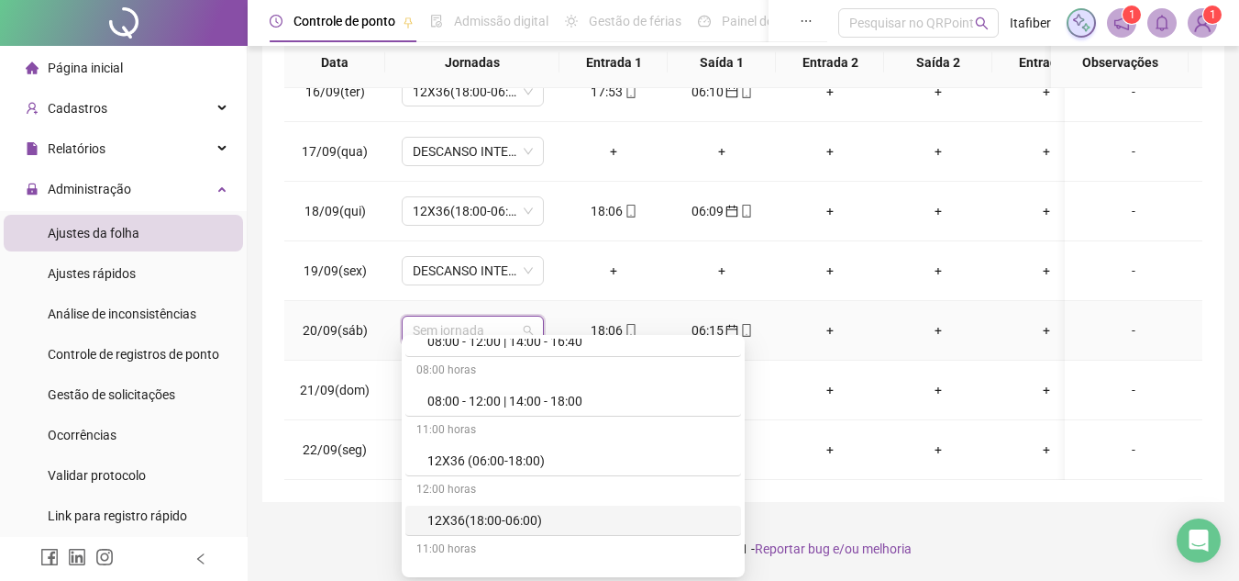
click at [569, 518] on div "12X36(18:00-06:00)" at bounding box center [578, 520] width 303 height 20
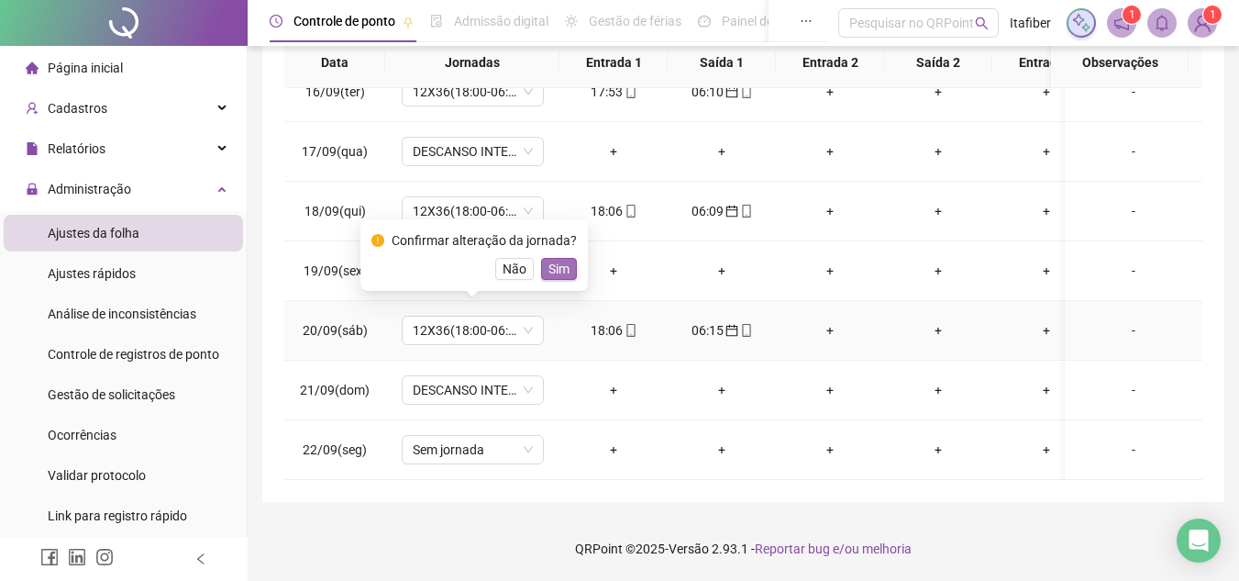
click at [558, 269] on span "Sim" at bounding box center [558, 269] width 21 height 20
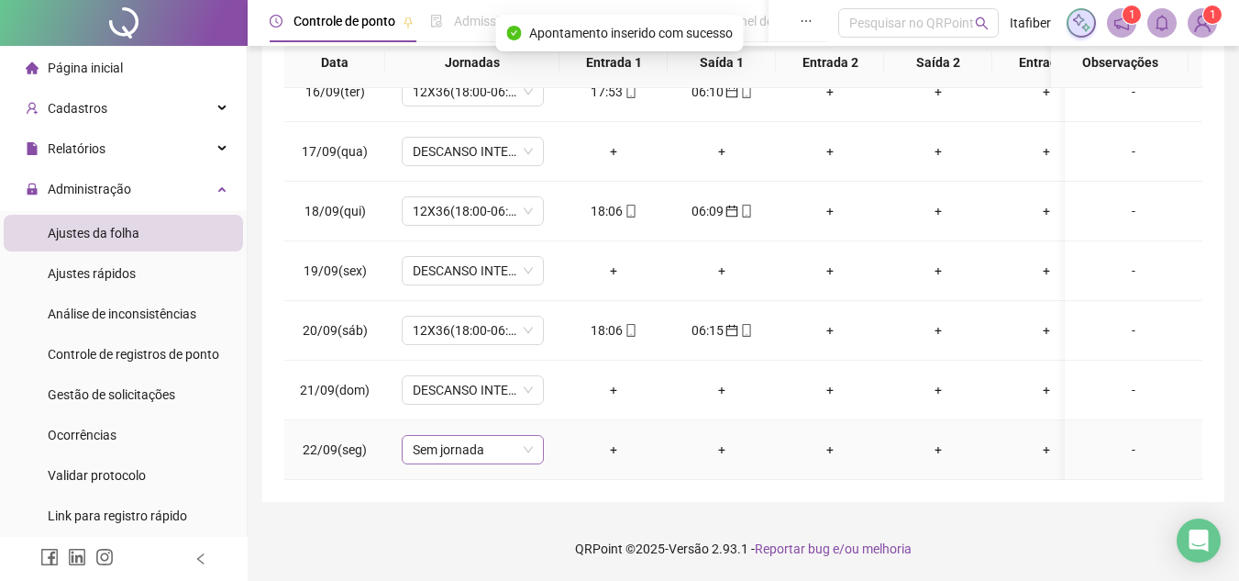
click at [523, 436] on span "Sem jornada" at bounding box center [473, 450] width 120 height 28
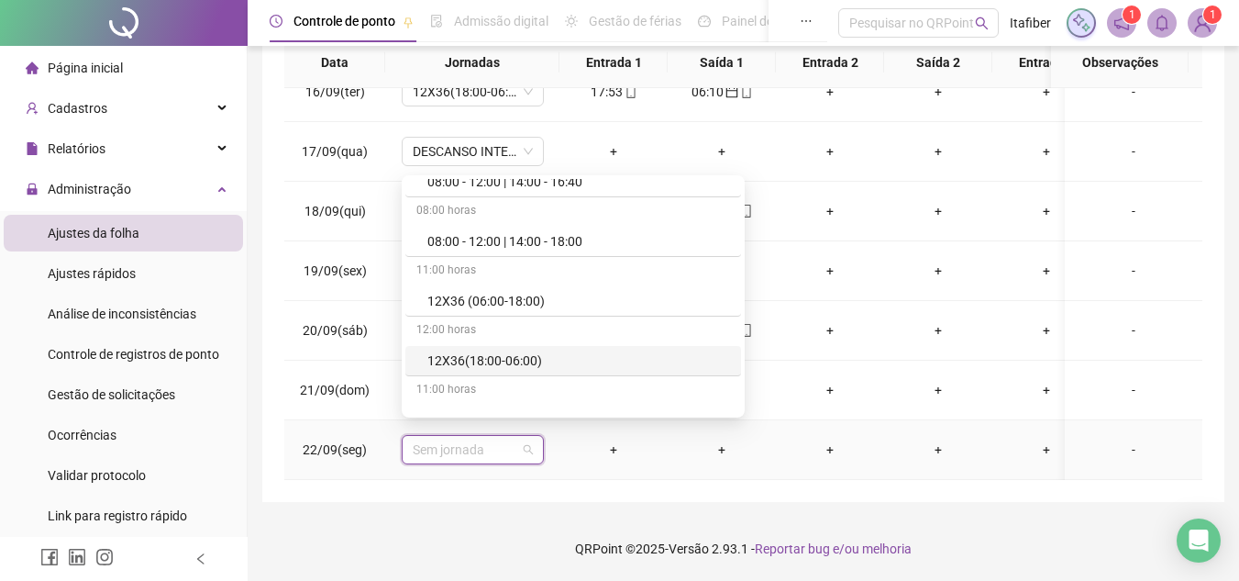
click at [518, 361] on div "12X36(18:00-06:00)" at bounding box center [578, 360] width 303 height 20
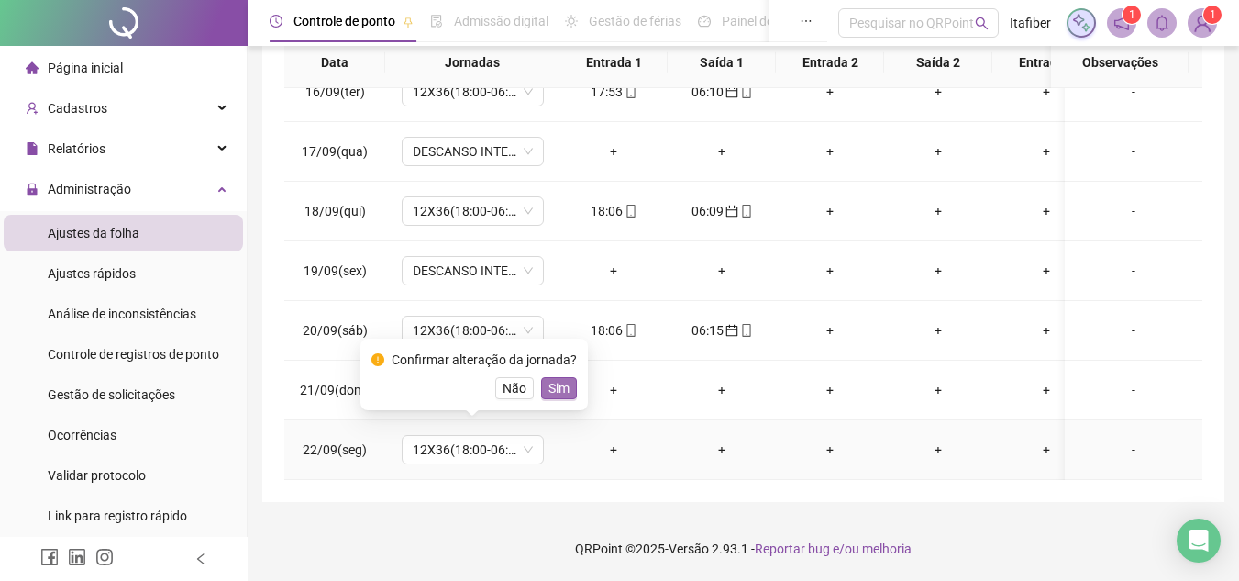
click at [560, 386] on span "Sim" at bounding box center [558, 388] width 21 height 20
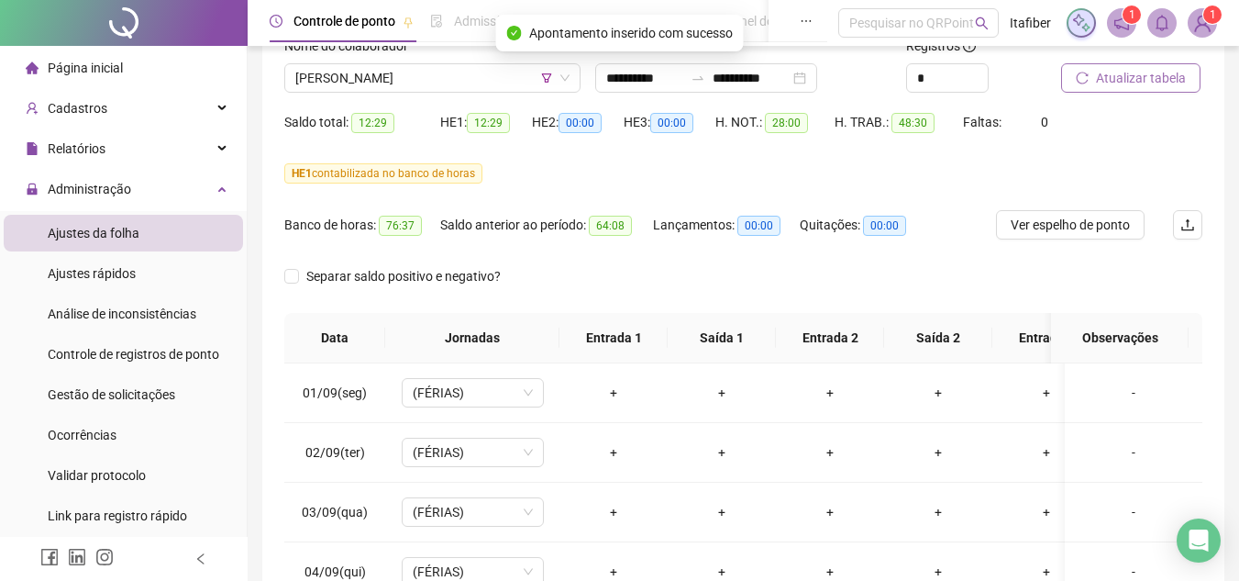
scroll to position [41, 0]
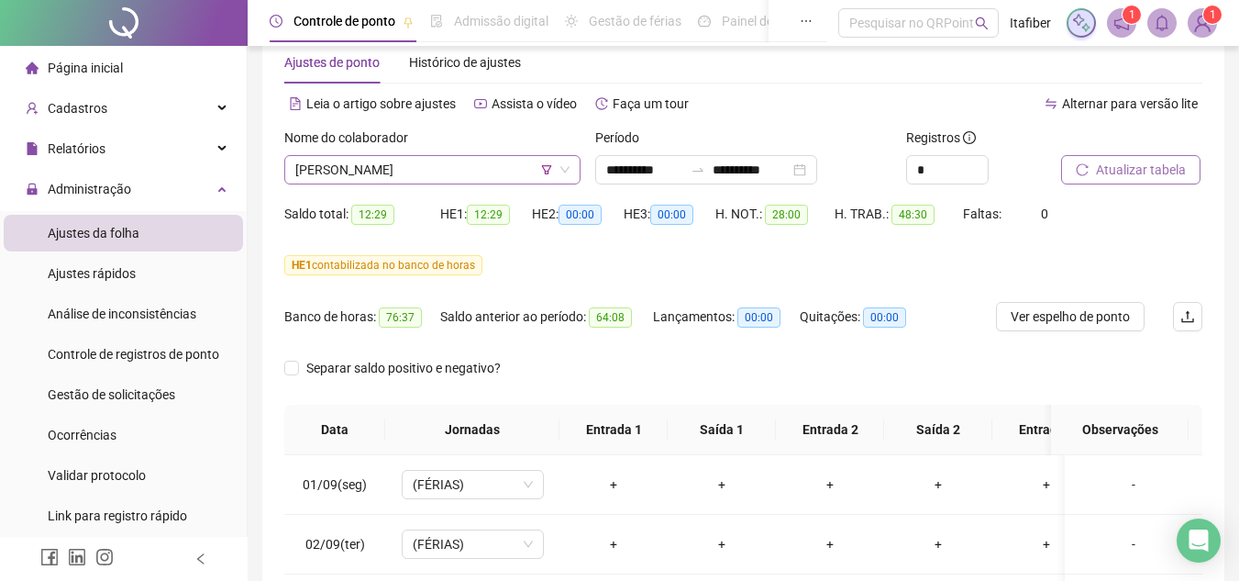
click at [504, 177] on span "[PERSON_NAME]" at bounding box center [432, 170] width 274 height 28
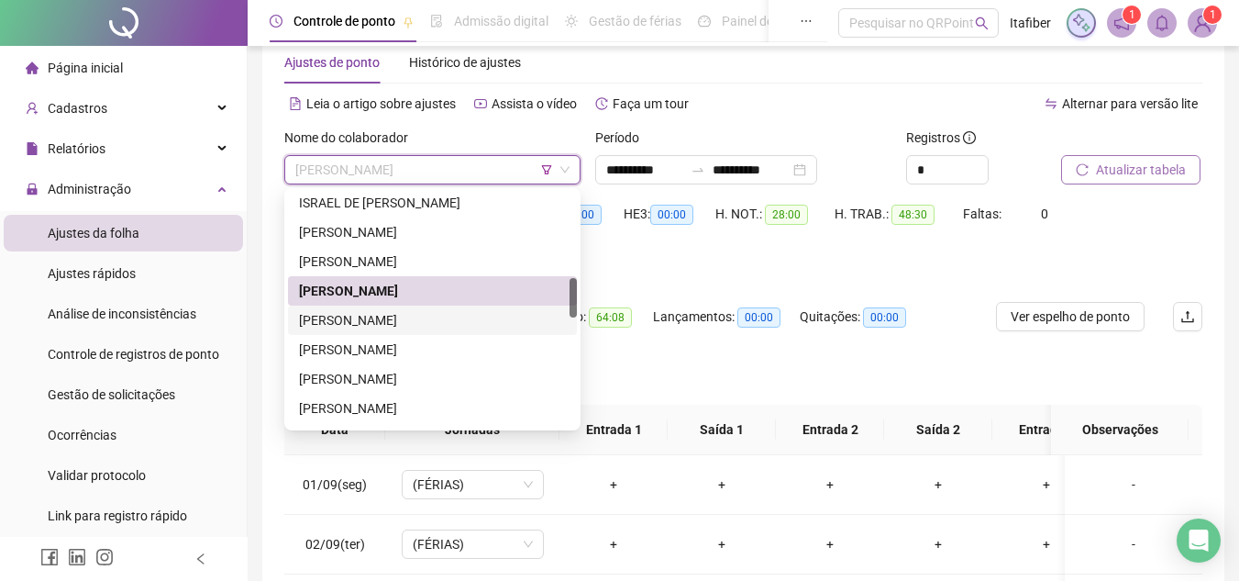
click at [460, 324] on div "[PERSON_NAME]" at bounding box center [432, 320] width 267 height 20
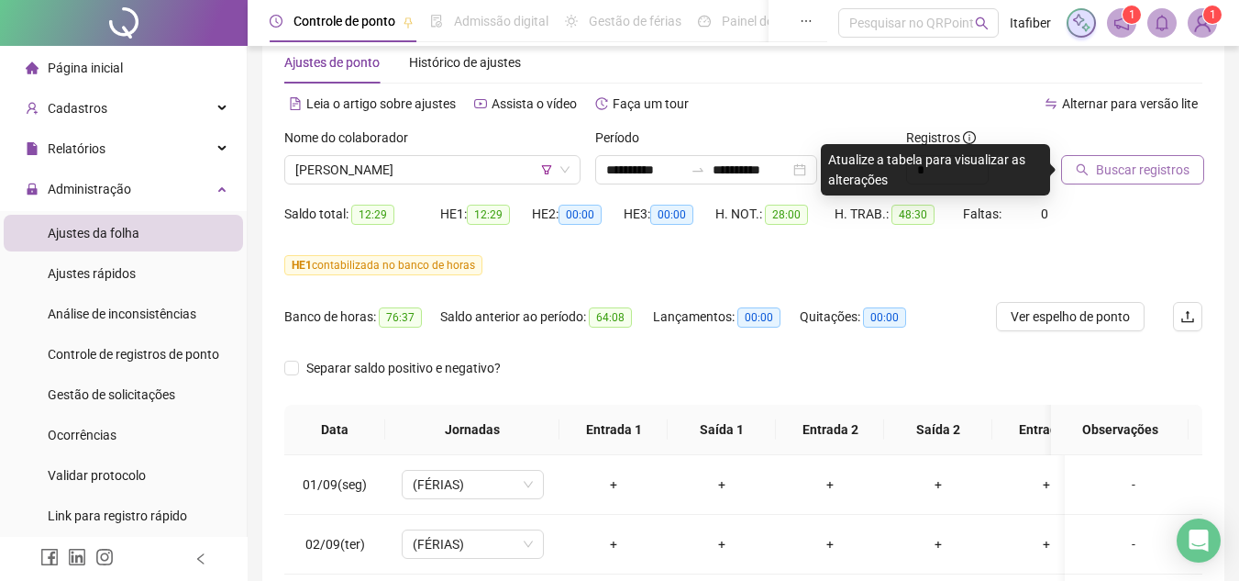
click at [1093, 168] on button "Buscar registros" at bounding box center [1132, 169] width 143 height 29
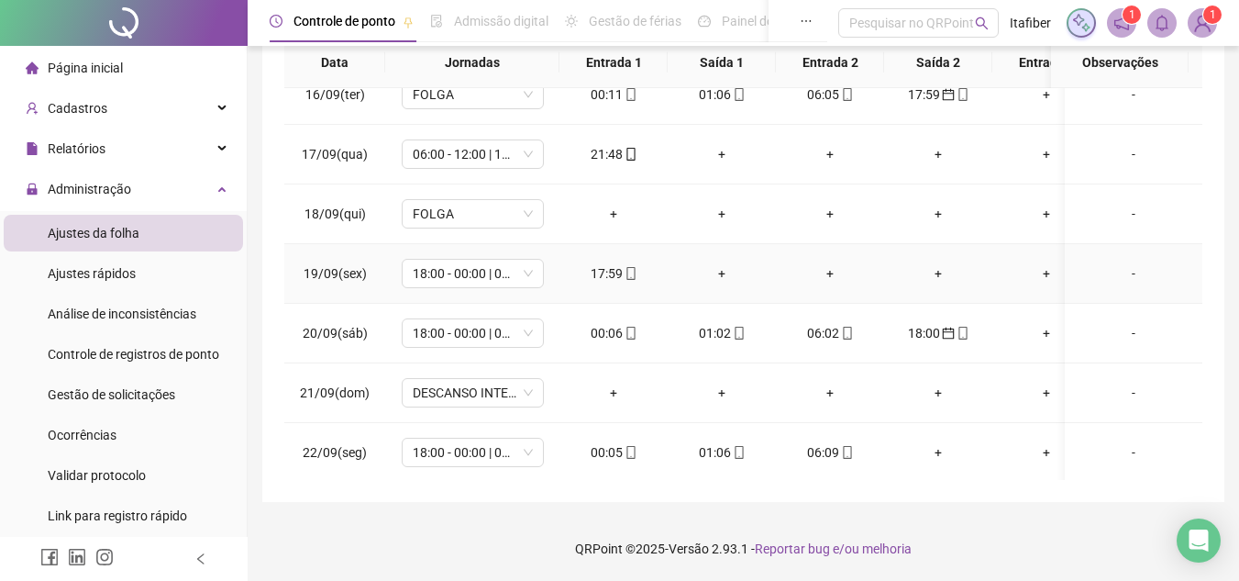
scroll to position [934, 0]
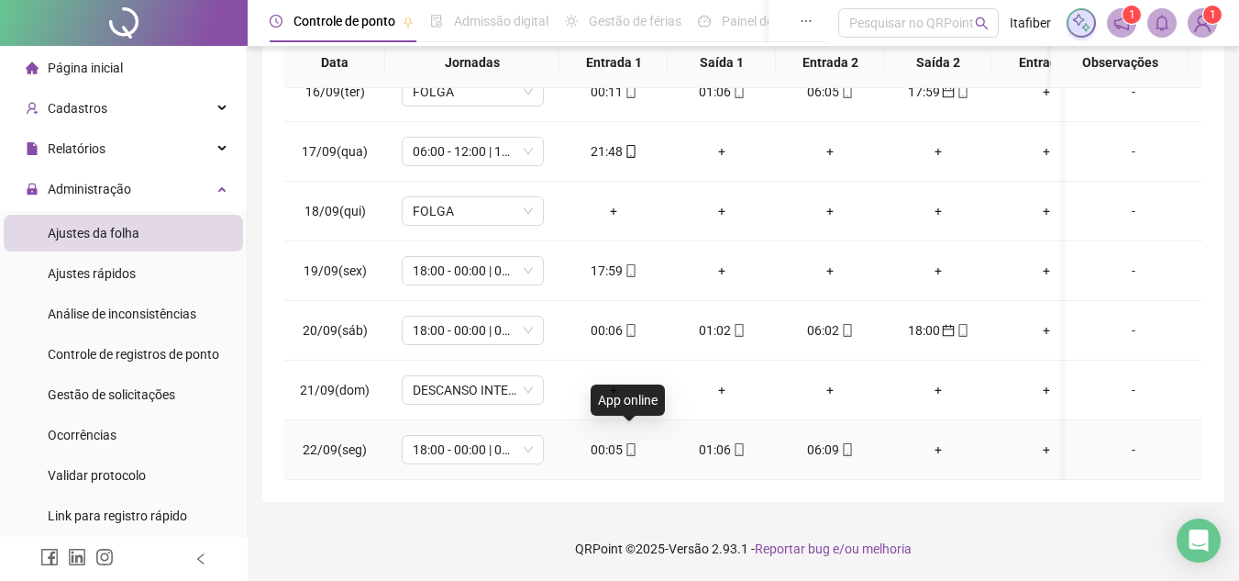
click at [626, 443] on icon "mobile" at bounding box center [630, 449] width 8 height 13
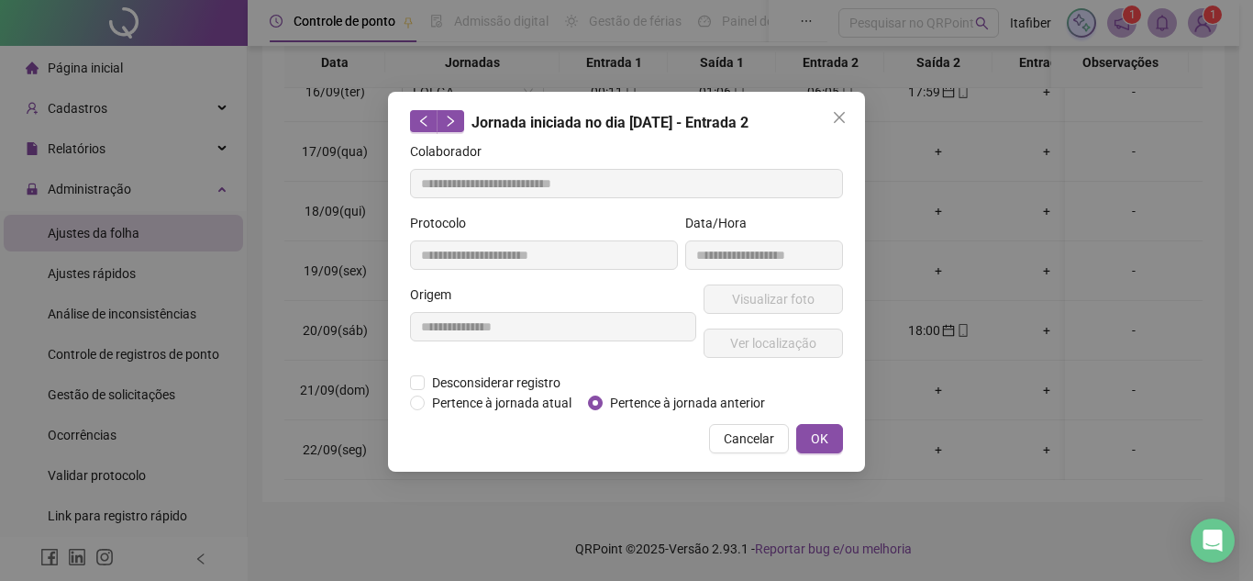
type input "**********"
click at [836, 118] on icon "close" at bounding box center [839, 117] width 15 height 15
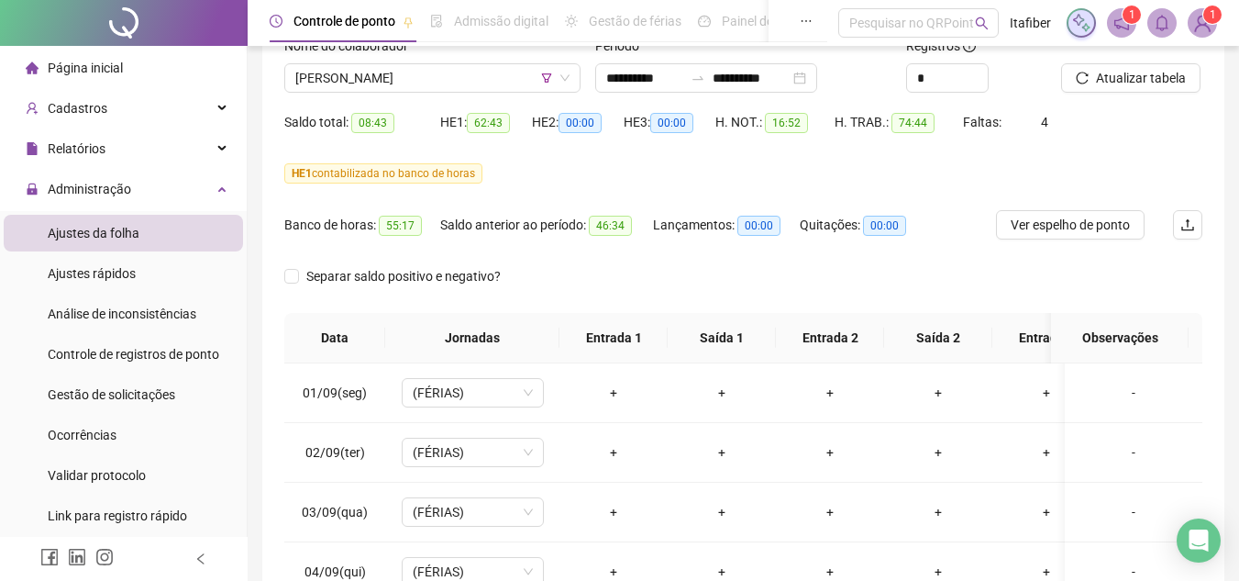
scroll to position [0, 0]
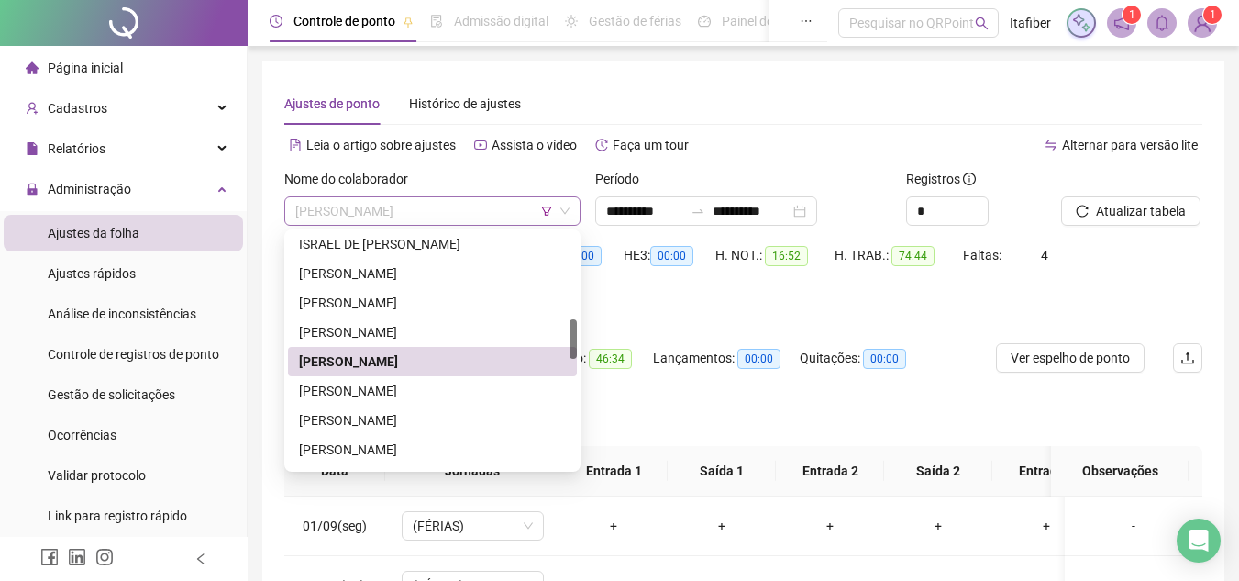
click at [448, 208] on span "[PERSON_NAME]" at bounding box center [432, 211] width 274 height 28
click at [460, 388] on div "[PERSON_NAME]" at bounding box center [432, 391] width 267 height 20
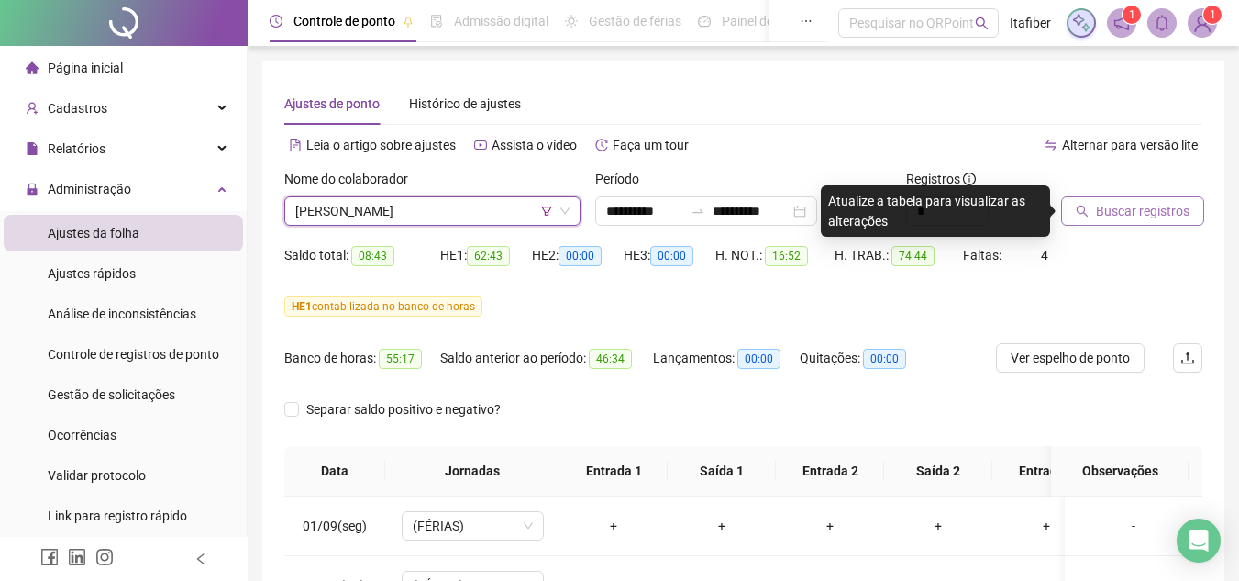
click at [1124, 216] on span "Buscar registros" at bounding box center [1143, 211] width 94 height 20
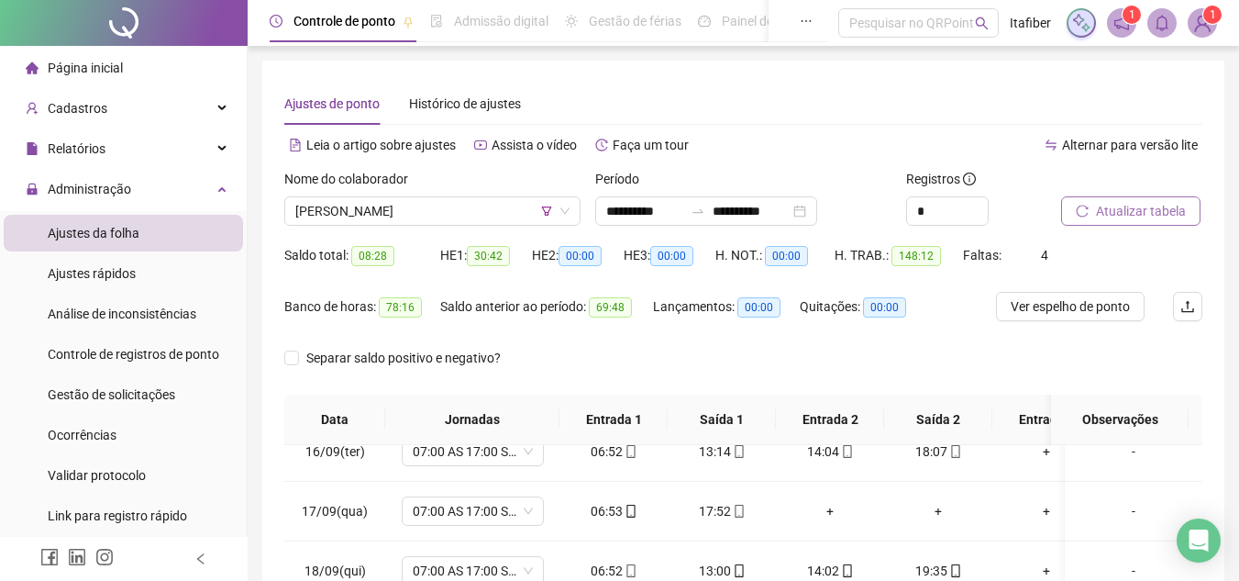
scroll to position [183, 0]
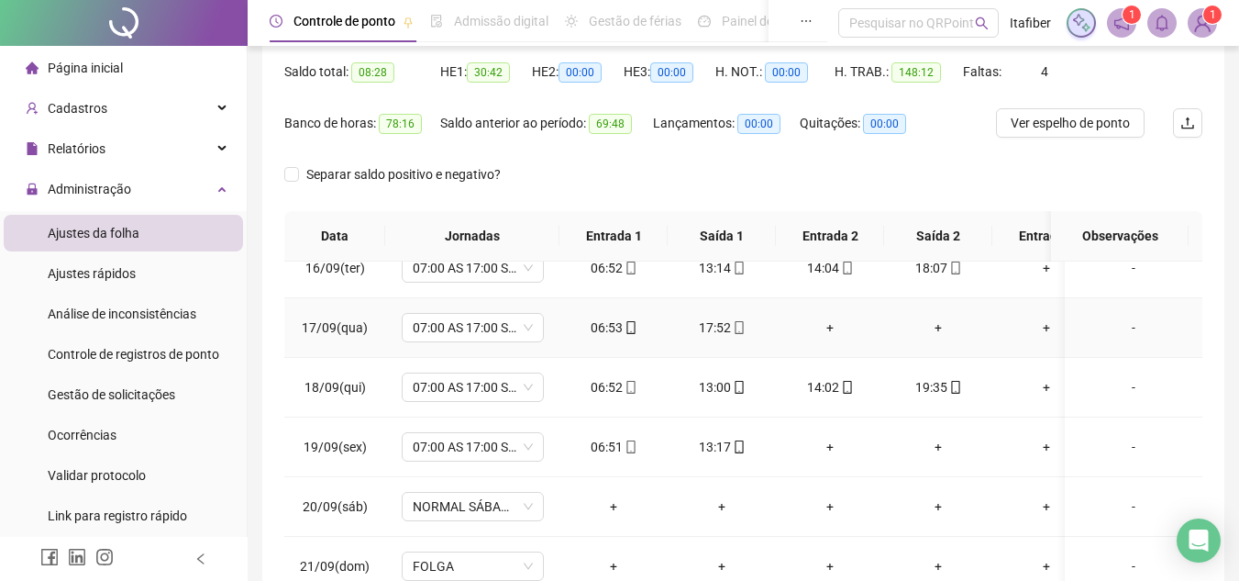
click at [825, 327] on div "+" at bounding box center [830, 327] width 79 height 20
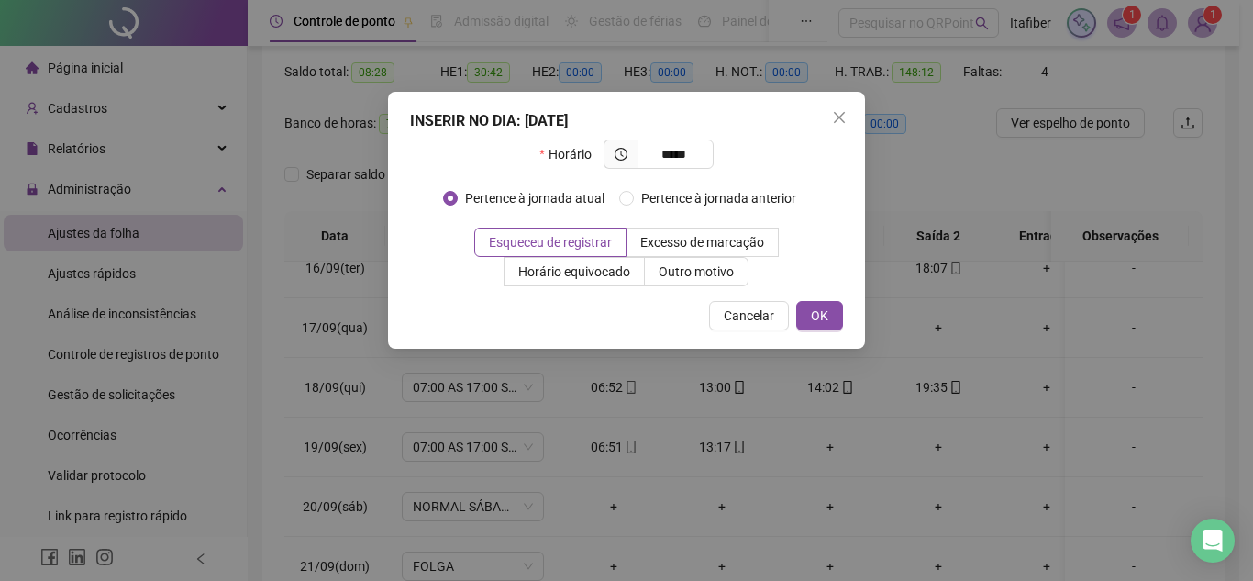
type input "*****"
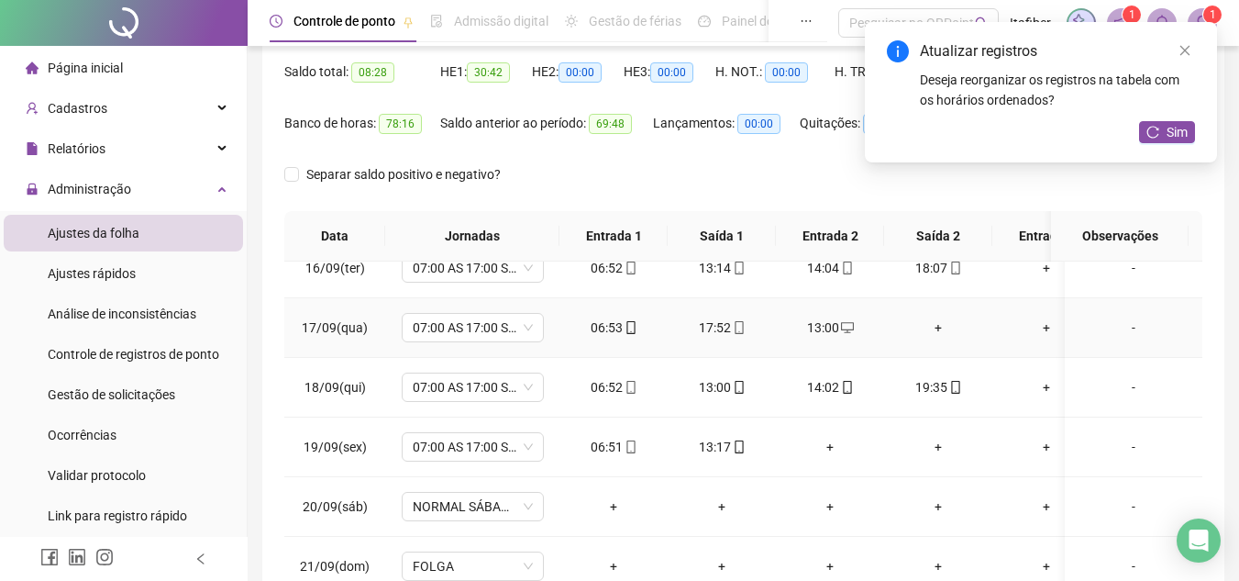
click at [942, 328] on div "+" at bounding box center [938, 327] width 79 height 20
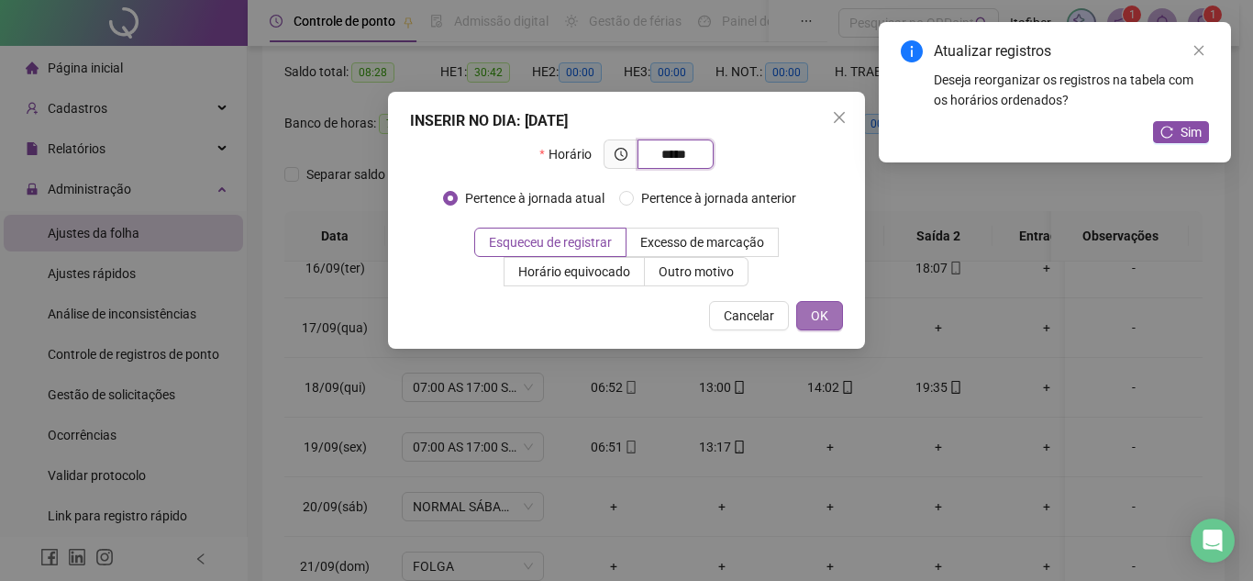
type input "*****"
click at [832, 317] on button "OK" at bounding box center [819, 315] width 47 height 29
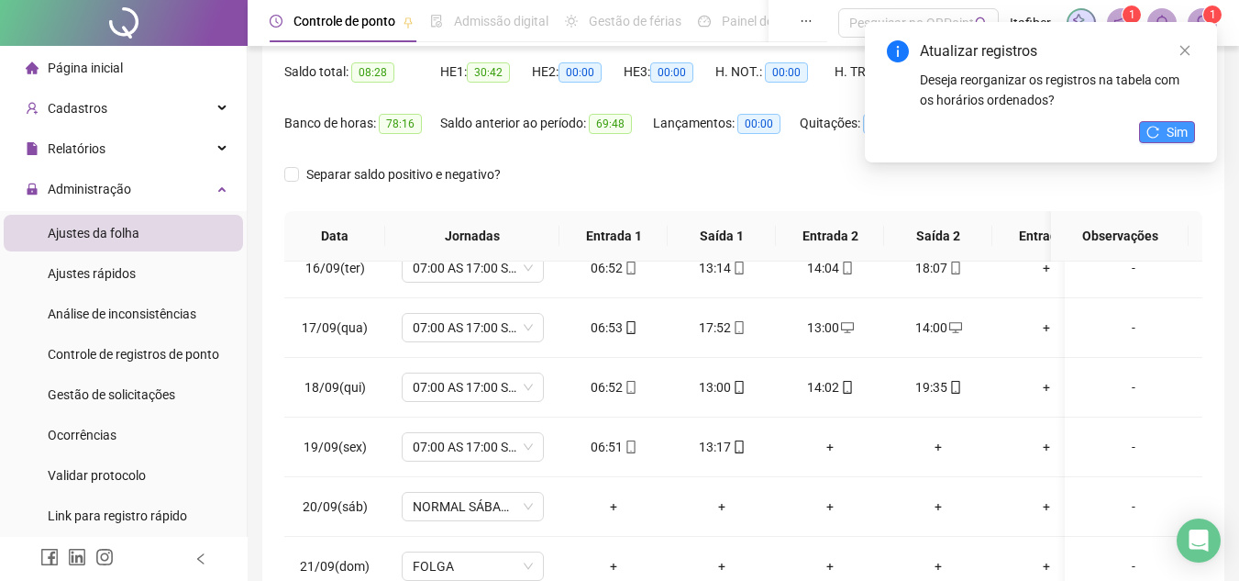
click at [1187, 127] on span "Sim" at bounding box center [1177, 132] width 21 height 20
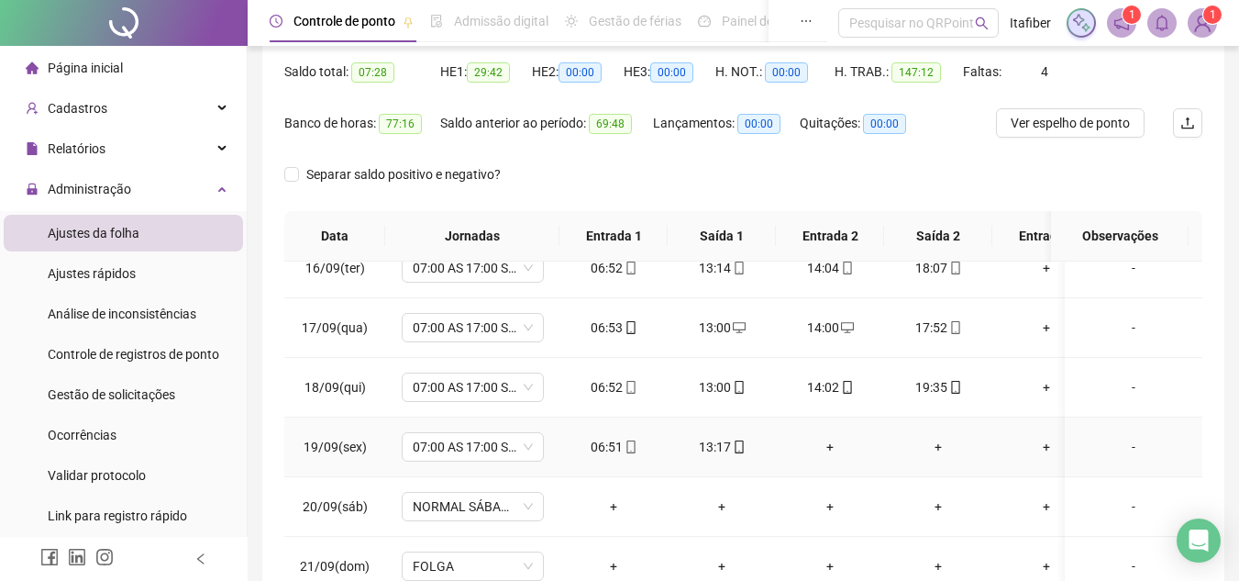
scroll to position [934, 0]
click at [1124, 434] on div "-" at bounding box center [1134, 444] width 108 height 20
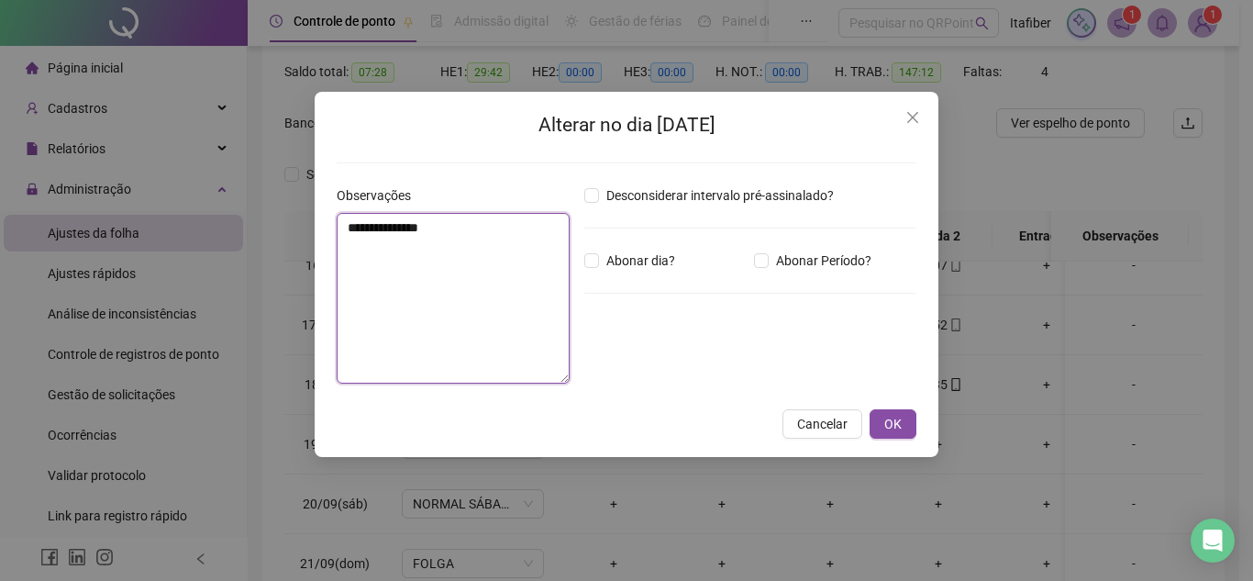
click at [496, 290] on textarea "**********" at bounding box center [453, 298] width 233 height 171
type textarea "**********"
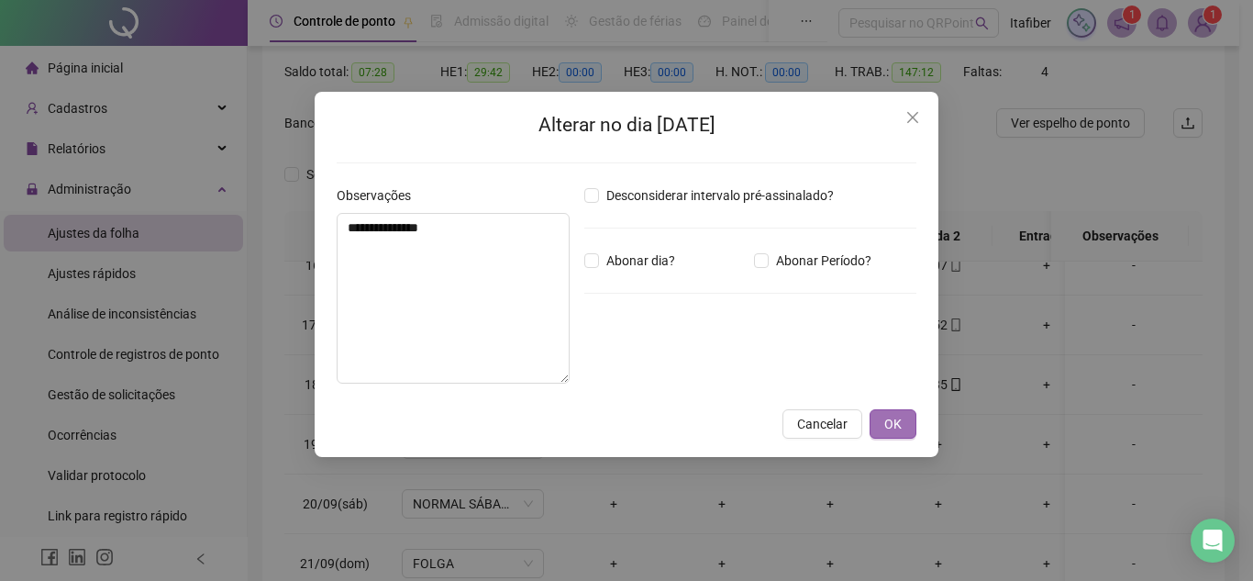
click at [900, 419] on span "OK" at bounding box center [892, 424] width 17 height 20
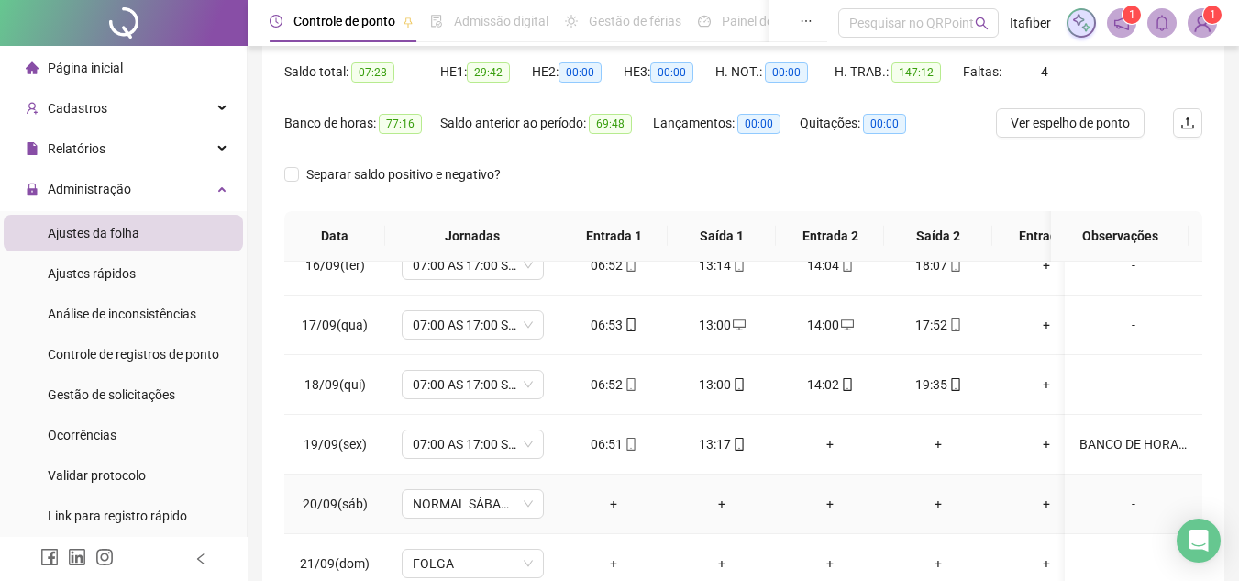
click at [1123, 493] on div "-" at bounding box center [1134, 503] width 108 height 20
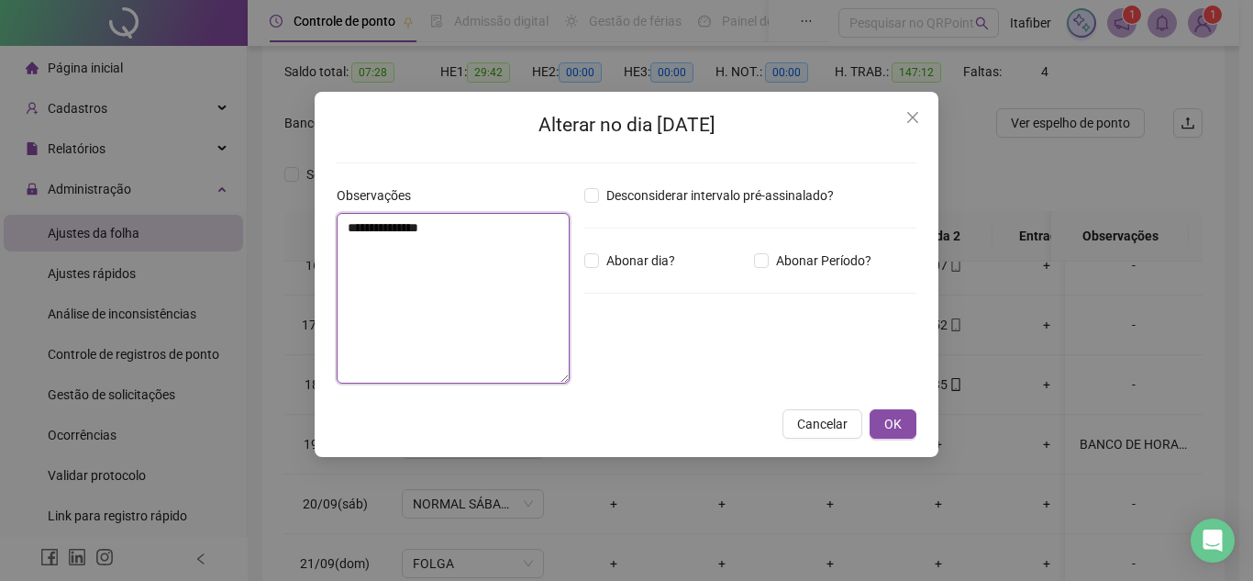
click at [349, 321] on textarea "**********" at bounding box center [453, 298] width 233 height 171
type textarea "**********"
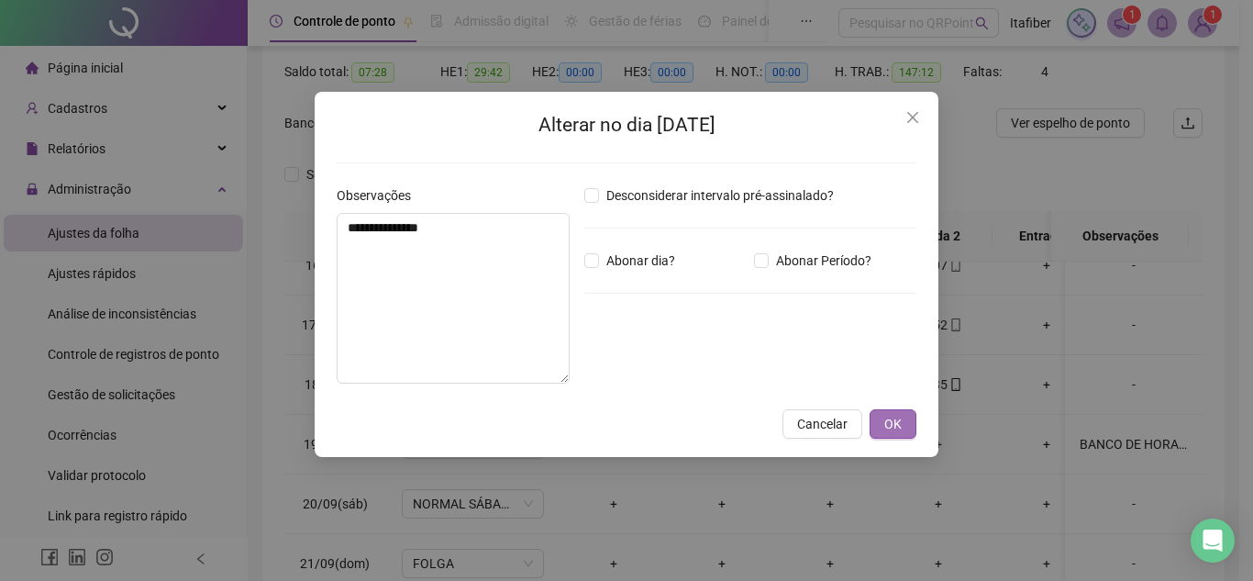
click at [913, 425] on button "OK" at bounding box center [893, 423] width 47 height 29
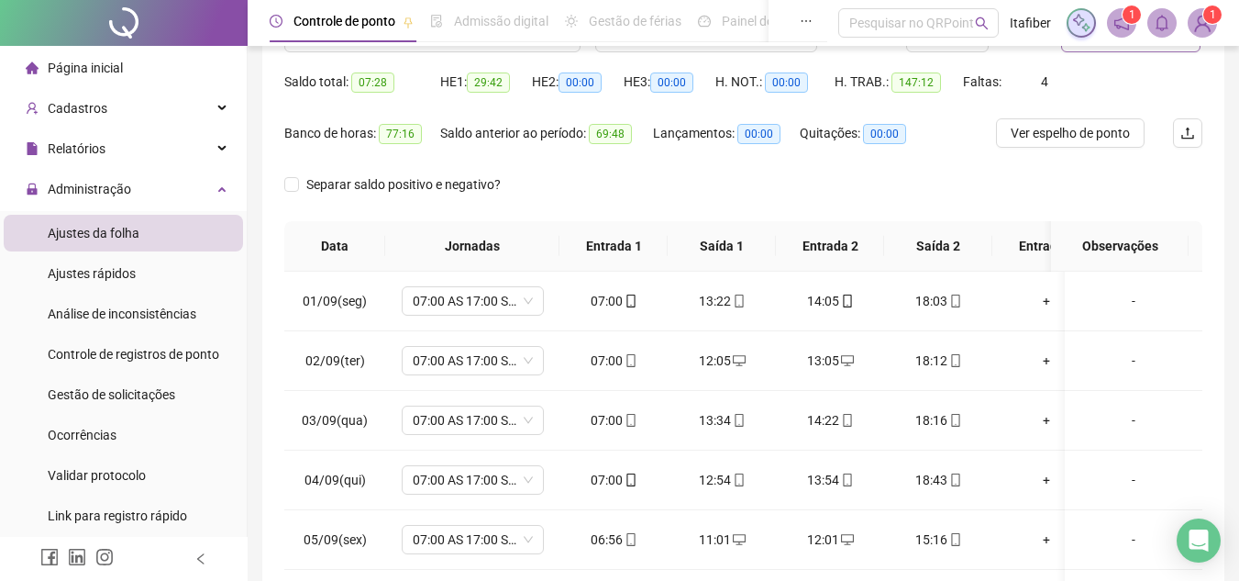
scroll to position [0, 0]
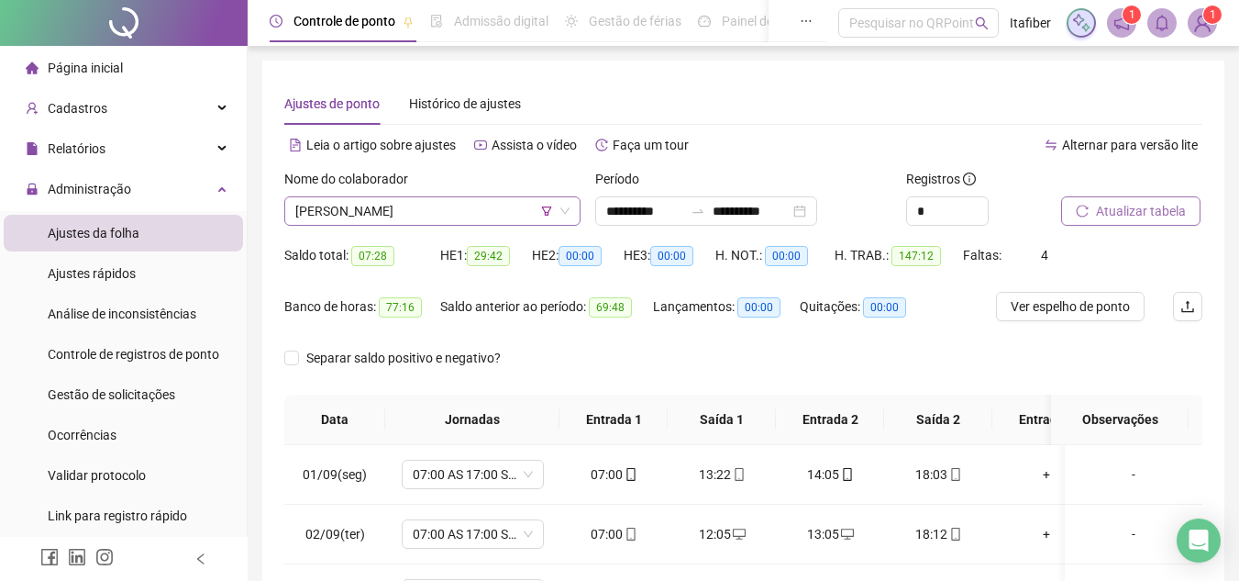
click at [402, 206] on span "[PERSON_NAME]" at bounding box center [432, 211] width 274 height 28
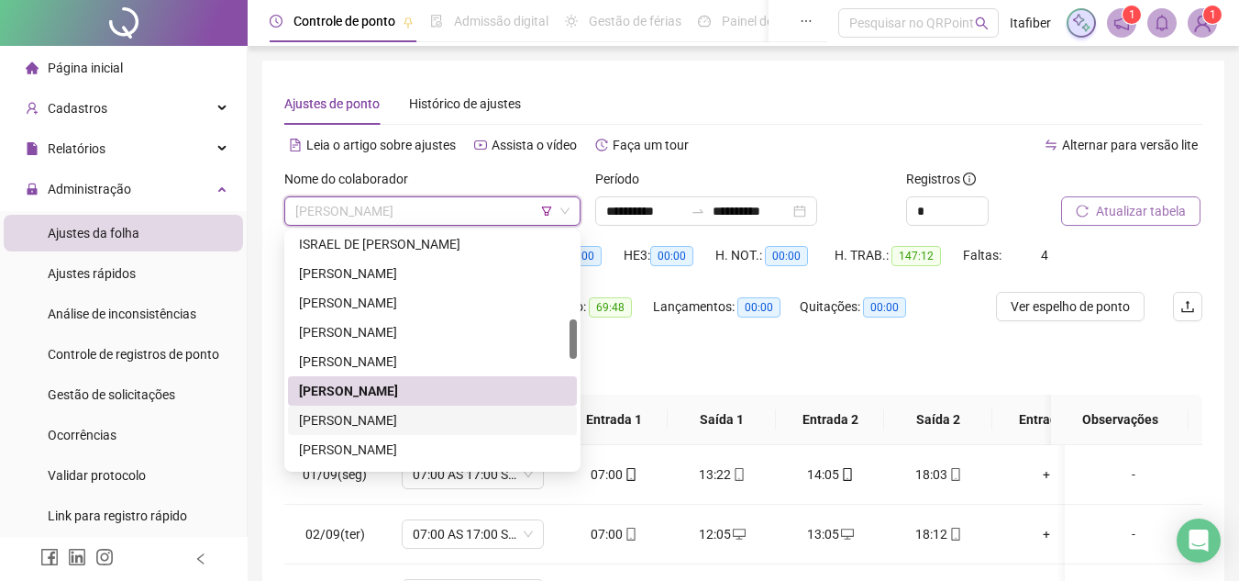
click at [437, 416] on div "[PERSON_NAME]" at bounding box center [432, 420] width 267 height 20
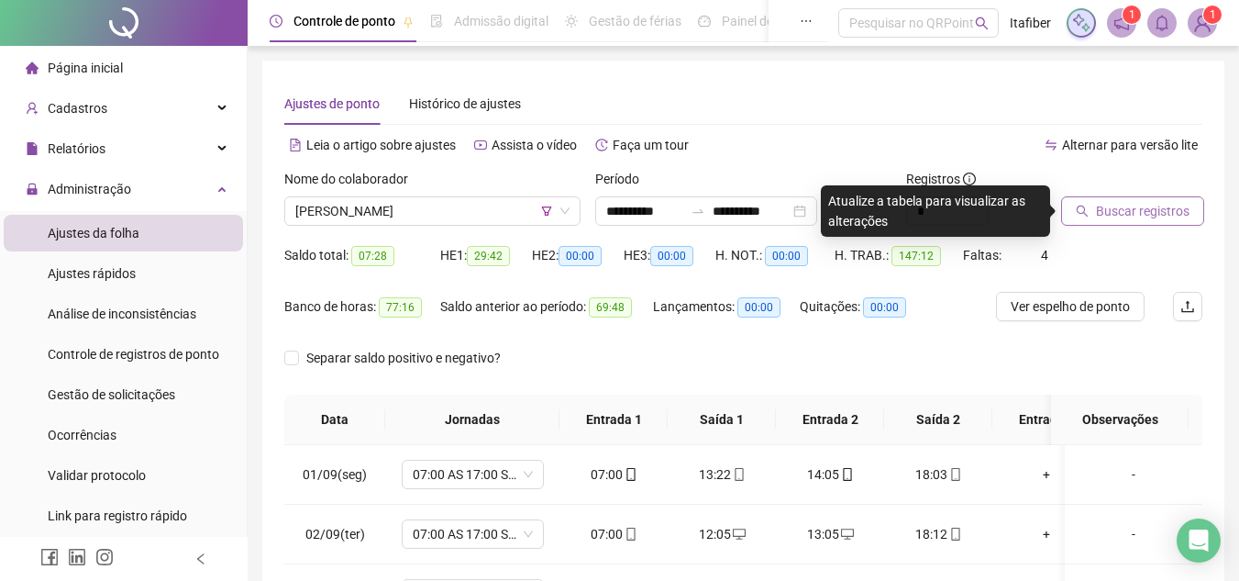
click at [1122, 214] on span "Buscar registros" at bounding box center [1143, 211] width 94 height 20
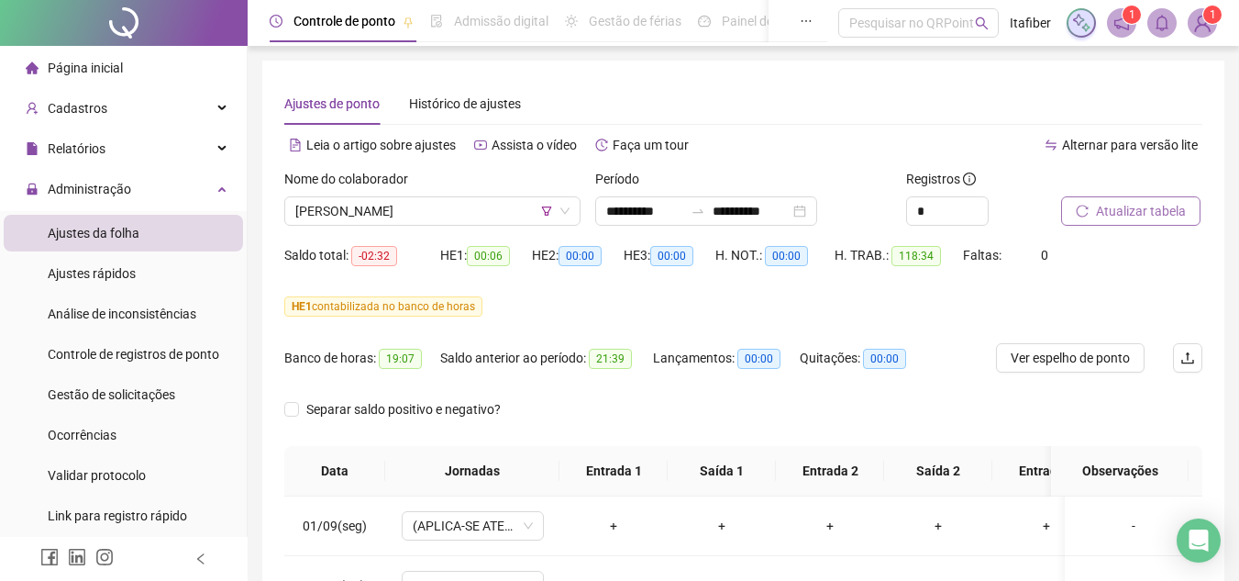
click at [1061, 196] on button "Atualizar tabela" at bounding box center [1130, 210] width 139 height 29
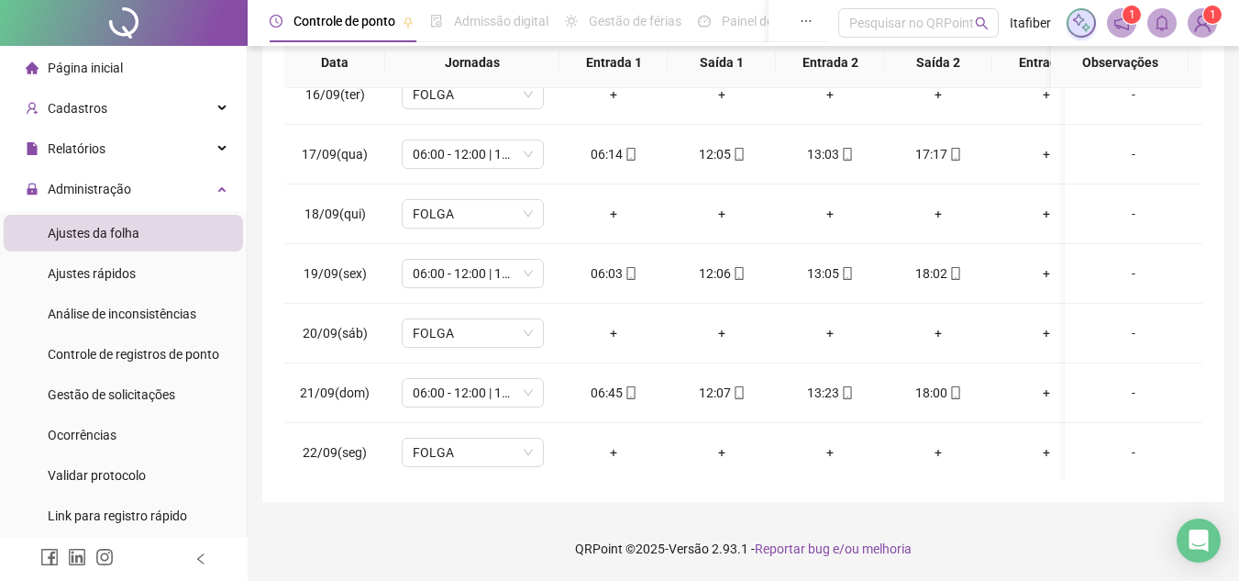
scroll to position [934, 0]
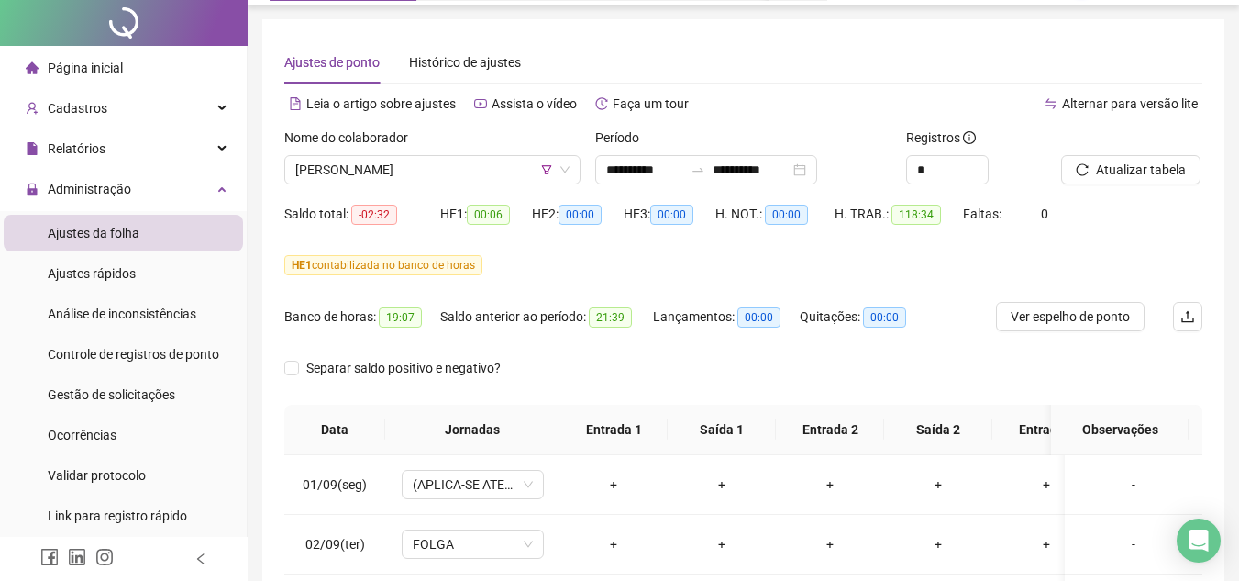
scroll to position [0, 0]
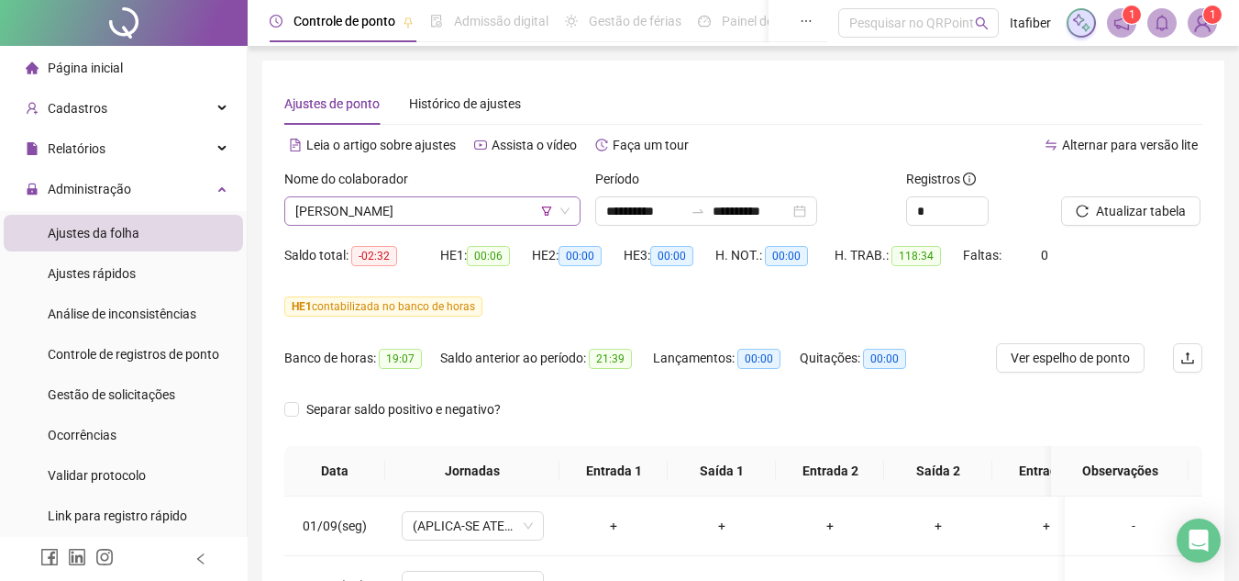
click at [466, 213] on span "[PERSON_NAME]" at bounding box center [432, 211] width 274 height 28
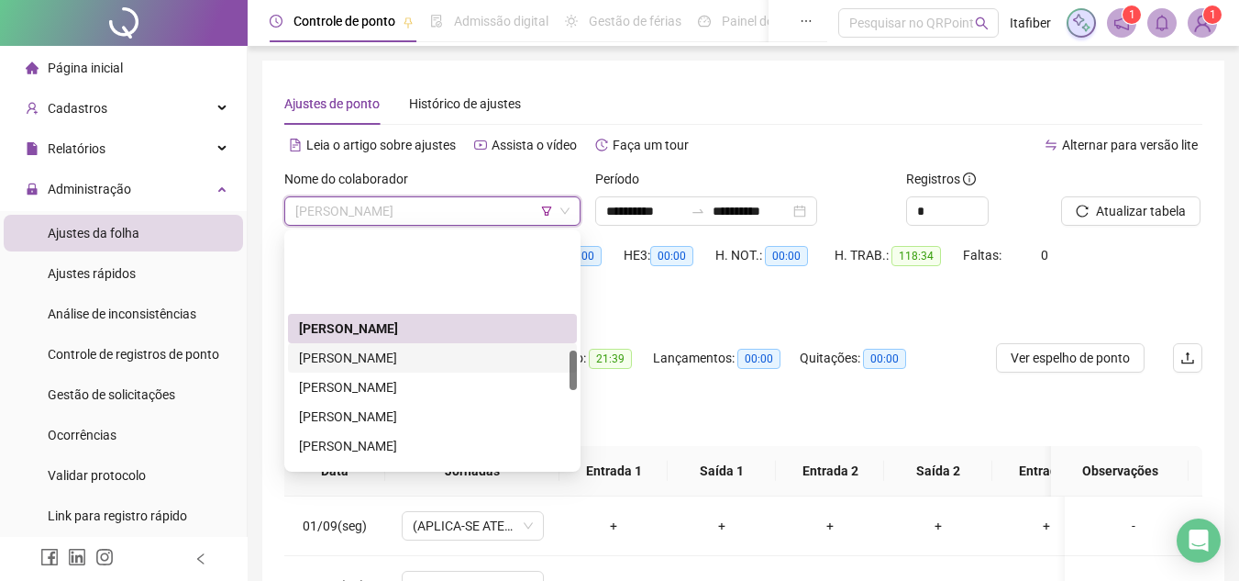
scroll to position [686, 0]
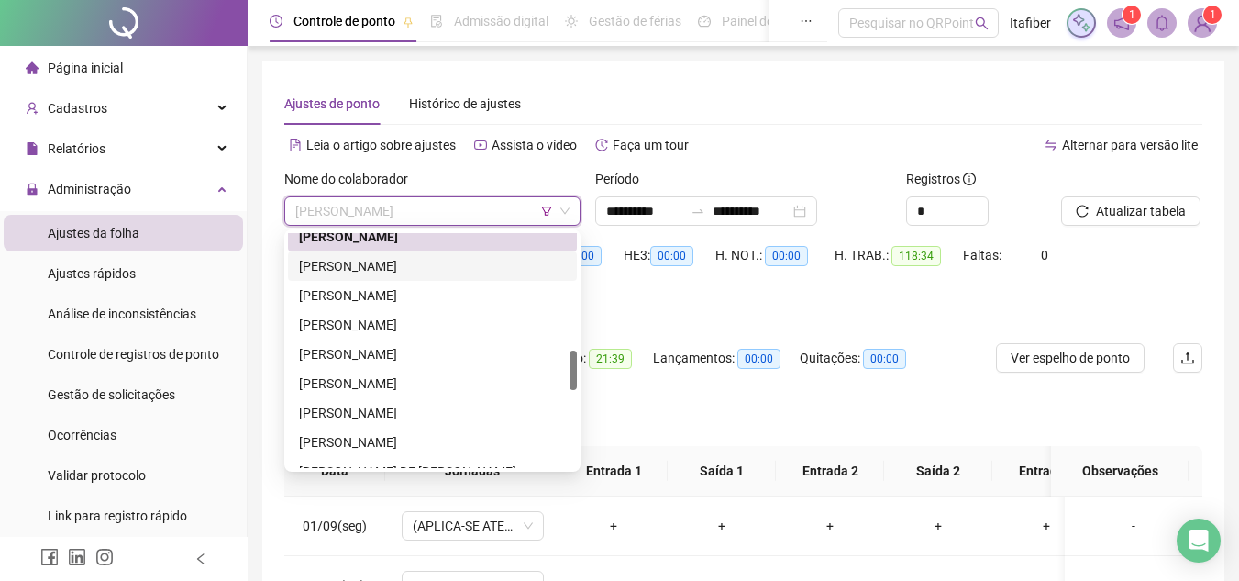
click at [418, 266] on div "[PERSON_NAME]" at bounding box center [432, 266] width 267 height 20
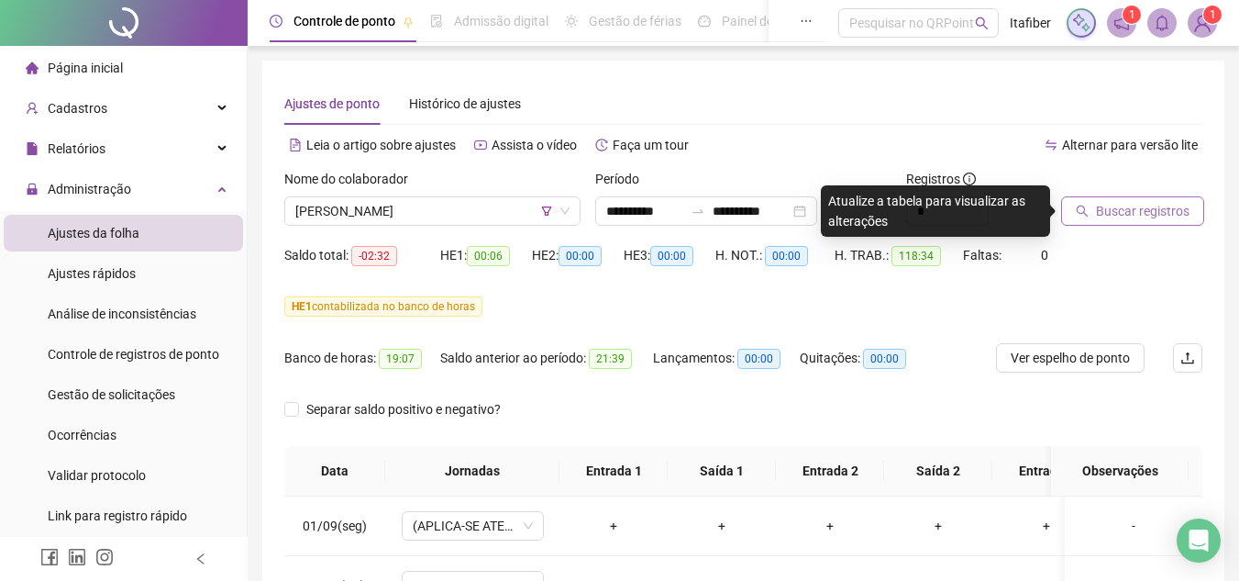
click at [1091, 211] on button "Buscar registros" at bounding box center [1132, 210] width 143 height 29
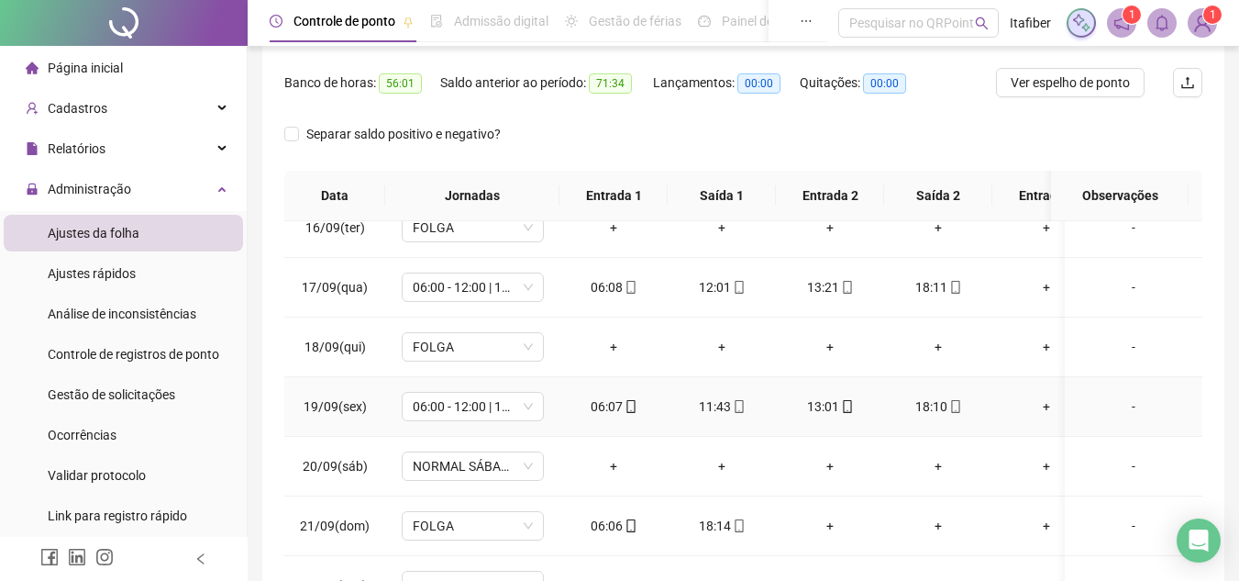
scroll to position [934, 0]
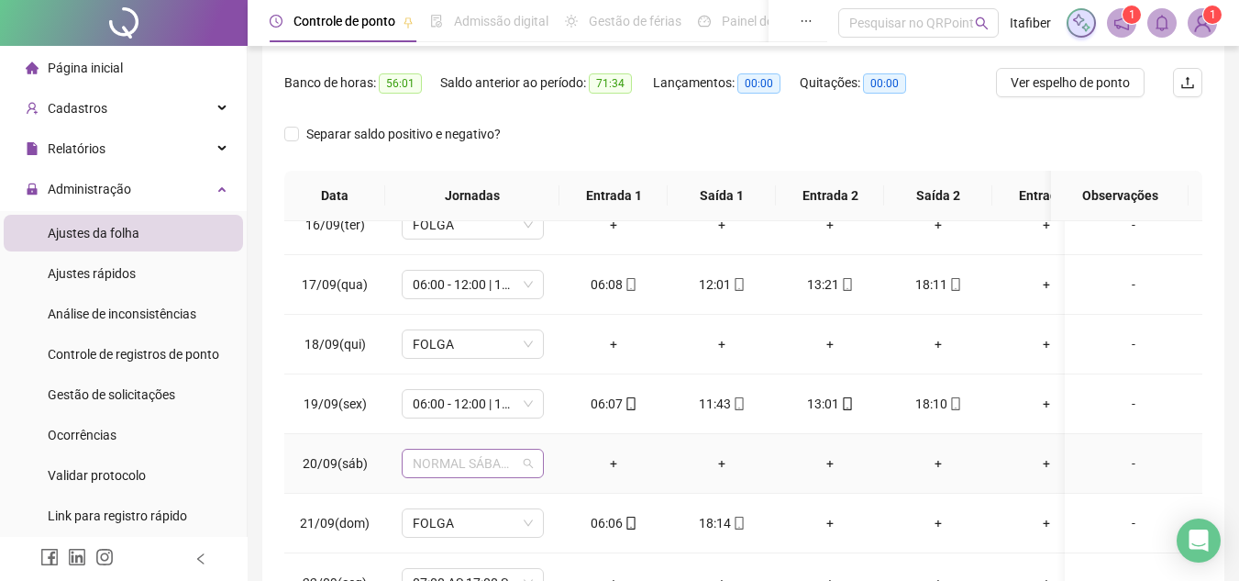
click at [504, 449] on span "NORMAL SÁBADO (08:00 ÀS 12:00)" at bounding box center [473, 463] width 120 height 28
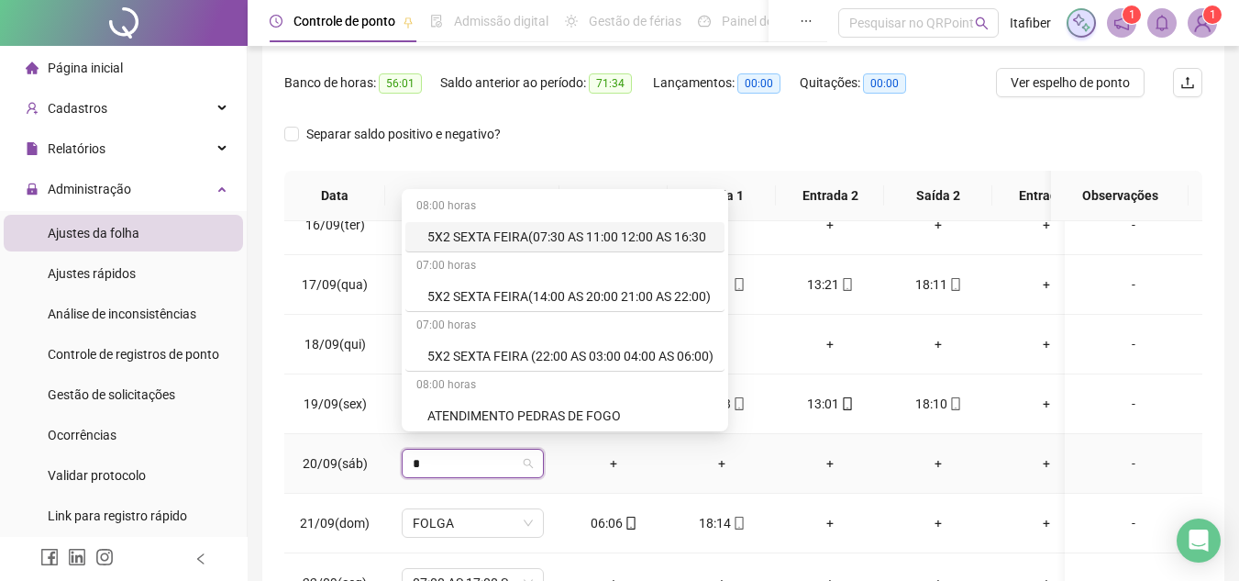
type input "**"
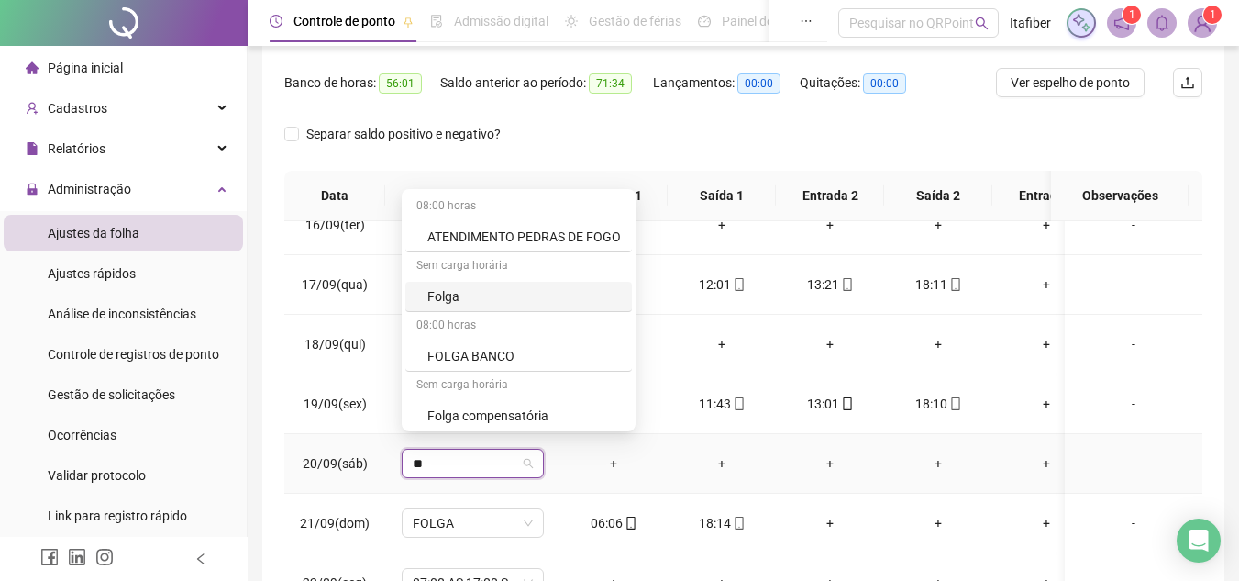
click at [489, 298] on div "Folga" at bounding box center [524, 296] width 194 height 20
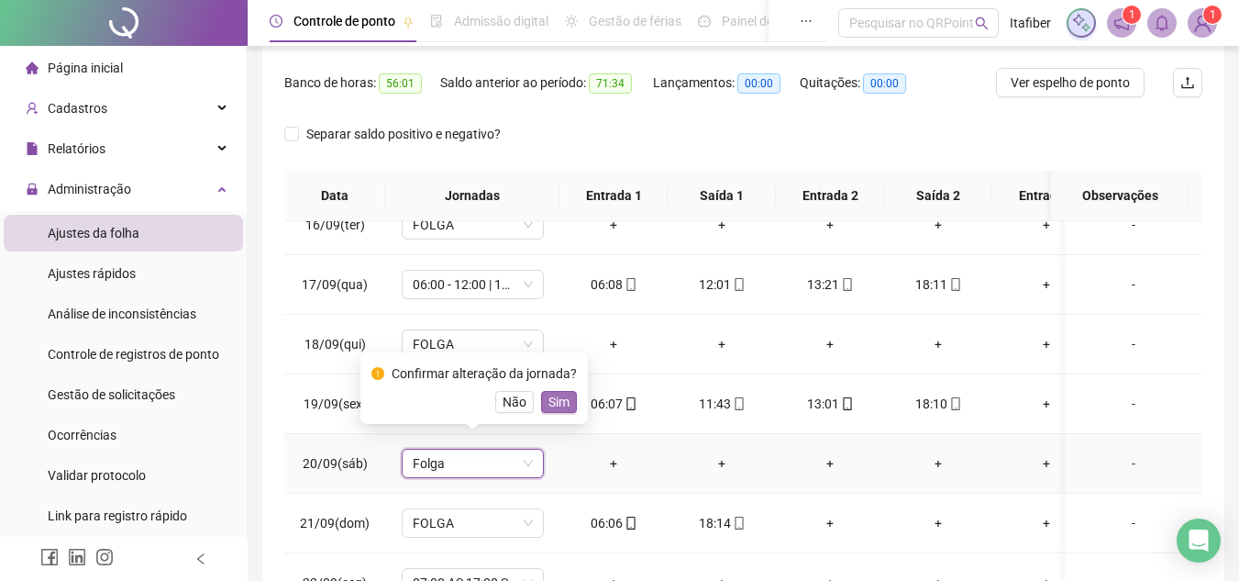
click at [560, 395] on span "Sim" at bounding box center [558, 402] width 21 height 20
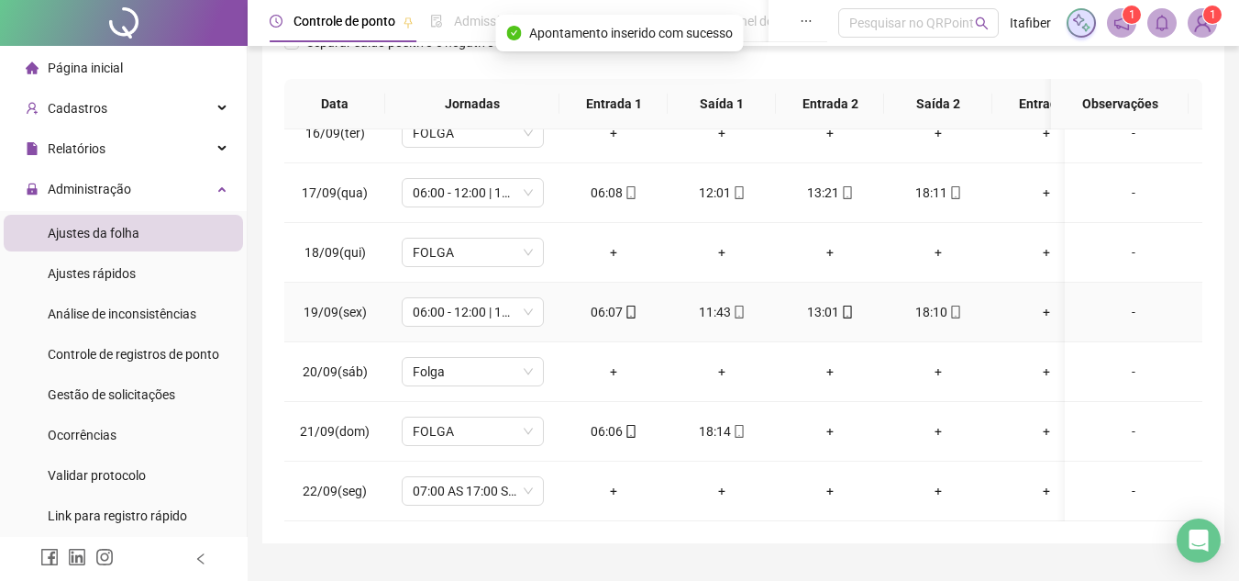
scroll to position [408, 0]
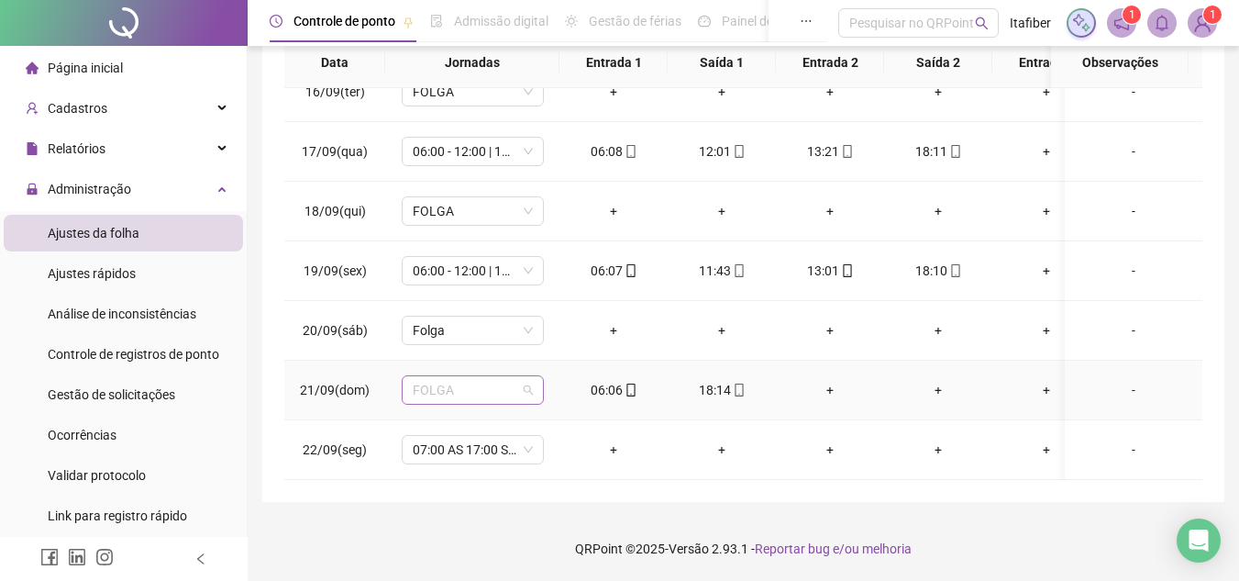
click at [490, 376] on span "FOLGA" at bounding box center [473, 390] width 120 height 28
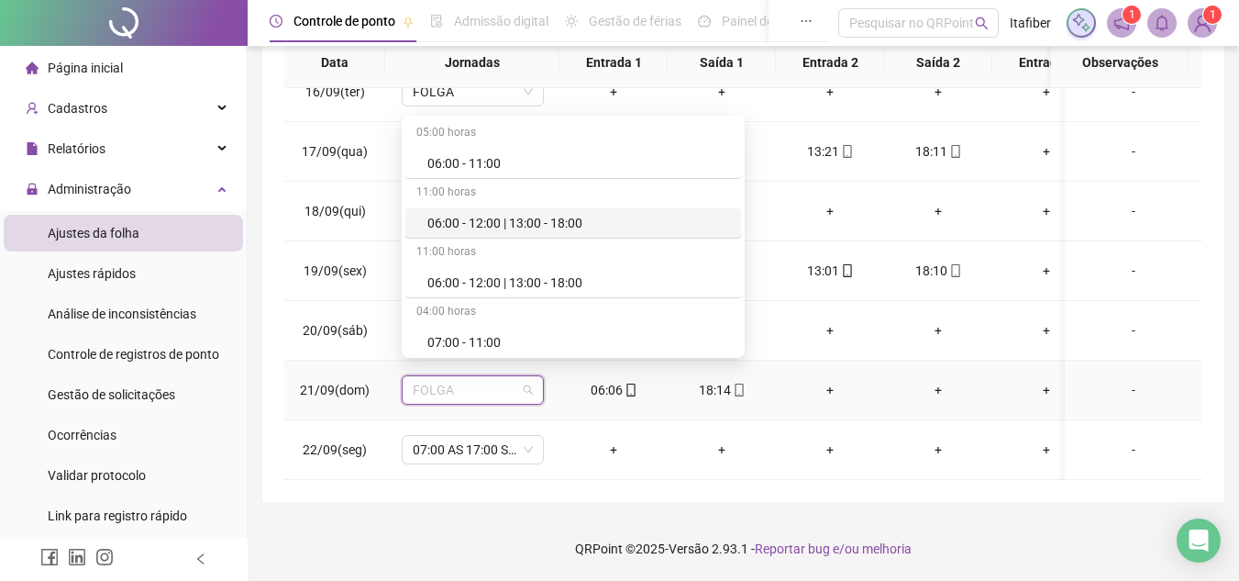
click at [515, 220] on div "06:00 - 12:00 | 13:00 - 18:00" at bounding box center [578, 223] width 303 height 20
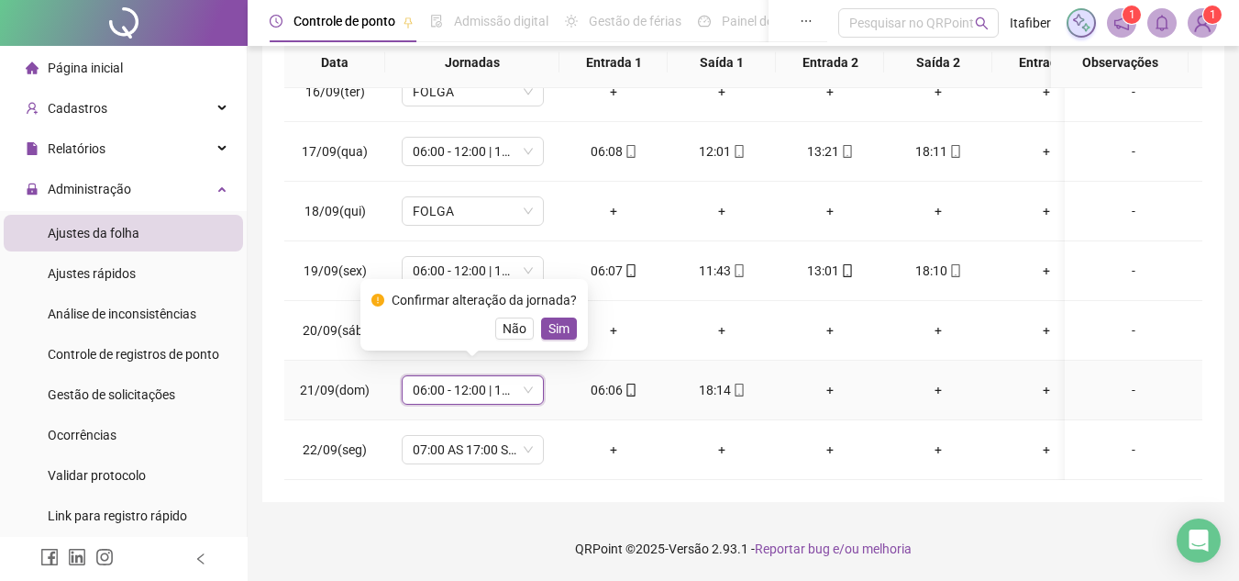
click at [558, 330] on span "Sim" at bounding box center [558, 328] width 21 height 20
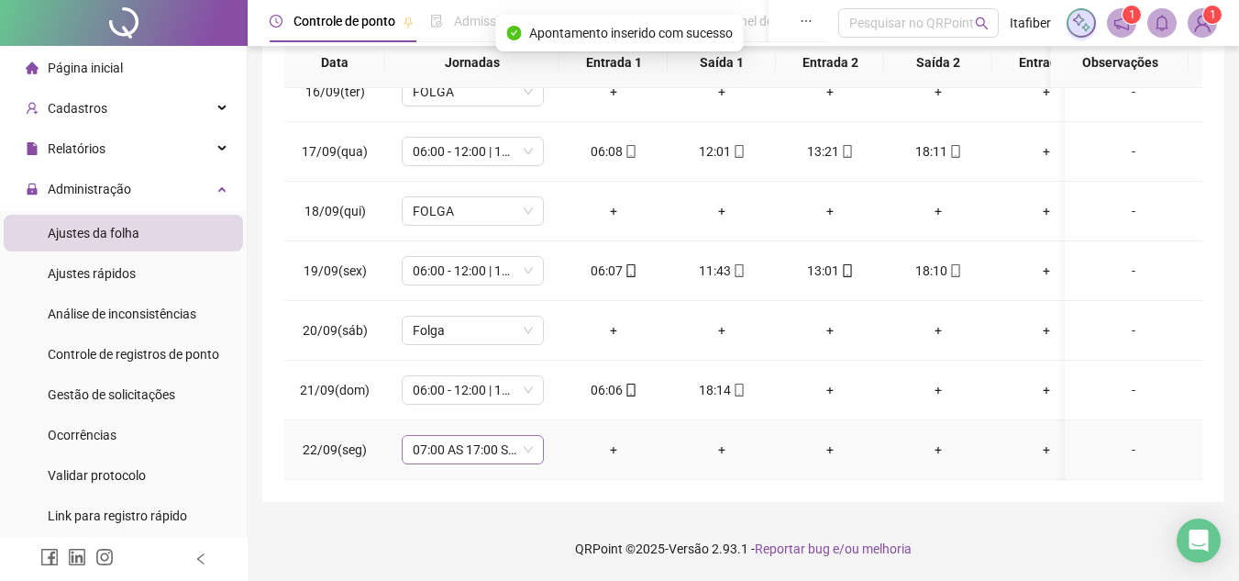
click at [488, 445] on span "07:00 AS 17:00 SEG. A SEXT" at bounding box center [473, 450] width 120 height 28
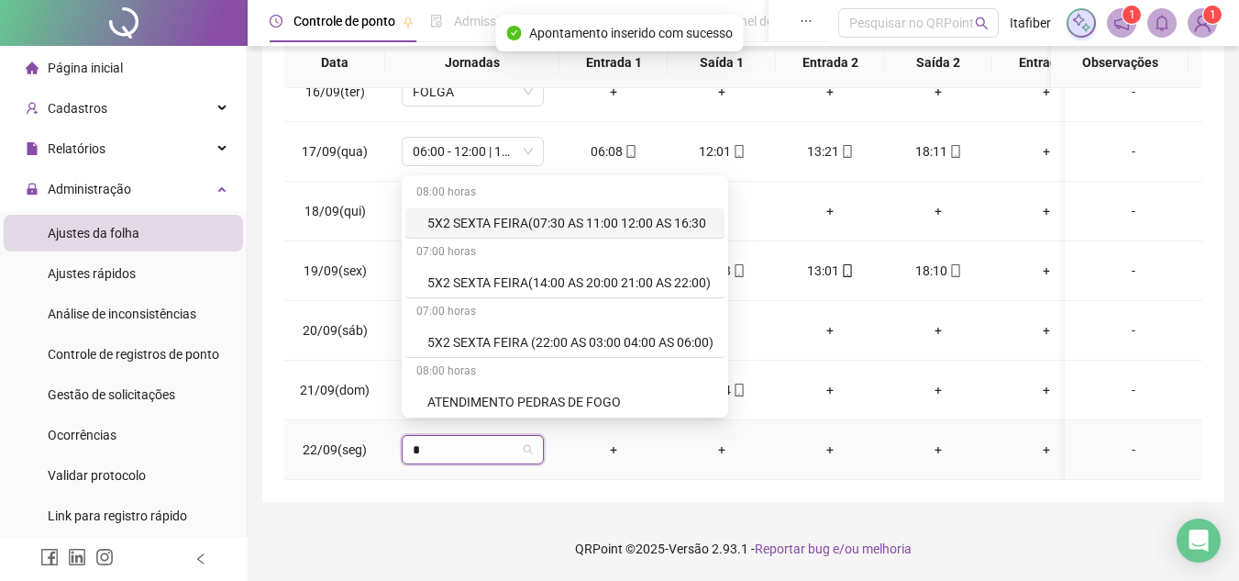
type input "**"
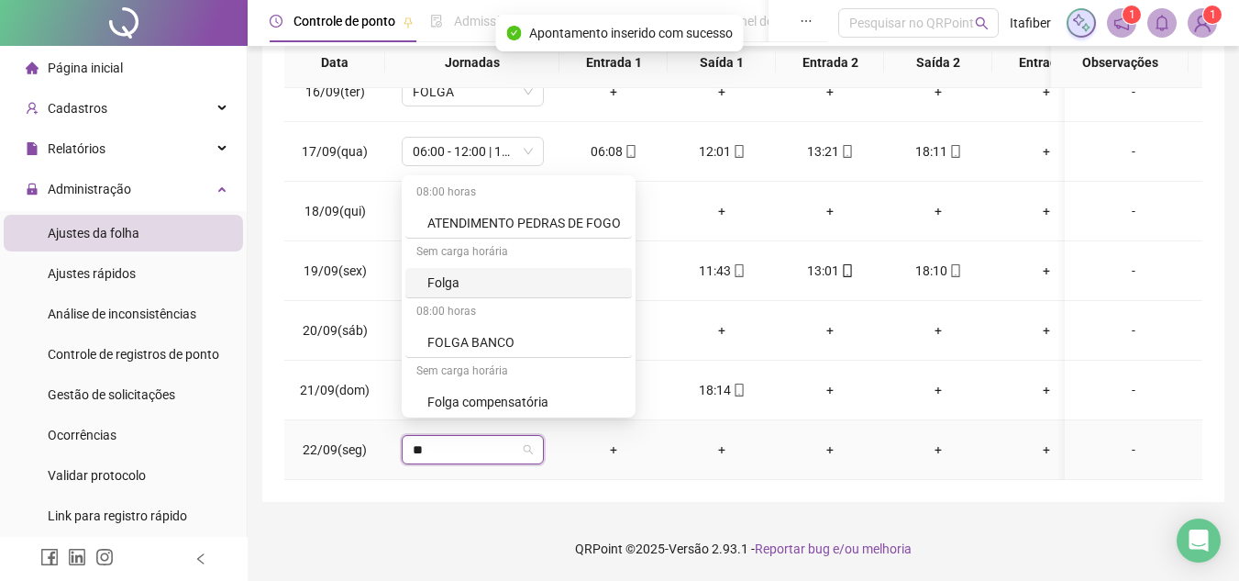
click at [442, 290] on div "Folga" at bounding box center [524, 282] width 194 height 20
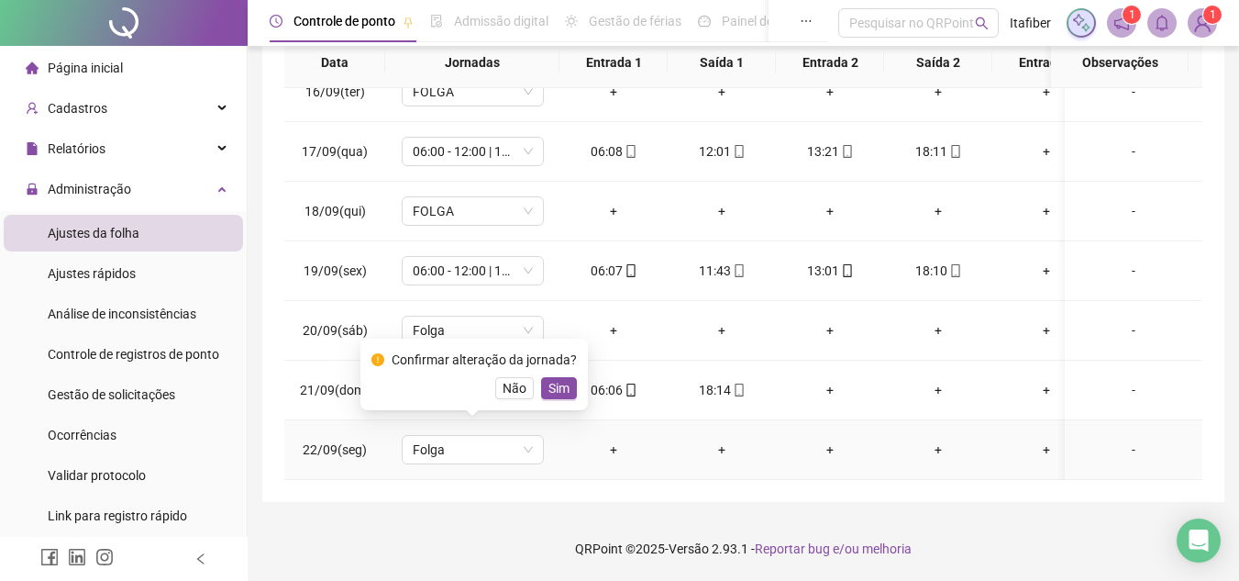
click at [561, 389] on button "Sim" at bounding box center [559, 388] width 36 height 22
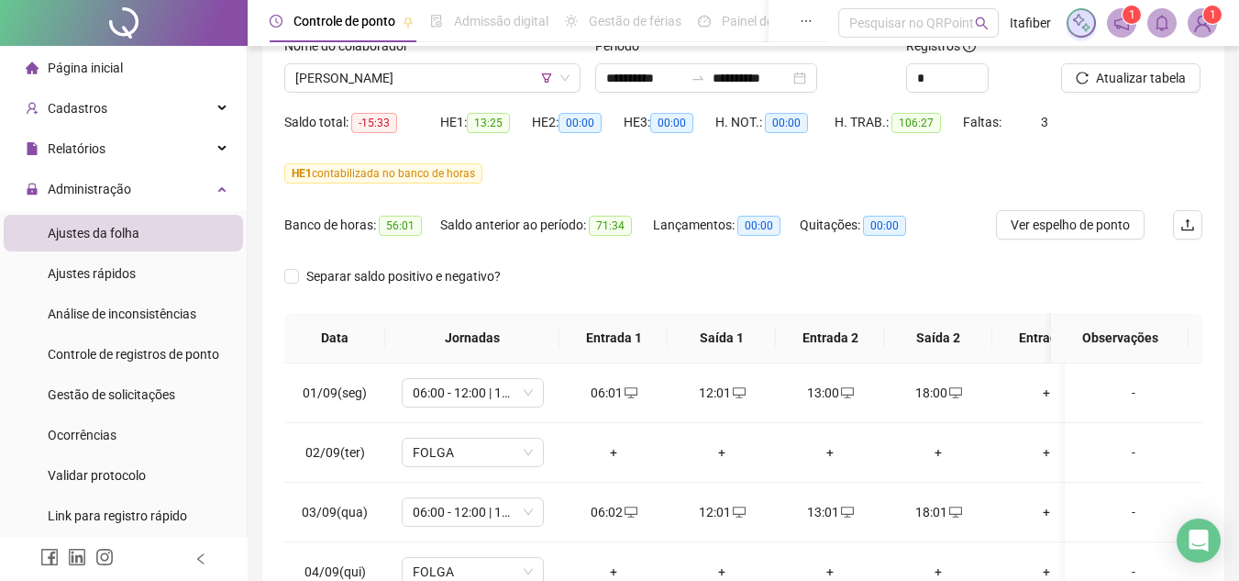
scroll to position [0, 0]
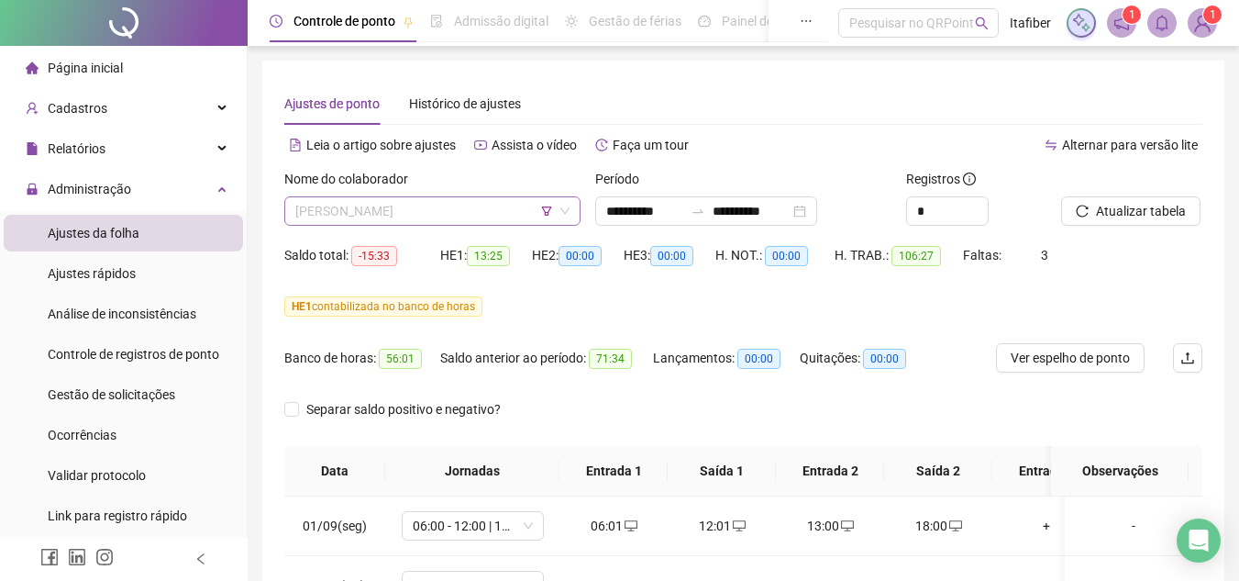
click at [503, 204] on span "[PERSON_NAME]" at bounding box center [432, 211] width 274 height 28
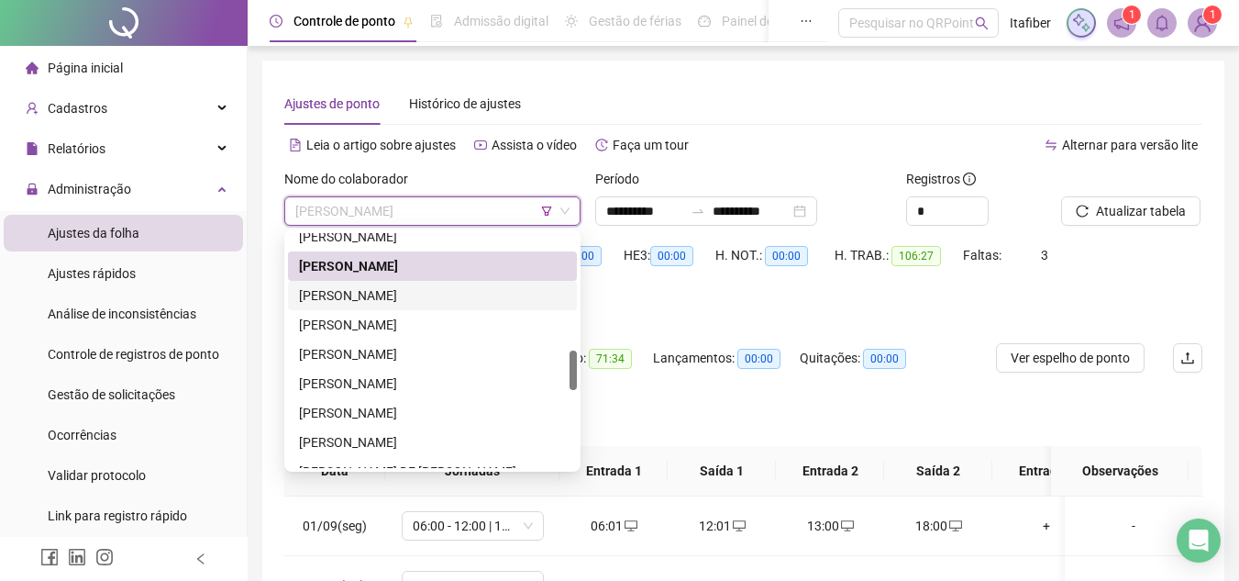
click at [433, 289] on div "[PERSON_NAME]" at bounding box center [432, 295] width 267 height 20
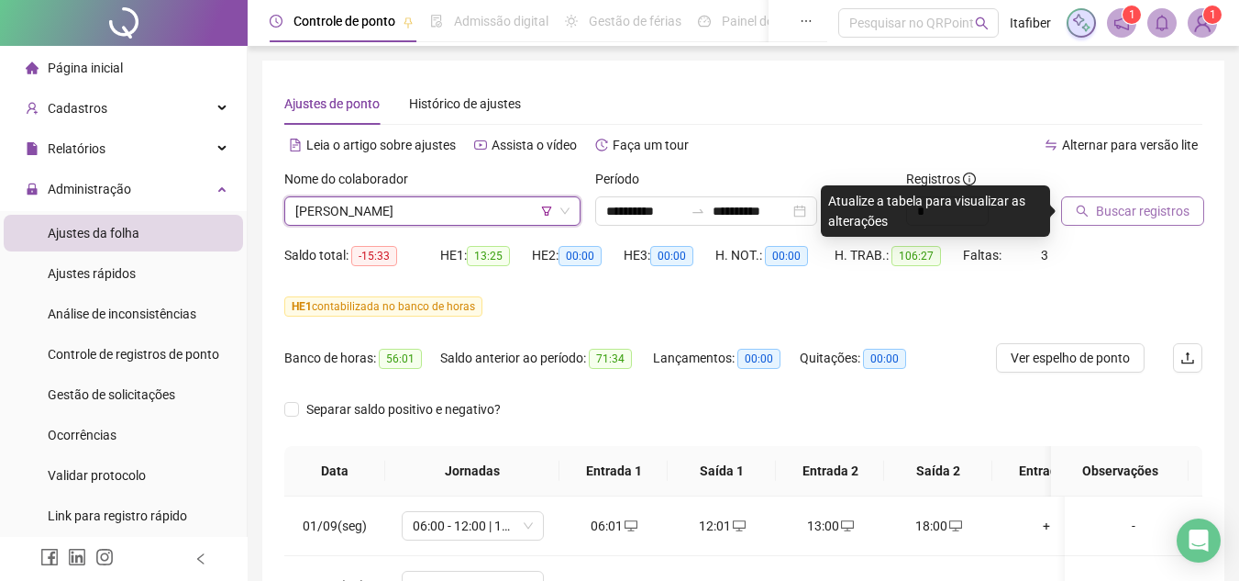
click at [1095, 211] on button "Buscar registros" at bounding box center [1132, 210] width 143 height 29
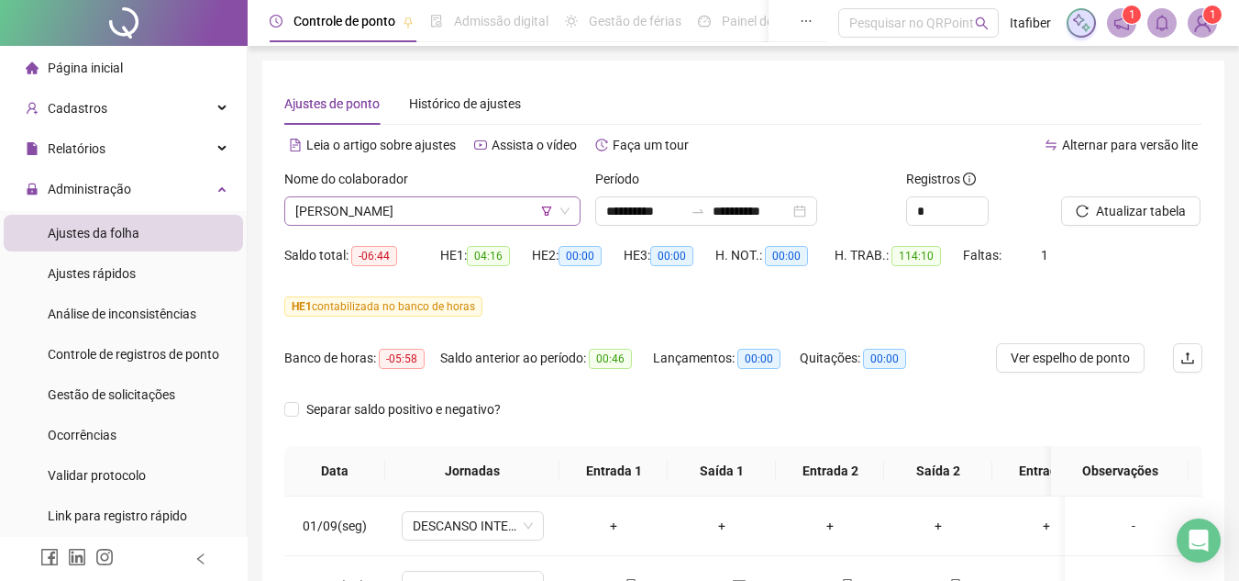
click at [508, 216] on span "[PERSON_NAME]" at bounding box center [432, 211] width 274 height 28
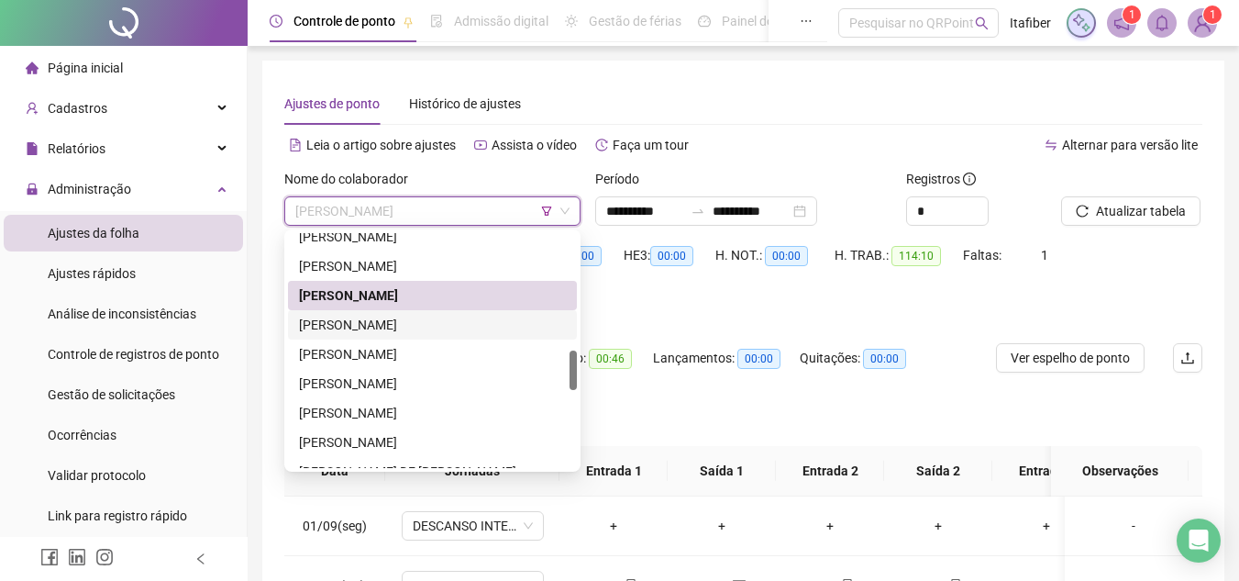
click at [424, 325] on div "[PERSON_NAME]" at bounding box center [432, 325] width 267 height 20
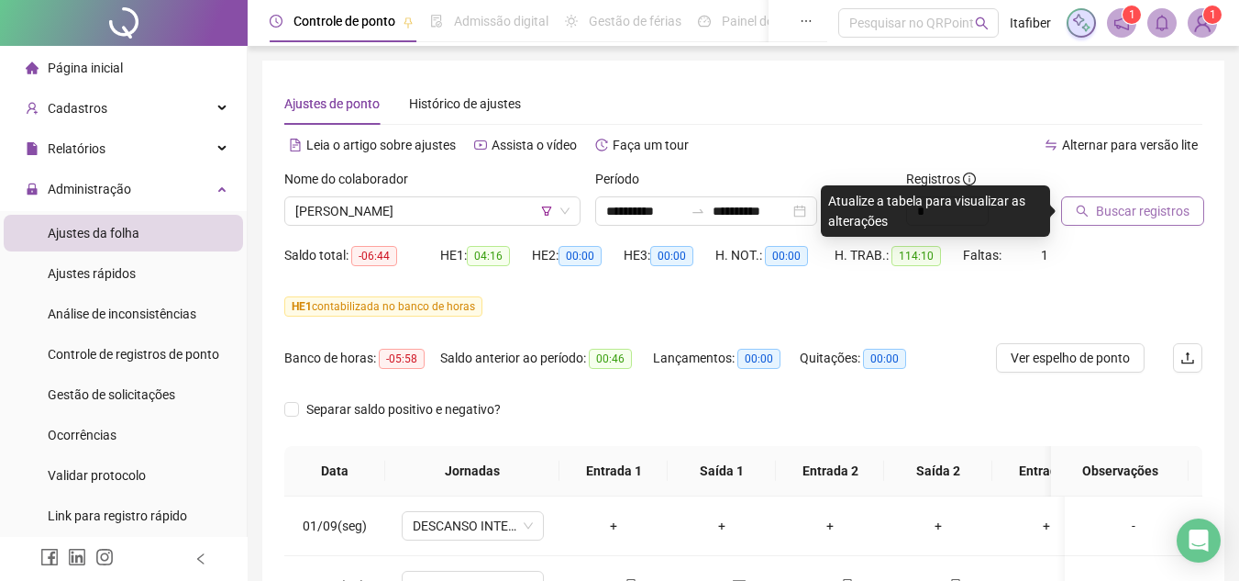
click at [1136, 213] on span "Buscar registros" at bounding box center [1143, 211] width 94 height 20
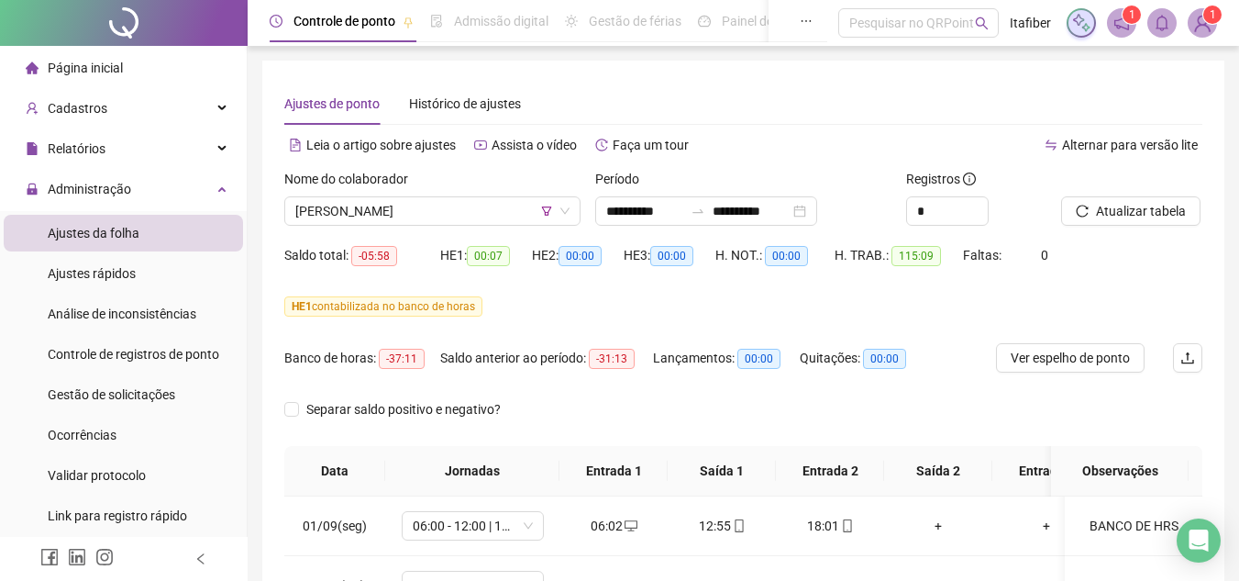
scroll to position [183, 0]
